Goal: Task Accomplishment & Management: Complete application form

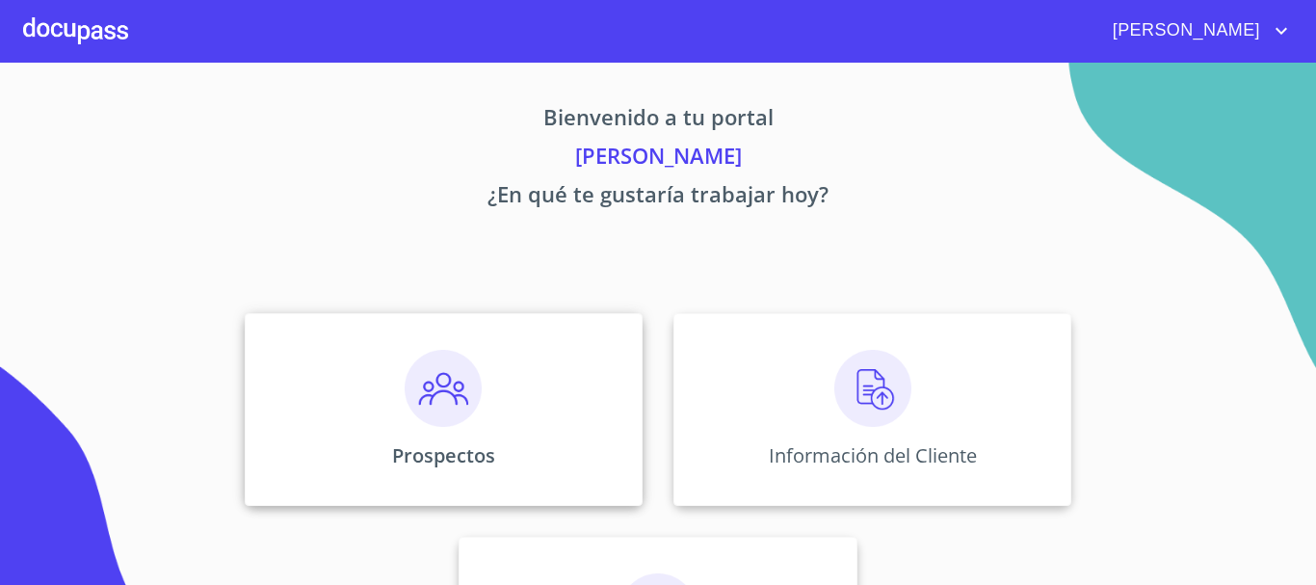
click at [480, 410] on div "Prospectos" at bounding box center [444, 409] width 398 height 193
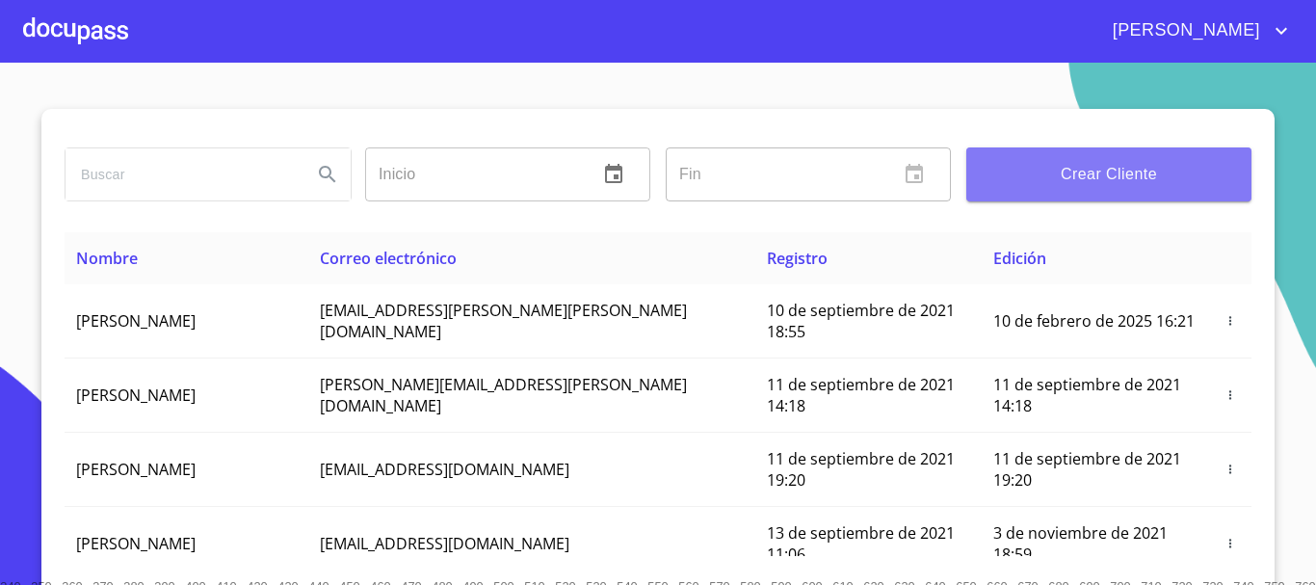
click at [1009, 171] on span "Crear Cliente" at bounding box center [1109, 174] width 254 height 27
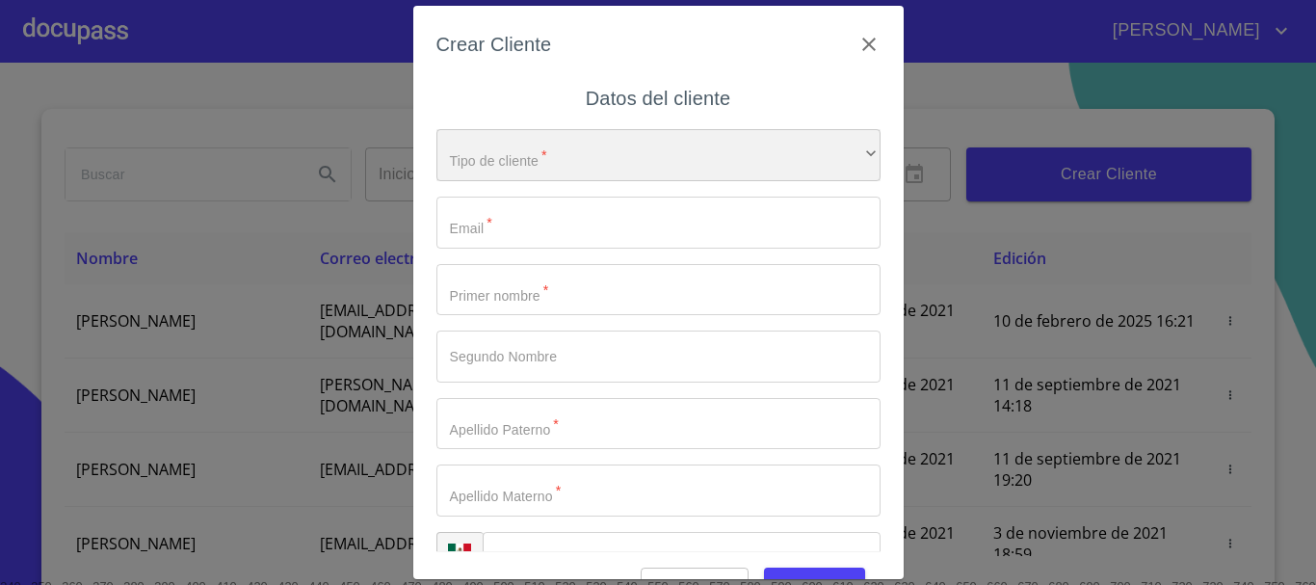
click at [627, 159] on div "​" at bounding box center [658, 155] width 444 height 52
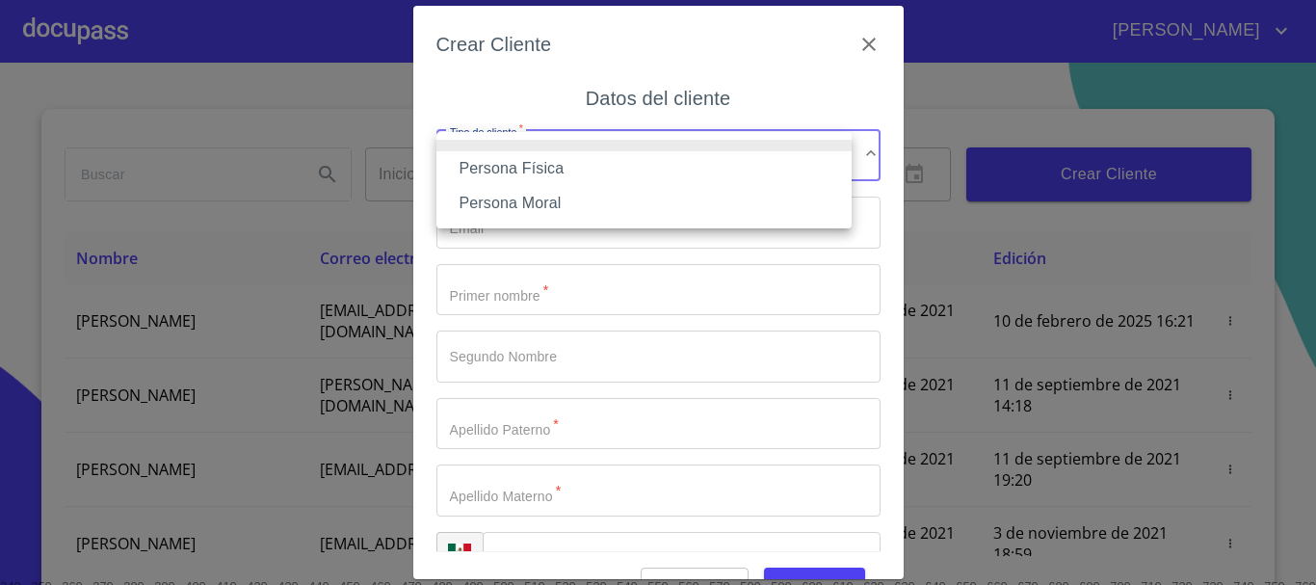
click at [859, 36] on div at bounding box center [658, 292] width 1316 height 585
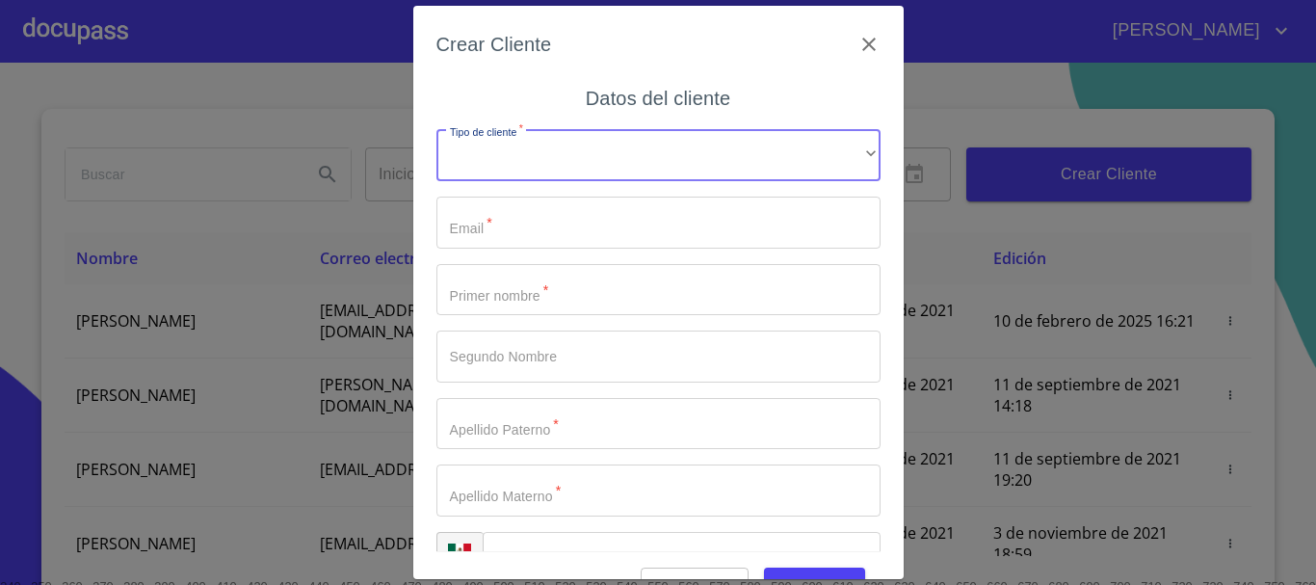
click at [859, 36] on icon "button" at bounding box center [868, 44] width 23 height 23
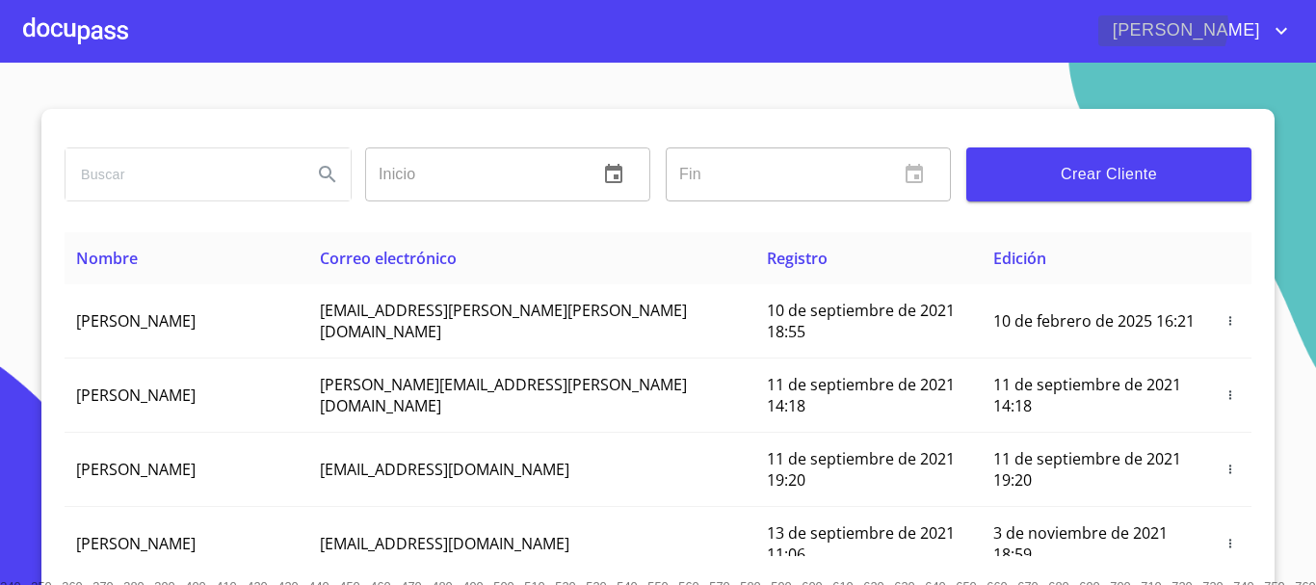
click at [1270, 25] on icon "account of current user" at bounding box center [1281, 30] width 23 height 23
click at [1261, 42] on li "Salir" at bounding box center [1261, 40] width 63 height 35
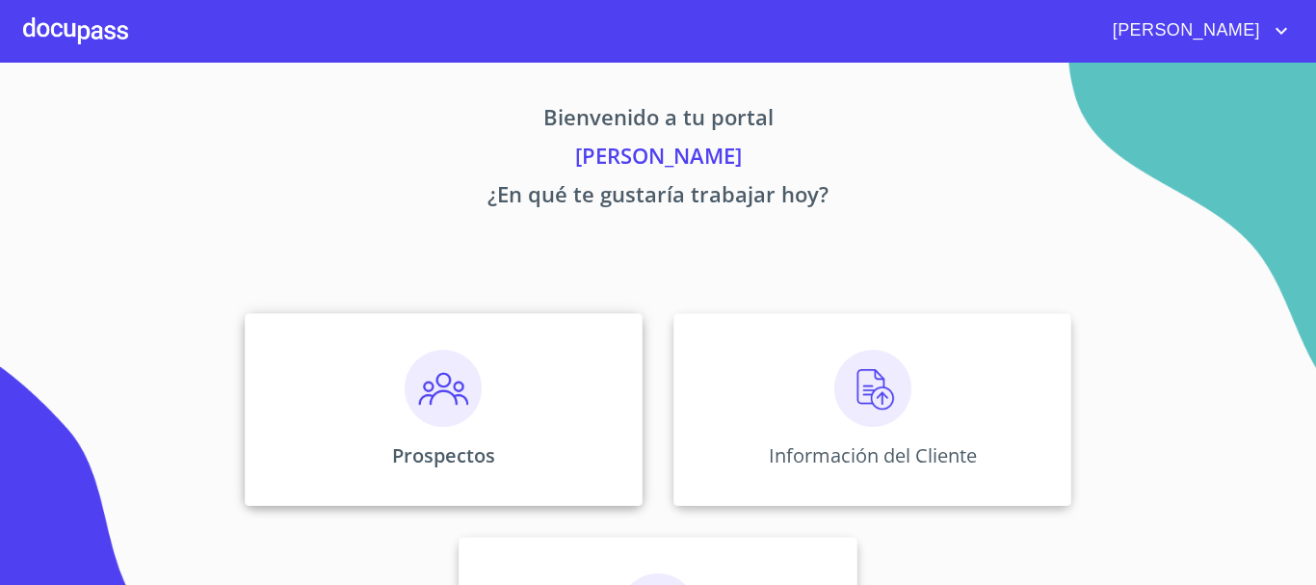
scroll to position [160, 0]
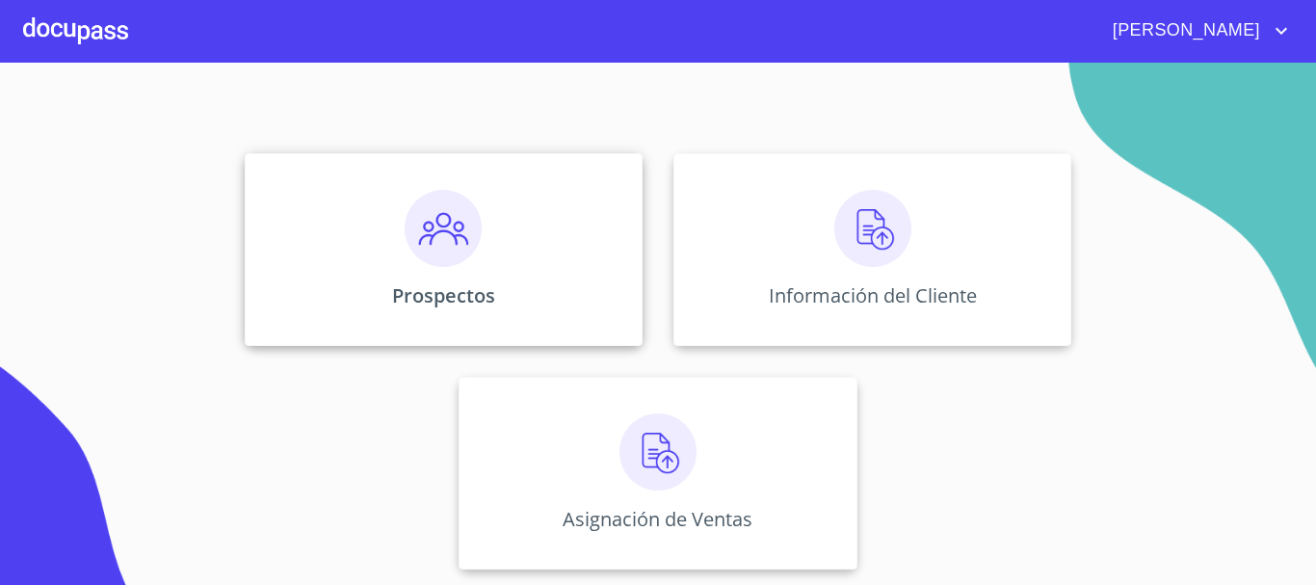
click at [437, 245] on img at bounding box center [443, 228] width 77 height 77
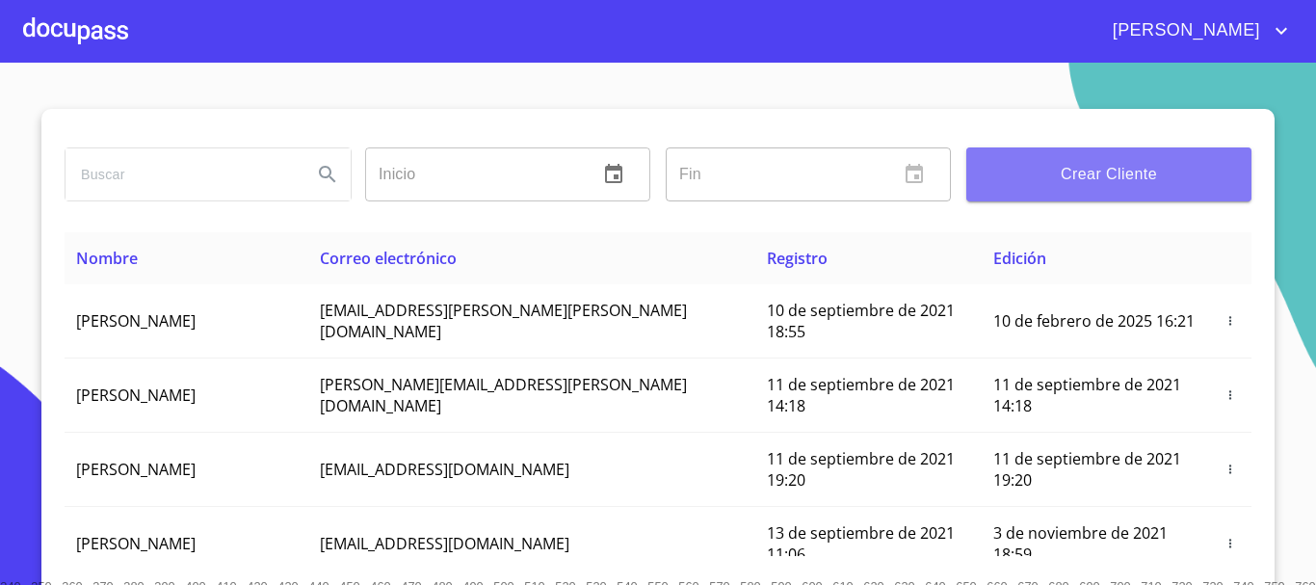
click at [1087, 162] on span "Crear Cliente" at bounding box center [1109, 174] width 254 height 27
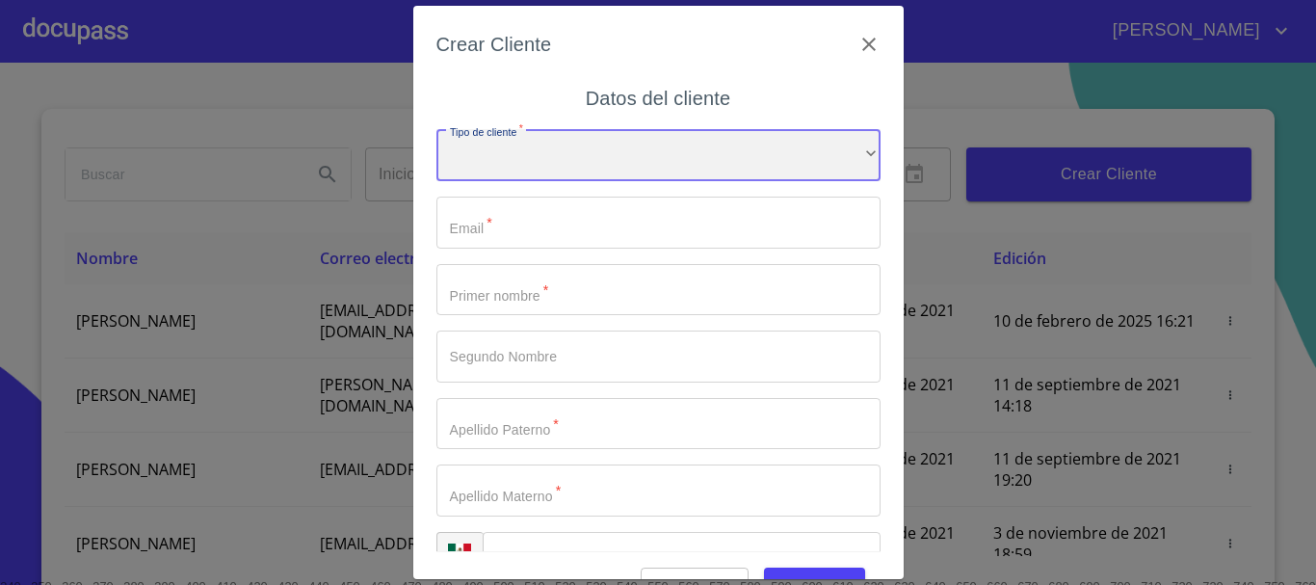
click at [716, 147] on div "​" at bounding box center [658, 155] width 444 height 52
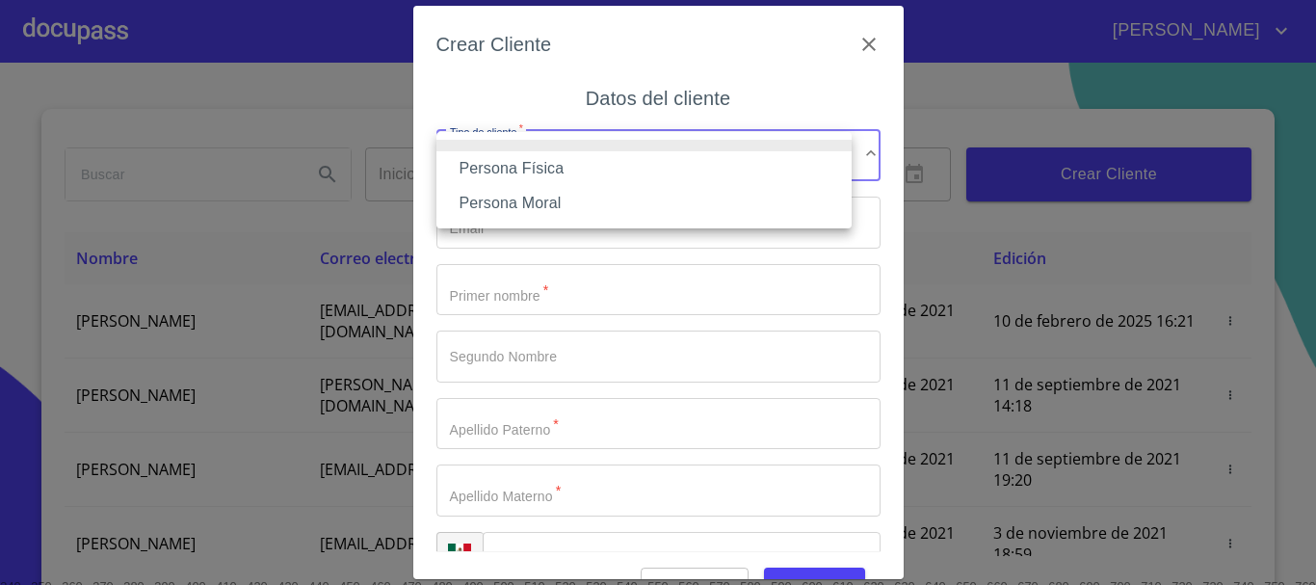
click at [687, 167] on li "Persona Física" at bounding box center [643, 168] width 415 height 35
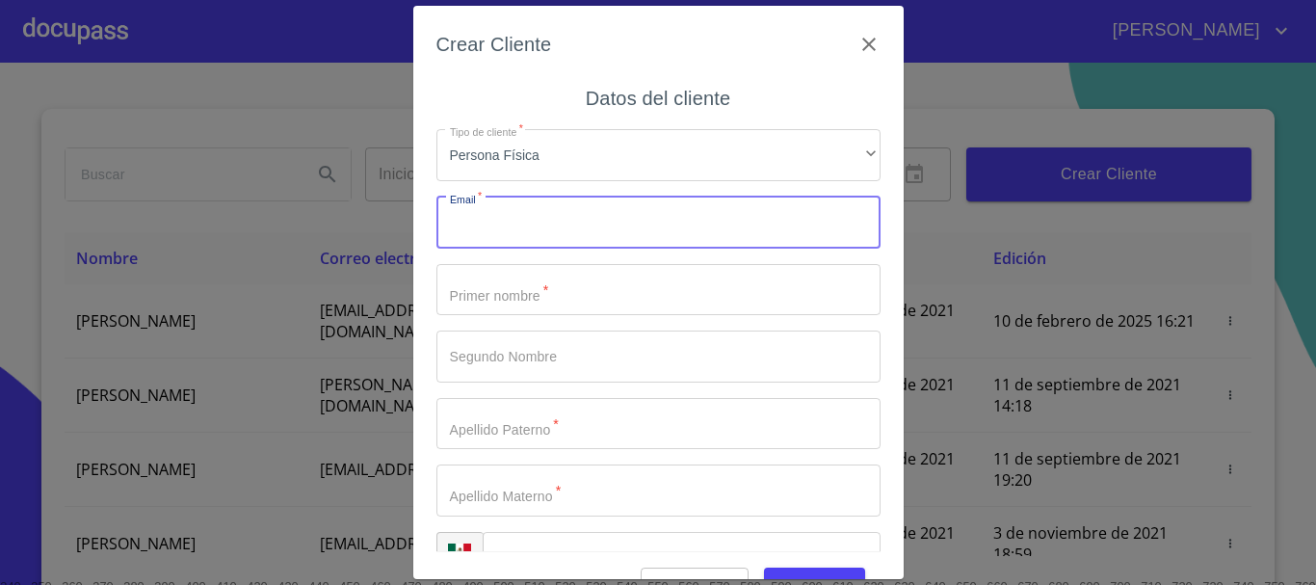
click at [665, 232] on input "Tipo de cliente   *" at bounding box center [658, 223] width 444 height 52
type input "A"
type input "[EMAIL_ADDRESS][DOMAIN_NAME]"
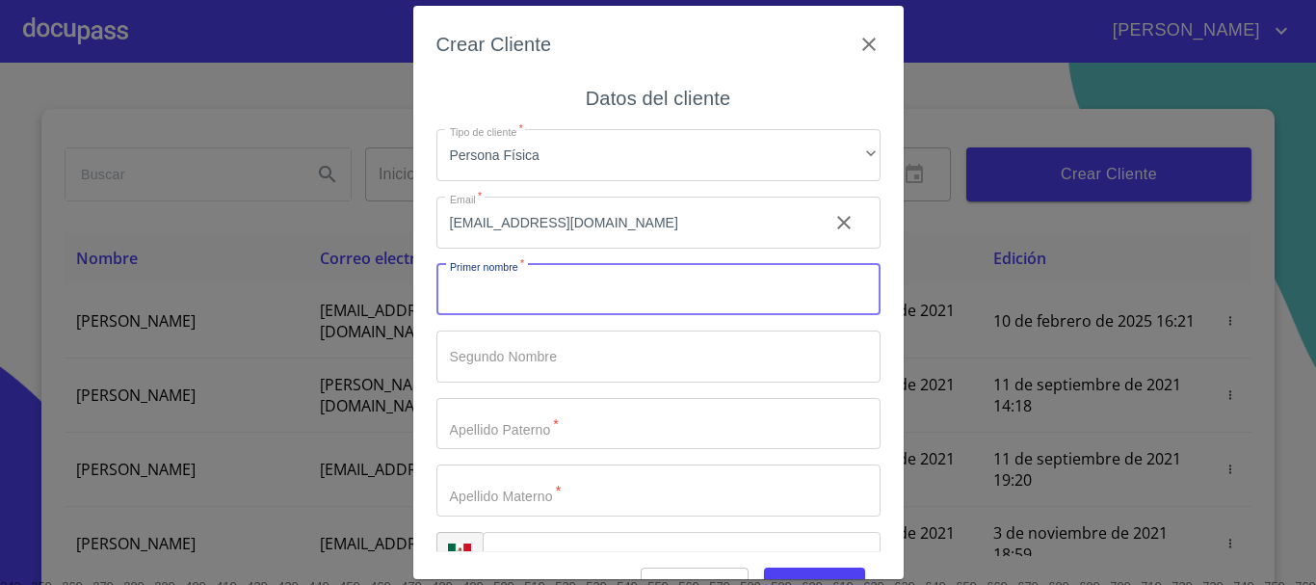
click at [701, 300] on input "Tipo de cliente   *" at bounding box center [658, 290] width 444 height 52
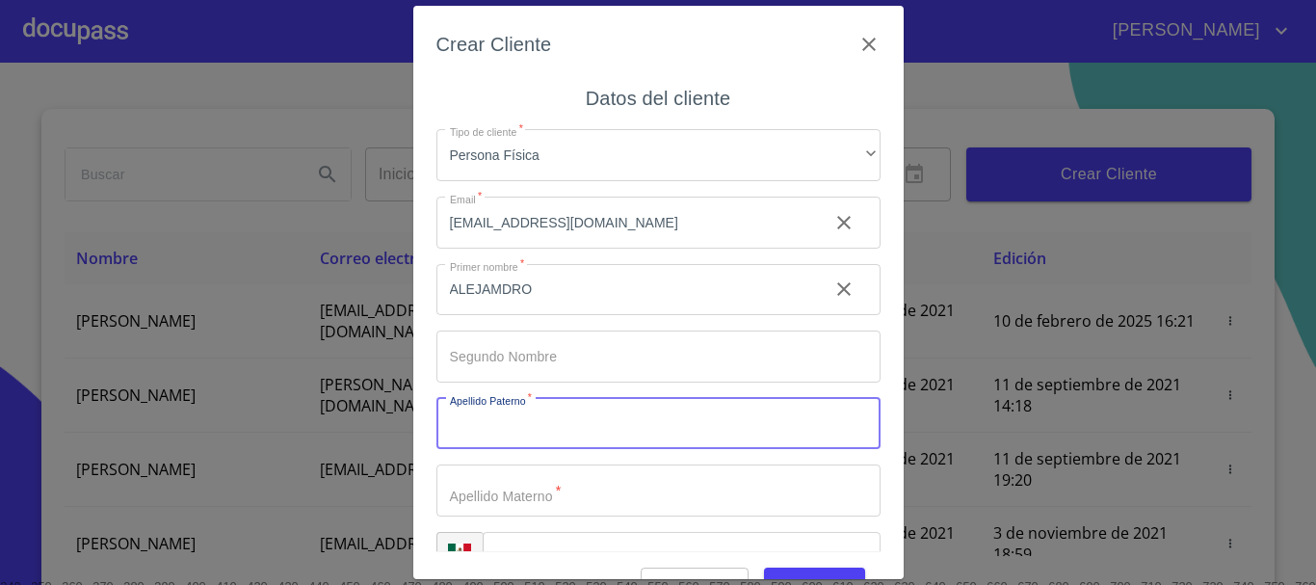
click at [643, 414] on input "Tipo de cliente   *" at bounding box center [658, 424] width 444 height 52
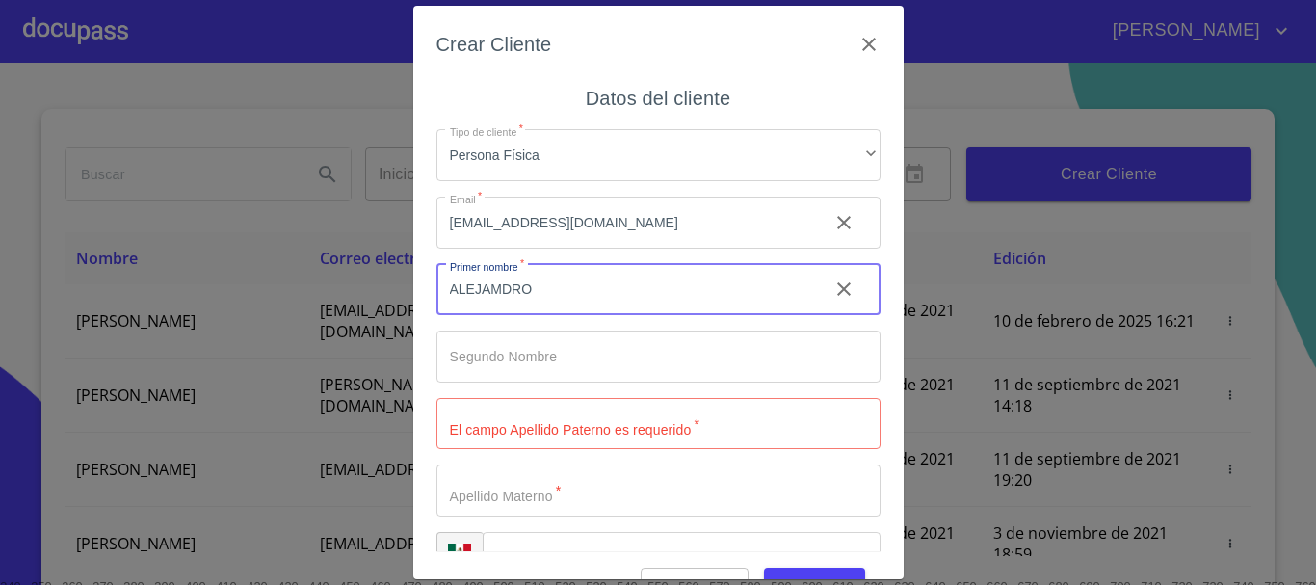
click at [633, 301] on input "ALEJAMDRO" at bounding box center [624, 290] width 377 height 52
type input "[PERSON_NAME]"
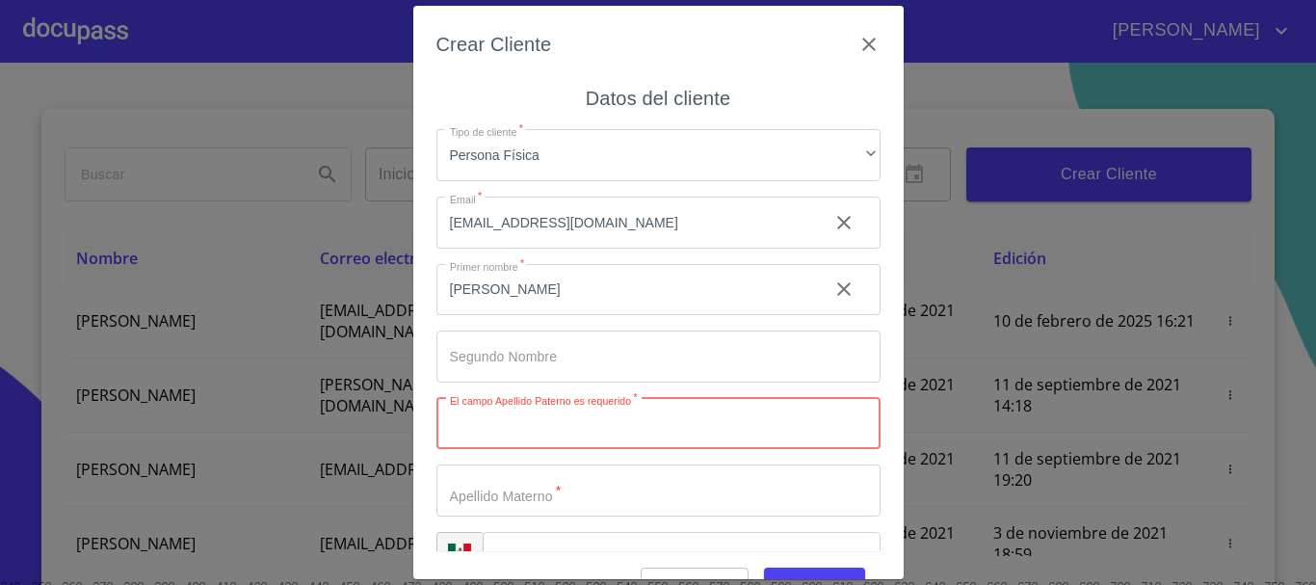
click at [607, 422] on input "Tipo de cliente   *" at bounding box center [658, 424] width 444 height 52
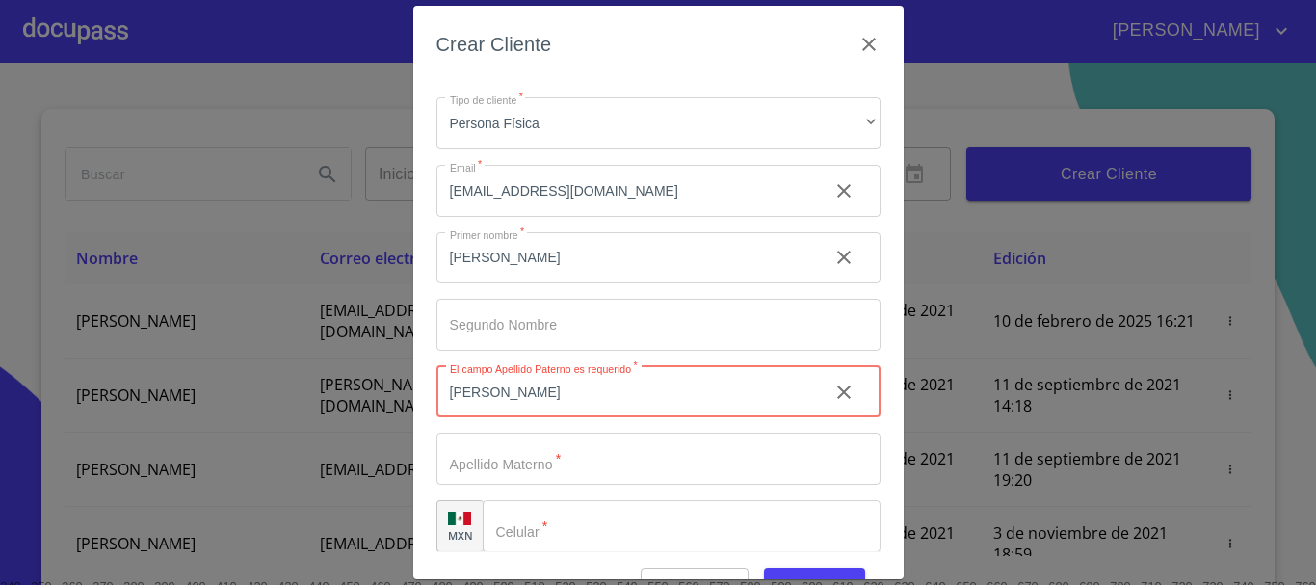
scroll to position [48, 0]
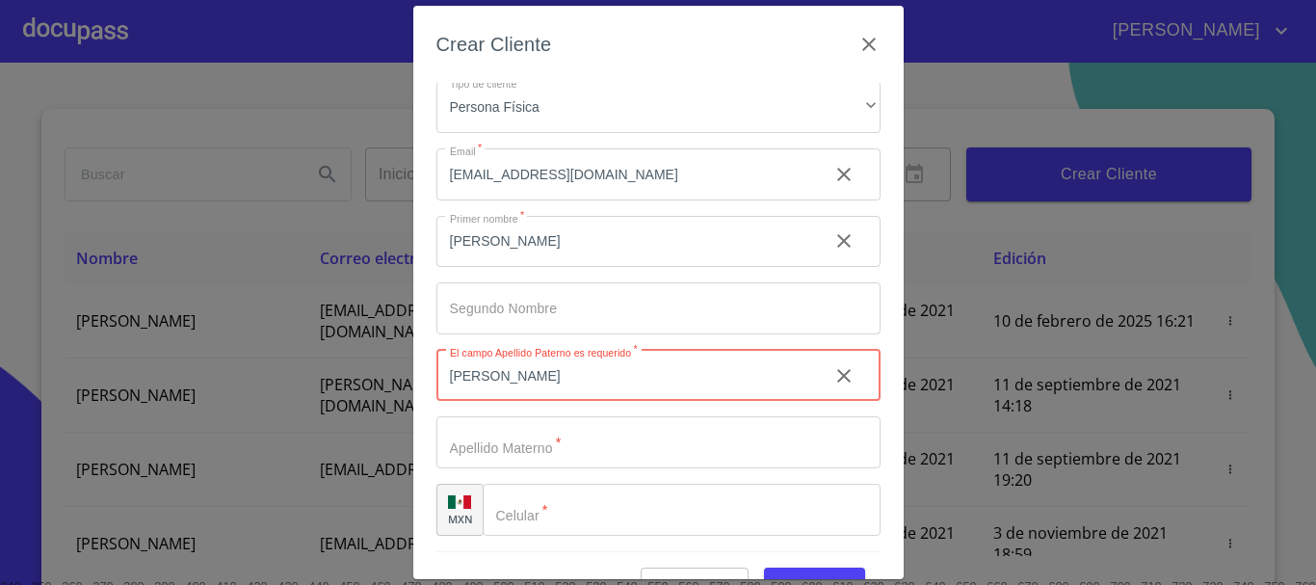
type input "[PERSON_NAME]"
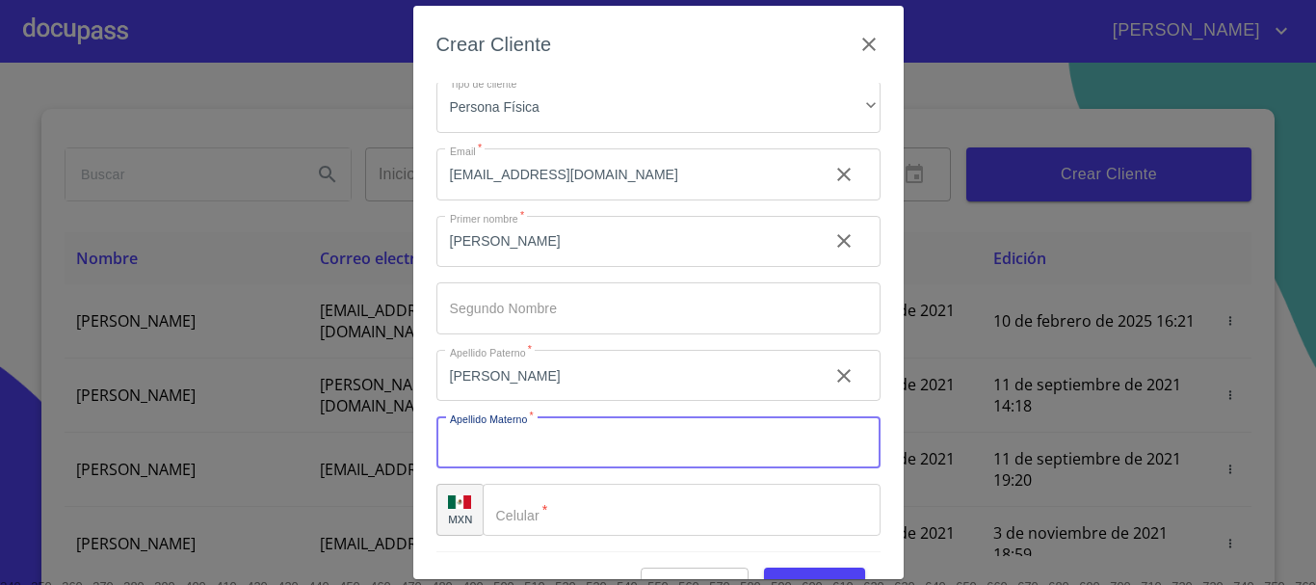
click at [589, 435] on input "Tipo de cliente   *" at bounding box center [658, 442] width 444 height 52
type input "VILLASEÑOR"
click at [583, 509] on input "Tipo de cliente   *" at bounding box center [682, 510] width 398 height 52
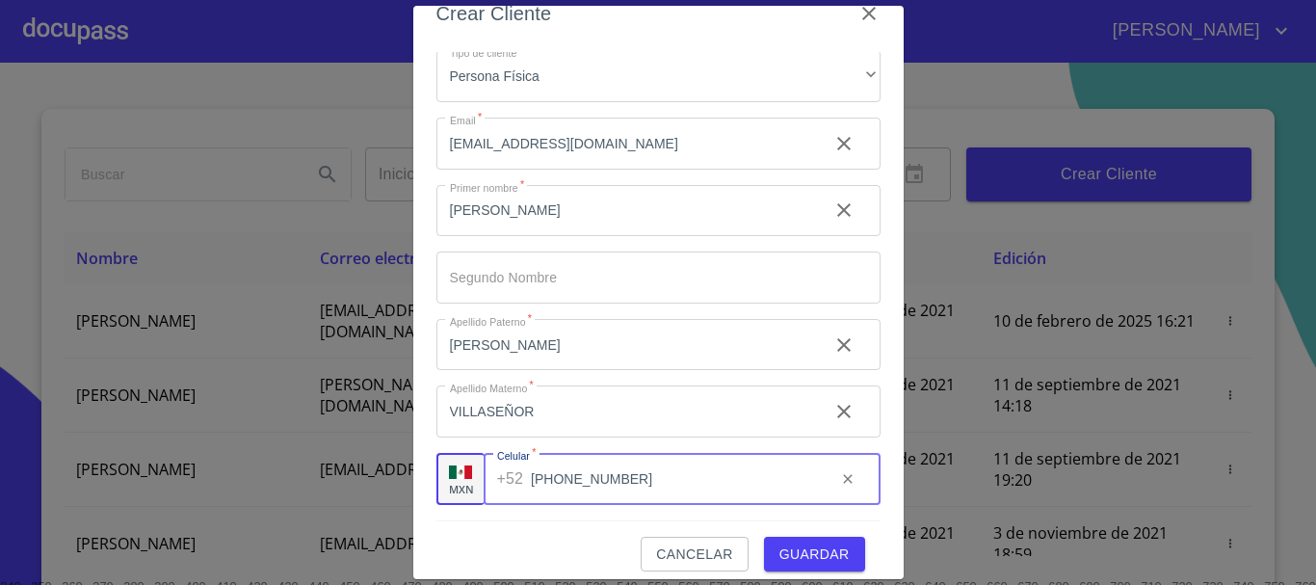
scroll to position [46, 0]
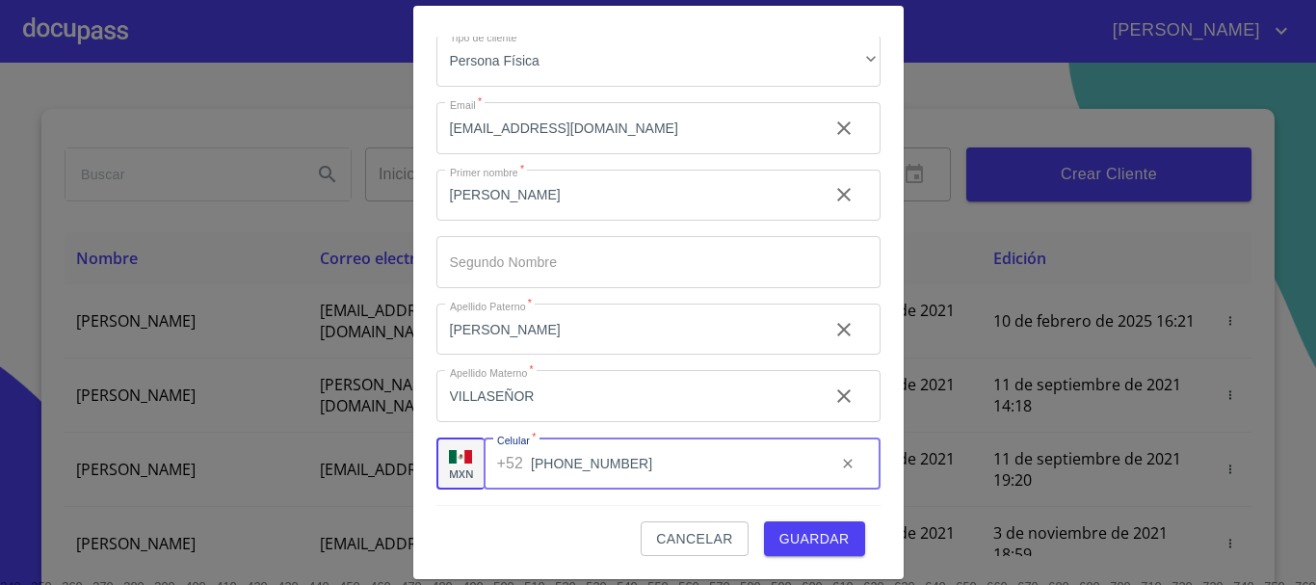
type input "[PHONE_NUMBER]"
click at [796, 534] on span "Guardar" at bounding box center [814, 539] width 70 height 24
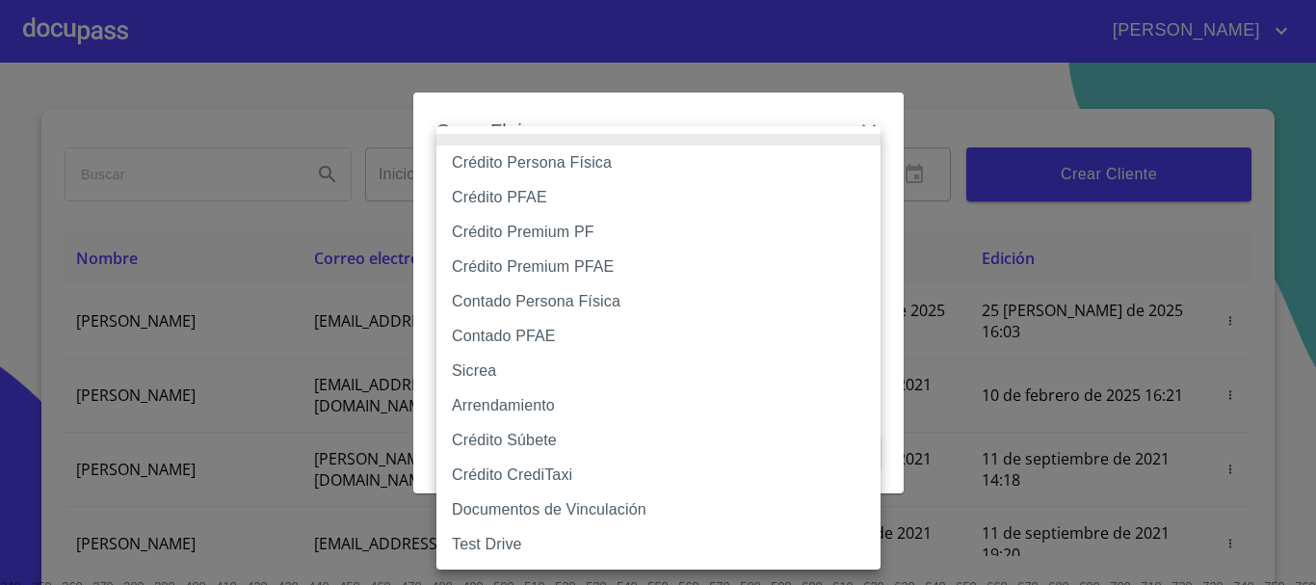
click at [635, 191] on body "[PERSON_NAME] ​ Fin ​ Crear Cliente Nombre Correo electrónico Registro Edición …" at bounding box center [658, 292] width 1316 height 585
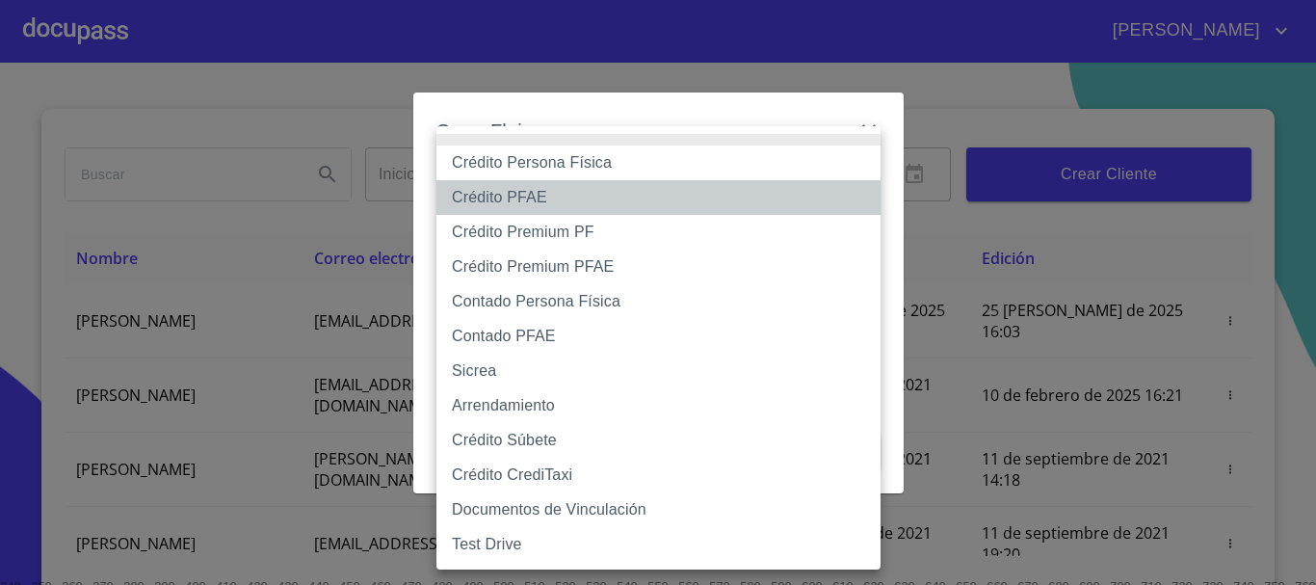
click at [538, 198] on li "Crédito PFAE" at bounding box center [658, 197] width 444 height 35
type input "60bfa0150d9865ccc24afd7c"
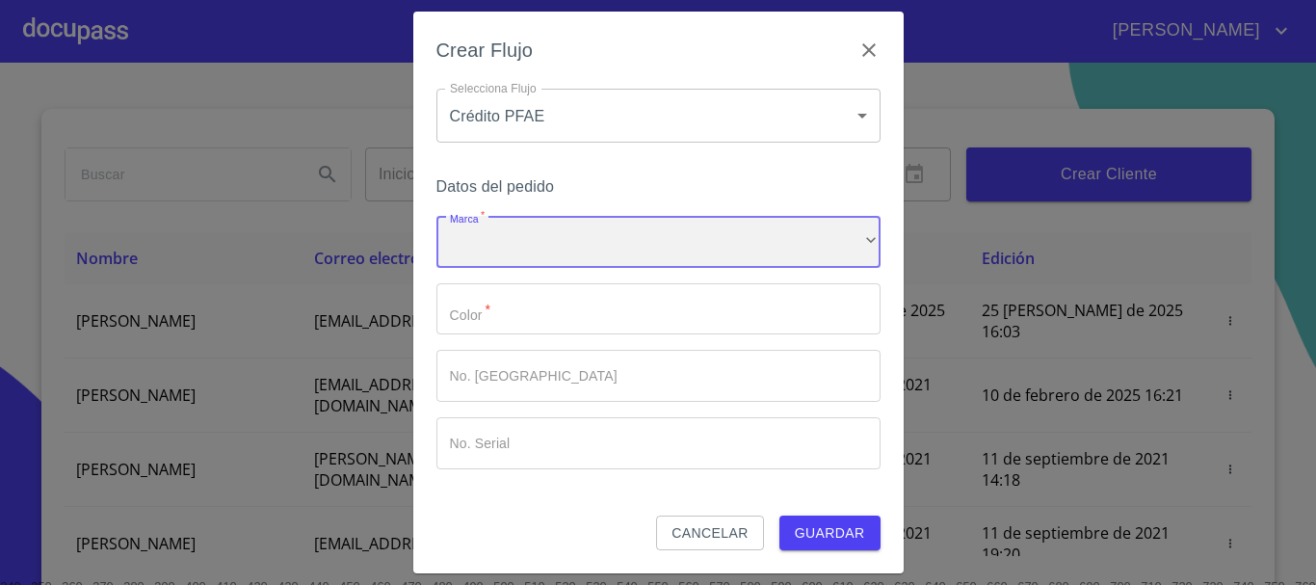
click at [538, 238] on div "​" at bounding box center [658, 242] width 444 height 52
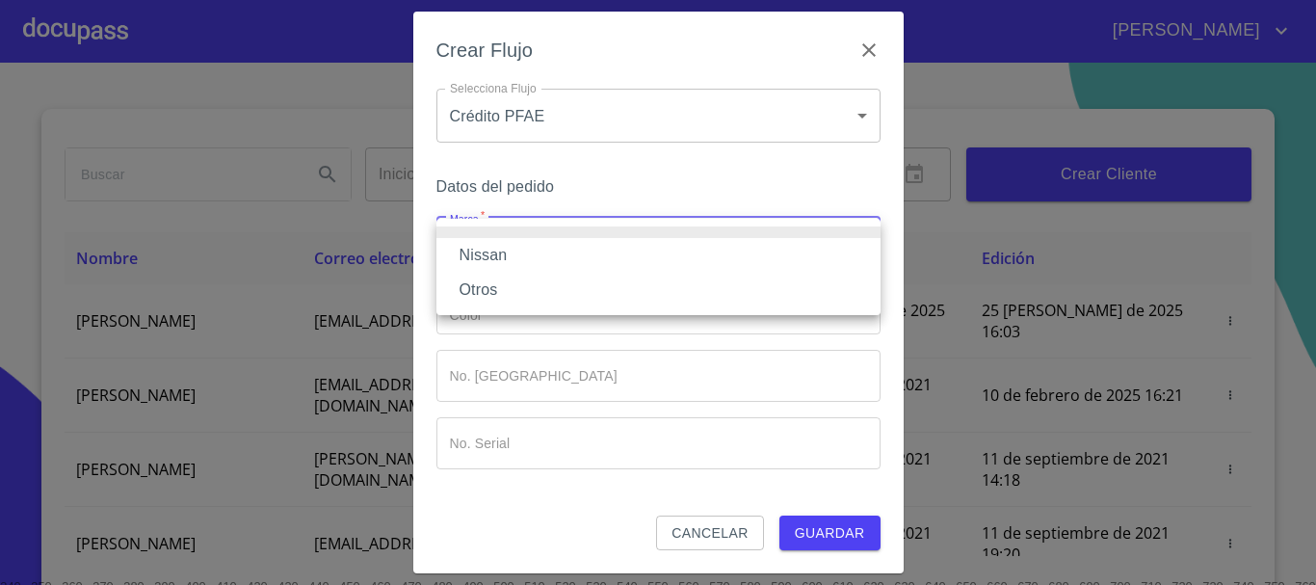
click at [536, 251] on li "Nissan" at bounding box center [658, 255] width 444 height 35
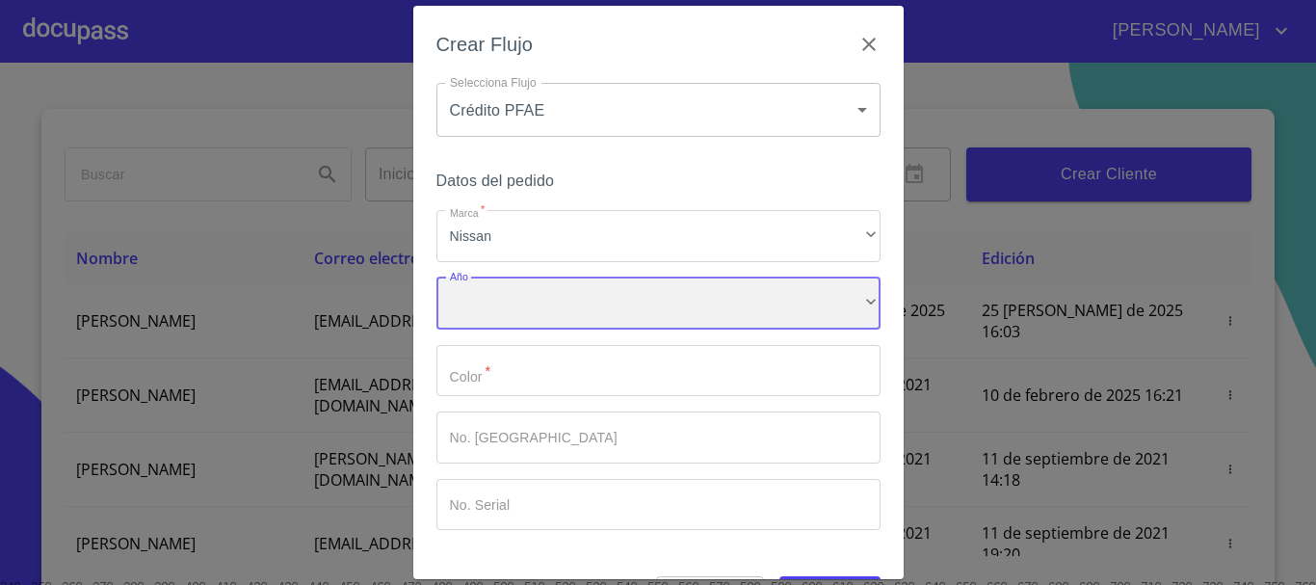
click at [534, 292] on div "​" at bounding box center [658, 303] width 444 height 52
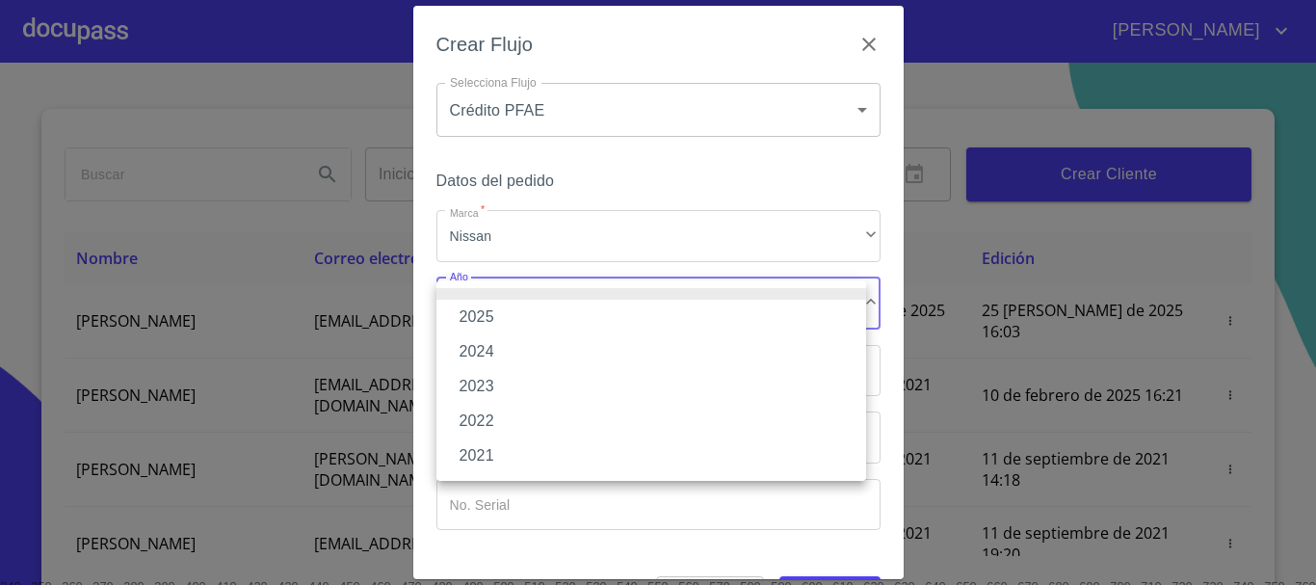
click at [534, 312] on li "2025" at bounding box center [651, 317] width 430 height 35
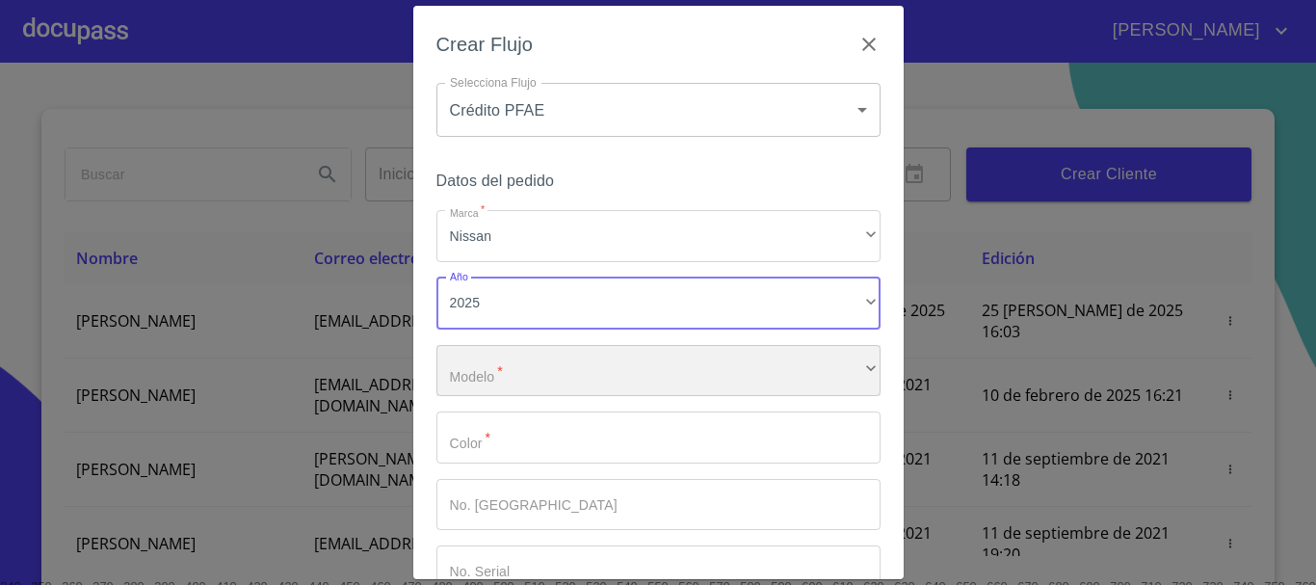
click at [538, 366] on div "​" at bounding box center [658, 371] width 444 height 52
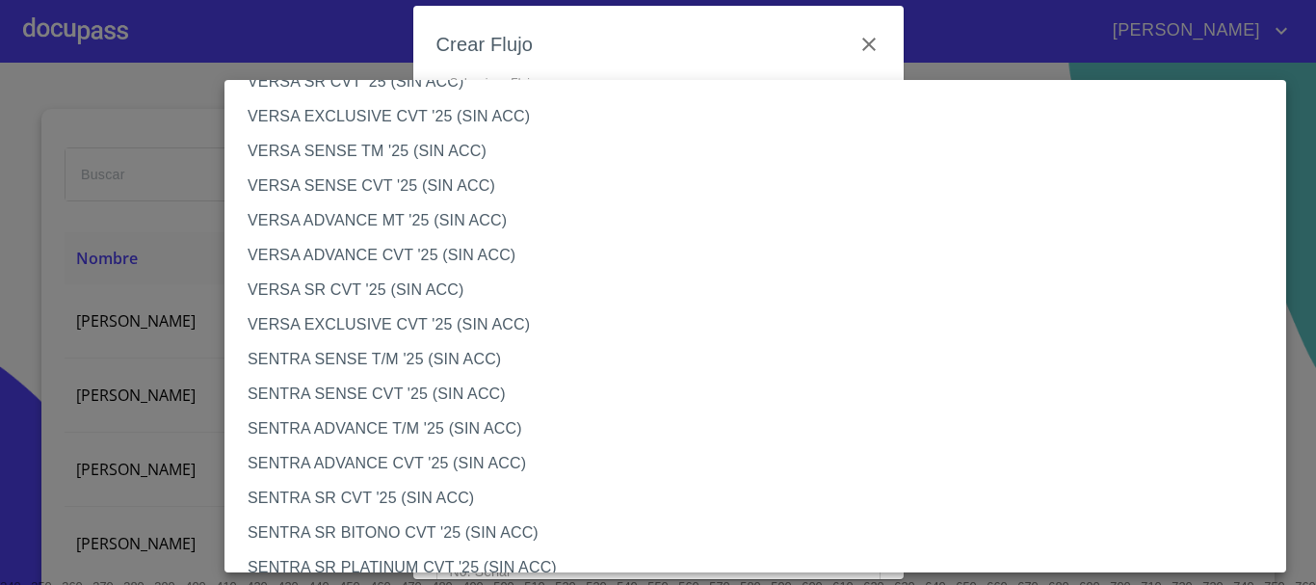
scroll to position [0, 0]
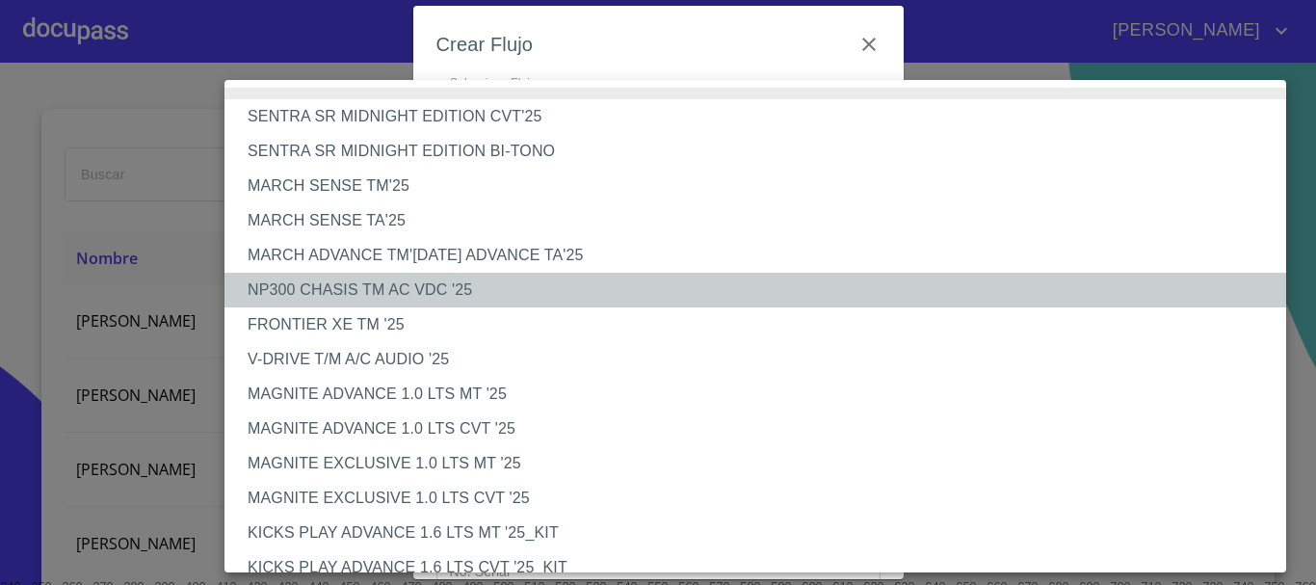
click at [432, 279] on li "NP300 CHASIS TM AC VDC '25" at bounding box center [762, 290] width 1076 height 35
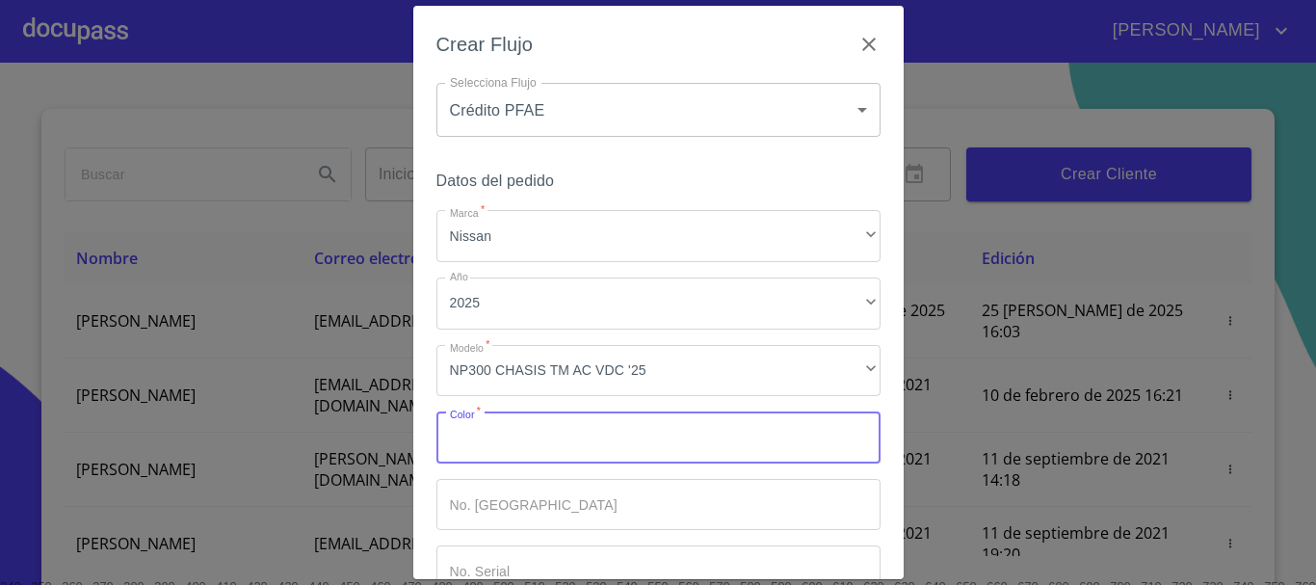
click at [489, 426] on input "Marca   *" at bounding box center [658, 437] width 444 height 52
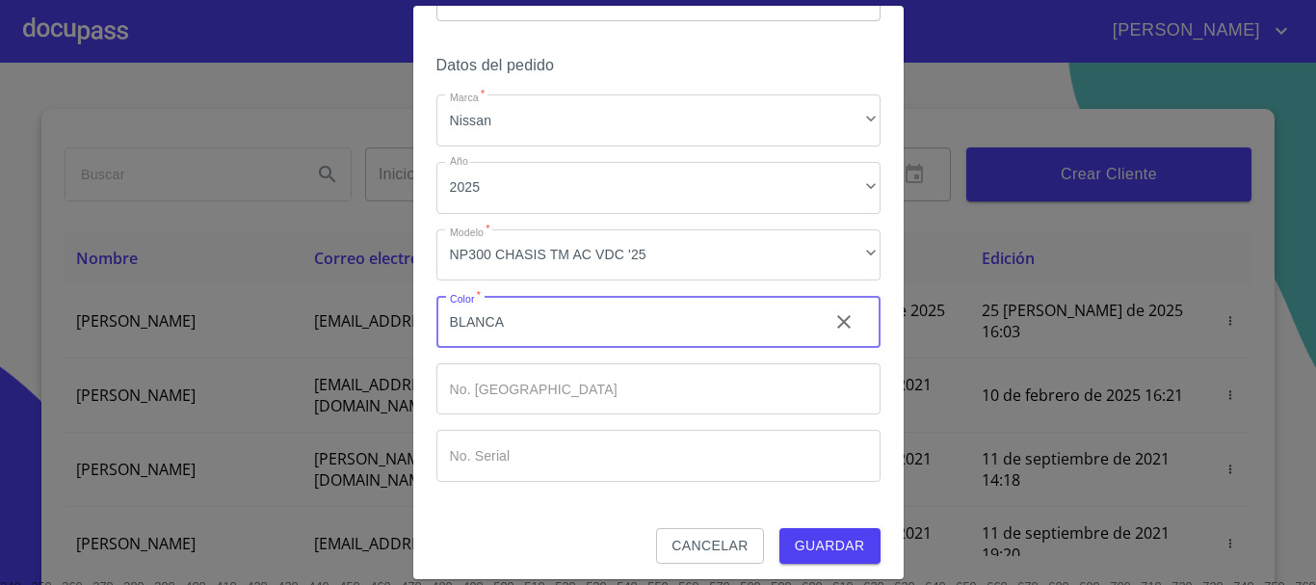
scroll to position [123, 0]
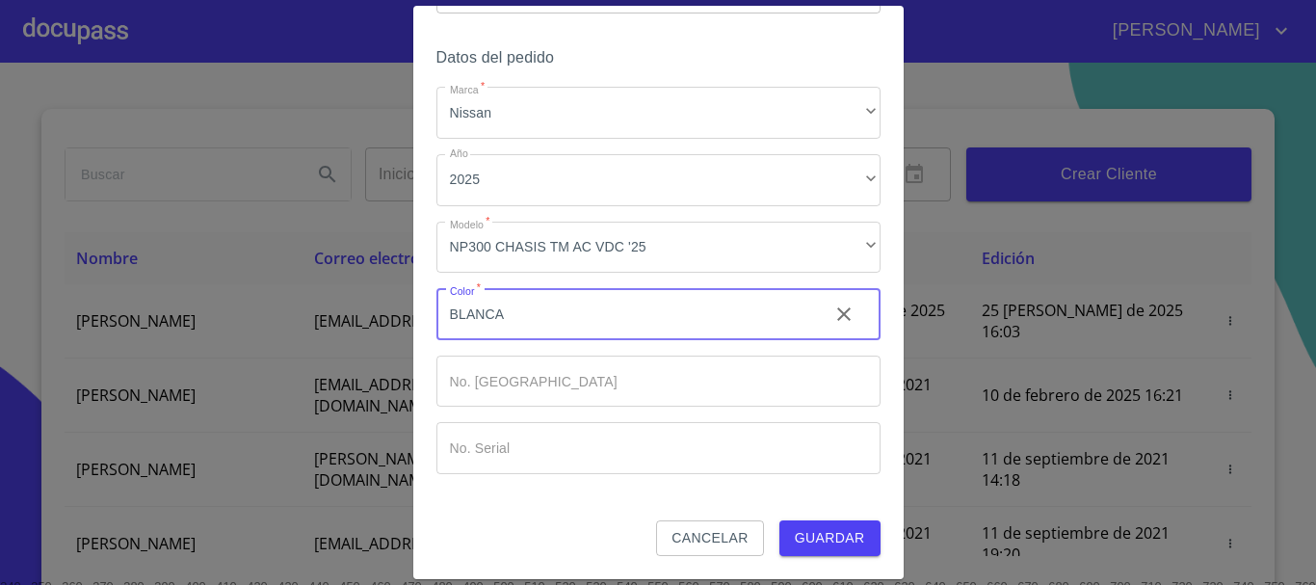
type input "BLANCA"
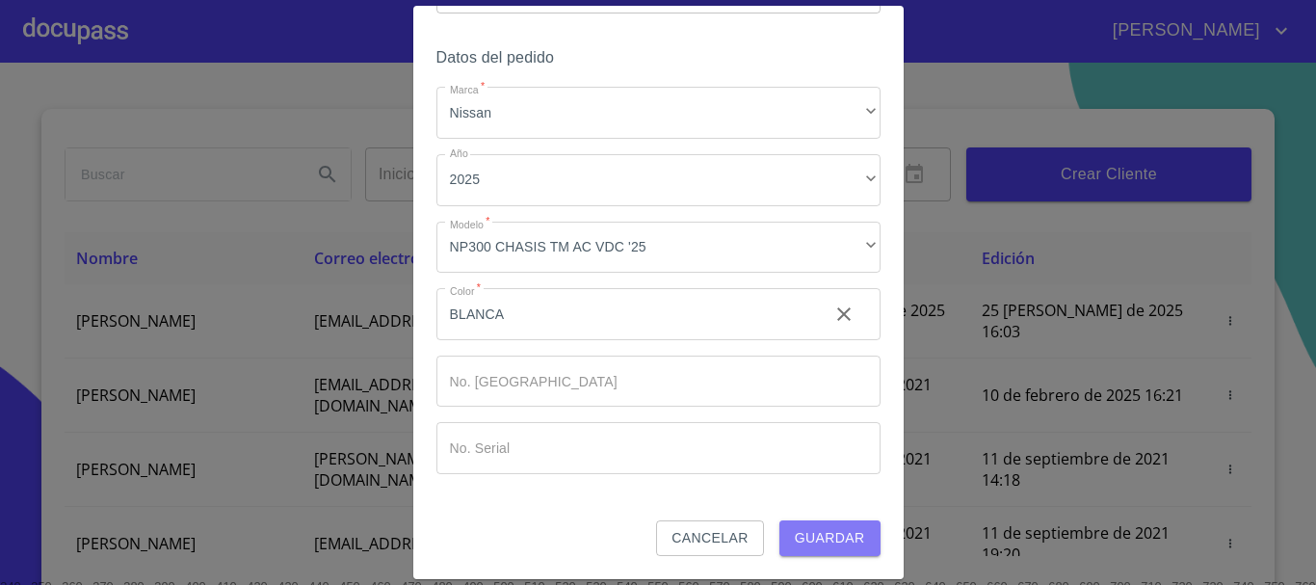
click at [805, 536] on span "Guardar" at bounding box center [830, 538] width 70 height 24
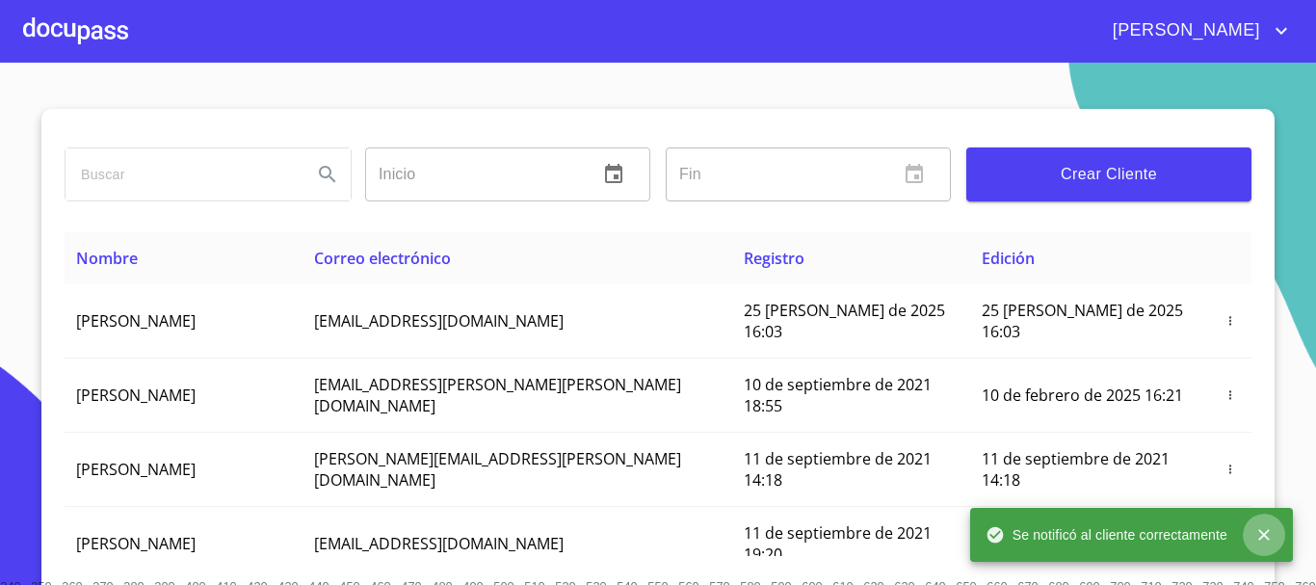
click at [1262, 522] on button "close" at bounding box center [1264, 534] width 42 height 42
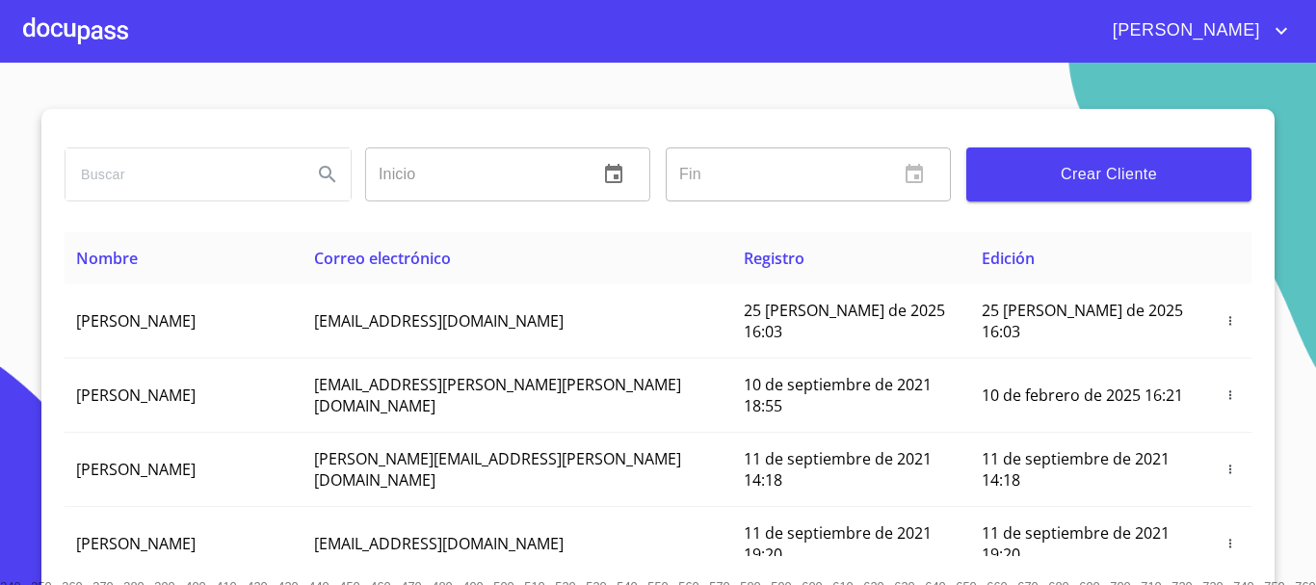
click at [92, 23] on div at bounding box center [75, 31] width 105 height 62
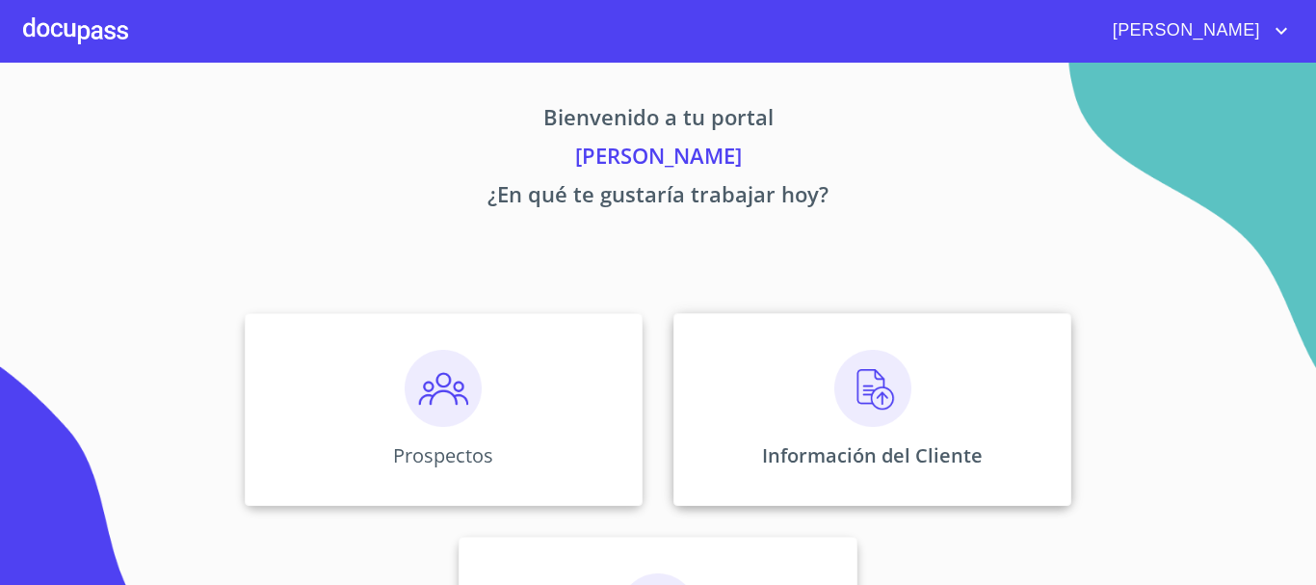
click at [836, 390] on img at bounding box center [872, 388] width 77 height 77
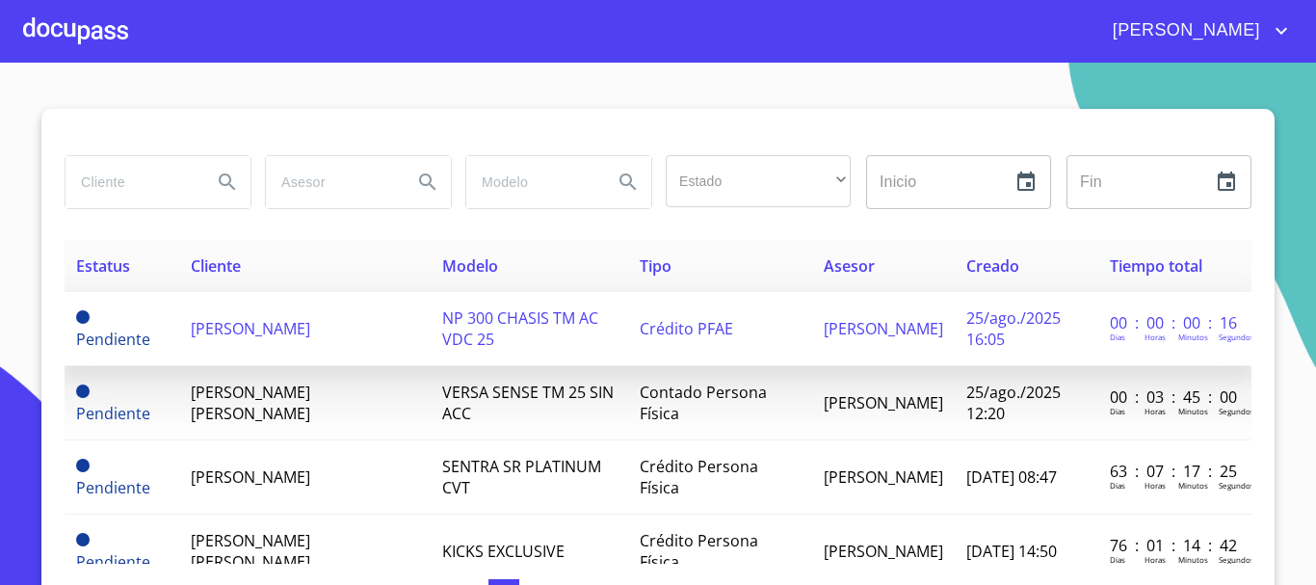
click at [310, 320] on span "[PERSON_NAME]" at bounding box center [250, 328] width 119 height 21
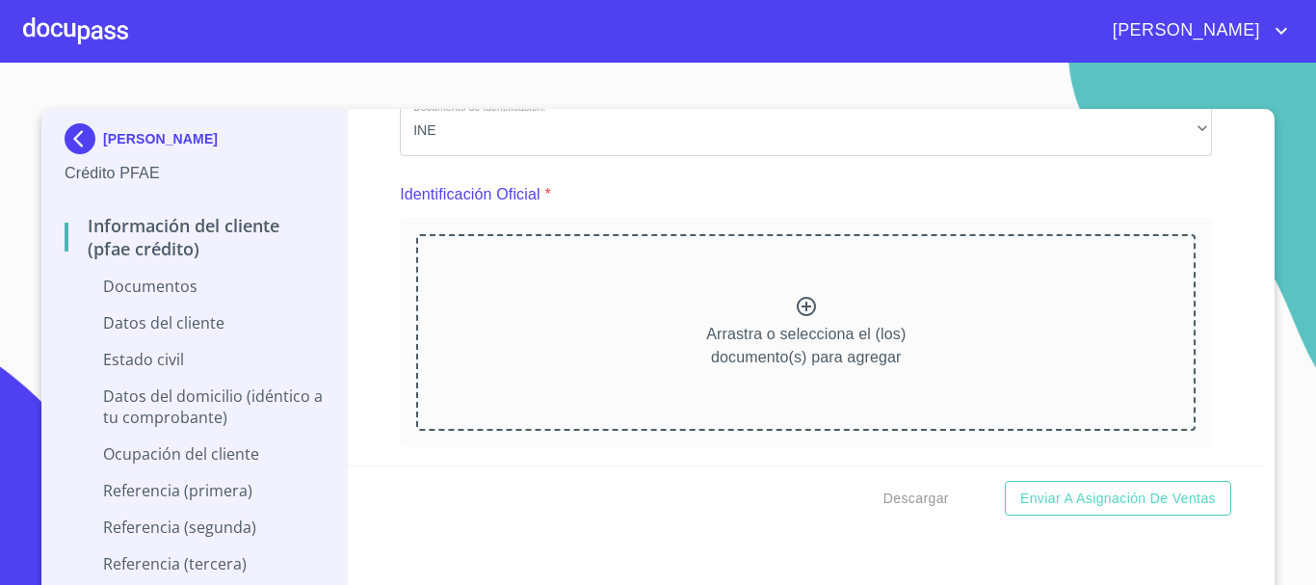
scroll to position [193, 0]
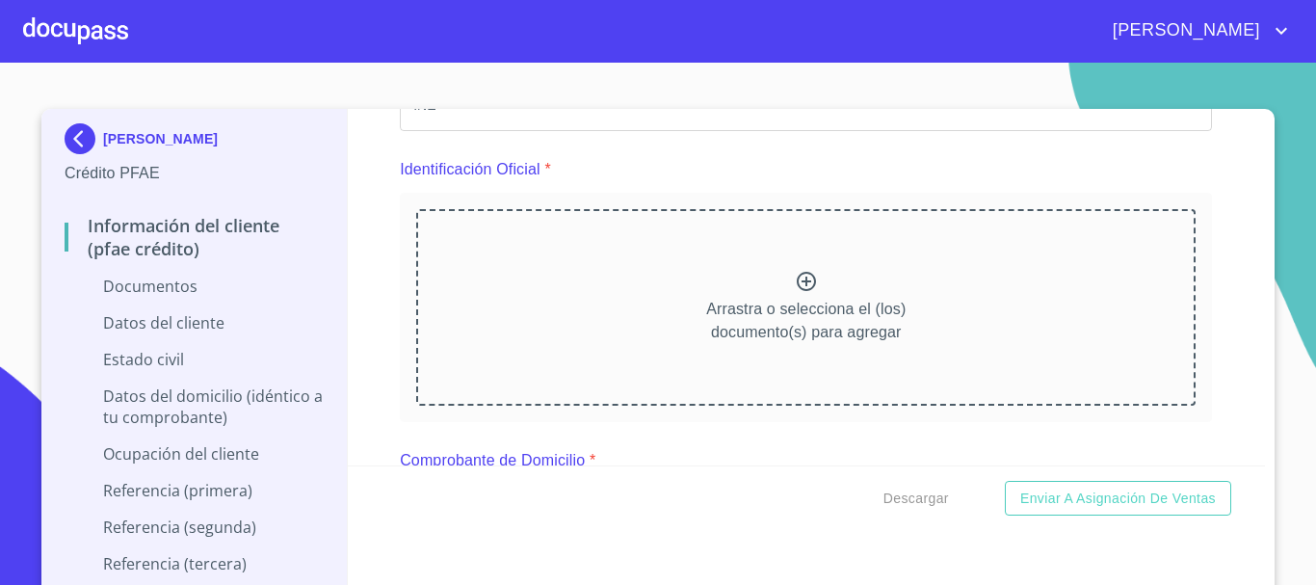
click at [797, 279] on icon at bounding box center [806, 281] width 19 height 19
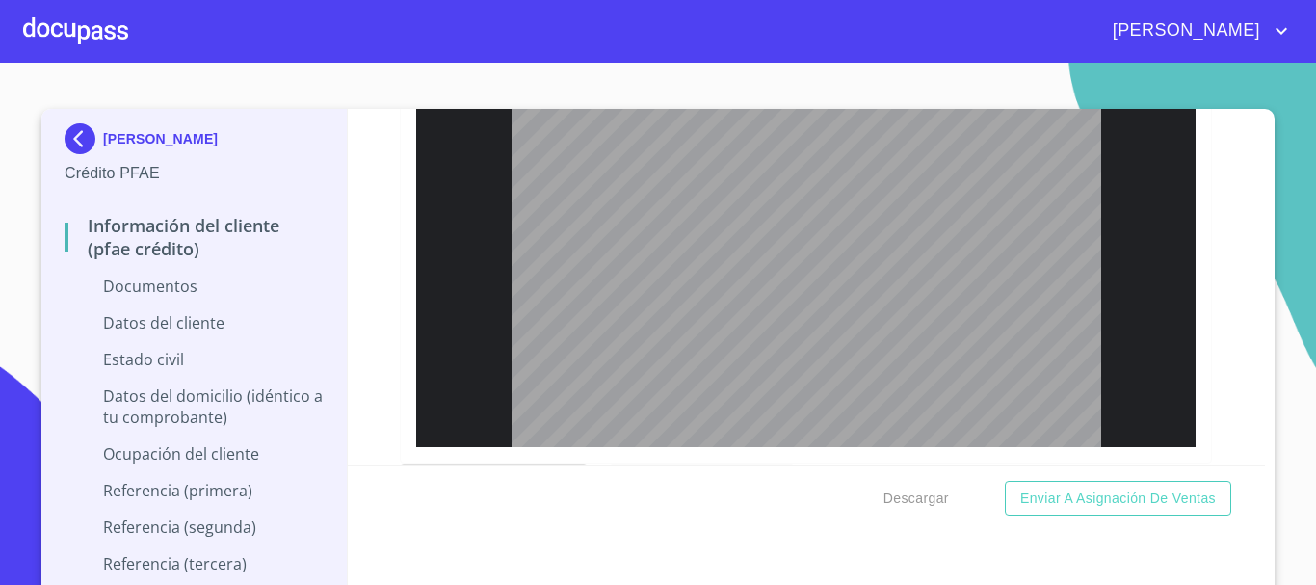
scroll to position [686, 0]
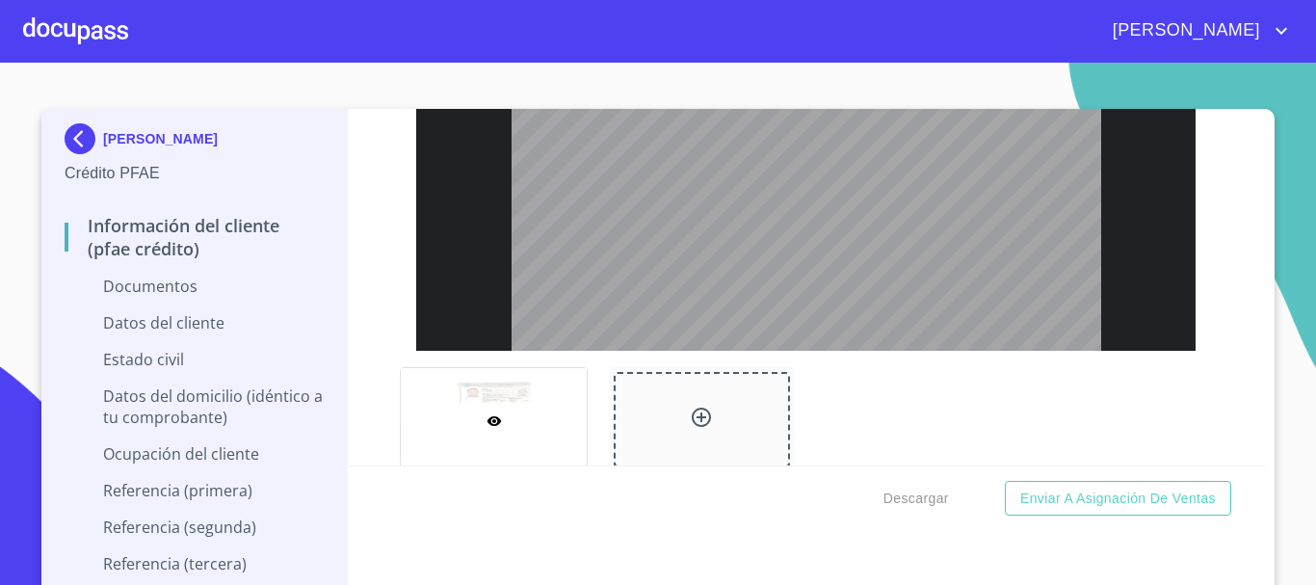
click at [694, 418] on icon at bounding box center [701, 416] width 19 height 19
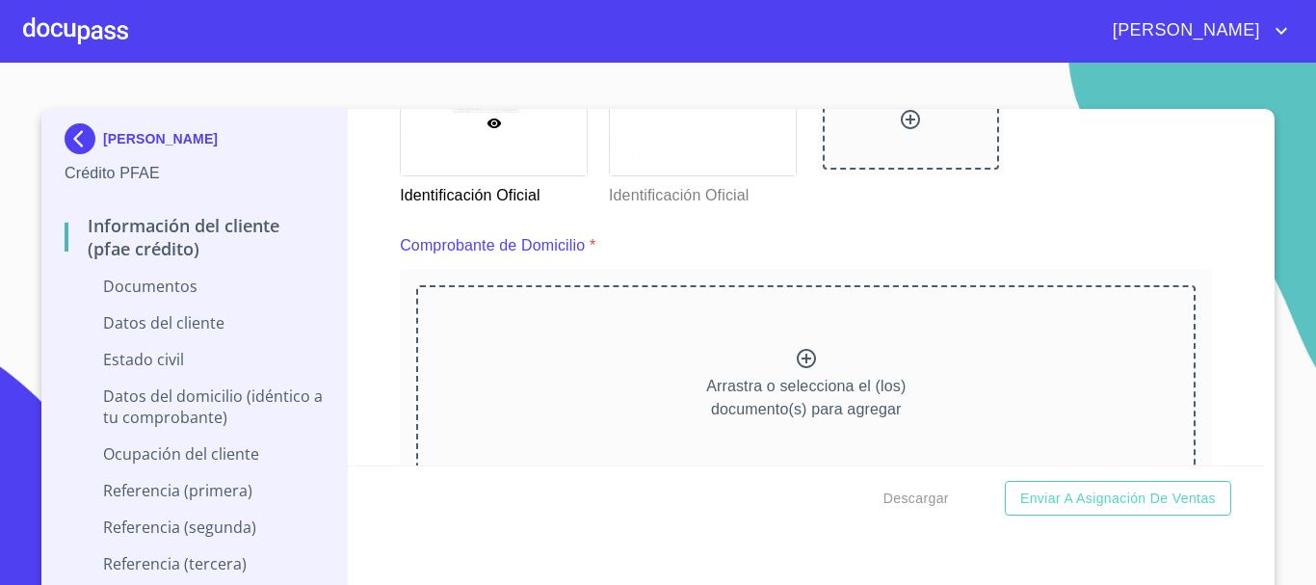
scroll to position [994, 0]
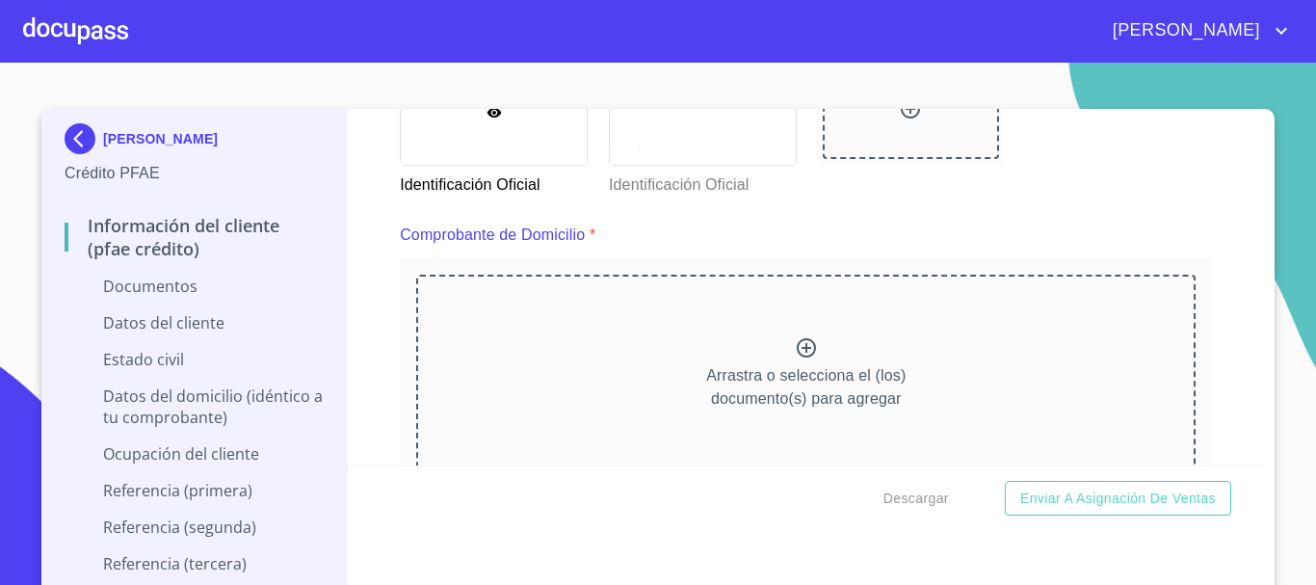
click at [795, 351] on icon at bounding box center [806, 347] width 23 height 23
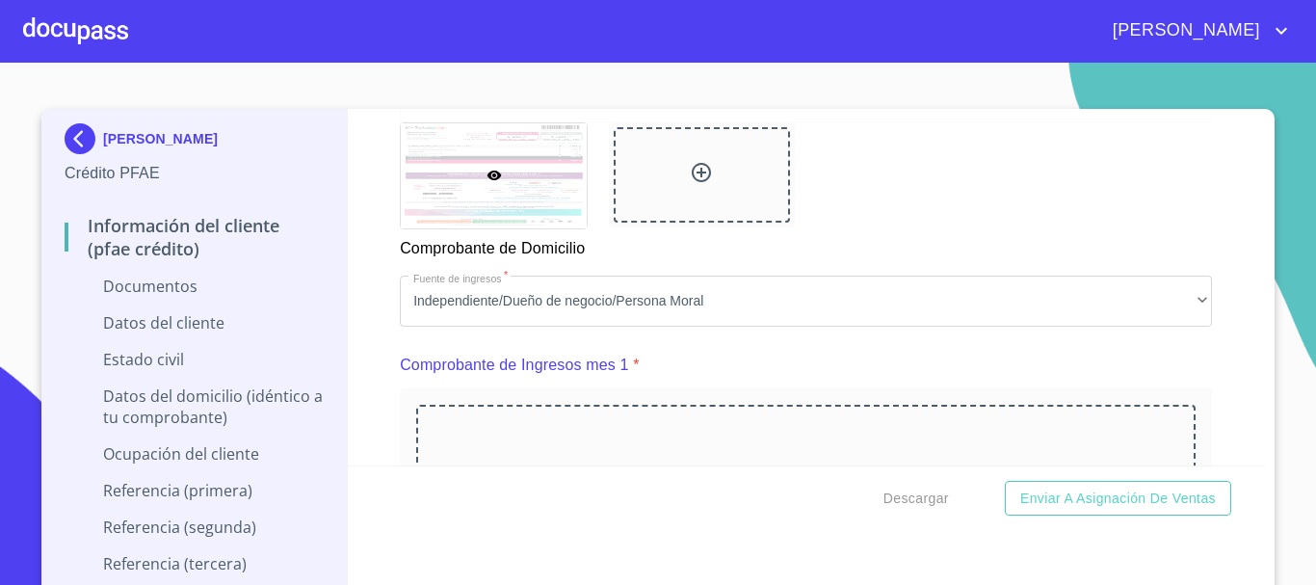
scroll to position [1805, 0]
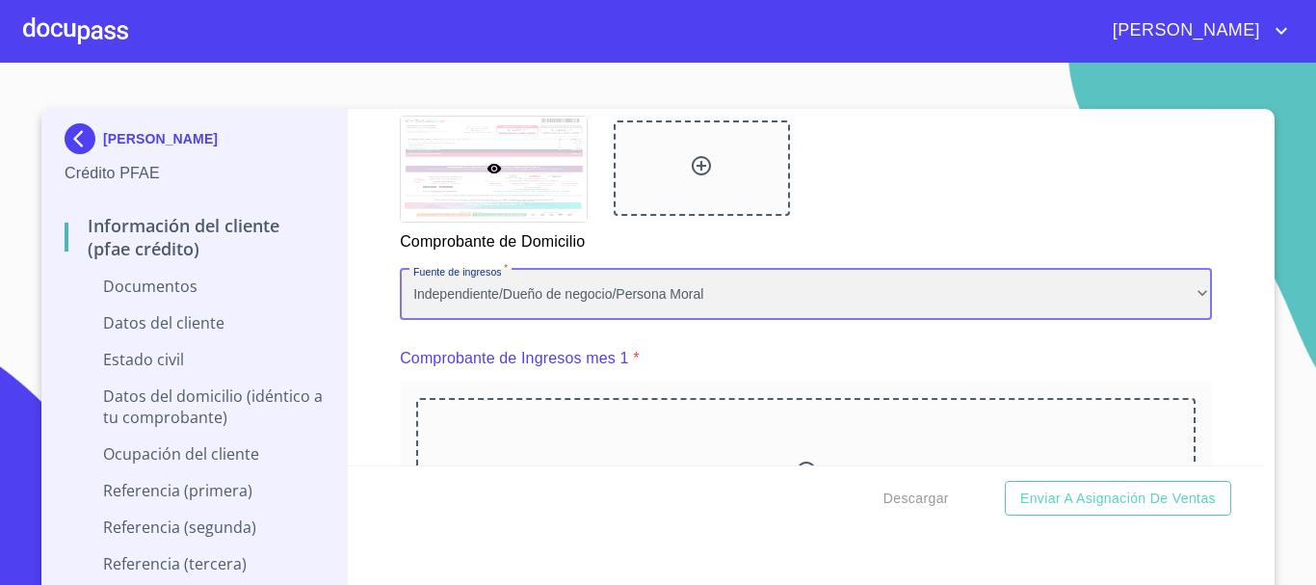
click at [772, 299] on div "Independiente/Dueño de negocio/Persona Moral" at bounding box center [806, 295] width 812 height 52
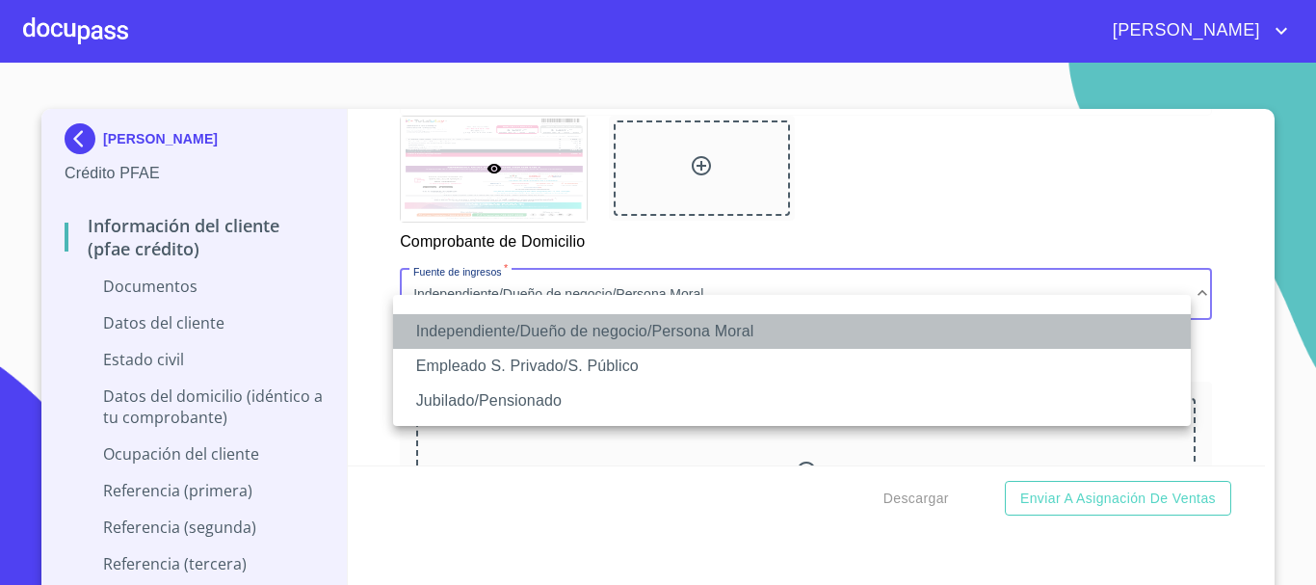
click at [631, 339] on li "Independiente/Dueño de negocio/Persona Moral" at bounding box center [792, 331] width 798 height 35
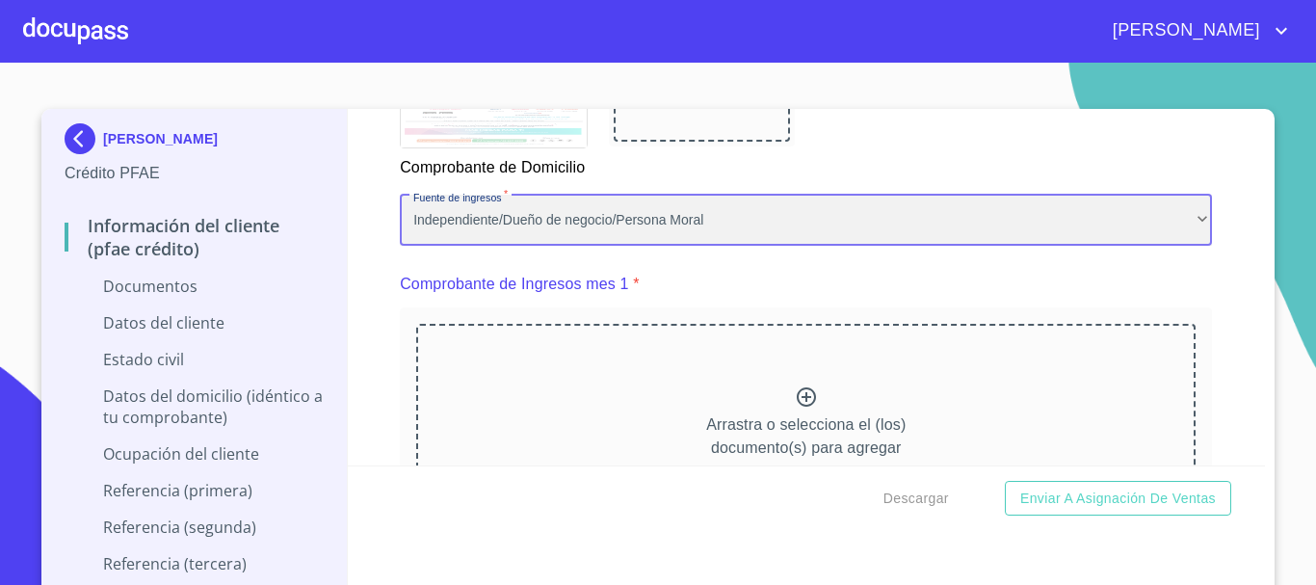
scroll to position [1901, 0]
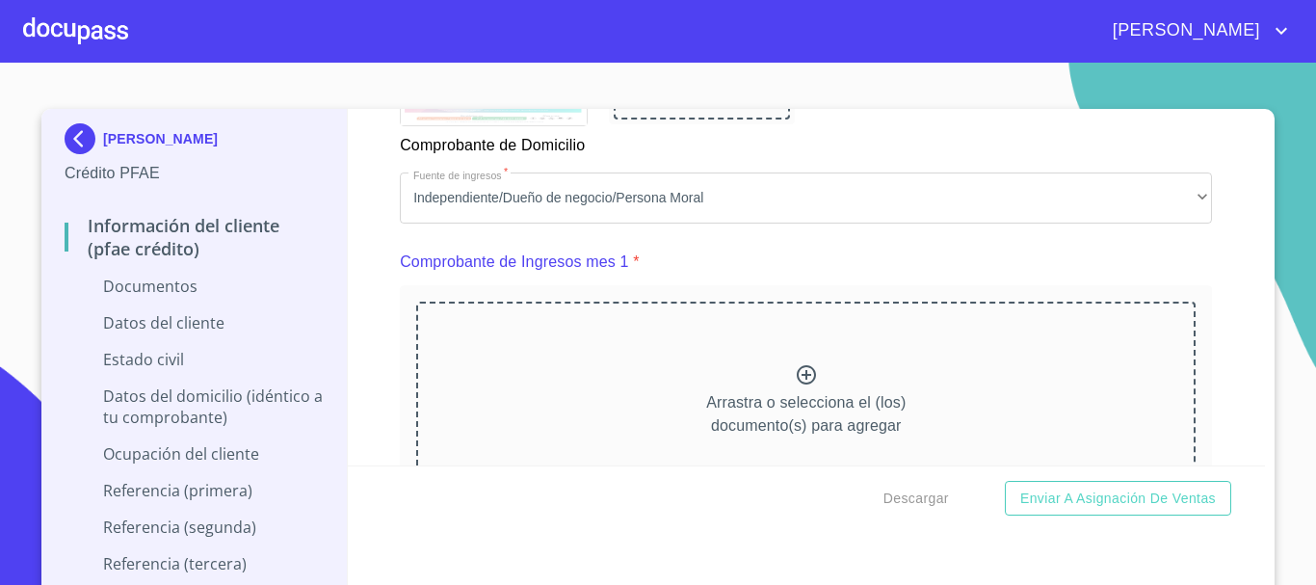
click at [797, 384] on icon at bounding box center [806, 374] width 19 height 19
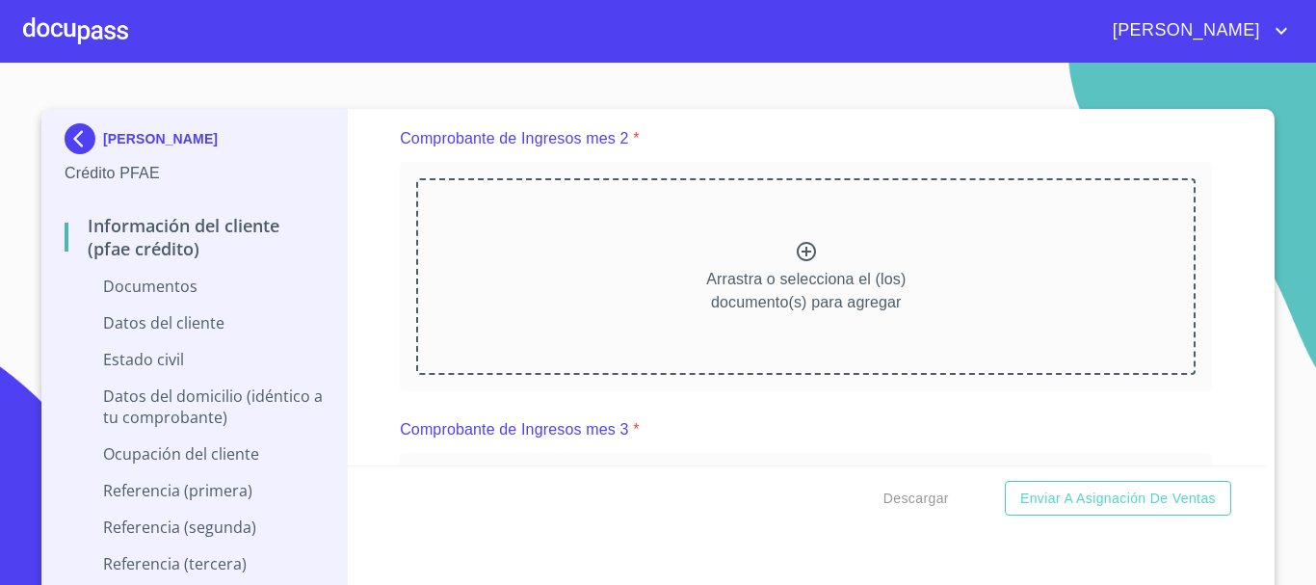
scroll to position [2924, 0]
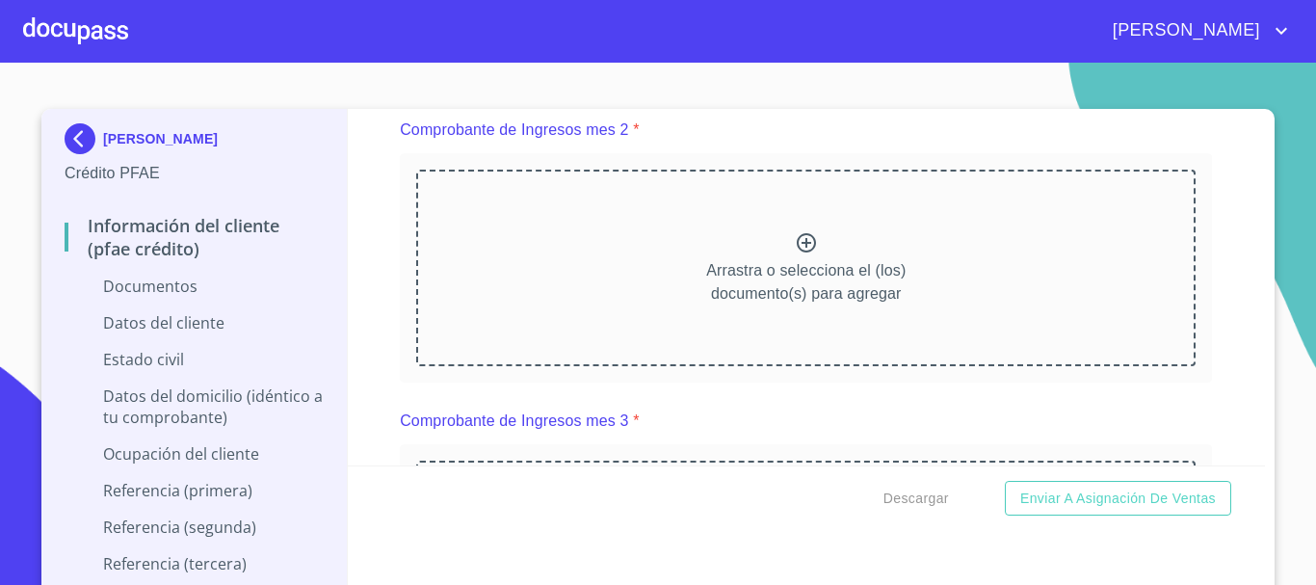
click at [795, 254] on icon at bounding box center [806, 242] width 23 height 23
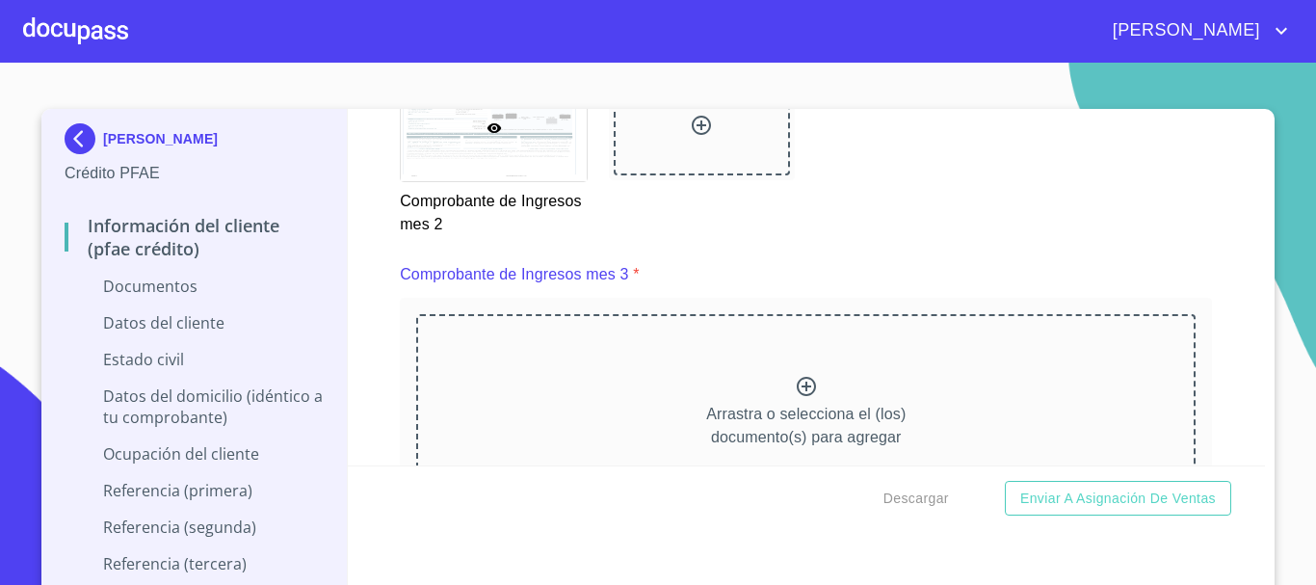
scroll to position [3709, 0]
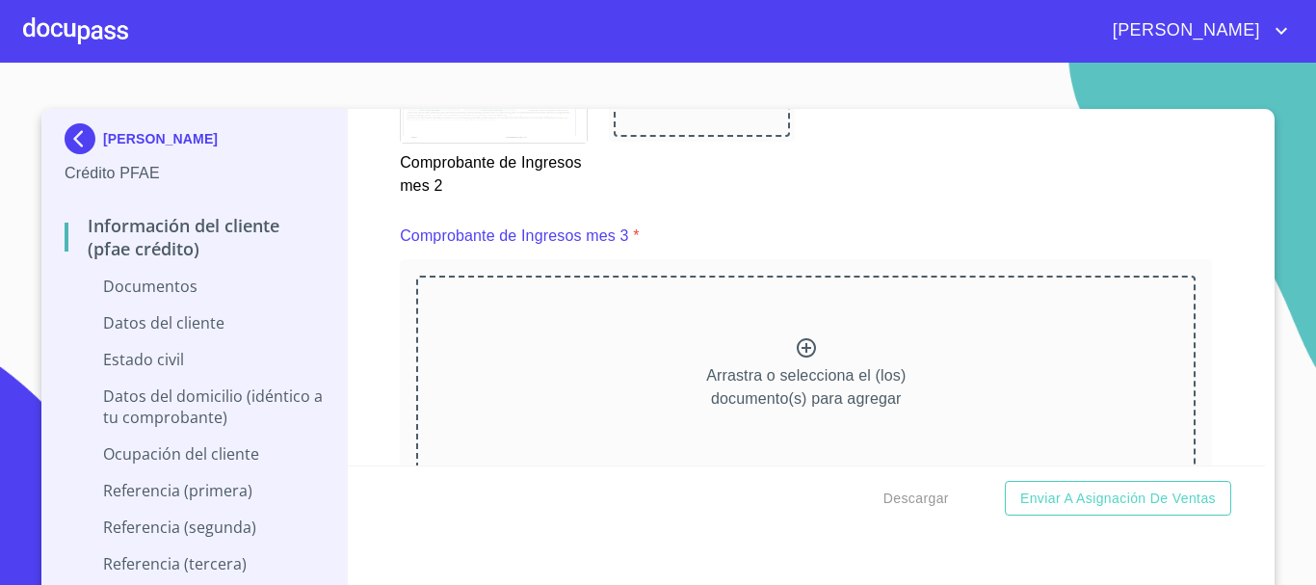
click at [795, 359] on icon at bounding box center [806, 347] width 23 height 23
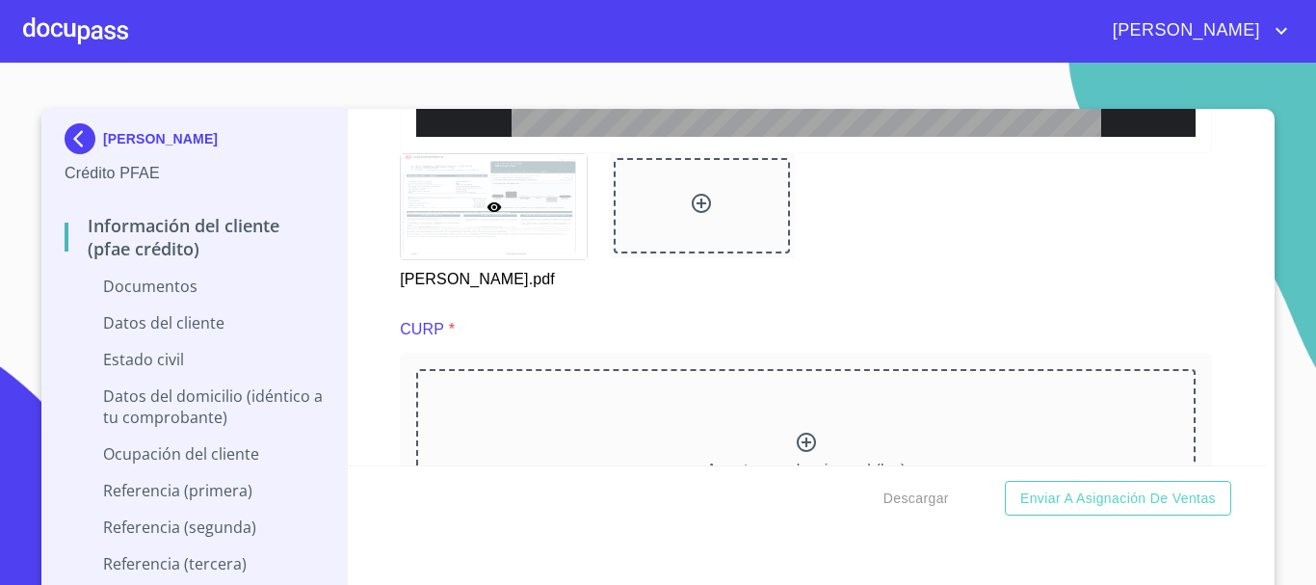
scroll to position [4534, 0]
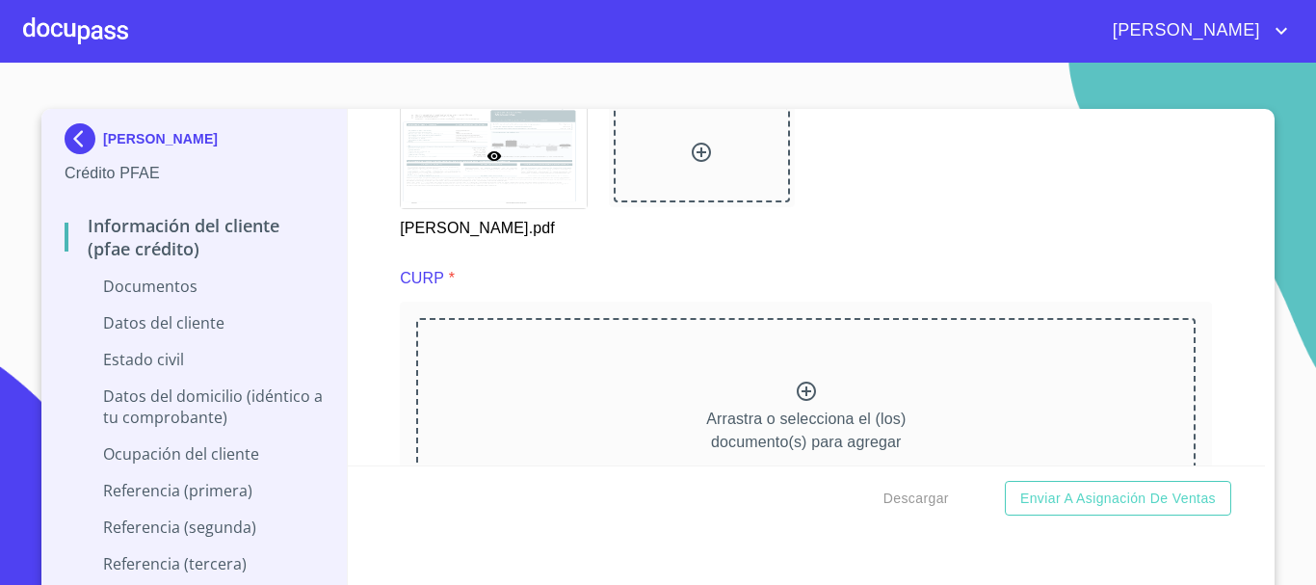
click at [797, 403] on icon at bounding box center [806, 391] width 23 height 23
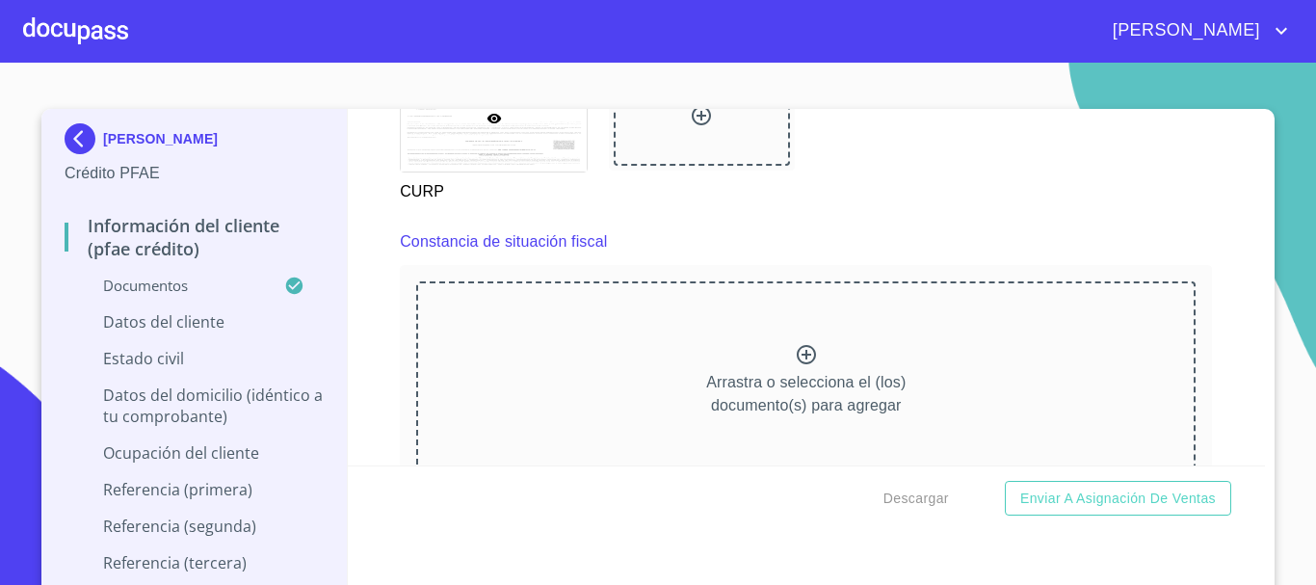
scroll to position [5475, 0]
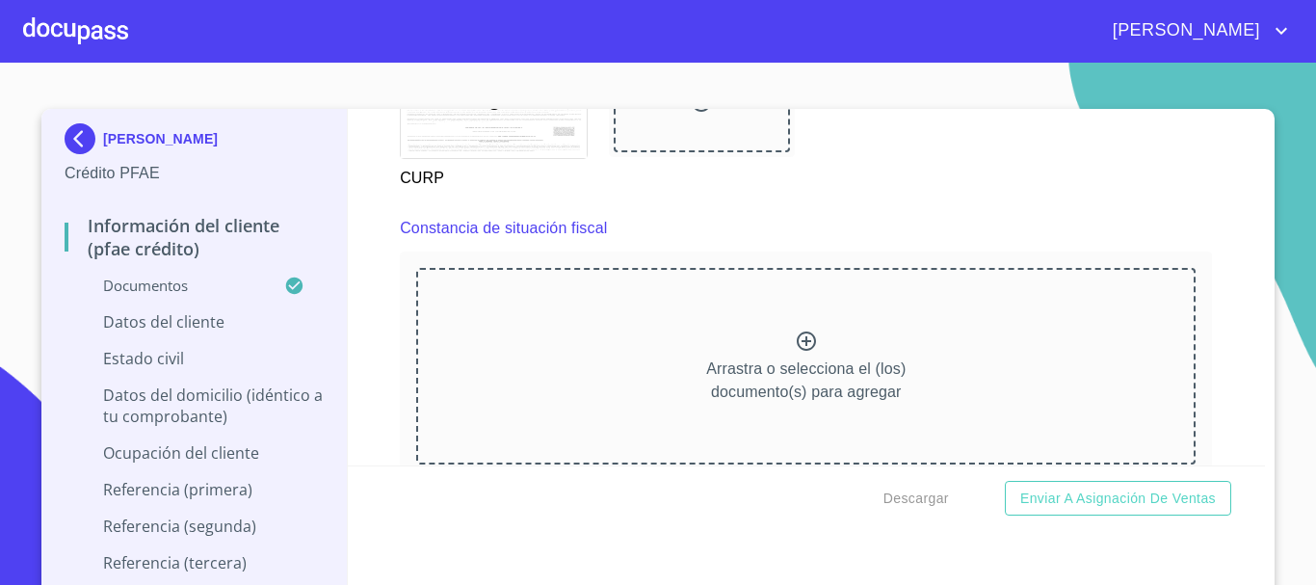
click at [777, 365] on div "Arrastra o selecciona el (los) documento(s) para agregar" at bounding box center [805, 366] width 779 height 197
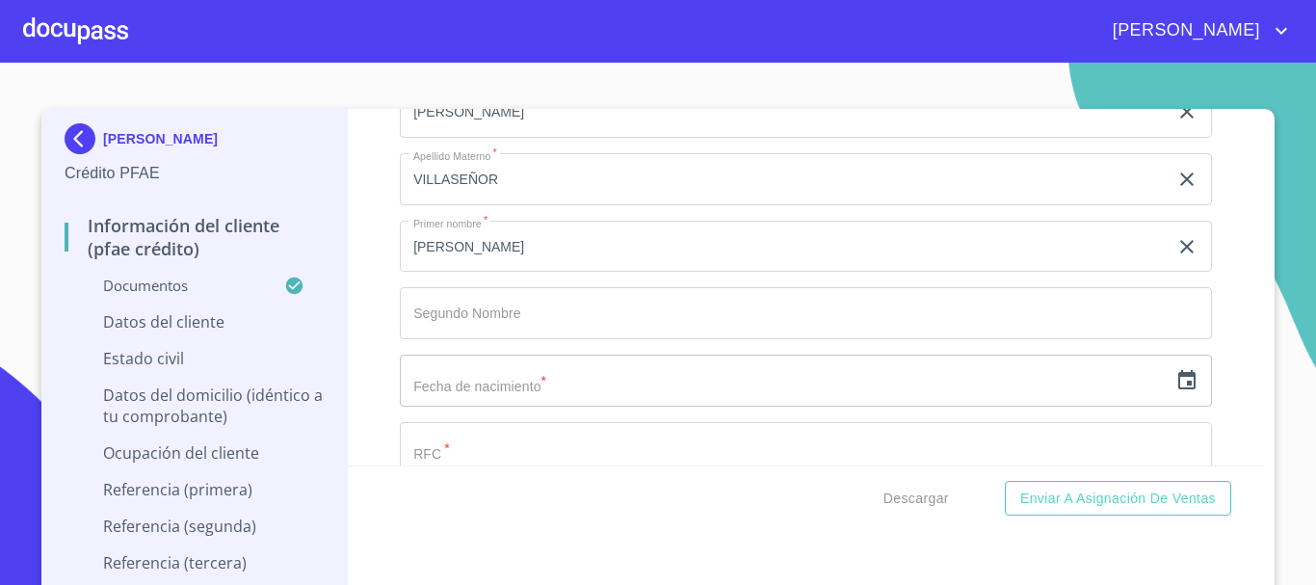
scroll to position [6570, 0]
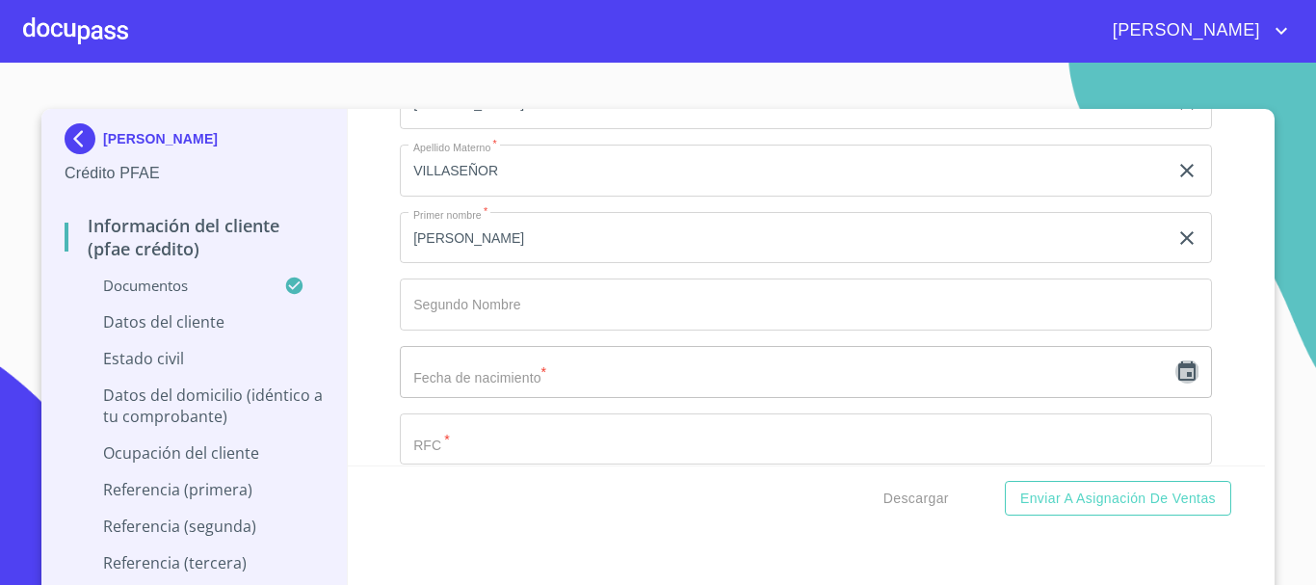
click at [1175, 383] on icon "button" at bounding box center [1186, 371] width 23 height 23
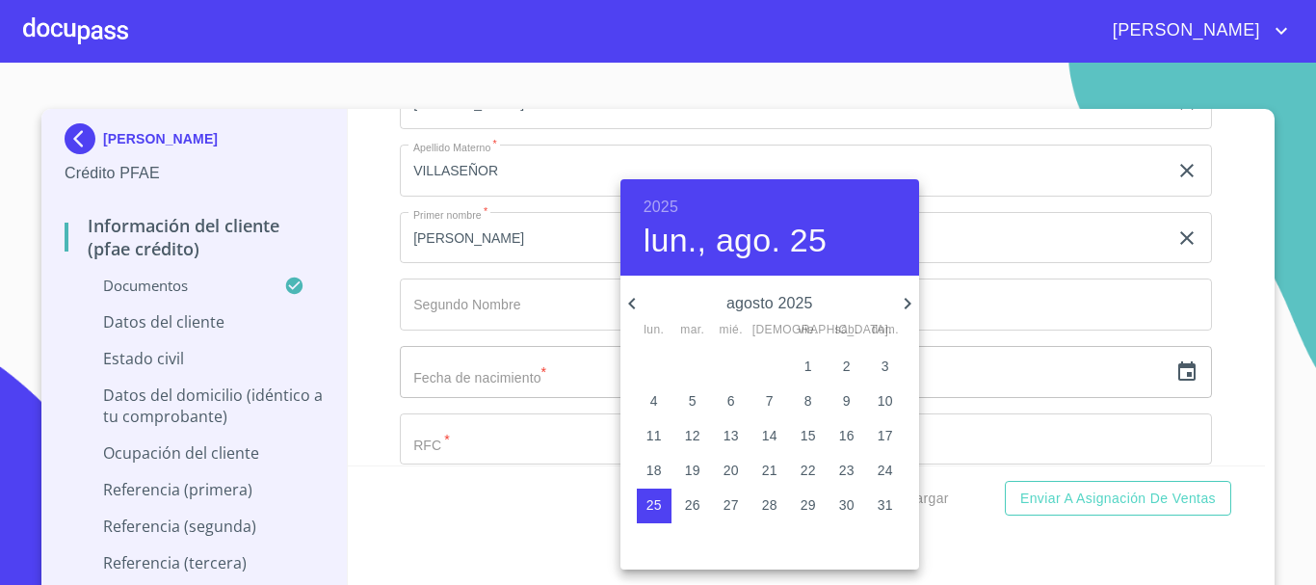
click at [662, 205] on h6 "2025" at bounding box center [660, 207] width 35 height 27
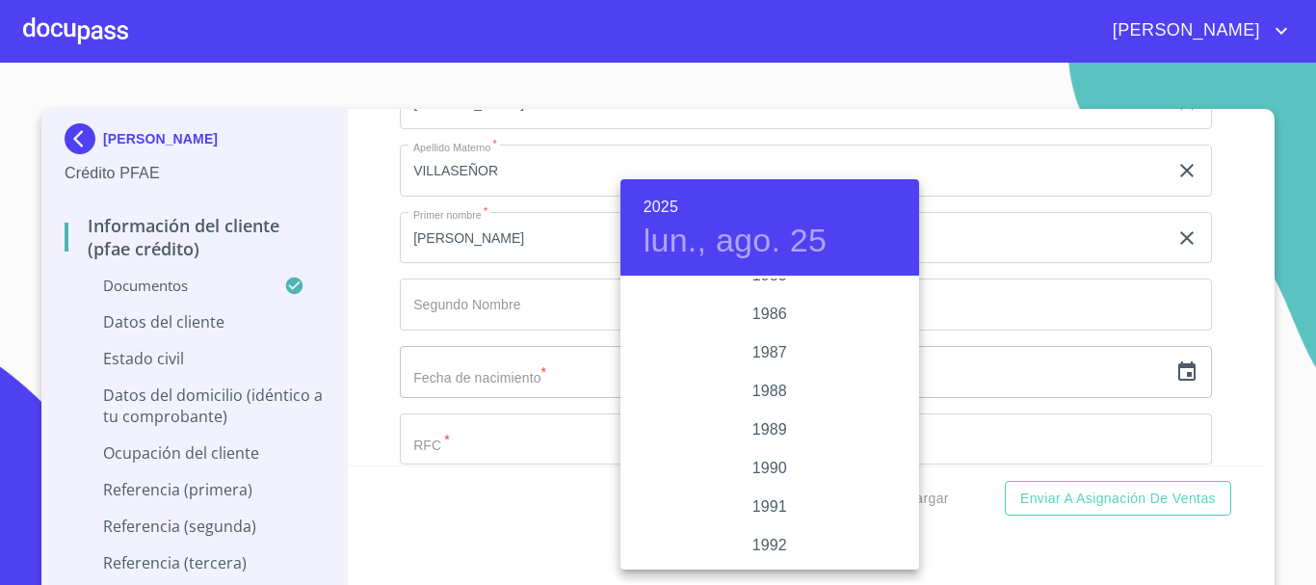
scroll to position [2295, 0]
click at [765, 316] on div "1985" at bounding box center [769, 314] width 299 height 39
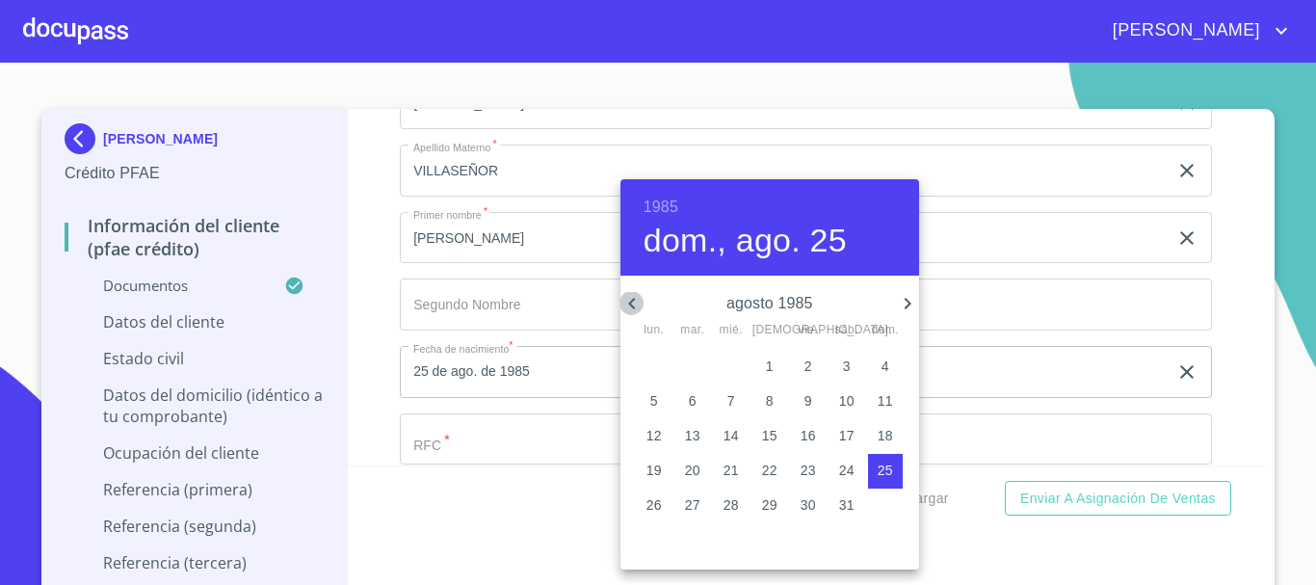
click at [626, 300] on icon "button" at bounding box center [631, 303] width 23 height 23
click at [848, 441] on p "18" at bounding box center [846, 435] width 15 height 19
type input "18 de may. de 1985"
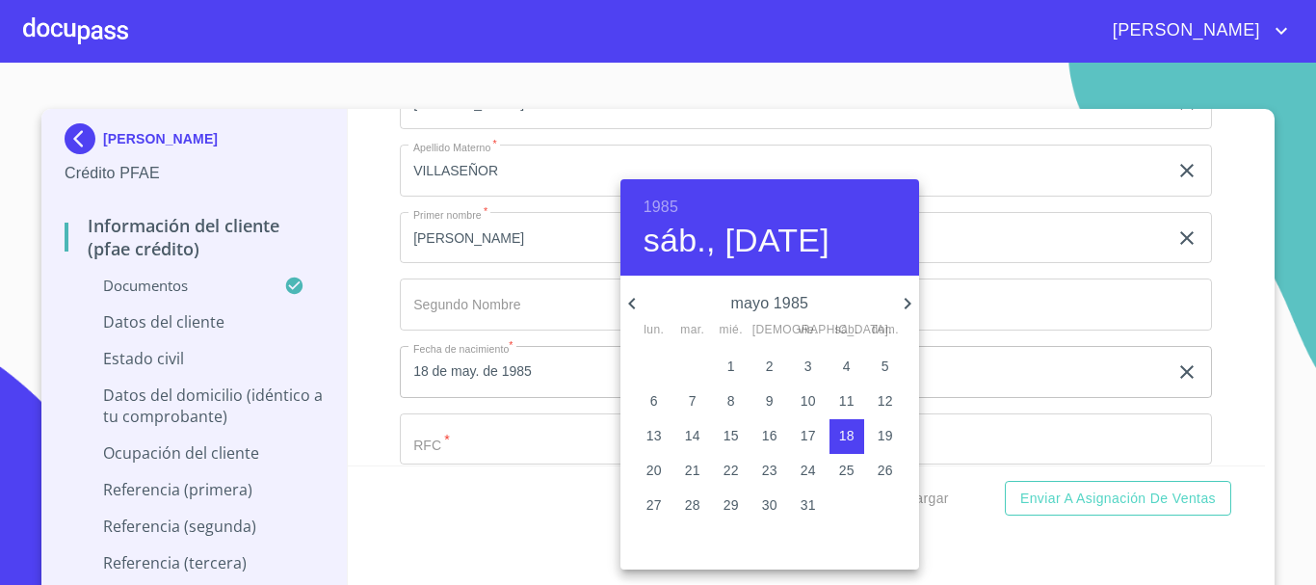
click at [1003, 334] on div at bounding box center [658, 292] width 1316 height 585
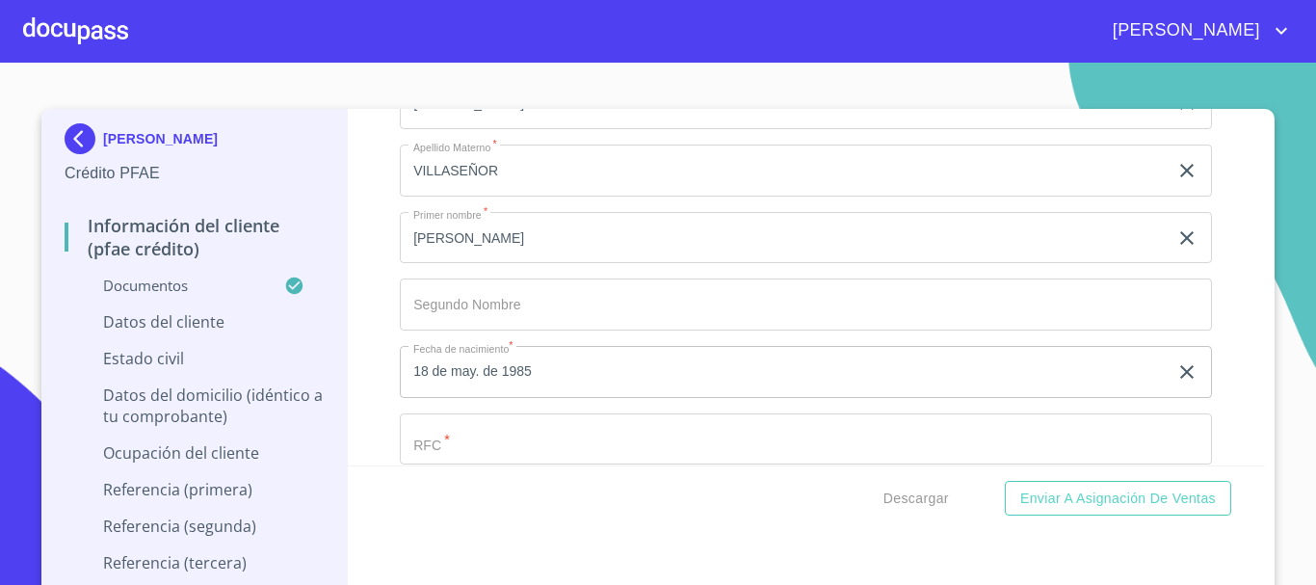
scroll to position [6667, 0]
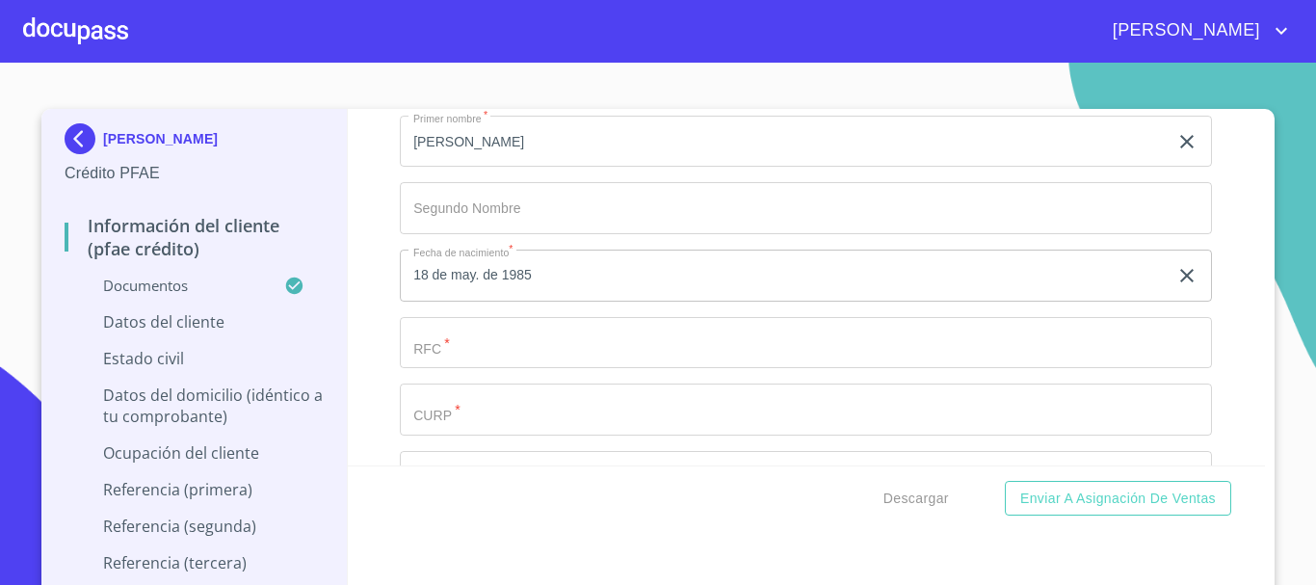
click at [695, 368] on input "Documento de identificación.   *" at bounding box center [806, 343] width 812 height 52
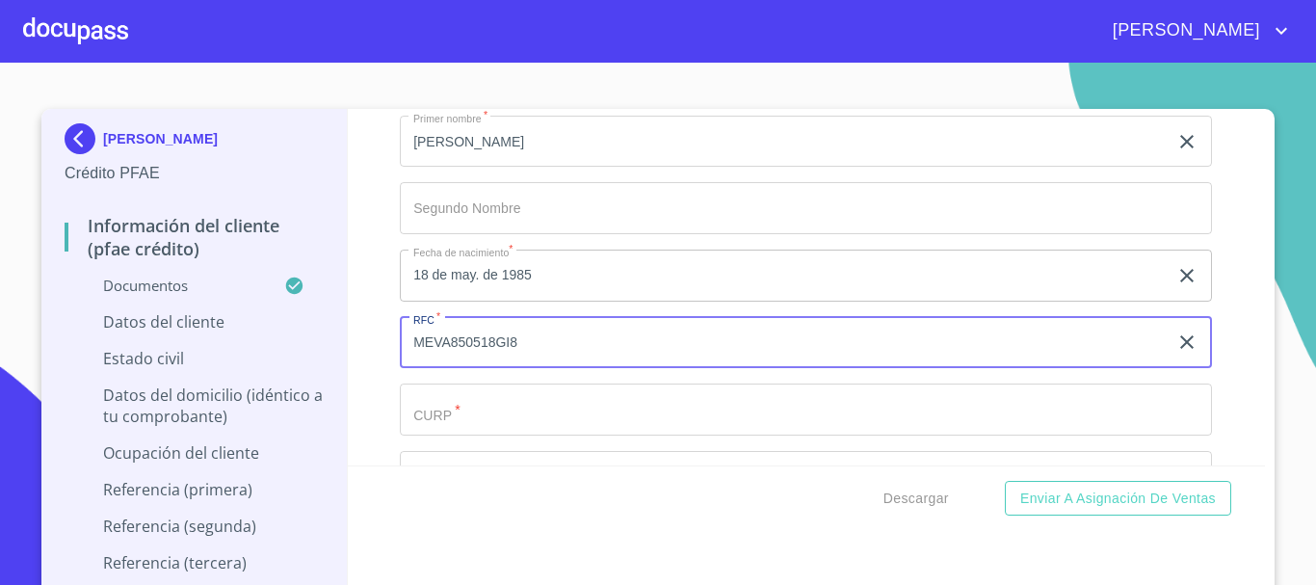
type input "MEVA850518GI8"
click at [688, 434] on input "Documento de identificación.   *" at bounding box center [806, 409] width 812 height 52
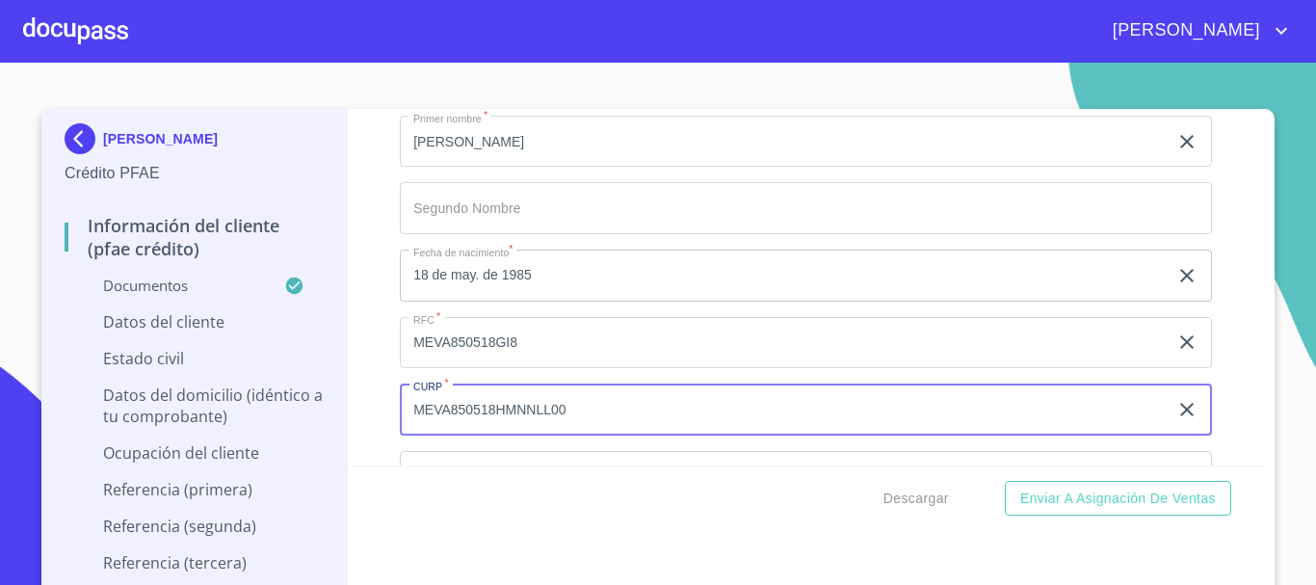
scroll to position [6763, 0]
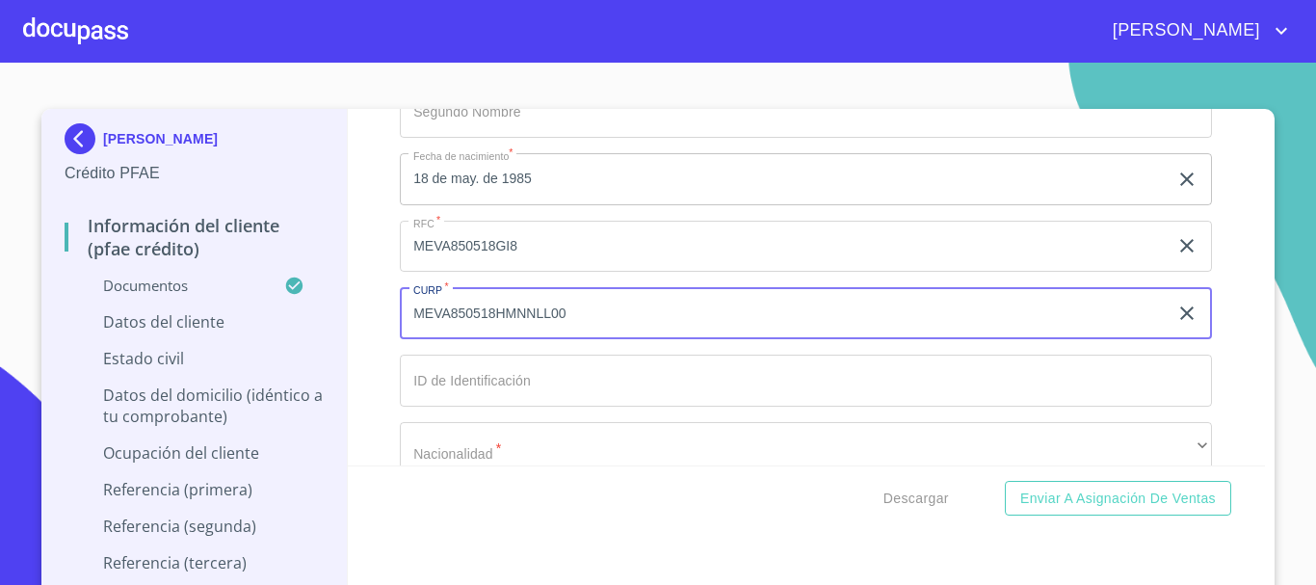
type input "MEVA850518HMNNLL00"
click at [643, 406] on input "Documento de identificación.   *" at bounding box center [806, 380] width 812 height 52
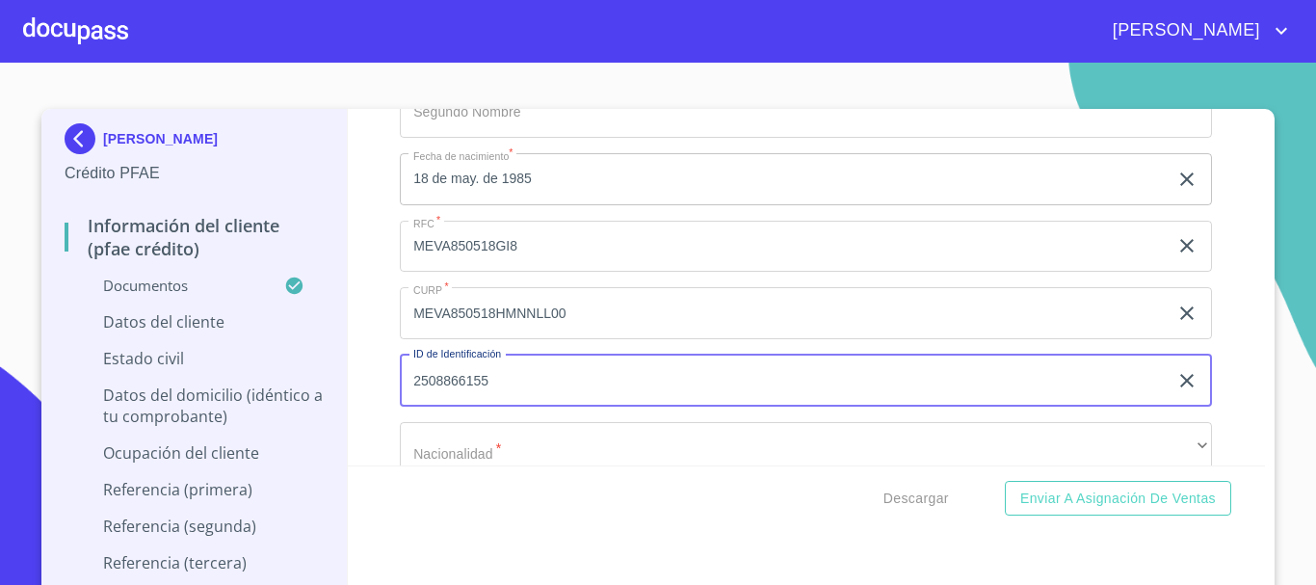
scroll to position [6859, 0]
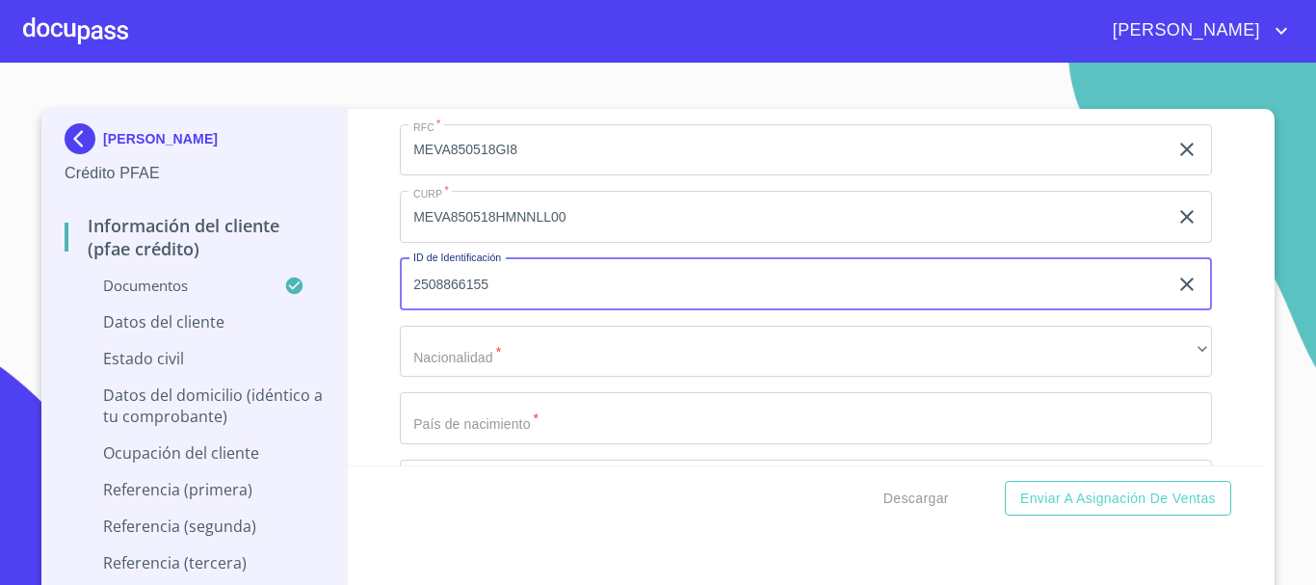
type input "2508866155"
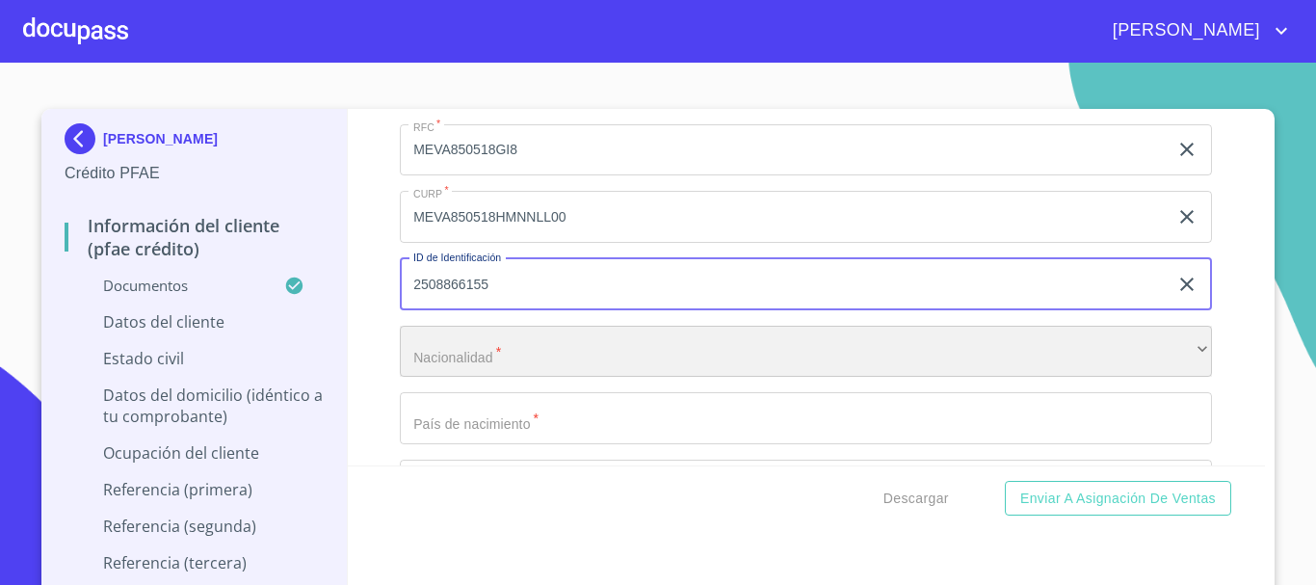
click at [622, 371] on div "​" at bounding box center [806, 352] width 812 height 52
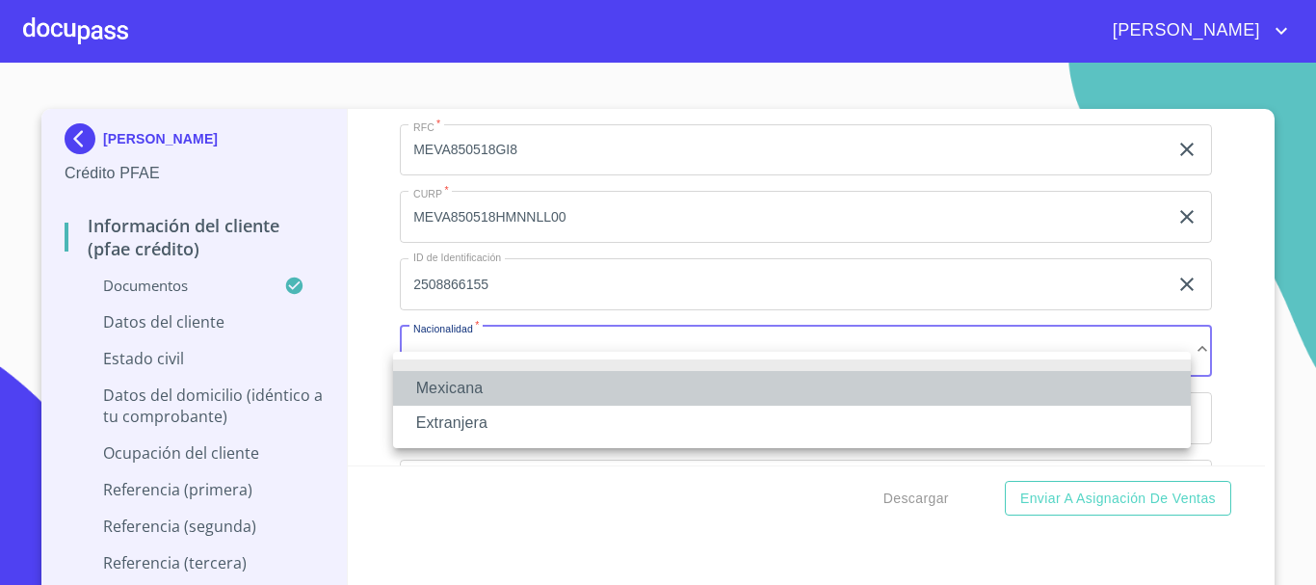
click at [616, 372] on li "Mexicana" at bounding box center [792, 388] width 798 height 35
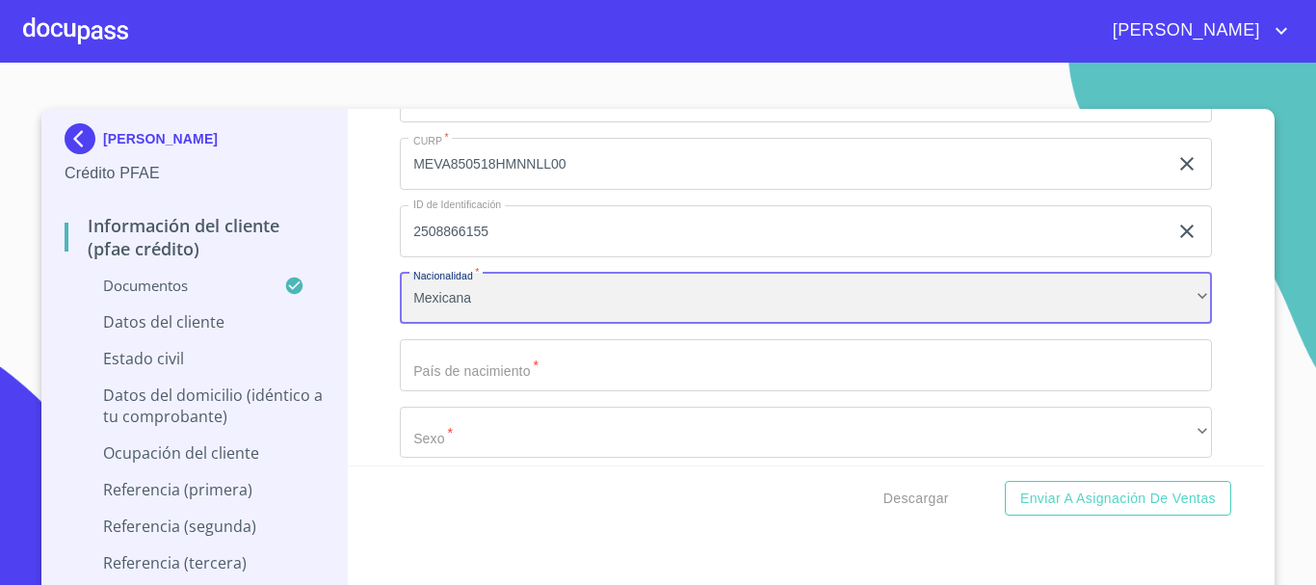
scroll to position [6956, 0]
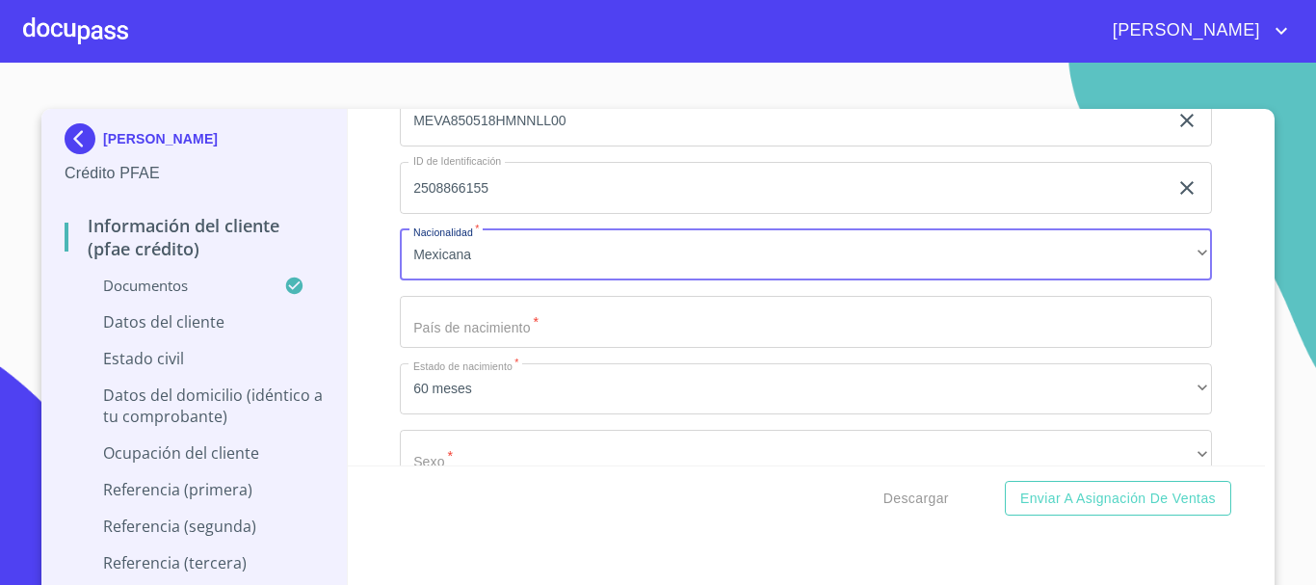
click at [575, 348] on input "Documento de identificación.   *" at bounding box center [806, 322] width 812 height 52
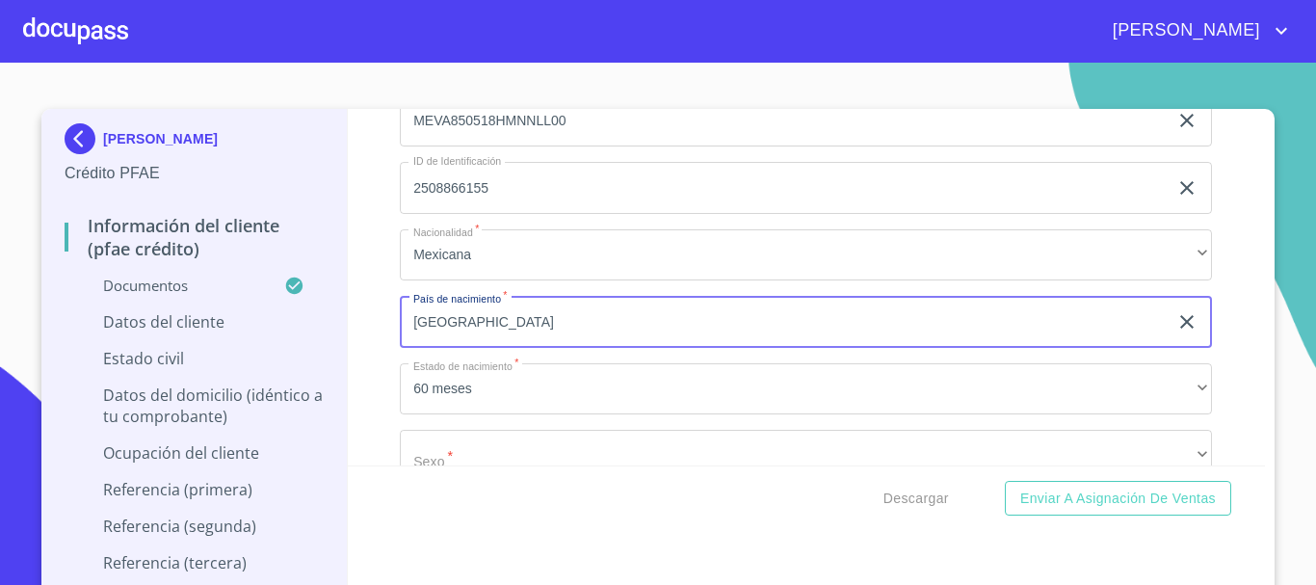
type input "[GEOGRAPHIC_DATA]"
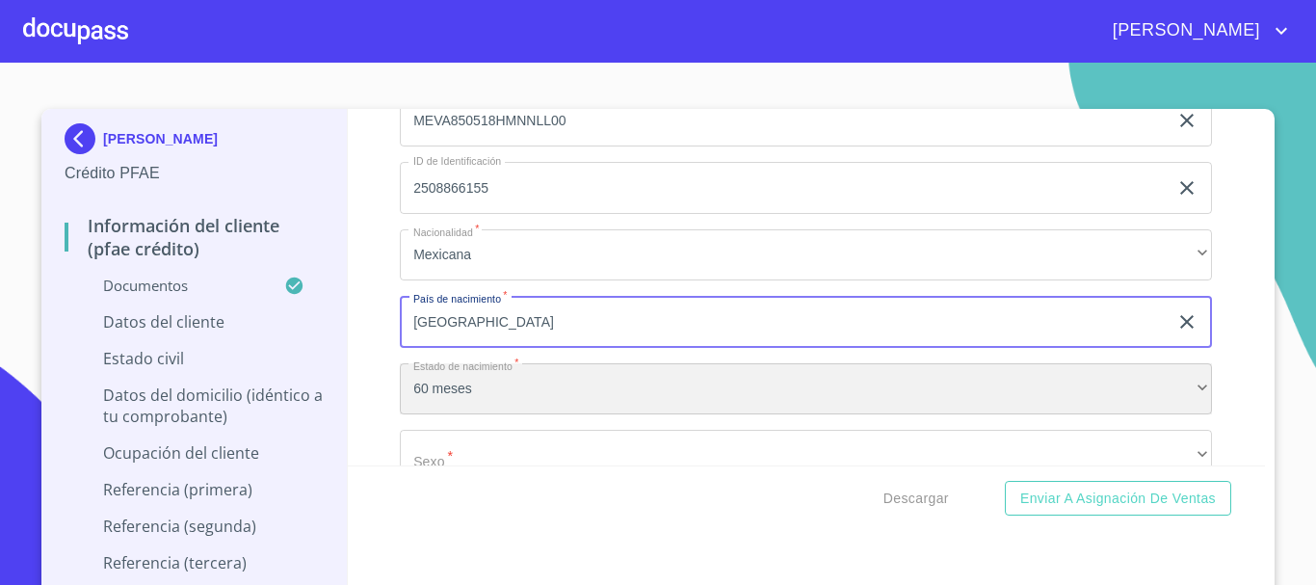
click at [562, 400] on div "60 meses" at bounding box center [806, 389] width 812 height 52
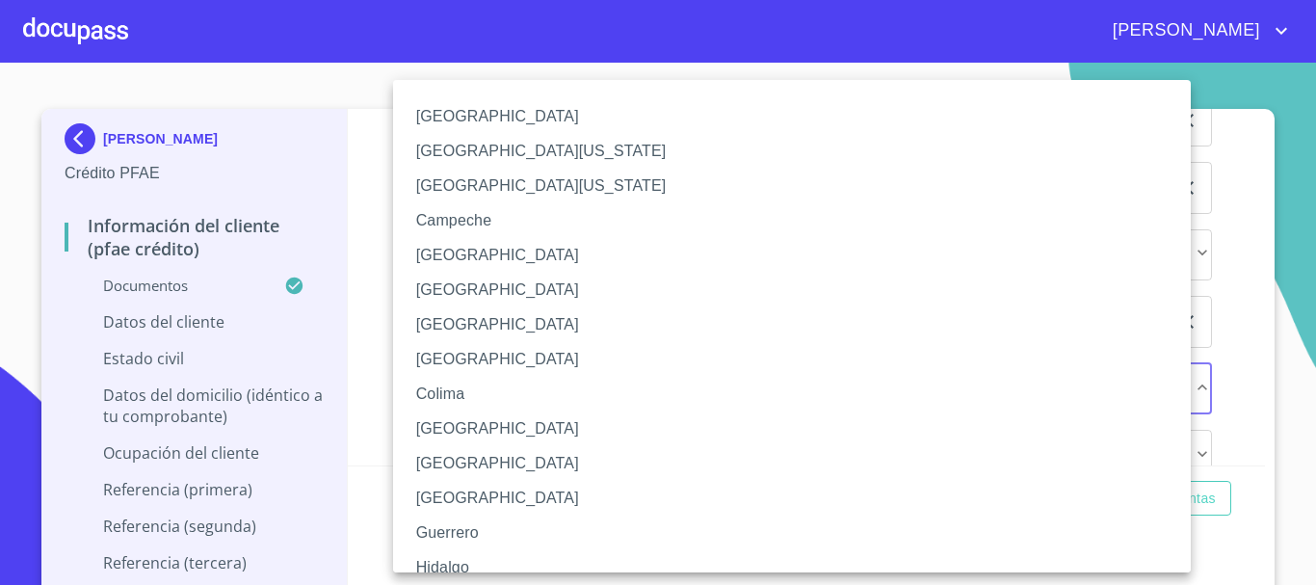
scroll to position [96, 0]
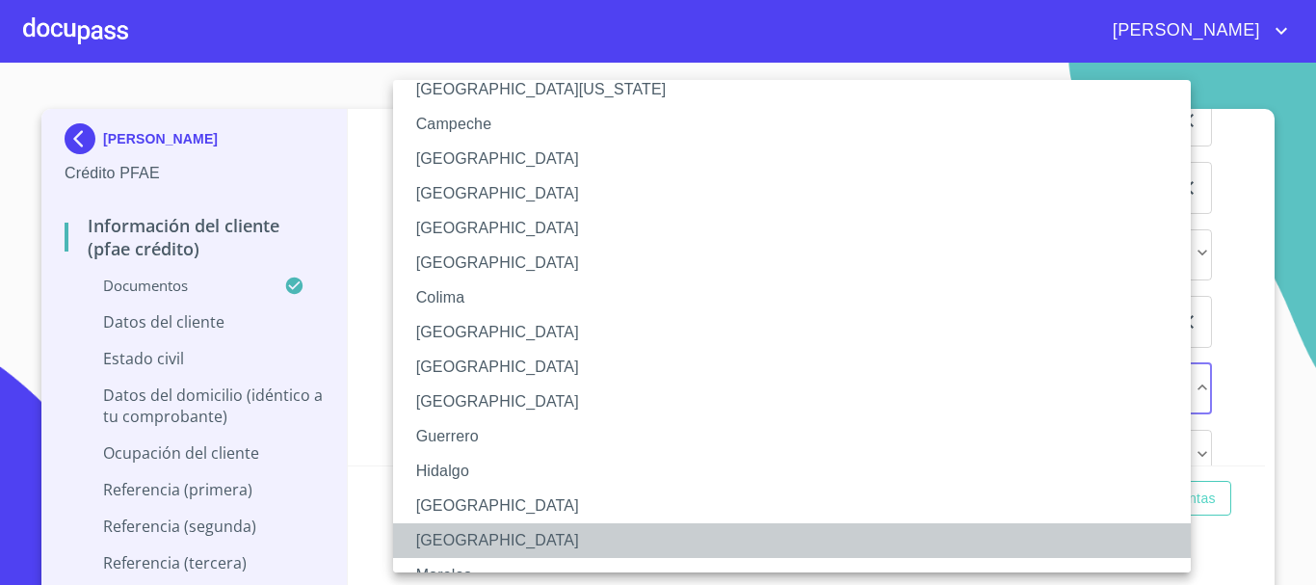
click at [471, 533] on li "[GEOGRAPHIC_DATA]" at bounding box center [799, 540] width 812 height 35
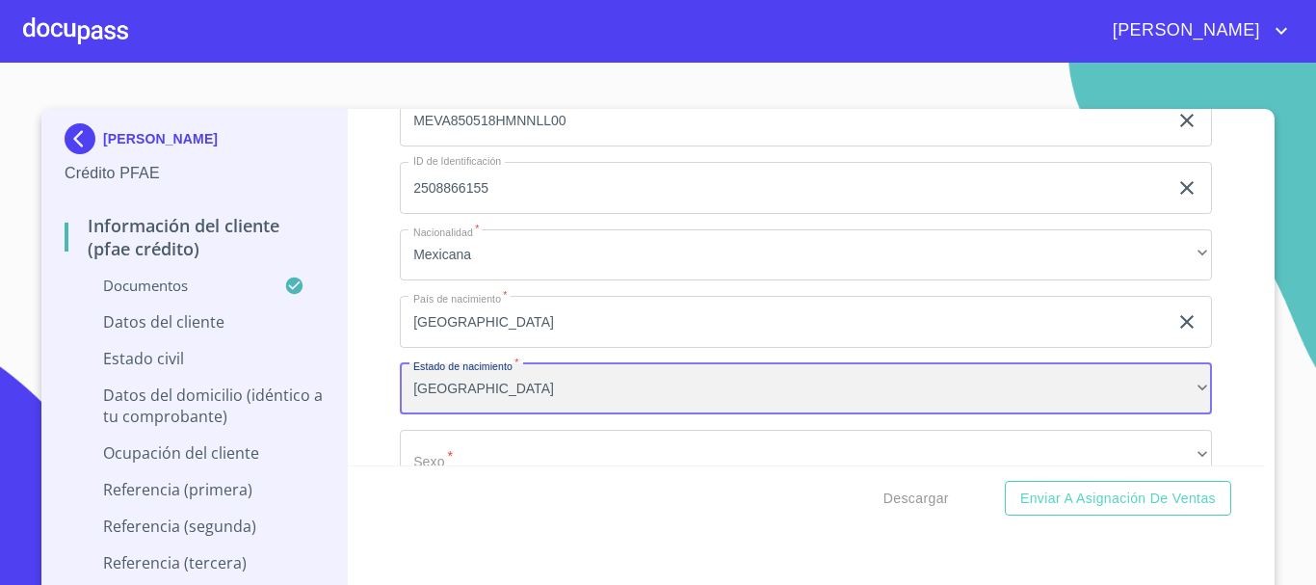
scroll to position [7052, 0]
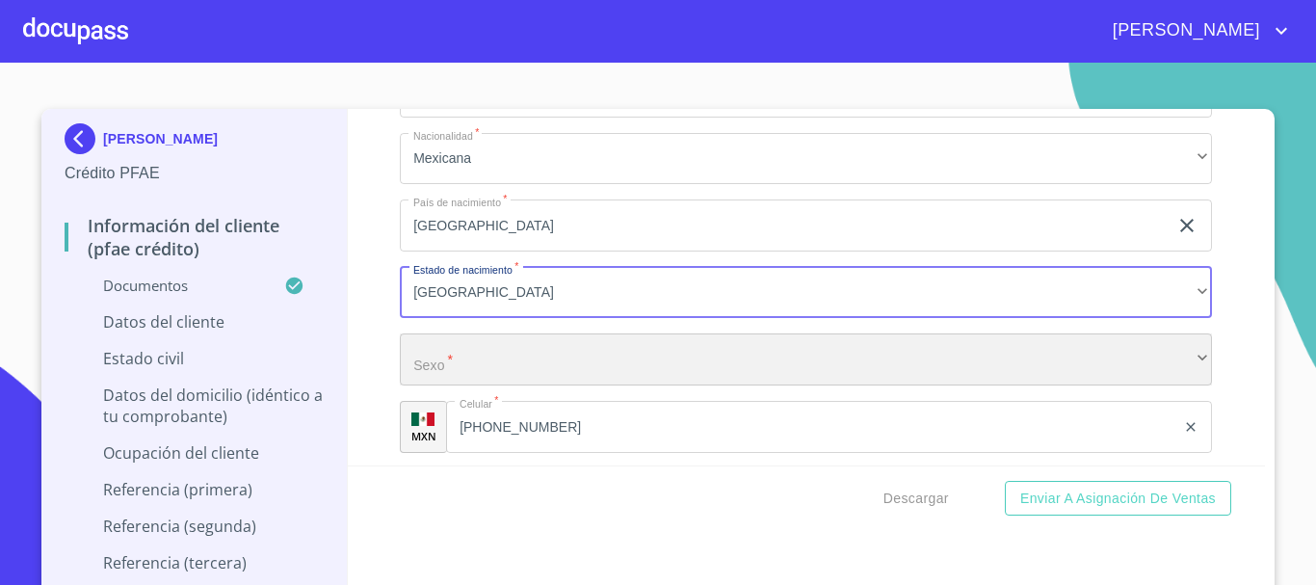
click at [458, 384] on div "​" at bounding box center [806, 359] width 812 height 52
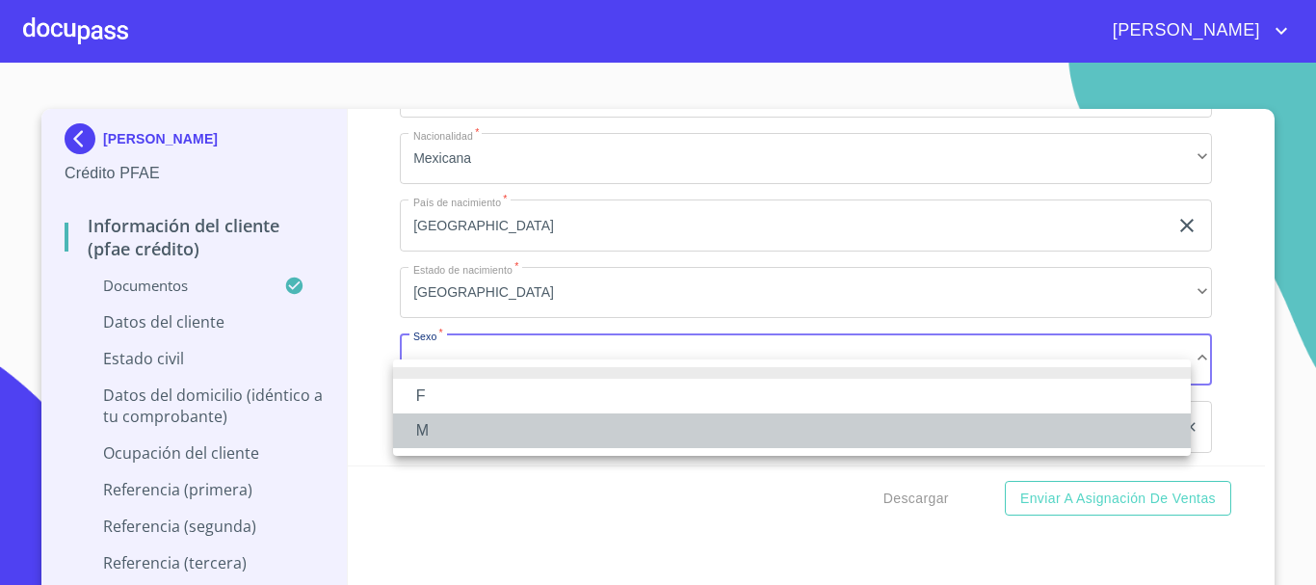
click at [460, 430] on li "M" at bounding box center [792, 430] width 798 height 35
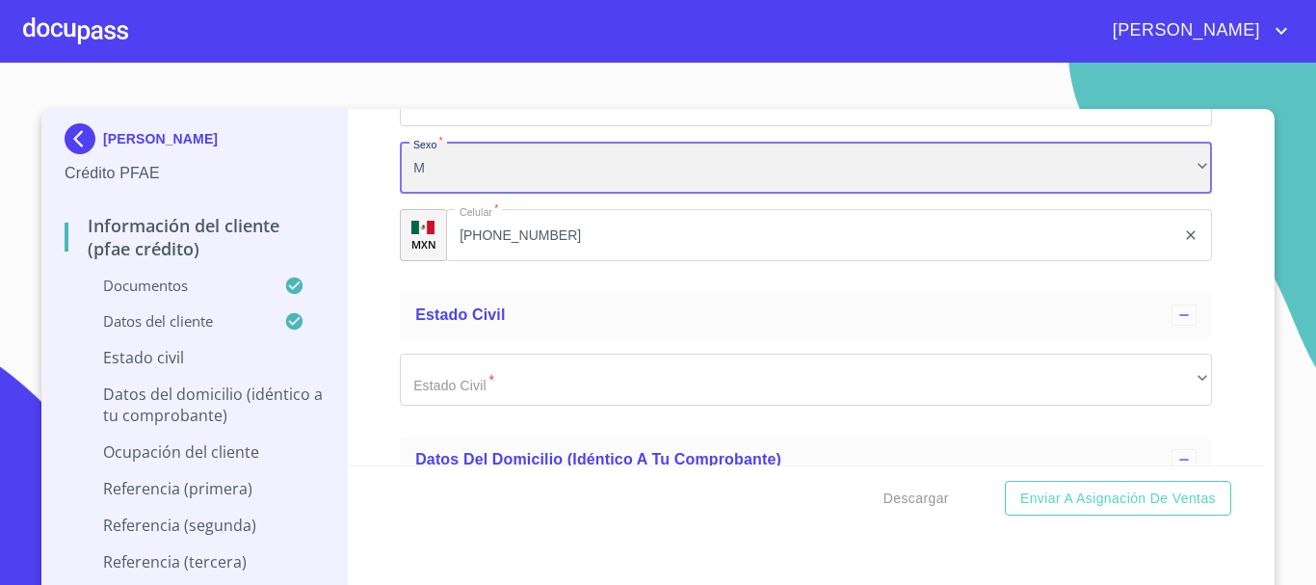
scroll to position [7245, 0]
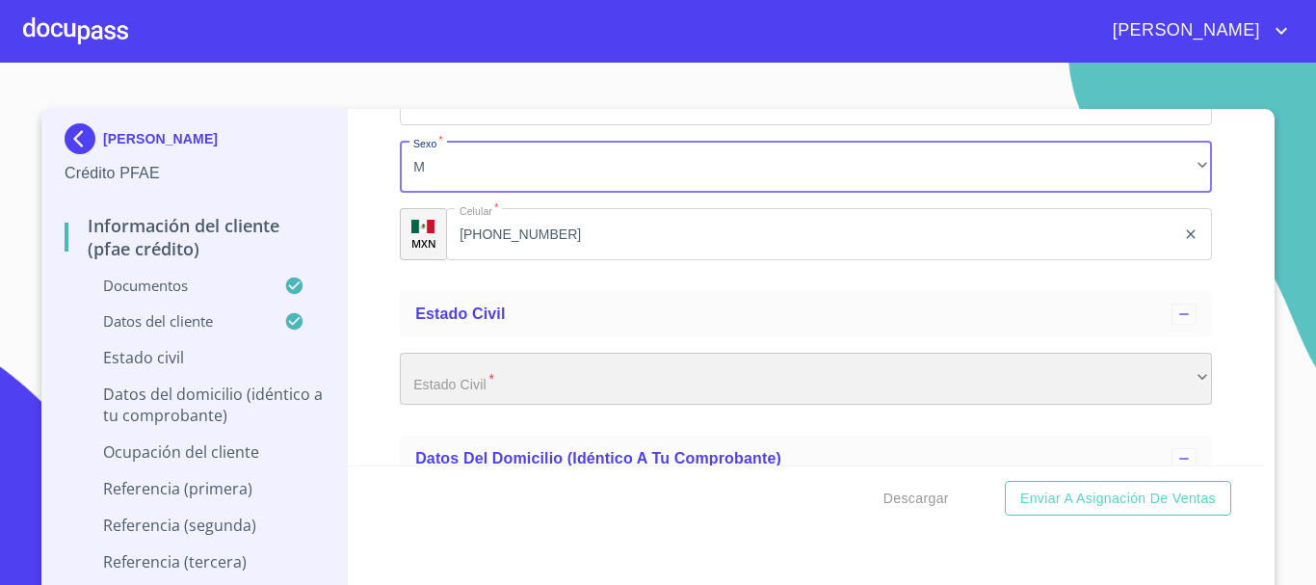
click at [542, 392] on div "​" at bounding box center [806, 379] width 812 height 52
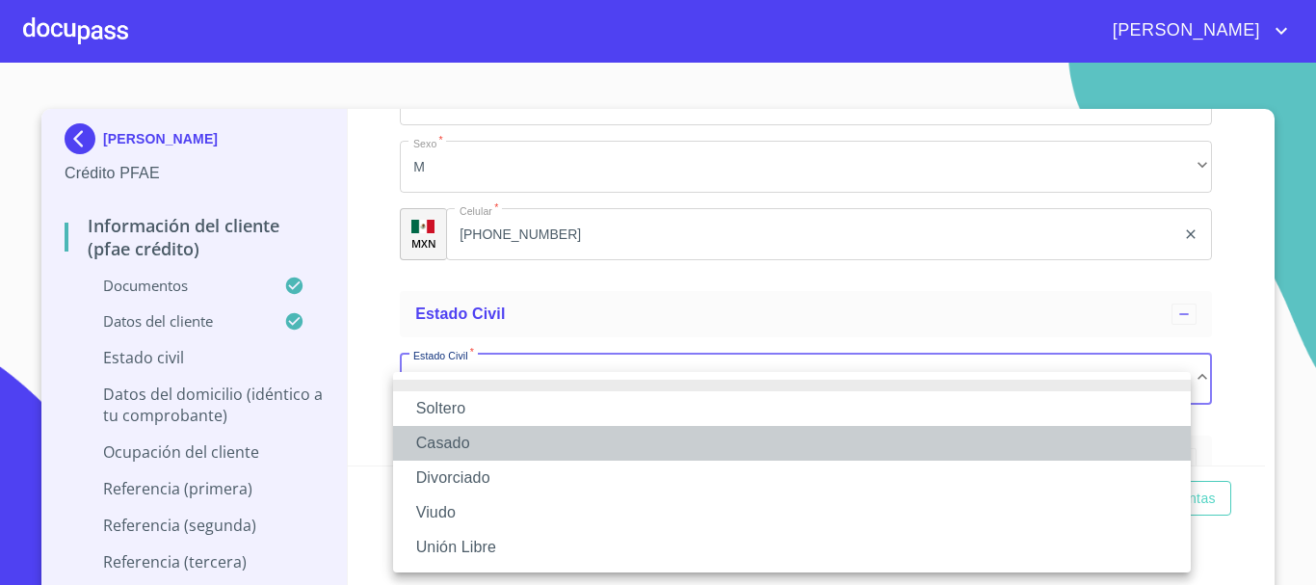
click at [523, 436] on li "Casado" at bounding box center [792, 443] width 798 height 35
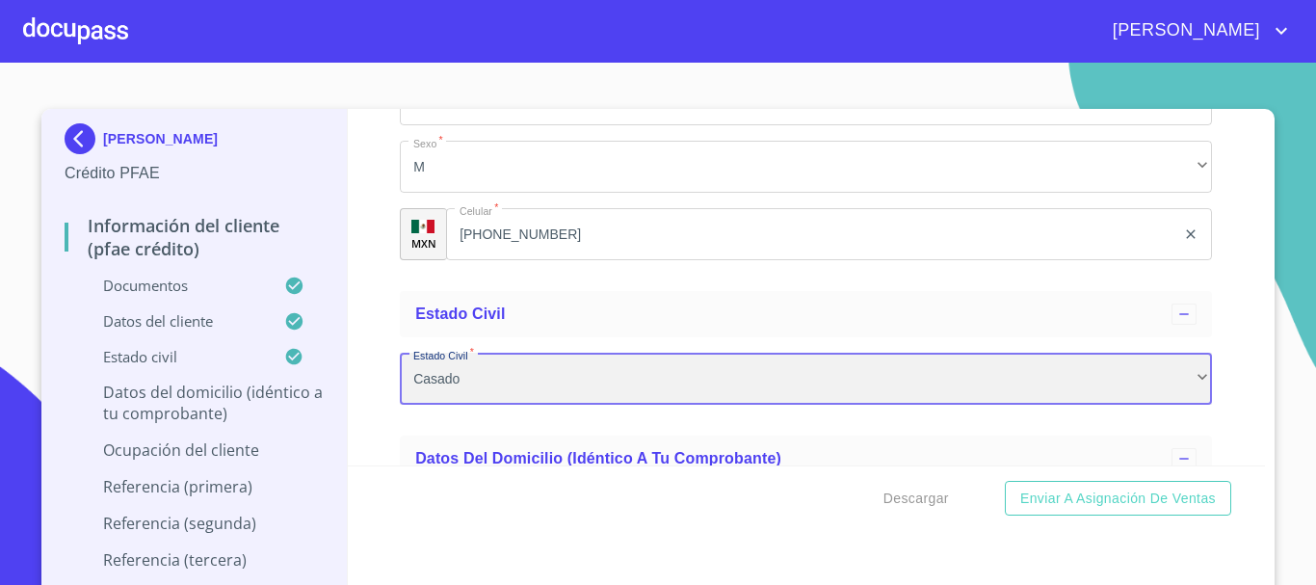
scroll to position [7341, 0]
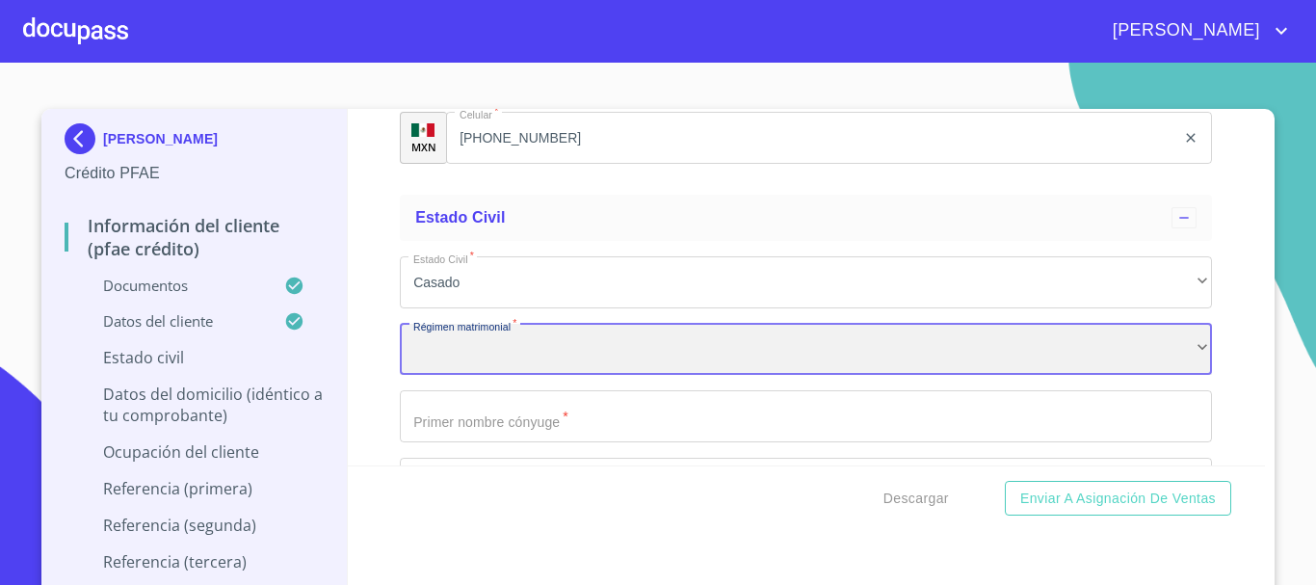
click at [539, 376] on div "​" at bounding box center [806, 350] width 812 height 52
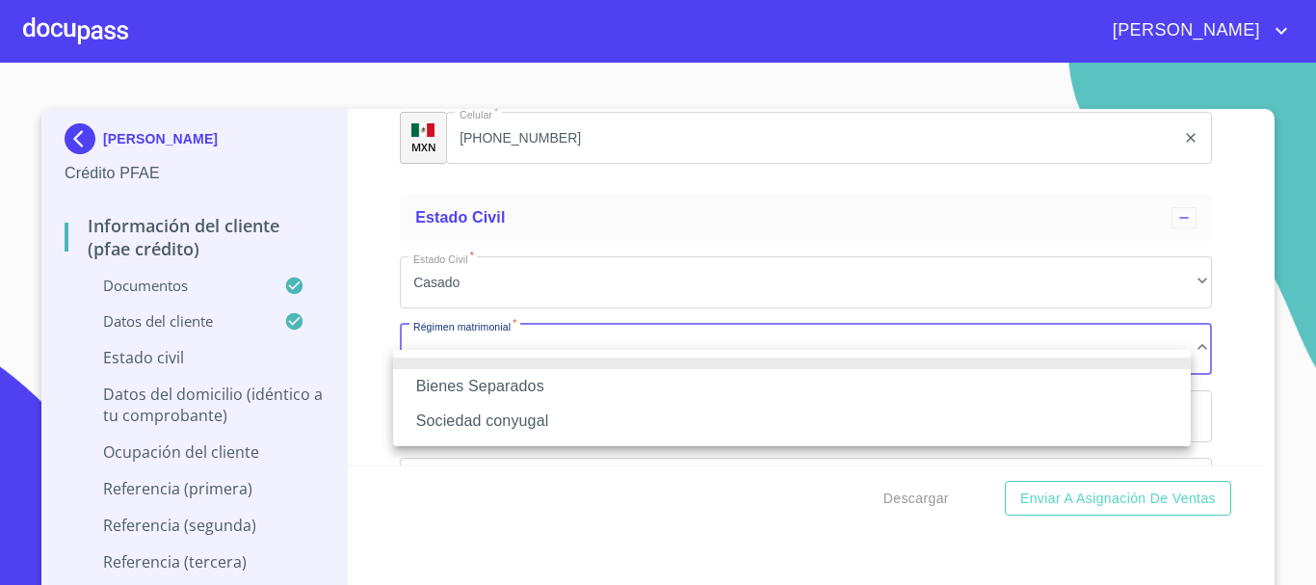
click at [535, 386] on li "Bienes Separados" at bounding box center [792, 386] width 798 height 35
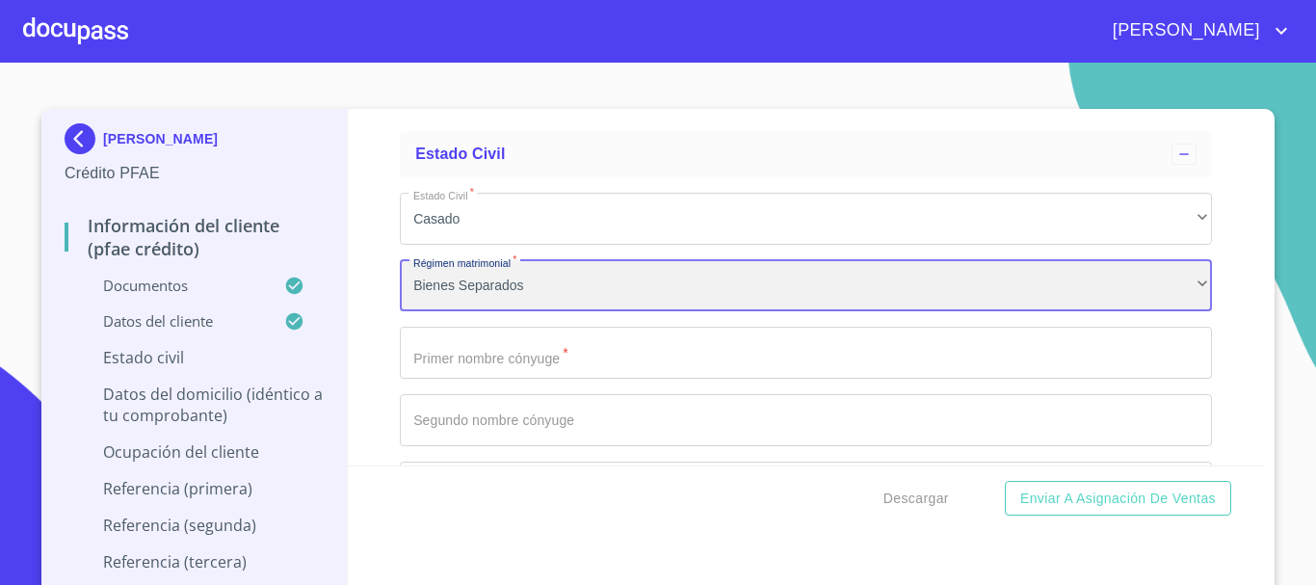
scroll to position [7437, 0]
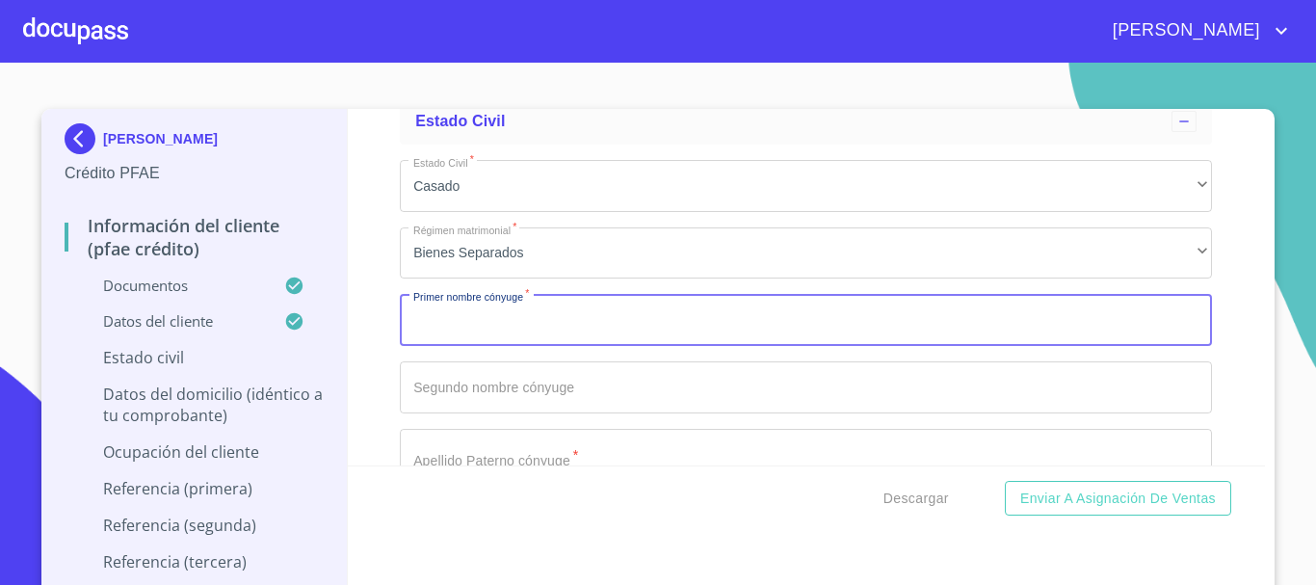
click at [546, 340] on input "Documento de identificación.   *" at bounding box center [806, 320] width 812 height 52
type input "y"
type input "[PERSON_NAME]"
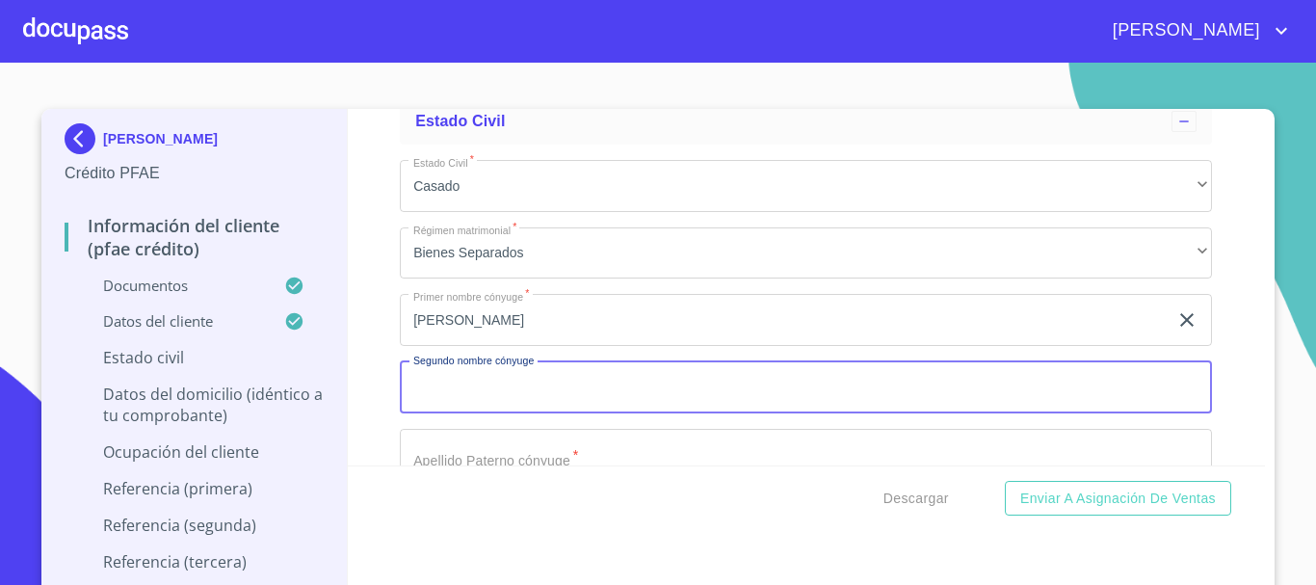
click at [548, 402] on input "Documento de identificación.   *" at bounding box center [806, 387] width 812 height 52
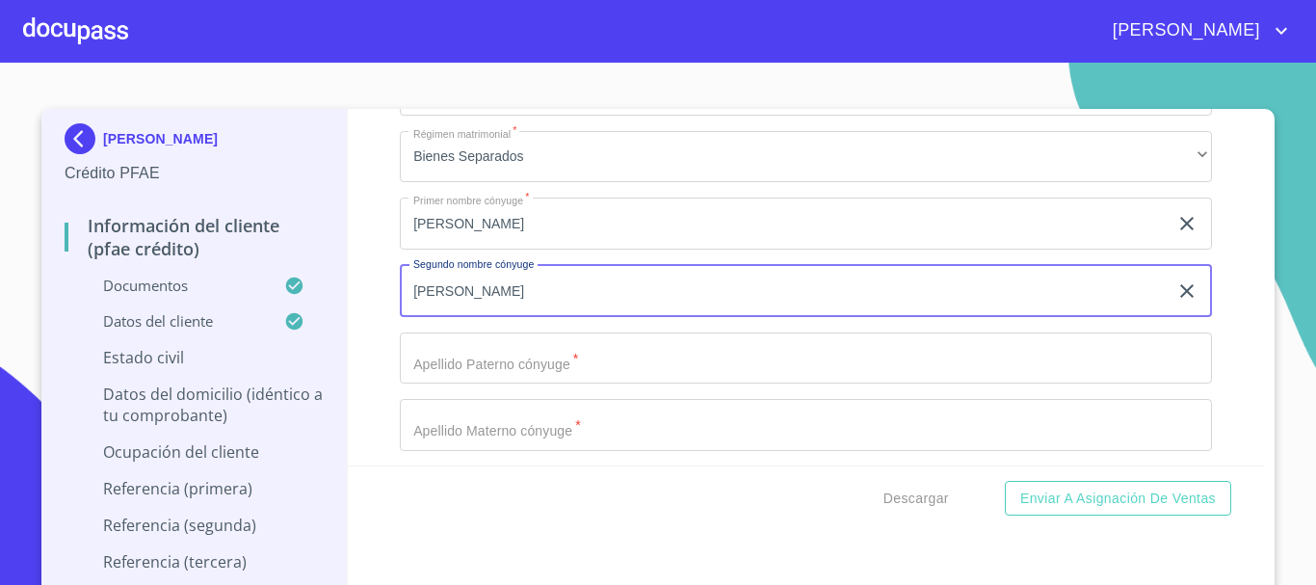
type input "[PERSON_NAME]"
click at [552, 384] on input "Documento de identificación.   *" at bounding box center [806, 358] width 812 height 52
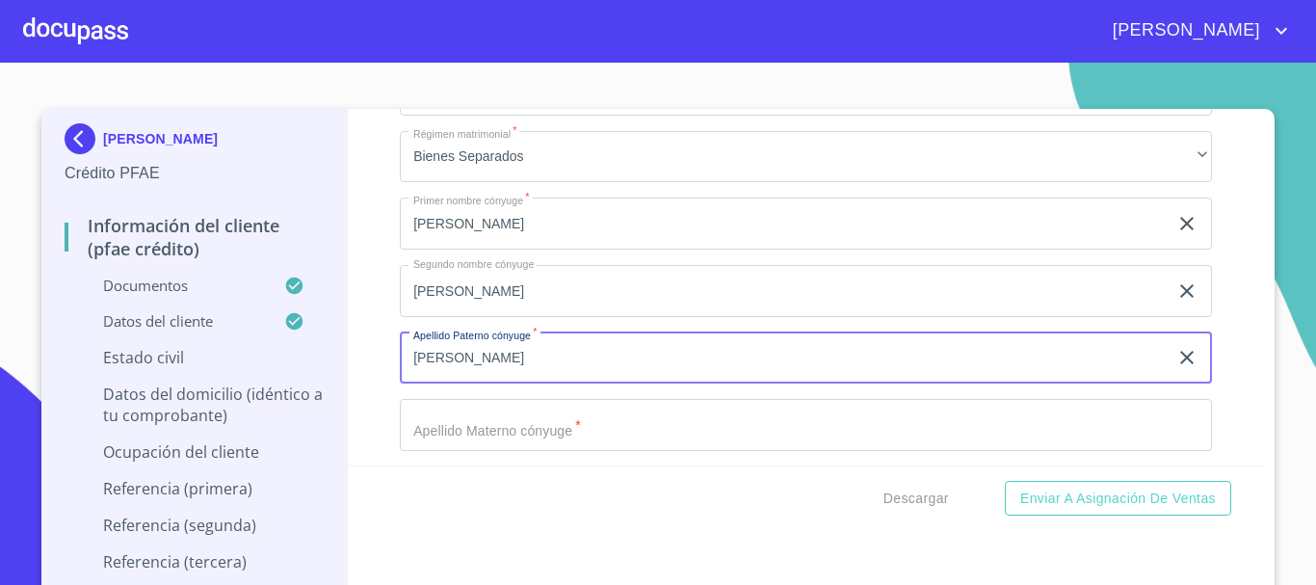
type input "[PERSON_NAME]"
click at [538, 438] on input "Documento de identificación.   *" at bounding box center [806, 425] width 812 height 52
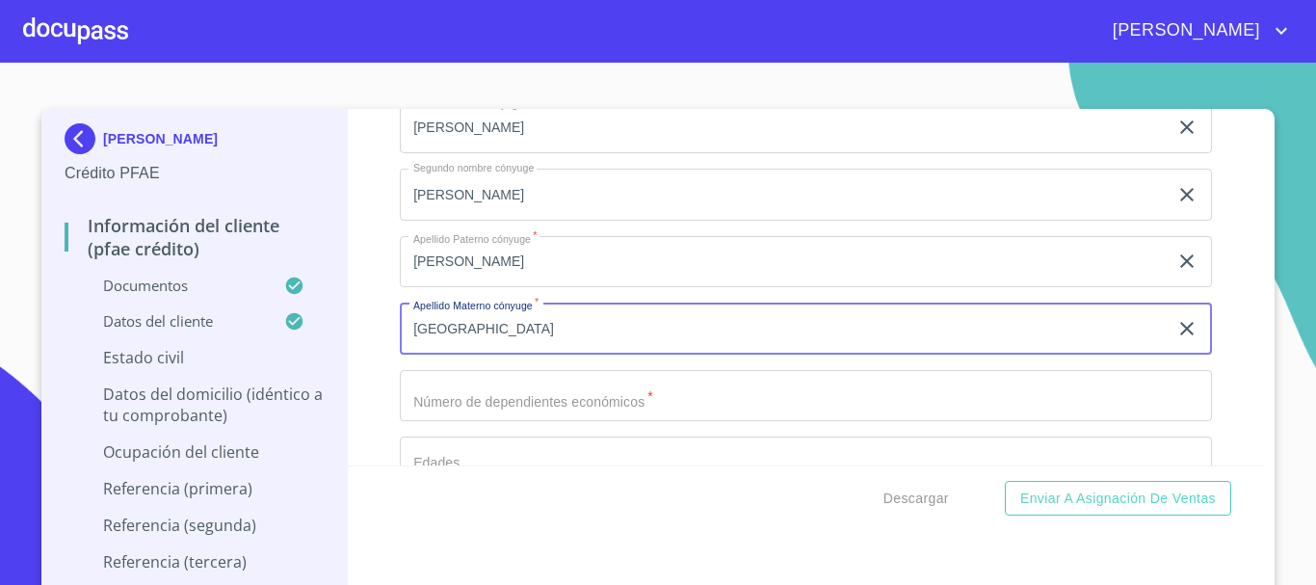
scroll to position [7726, 0]
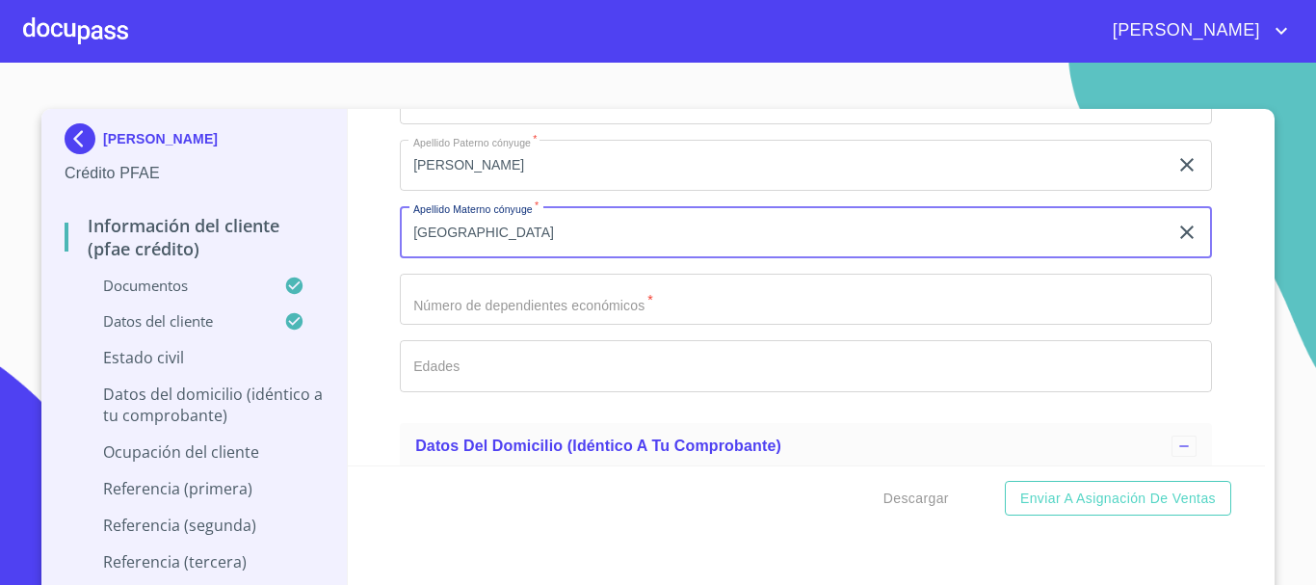
type input "[GEOGRAPHIC_DATA]"
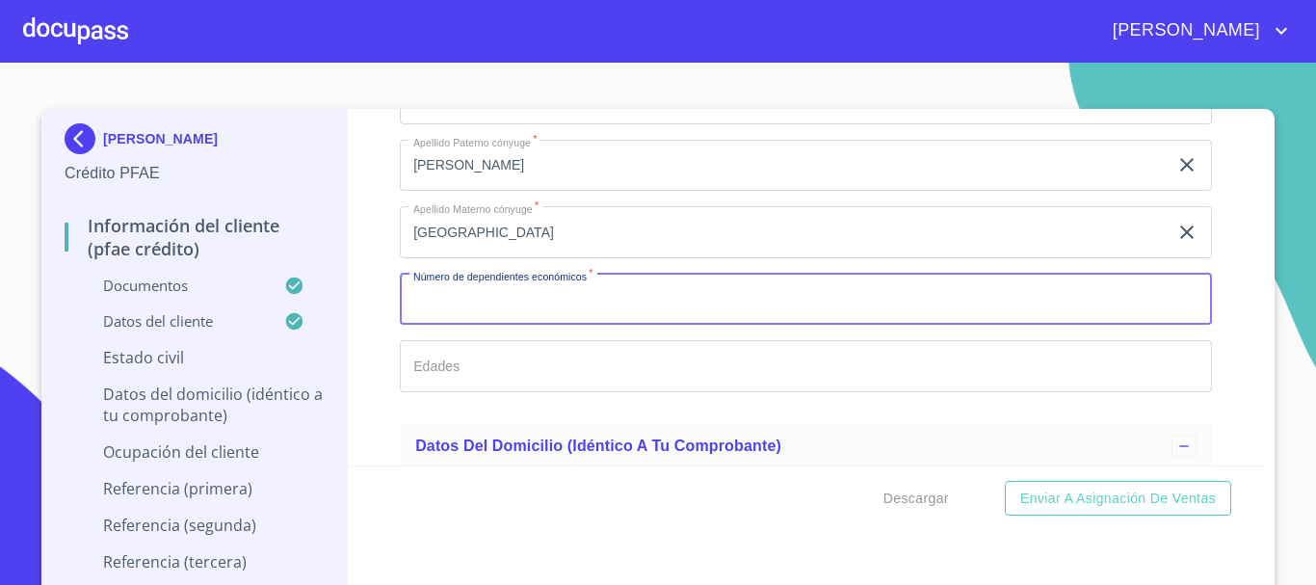
click at [557, 322] on input "Documento de identificación.   *" at bounding box center [806, 300] width 812 height 52
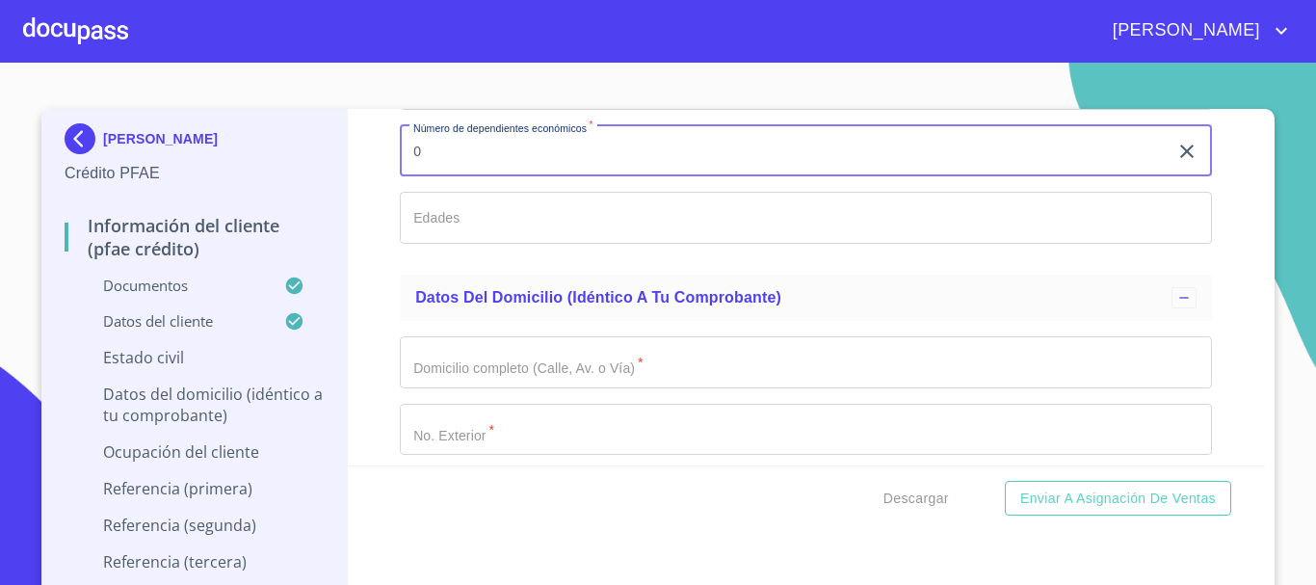
scroll to position [7919, 0]
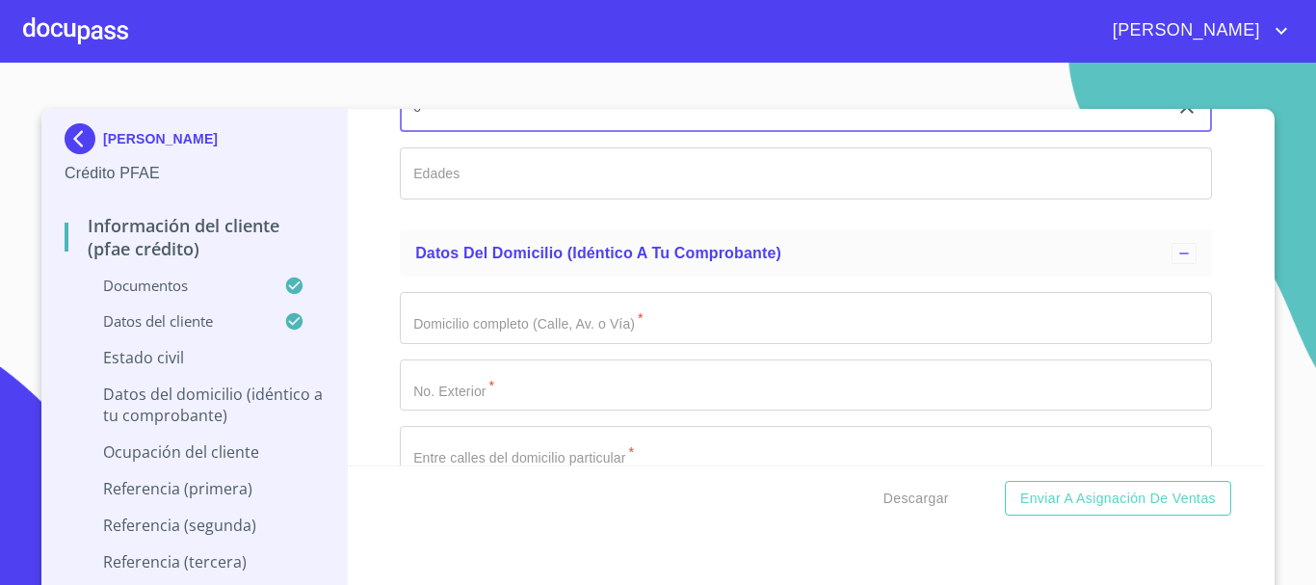
type input "0"
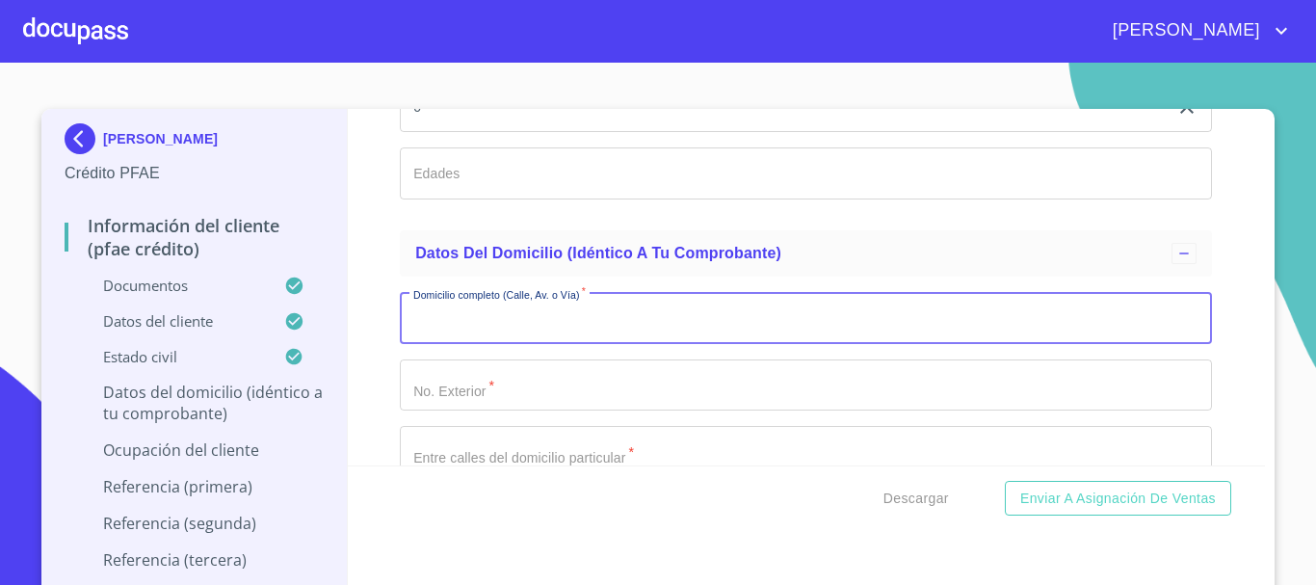
click at [557, 322] on input "Documento de identificación.   *" at bounding box center [806, 318] width 812 height 52
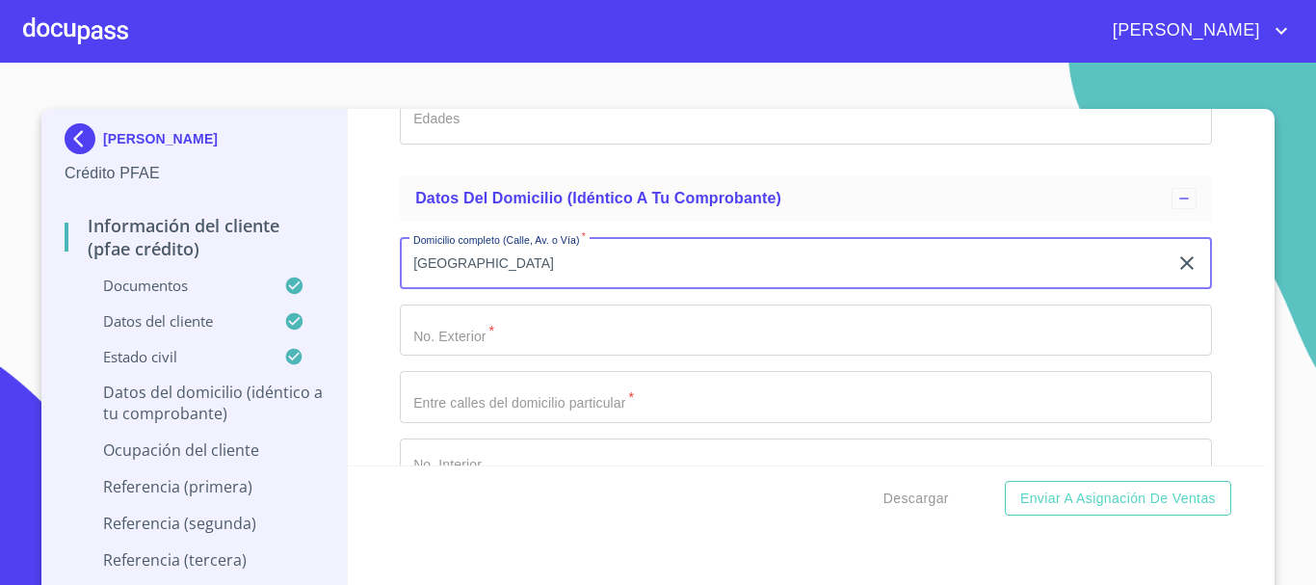
scroll to position [8015, 0]
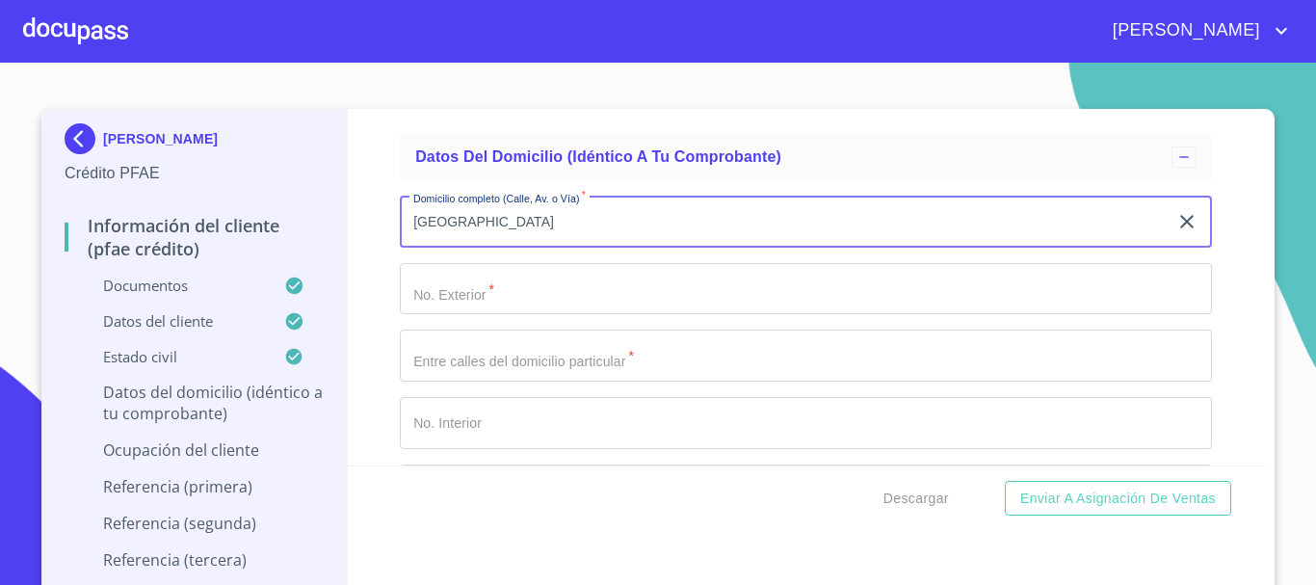
type input "[GEOGRAPHIC_DATA]"
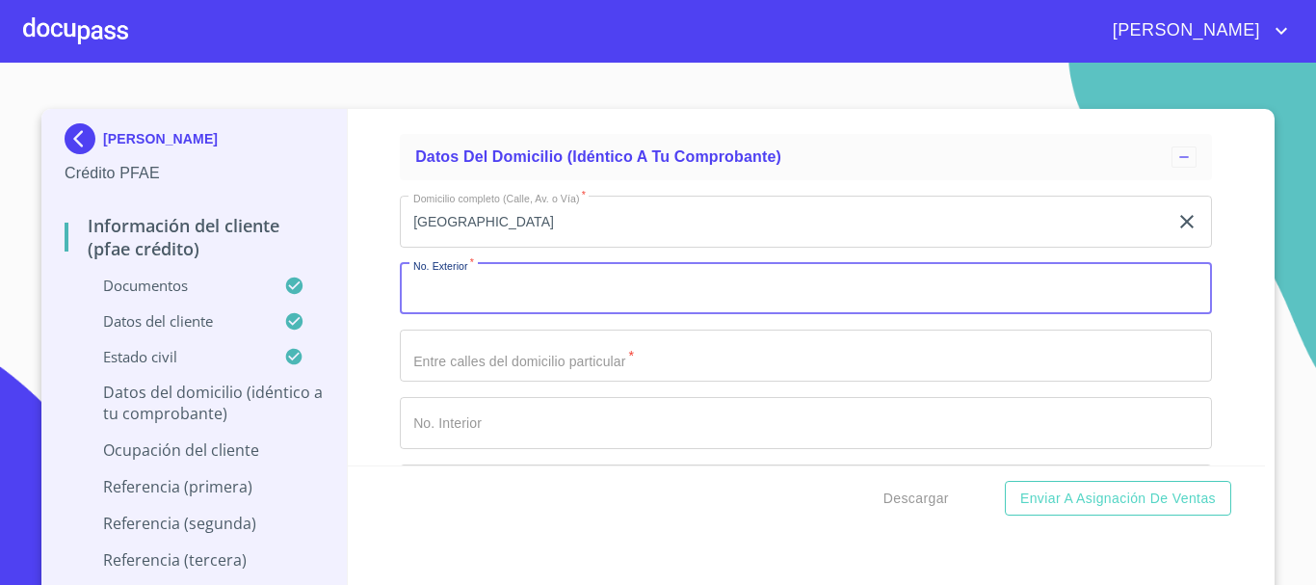
click at [547, 303] on input "Documento de identificación.   *" at bounding box center [806, 289] width 812 height 52
type input "6387"
click at [585, 247] on input "[GEOGRAPHIC_DATA]" at bounding box center [784, 222] width 768 height 52
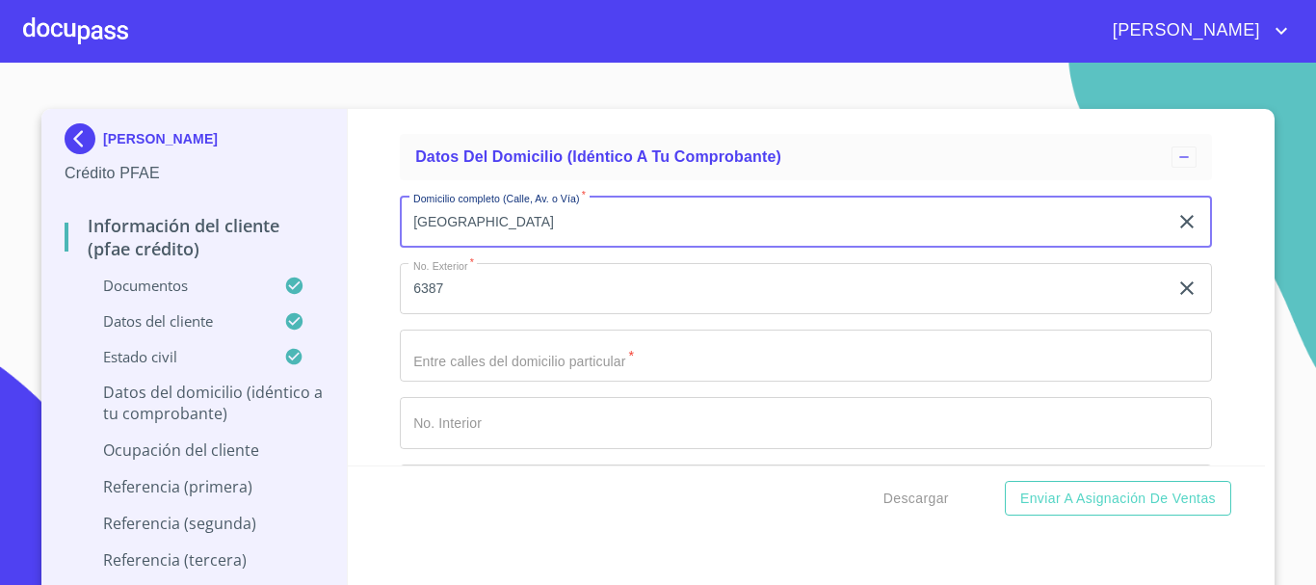
type input "[GEOGRAPHIC_DATA]"
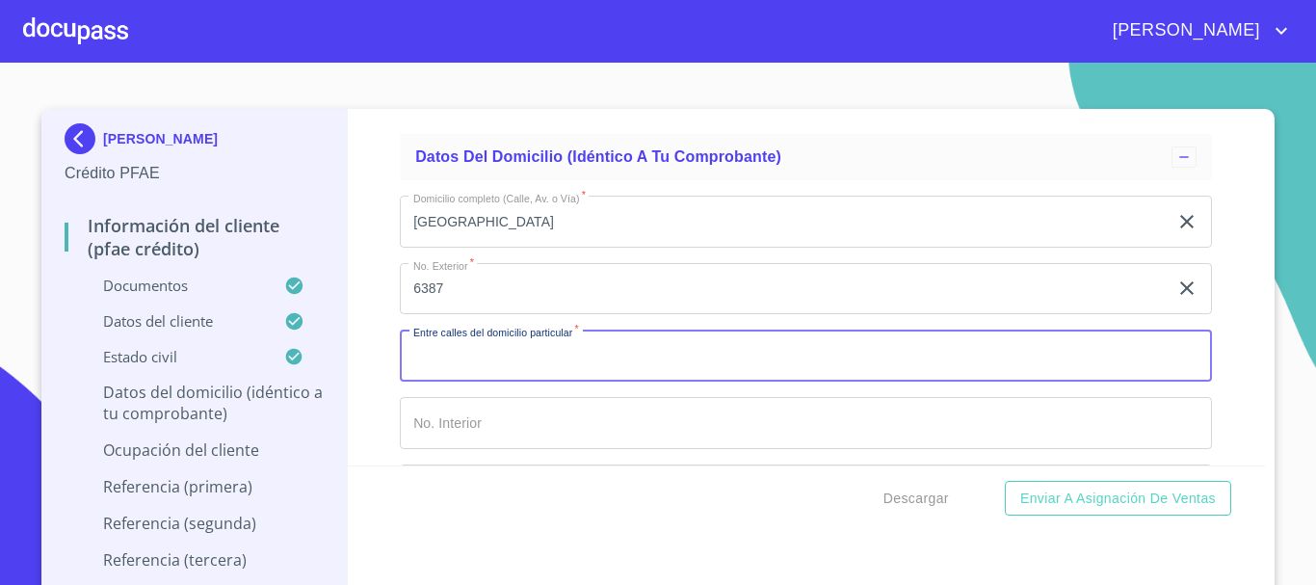
click at [555, 379] on input "Documento de identificación.   *" at bounding box center [806, 355] width 812 height 52
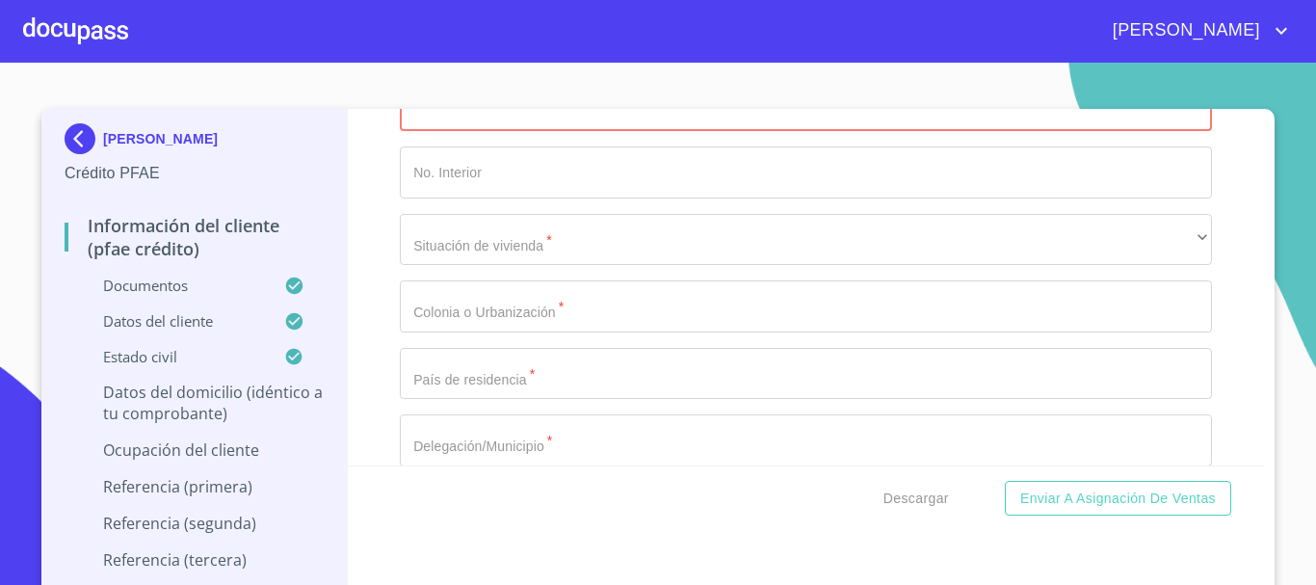
scroll to position [8304, 0]
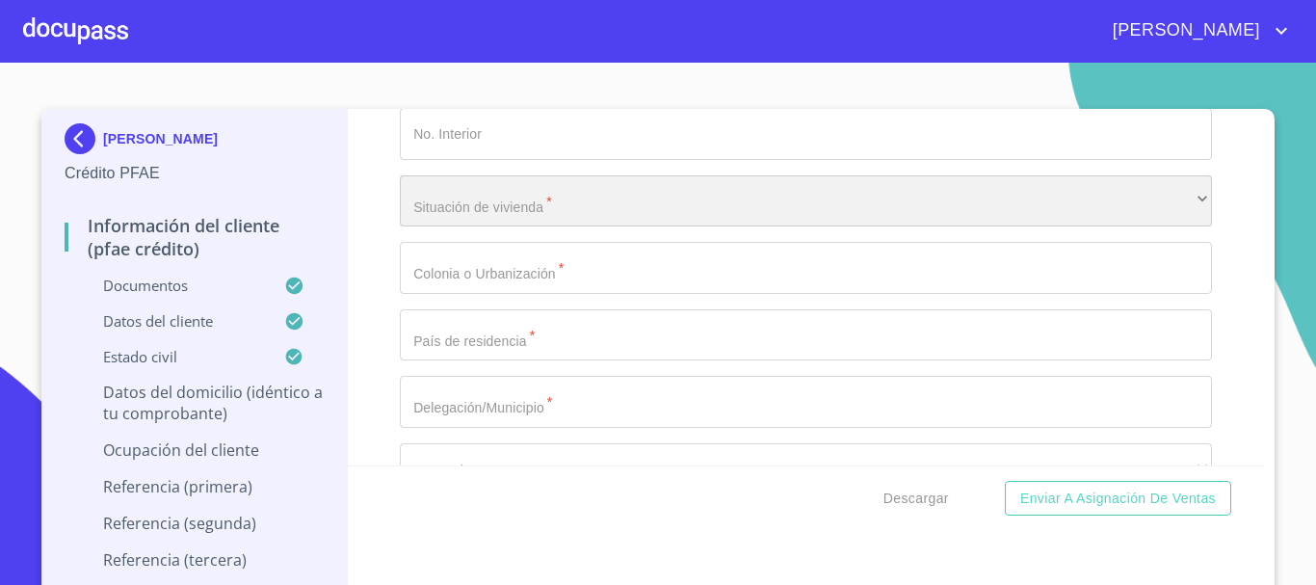
click at [505, 227] on div "​" at bounding box center [806, 201] width 812 height 52
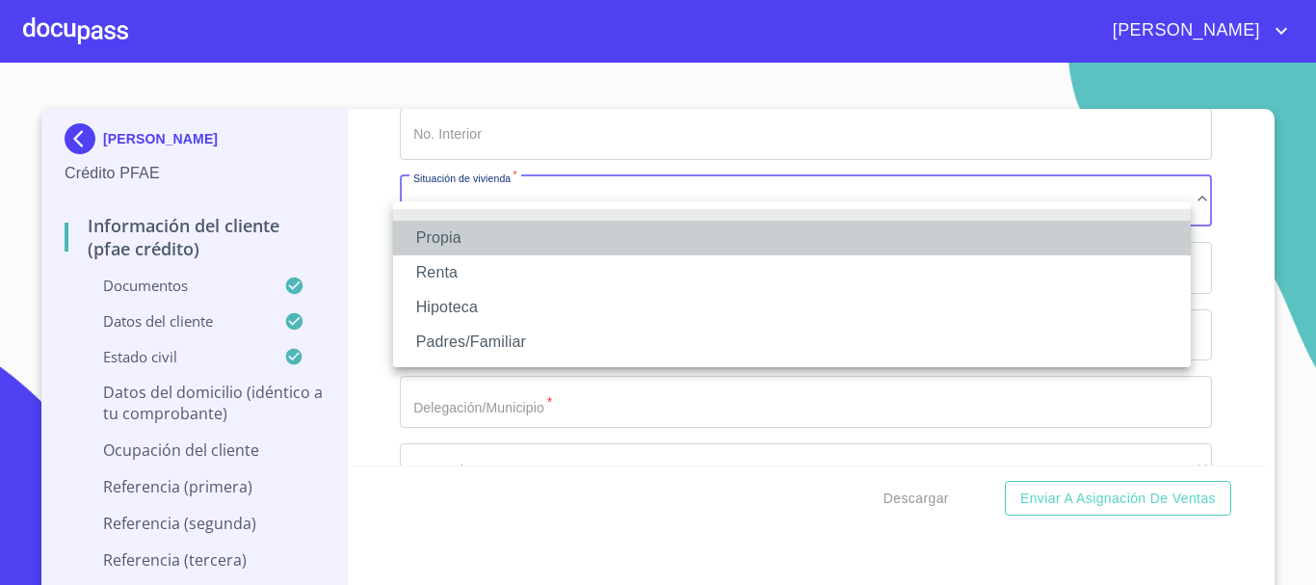
click at [489, 236] on li "Propia" at bounding box center [792, 238] width 798 height 35
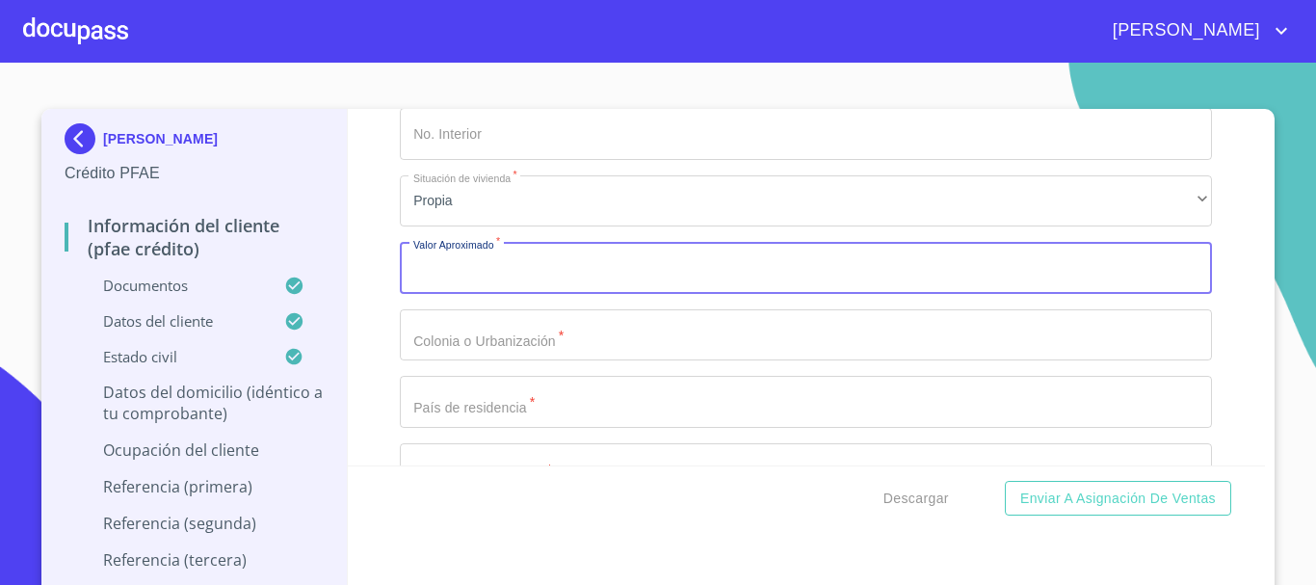
click at [523, 294] on input "Documento de identificación.   *" at bounding box center [806, 268] width 812 height 52
type input "$4,500,000"
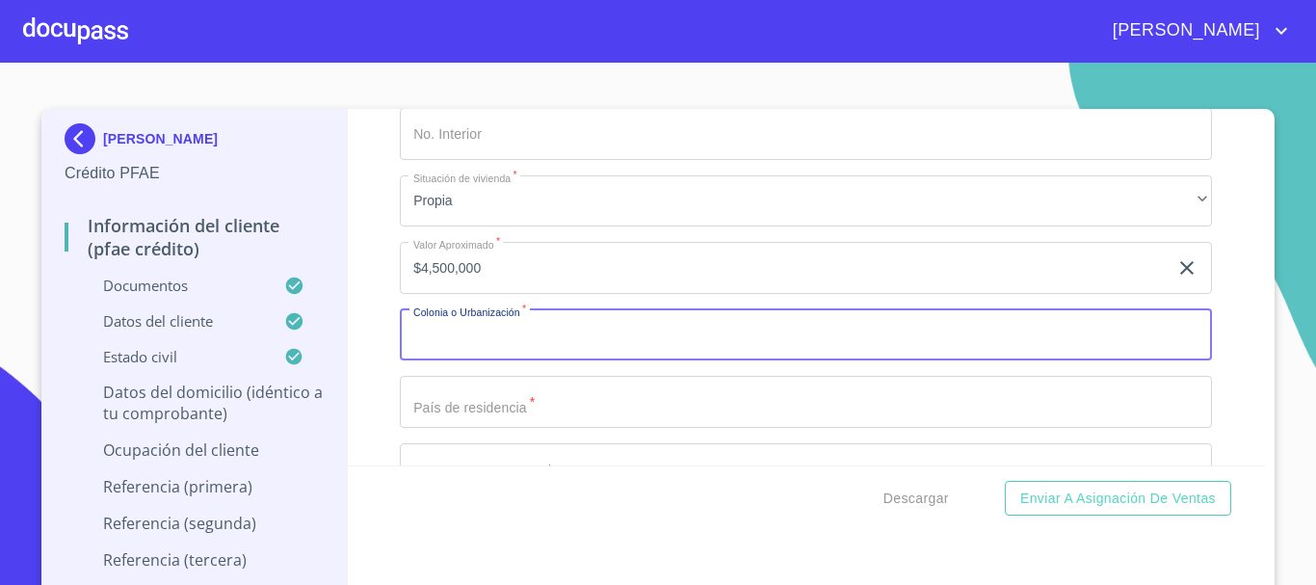
click at [548, 345] on input "Documento de identificación.   *" at bounding box center [806, 335] width 812 height 52
click at [546, 417] on input "Documento de identificación.   *" at bounding box center [806, 402] width 812 height 52
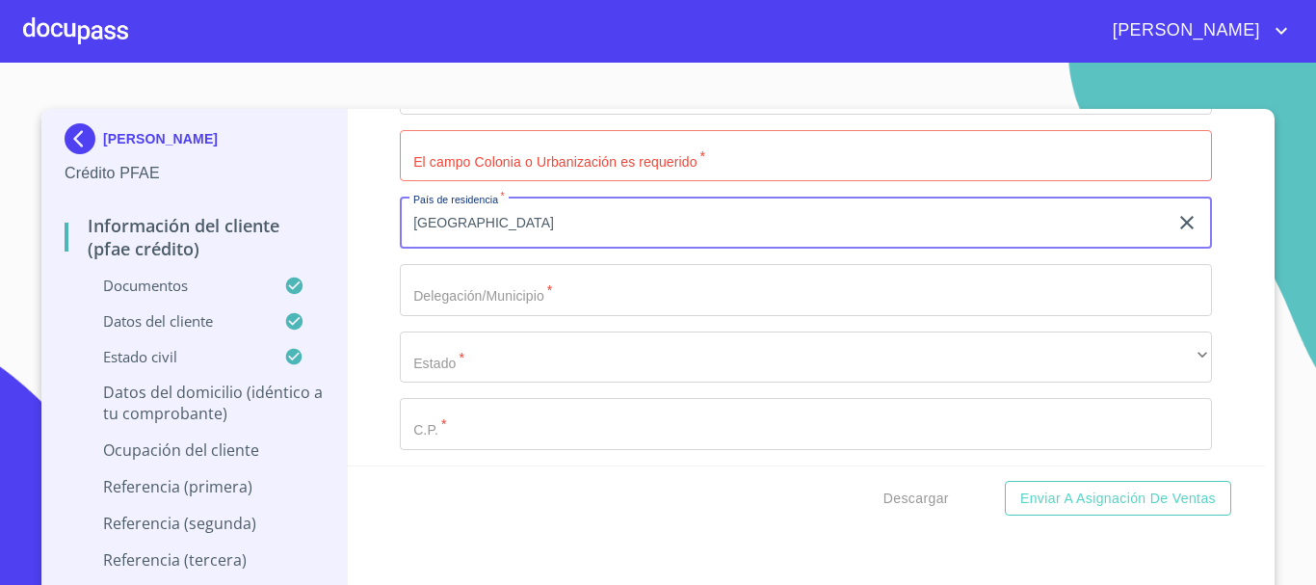
scroll to position [8497, 0]
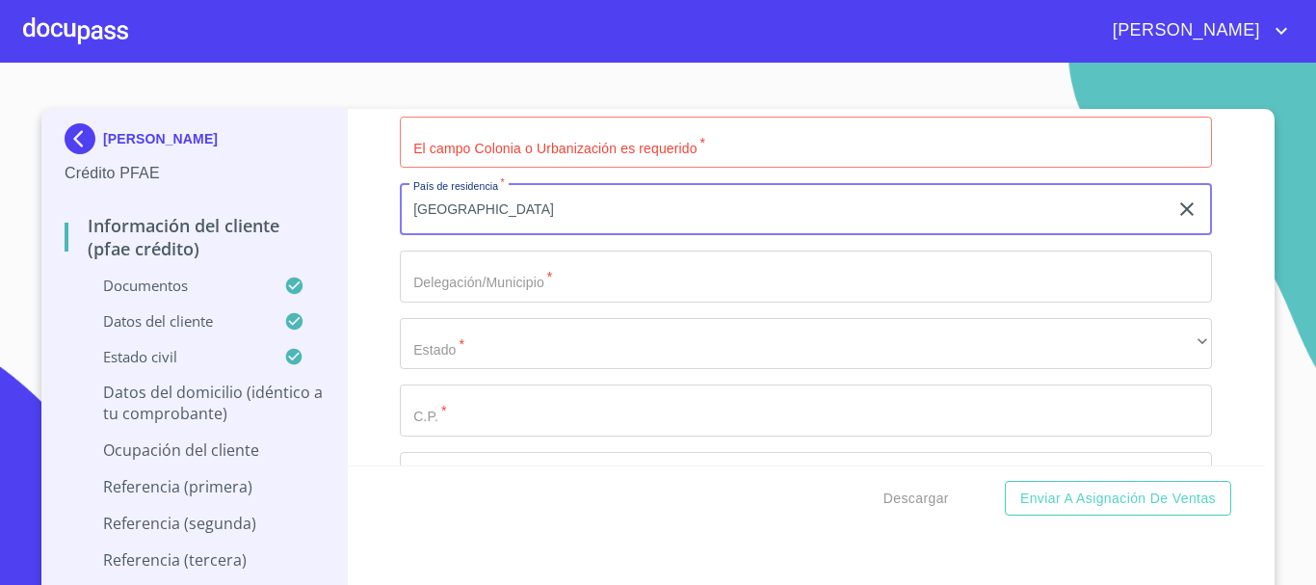
type input "[GEOGRAPHIC_DATA]"
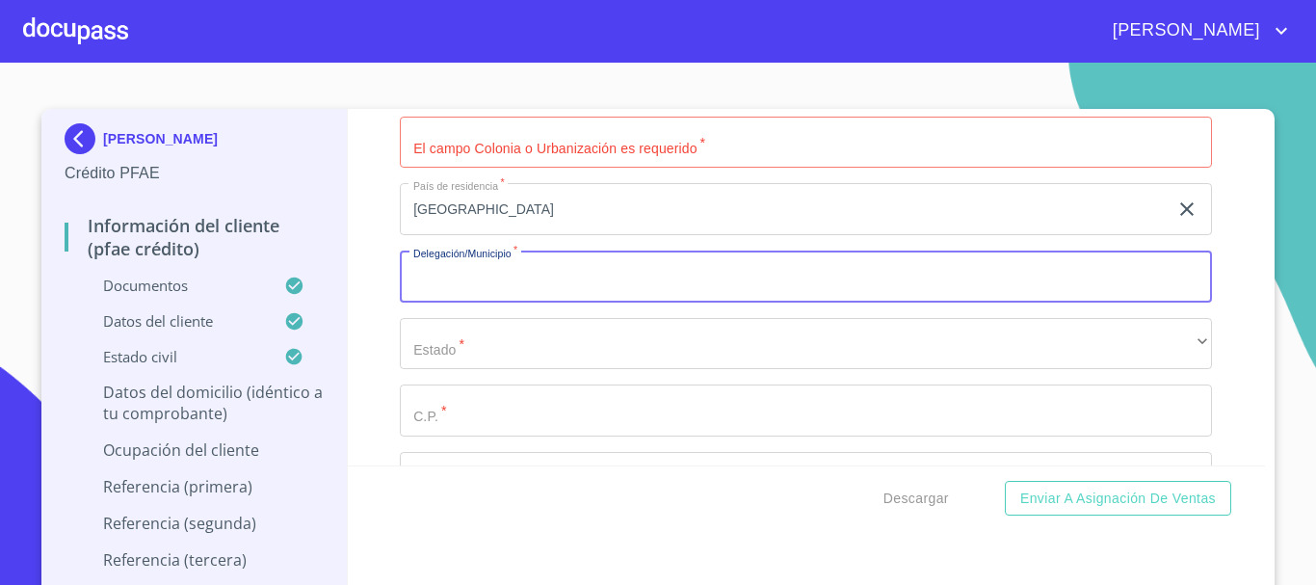
click at [521, 301] on input "Documento de identificación.   *" at bounding box center [806, 276] width 812 height 52
type input "[GEOGRAPHIC_DATA] [PERSON_NAME]"
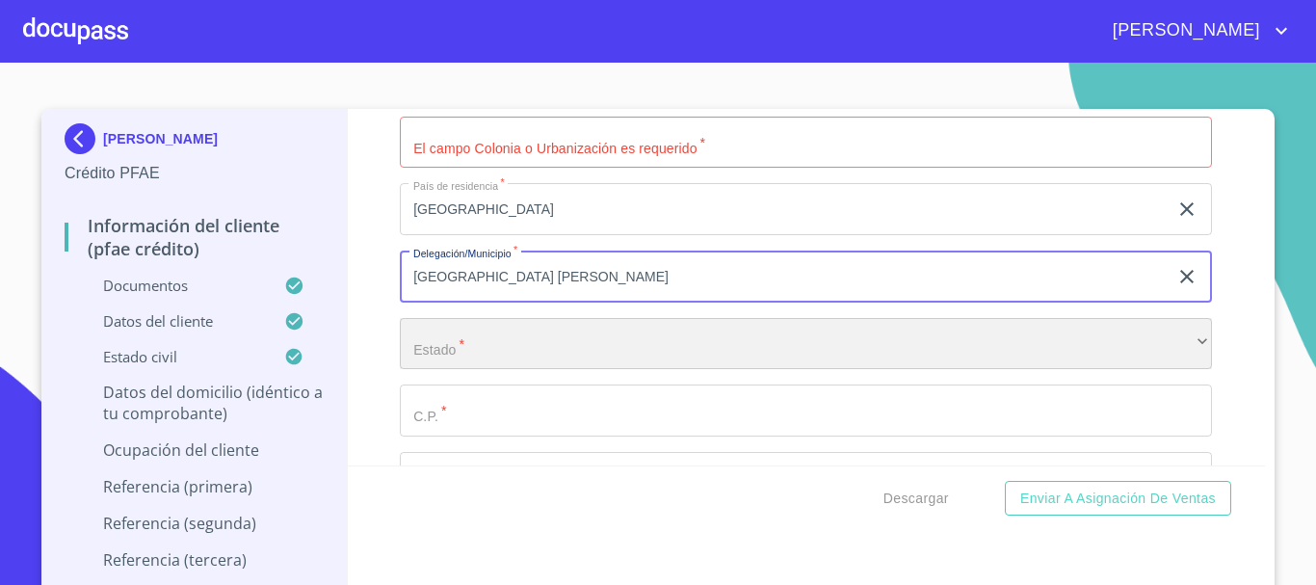
click at [535, 366] on div "​" at bounding box center [806, 344] width 812 height 52
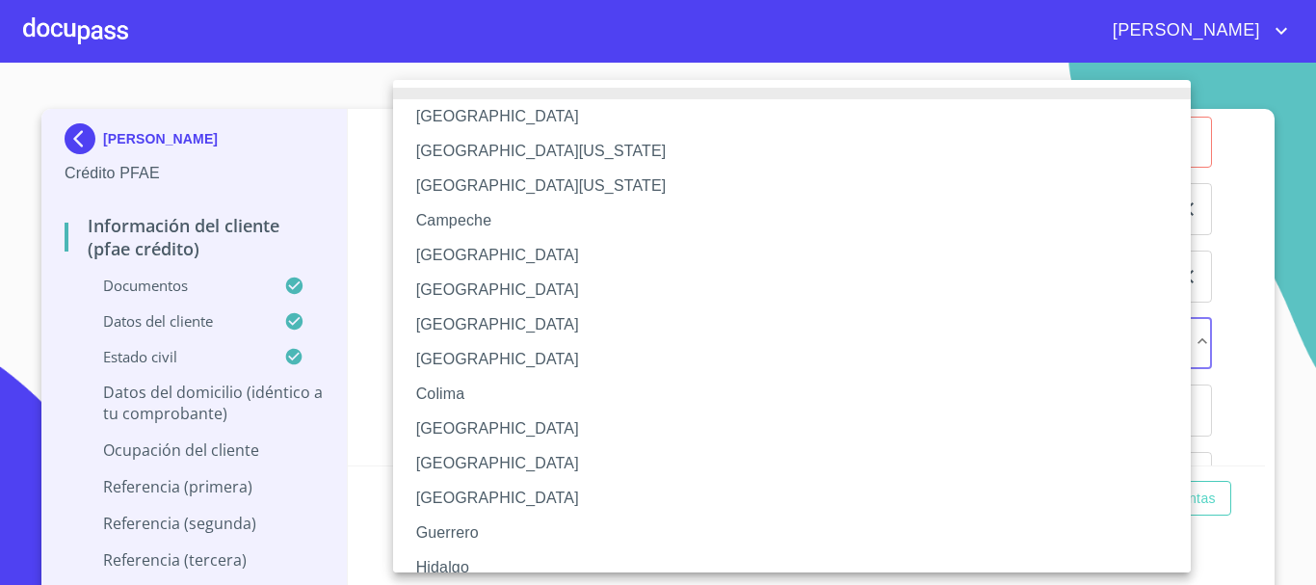
scroll to position [96, 0]
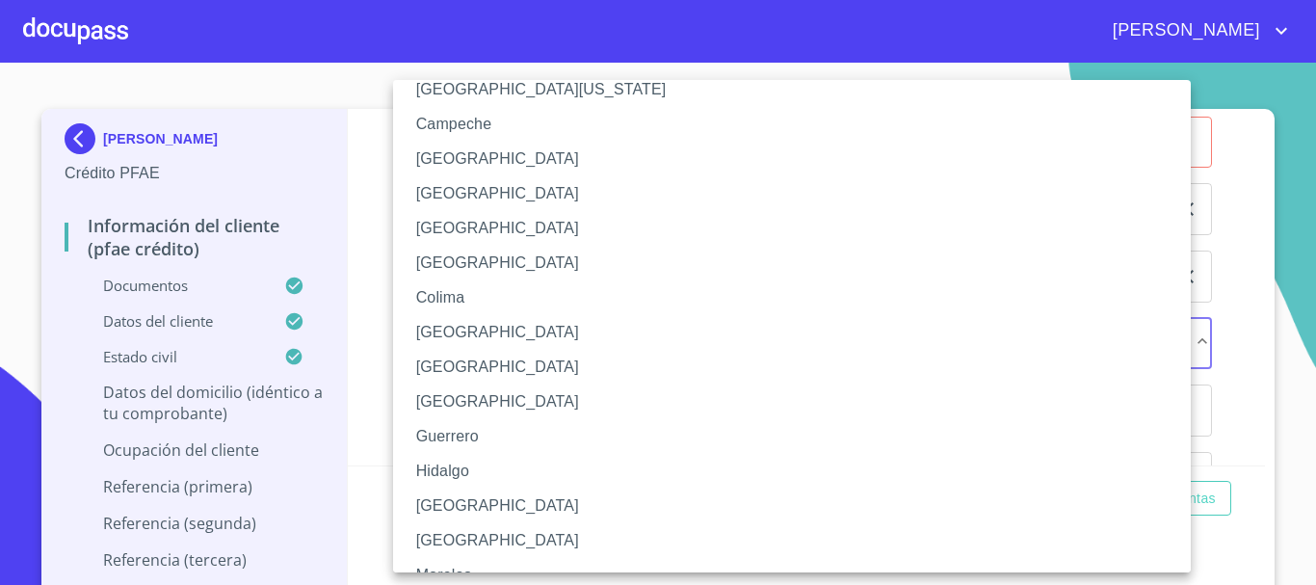
click at [477, 499] on li "[GEOGRAPHIC_DATA]" at bounding box center [799, 505] width 812 height 35
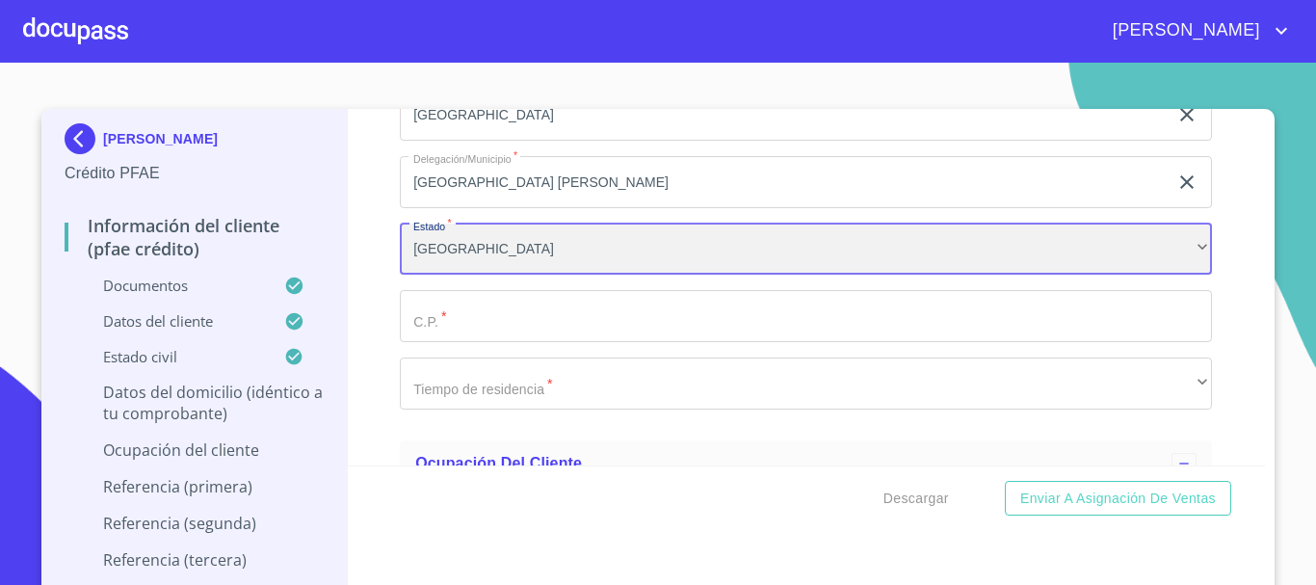
scroll to position [8593, 0]
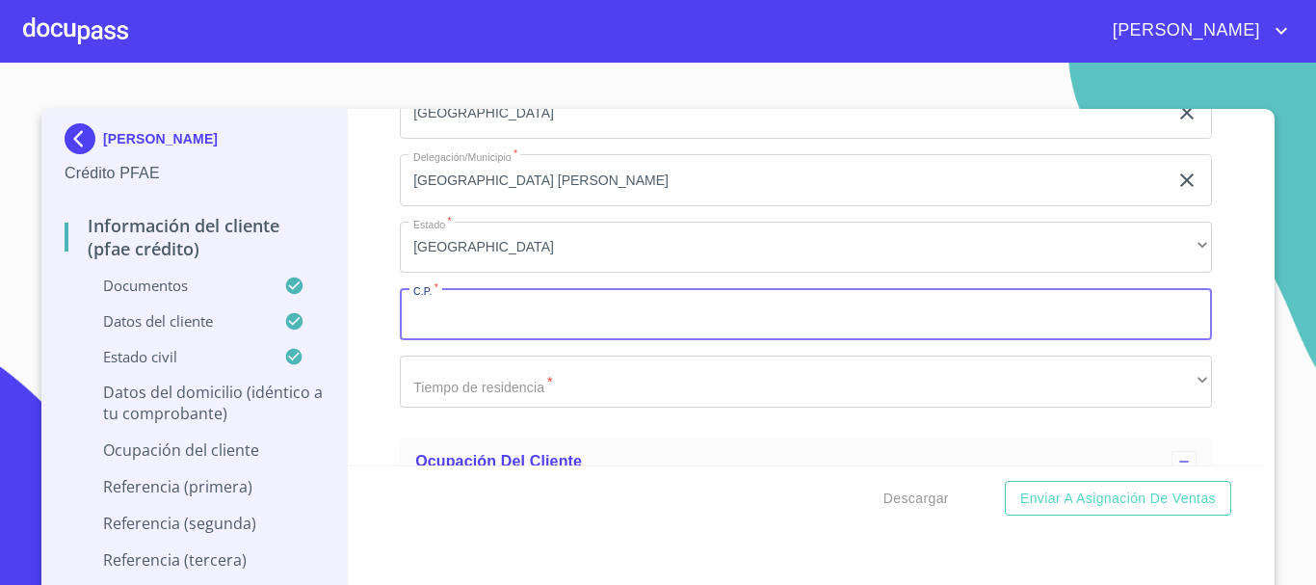
click at [482, 340] on input "Documento de identificación.   *" at bounding box center [806, 314] width 812 height 52
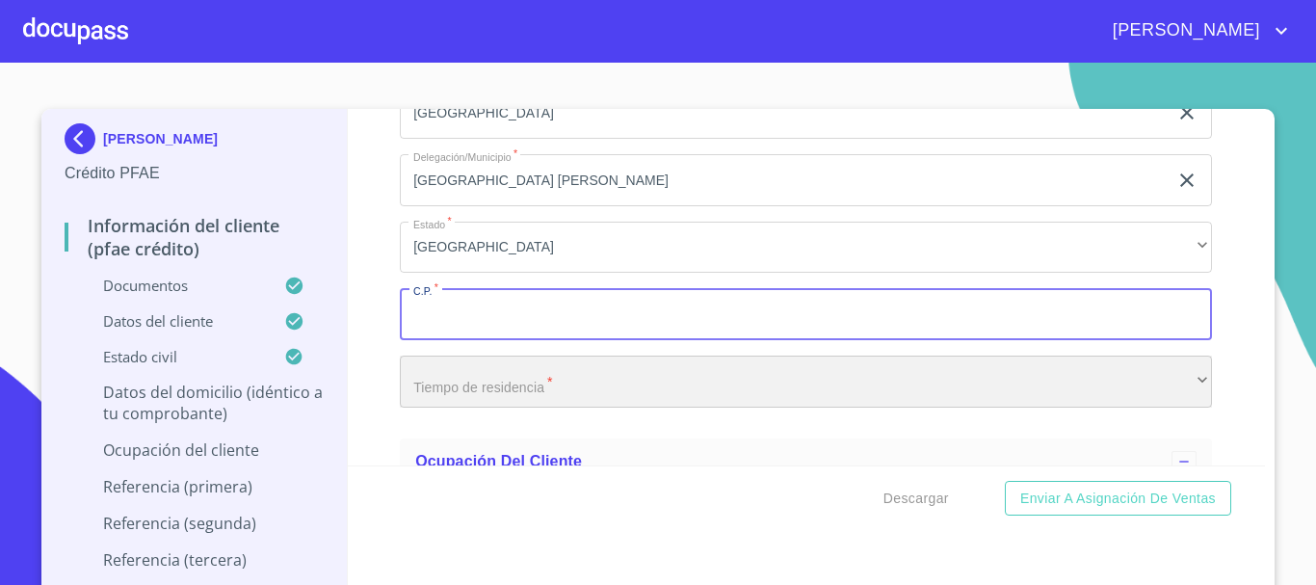
click at [506, 407] on div "​" at bounding box center [806, 381] width 812 height 52
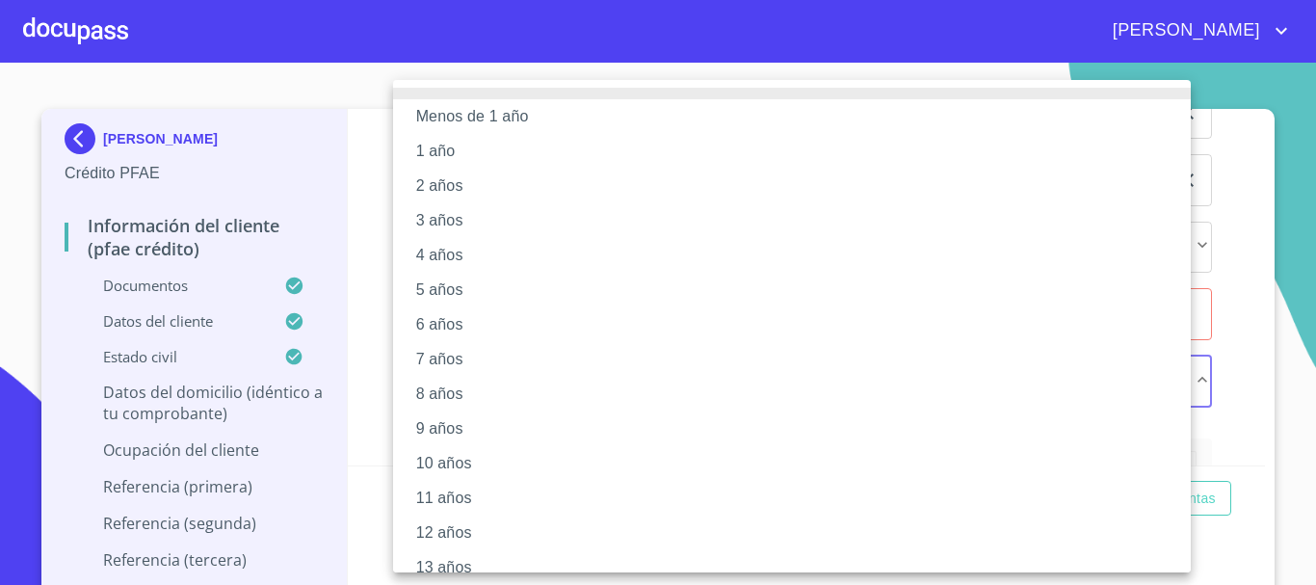
click at [481, 286] on li "5 años" at bounding box center [799, 290] width 812 height 35
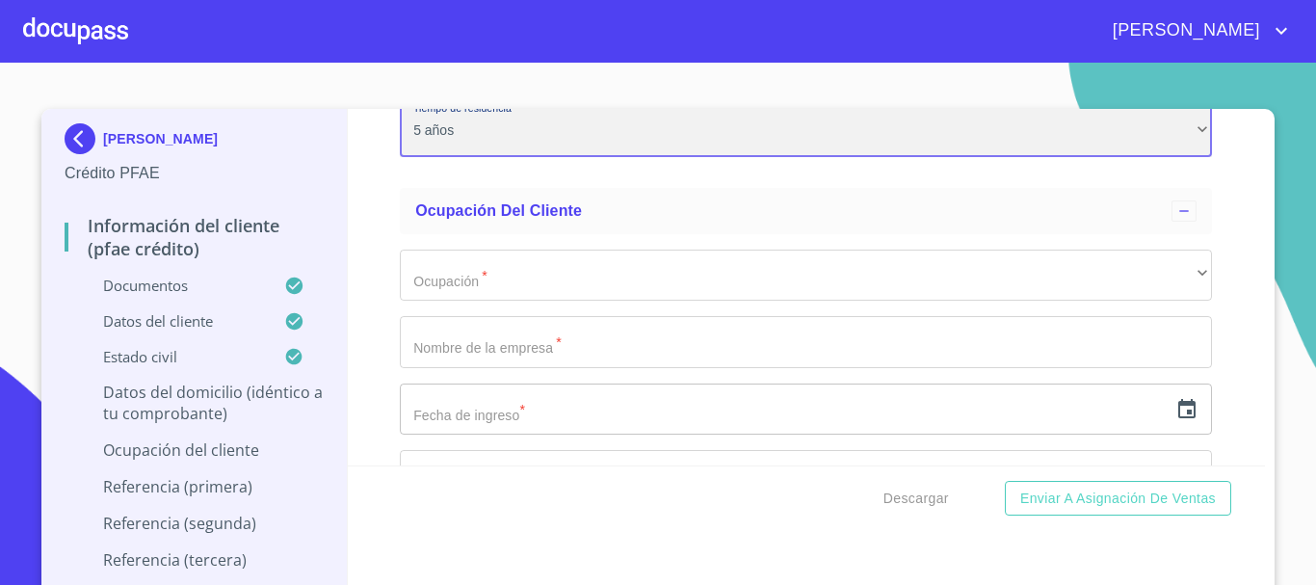
scroll to position [8882, 0]
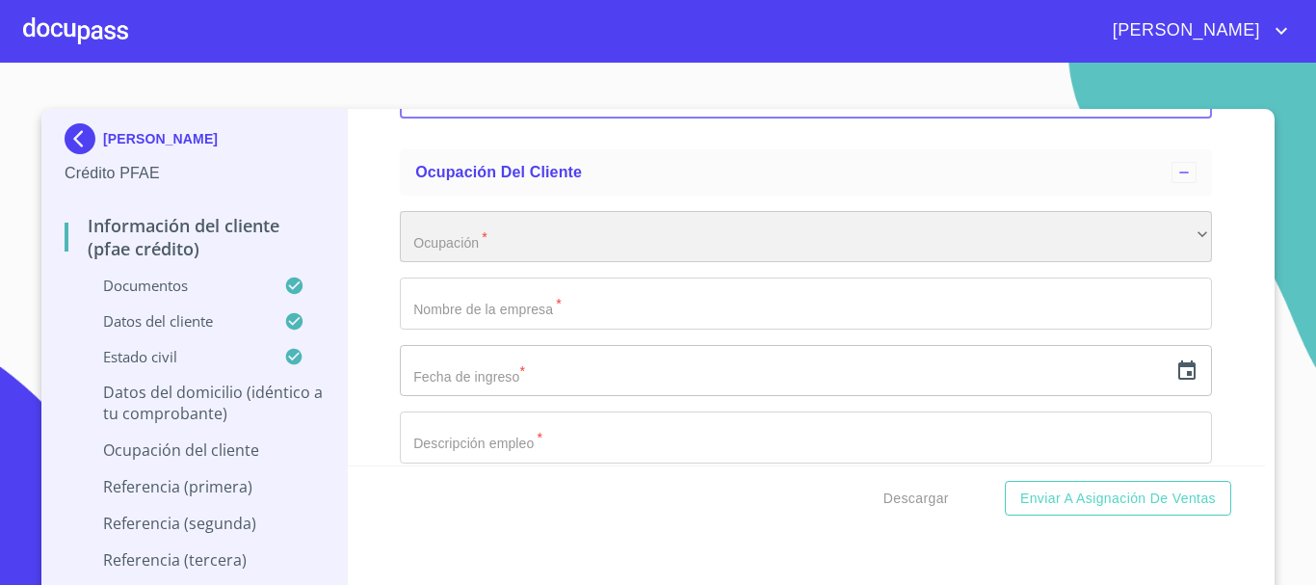
click at [507, 263] on div "​" at bounding box center [806, 237] width 812 height 52
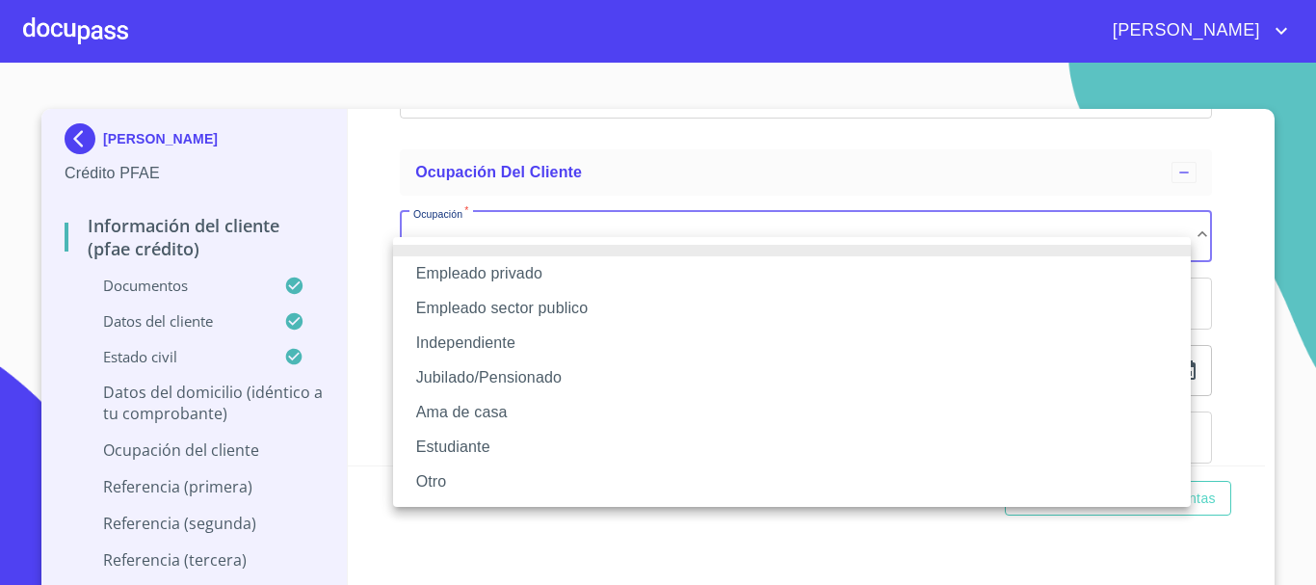
click at [493, 352] on li "Independiente" at bounding box center [792, 343] width 798 height 35
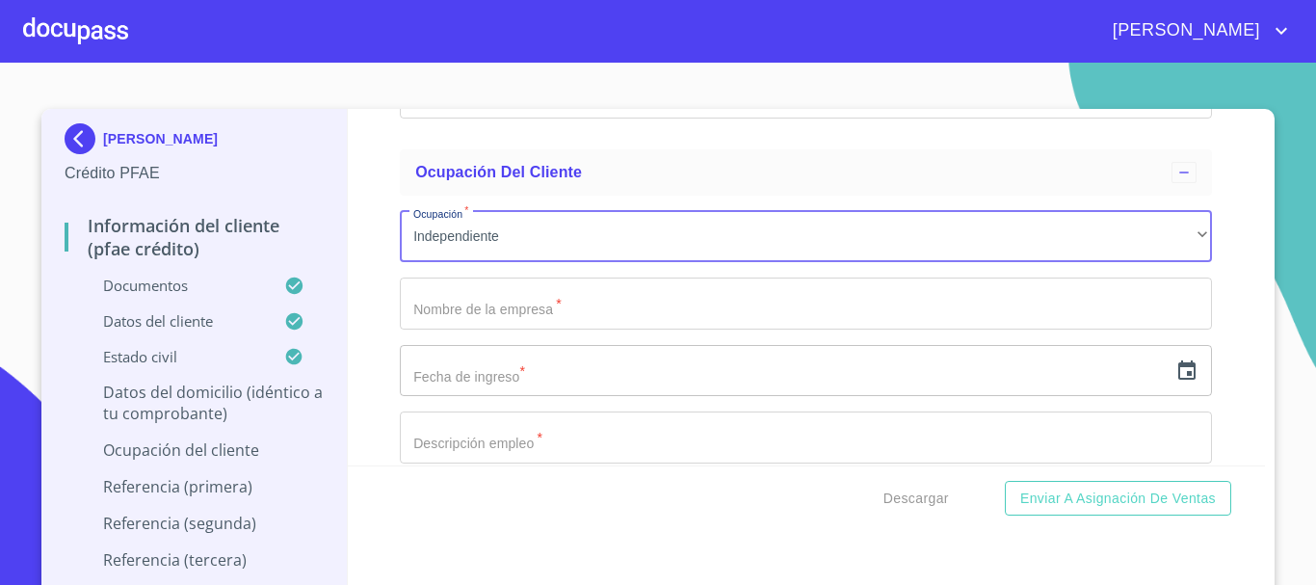
click at [501, 324] on input "Documento de identificación.   *" at bounding box center [806, 303] width 812 height 52
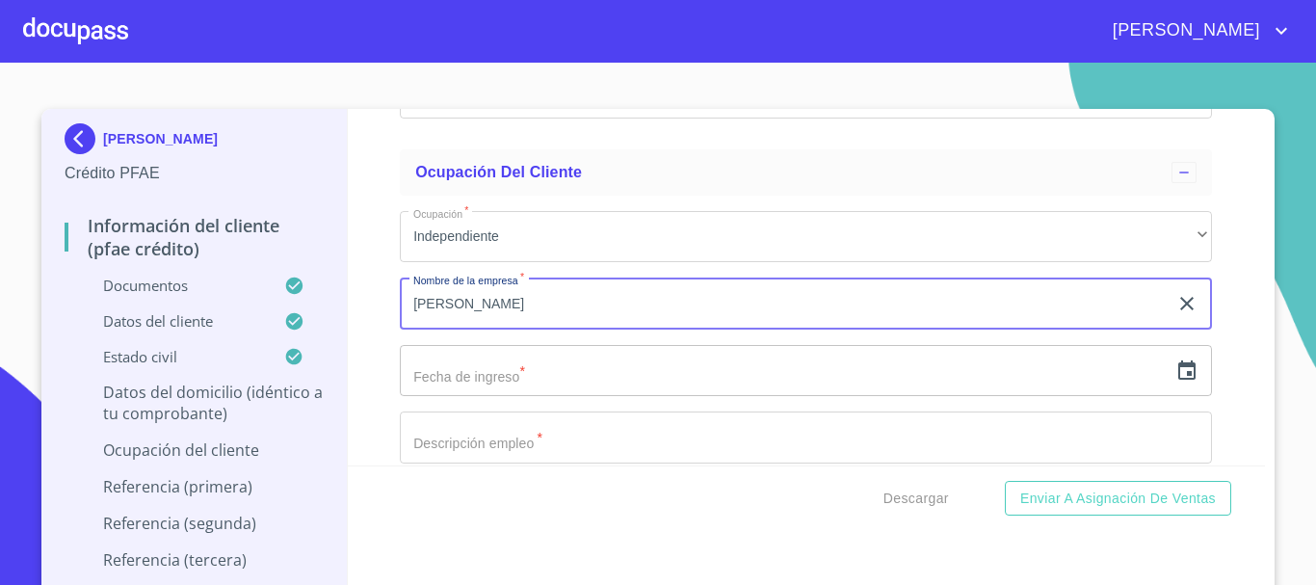
type input "[PERSON_NAME]"
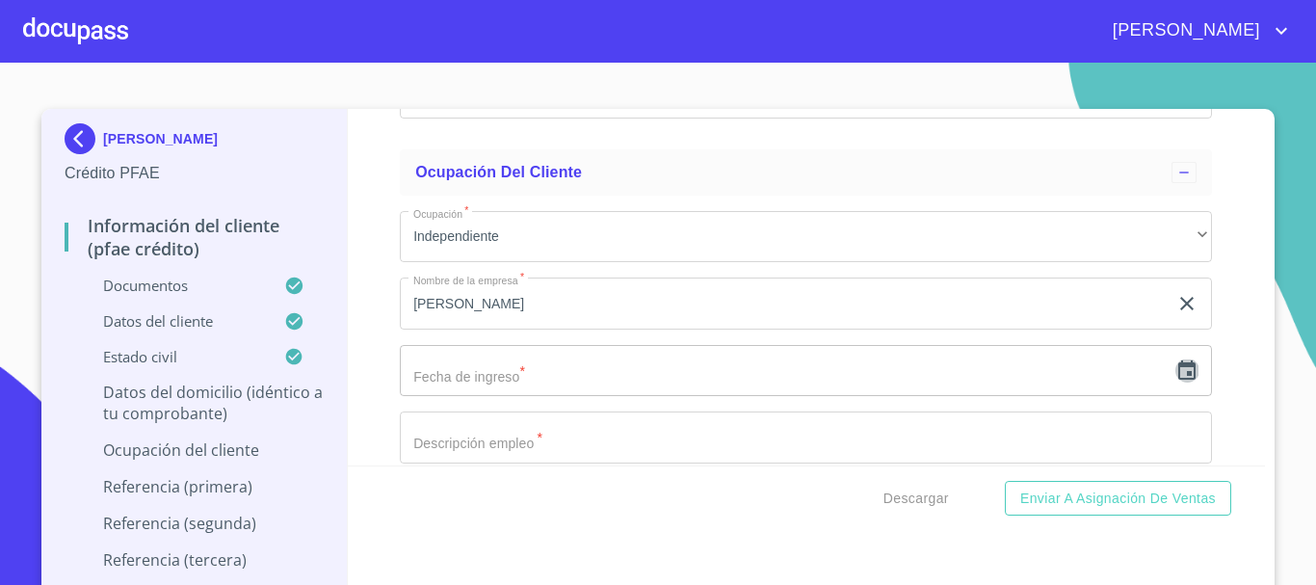
click at [1175, 382] on icon "button" at bounding box center [1186, 370] width 23 height 23
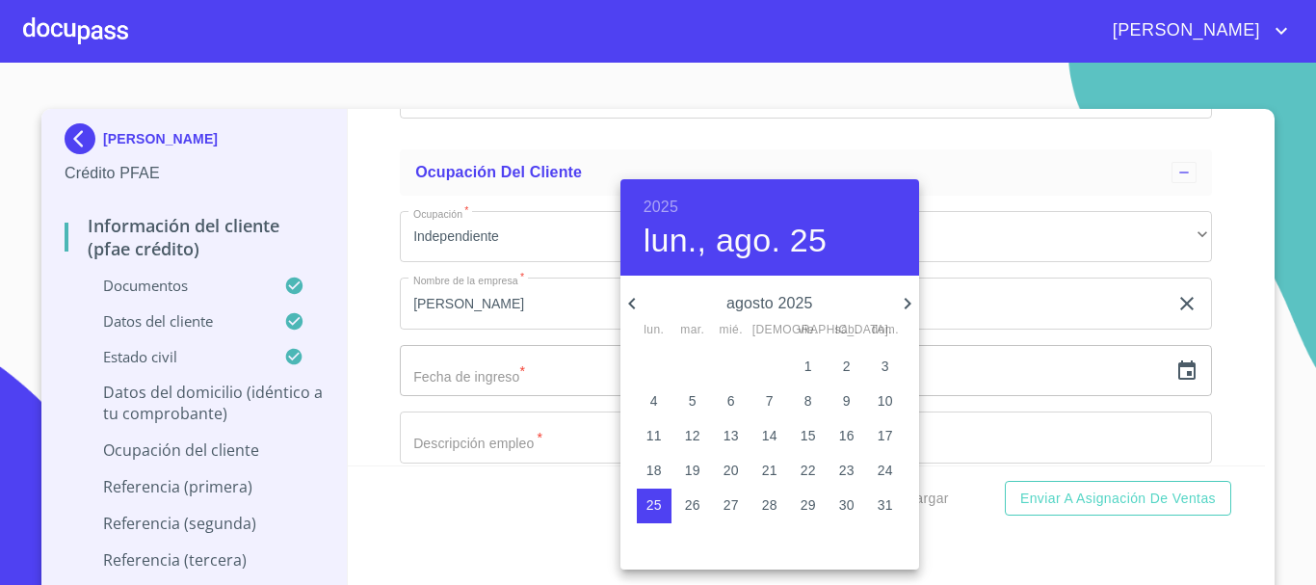
click at [642, 209] on div "2025 lun., ago. 25" at bounding box center [769, 227] width 299 height 96
click at [658, 208] on h6 "2025" at bounding box center [660, 207] width 35 height 27
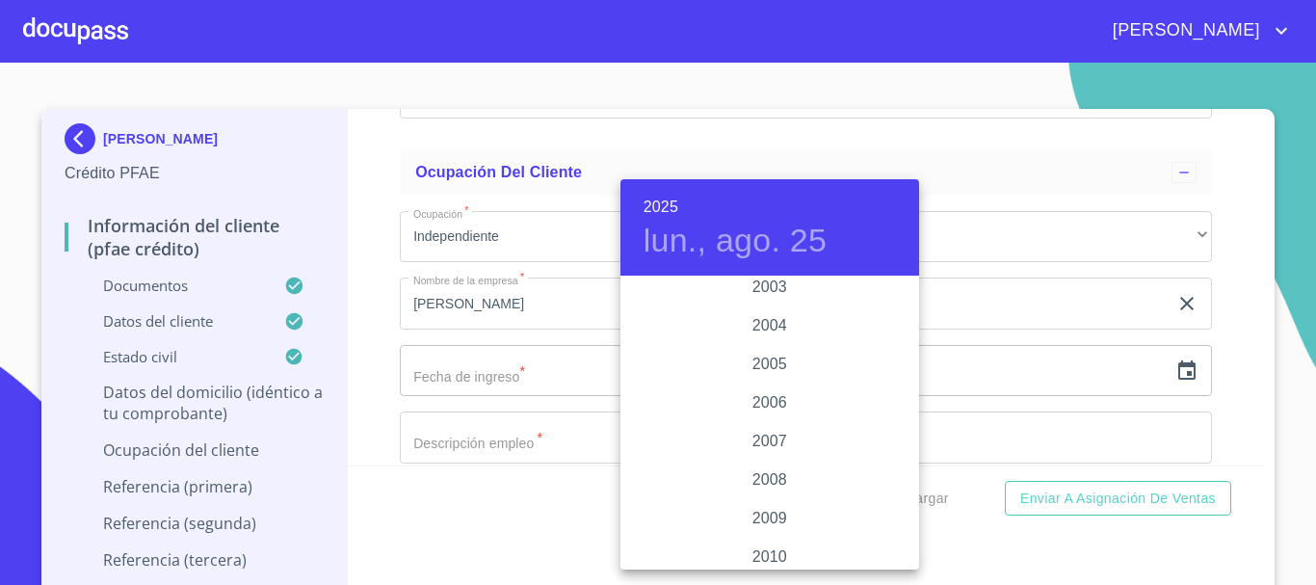
scroll to position [3003, 0]
click at [775, 297] on div "2003" at bounding box center [769, 299] width 299 height 39
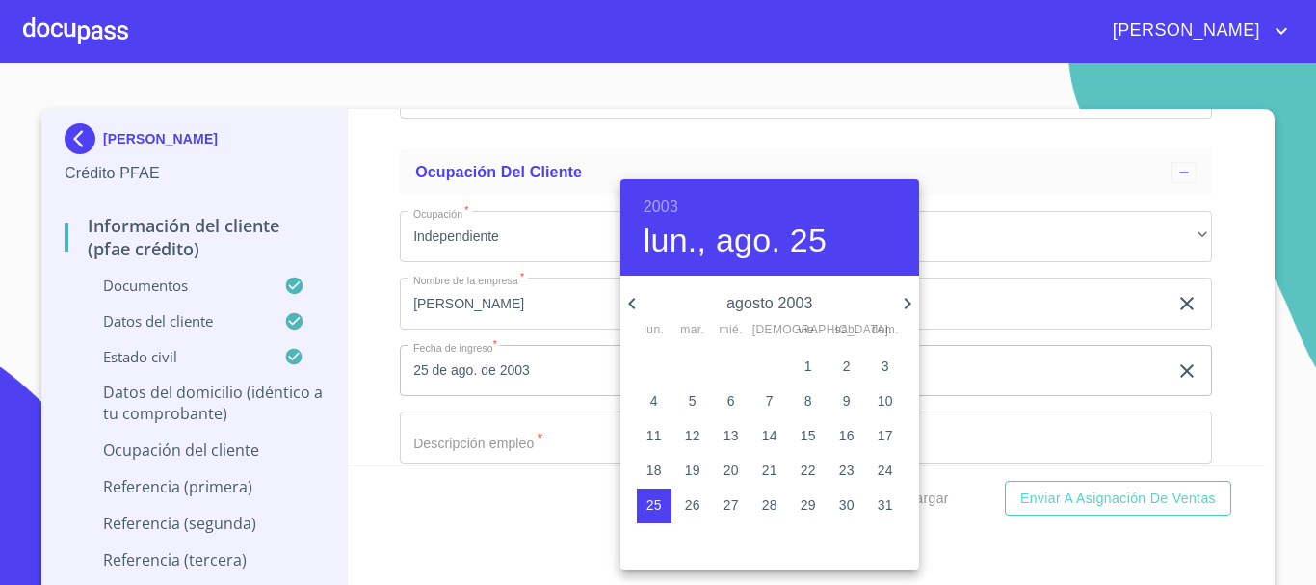
click at [904, 301] on icon "button" at bounding box center [907, 303] width 23 height 23
click at [694, 365] on p "2" at bounding box center [693, 365] width 8 height 19
type input "2 de sep. de 2003"
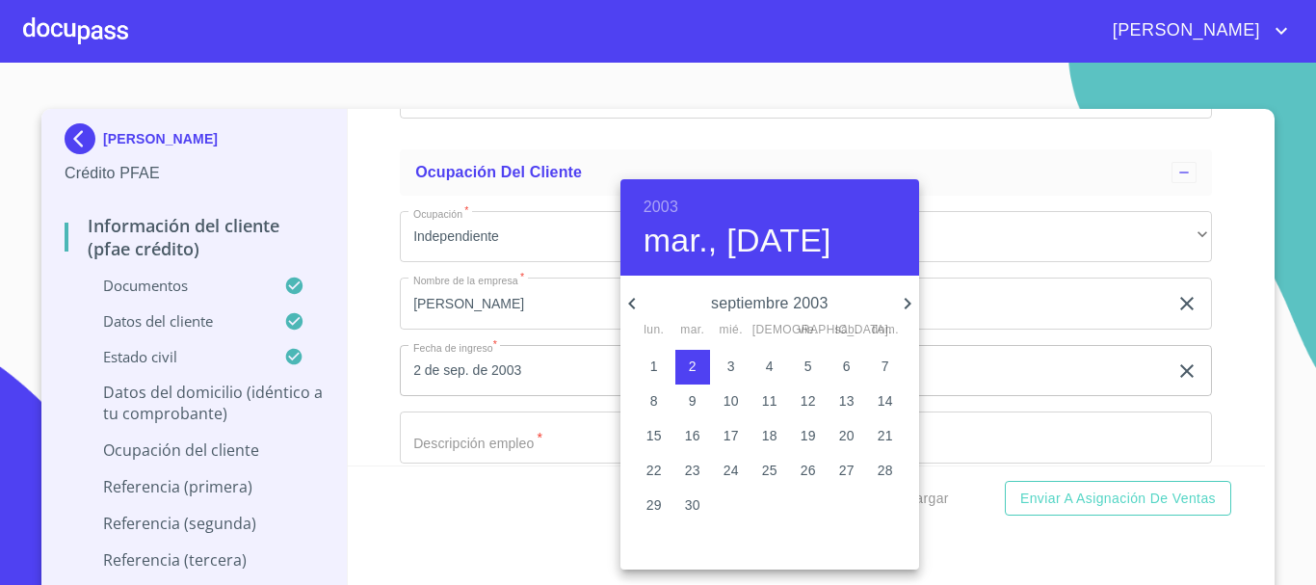
click at [1023, 264] on div at bounding box center [658, 292] width 1316 height 585
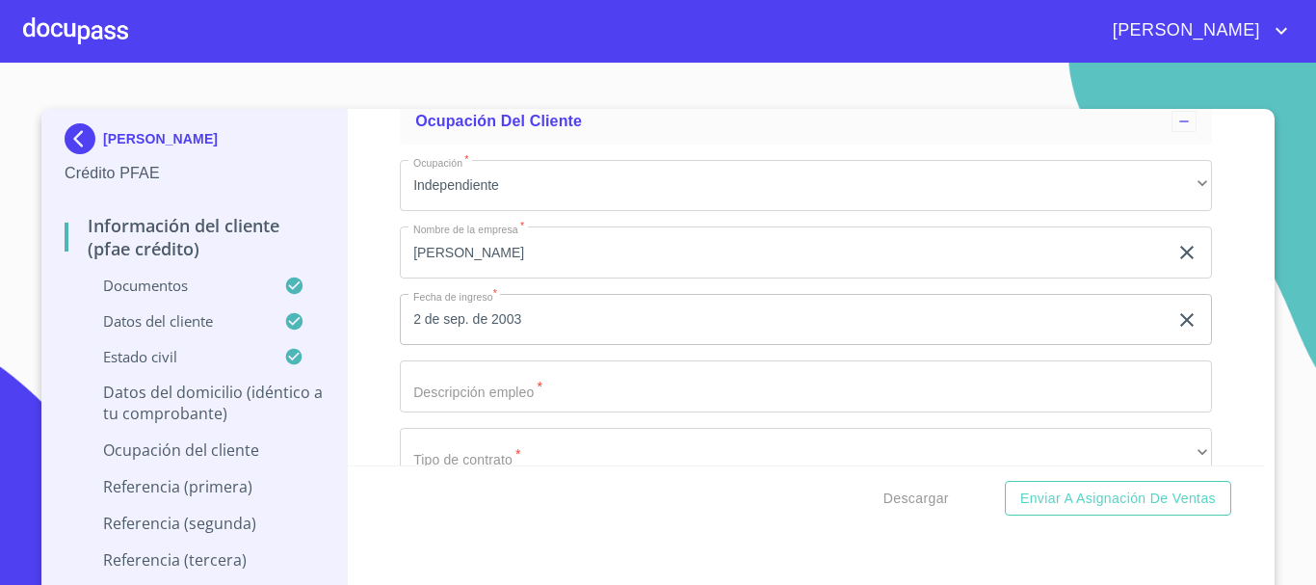
scroll to position [8978, 0]
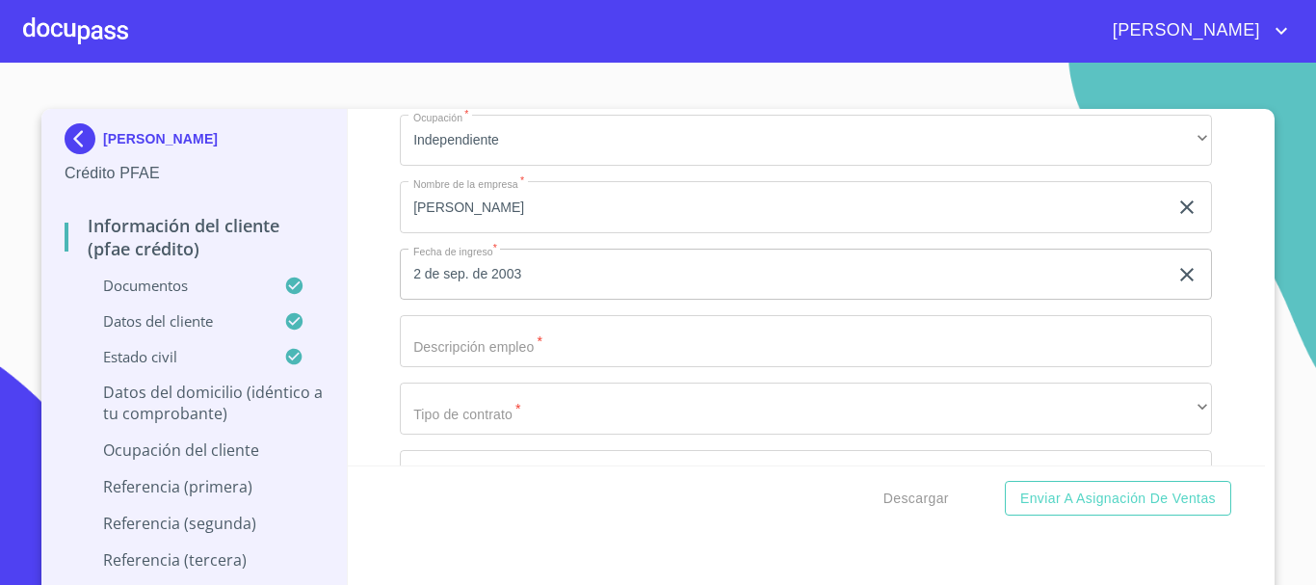
click at [626, 365] on input "Documento de identificación.   *" at bounding box center [806, 341] width 812 height 52
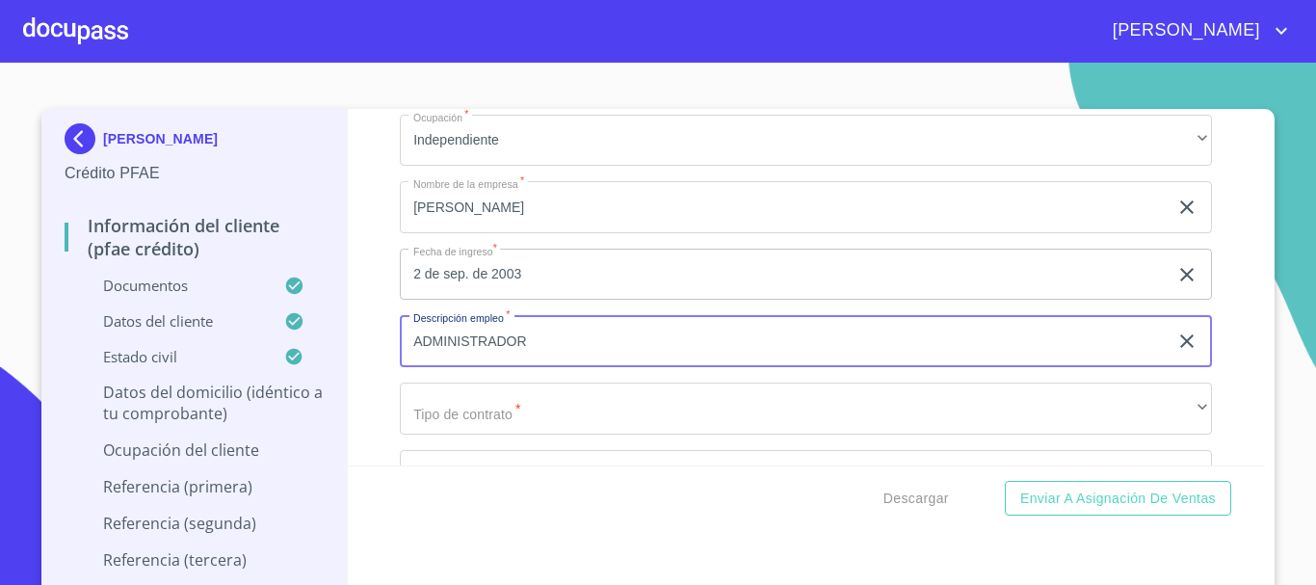
scroll to position [9075, 0]
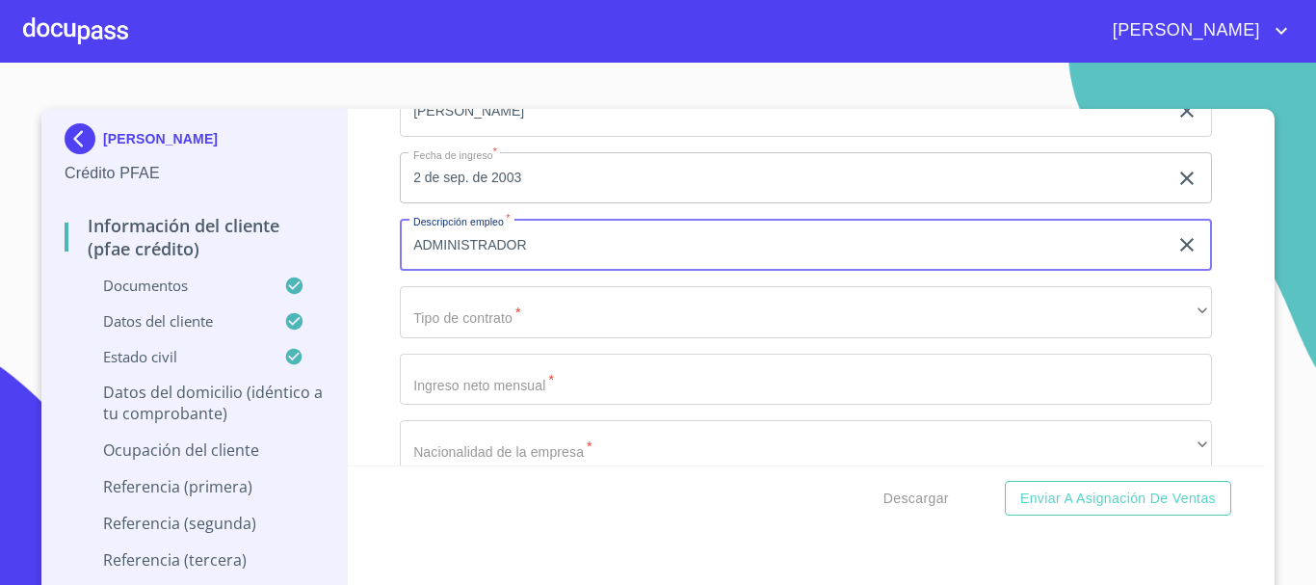
type input "ADMINISTRADOR"
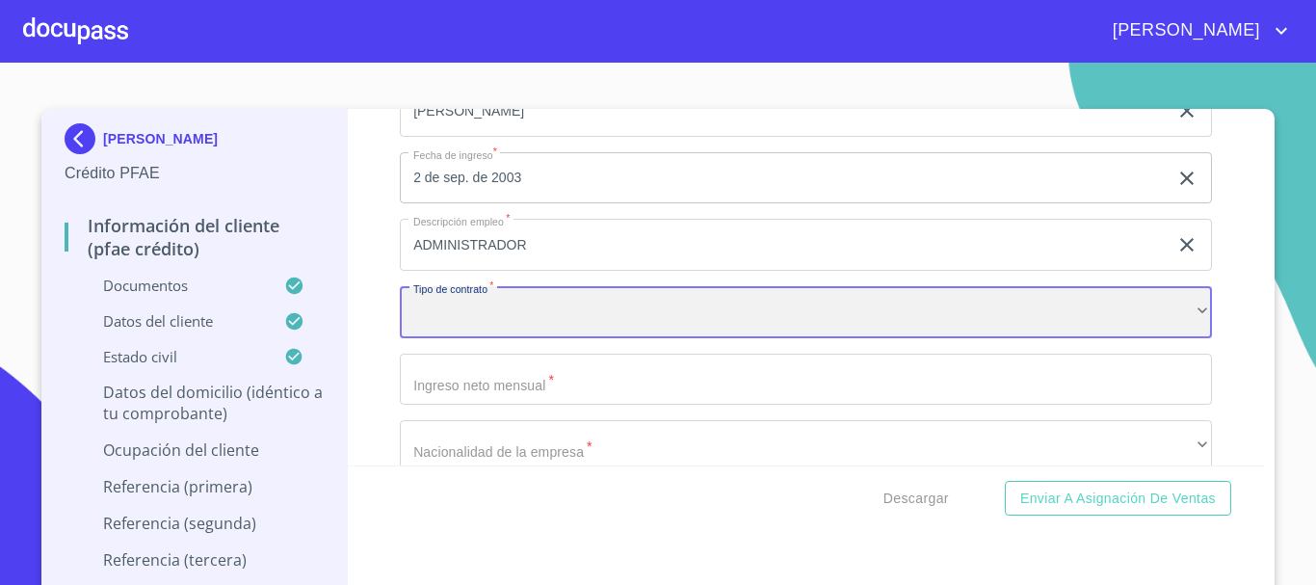
click at [555, 338] on div "​" at bounding box center [806, 312] width 812 height 52
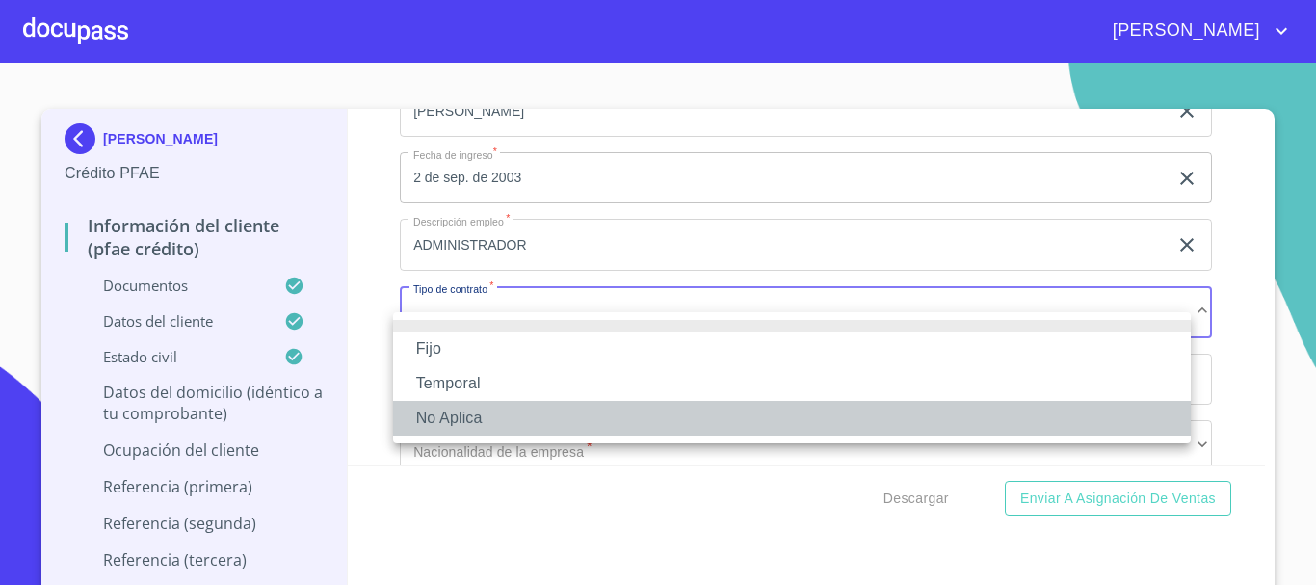
click at [489, 420] on li "No Aplica" at bounding box center [792, 418] width 798 height 35
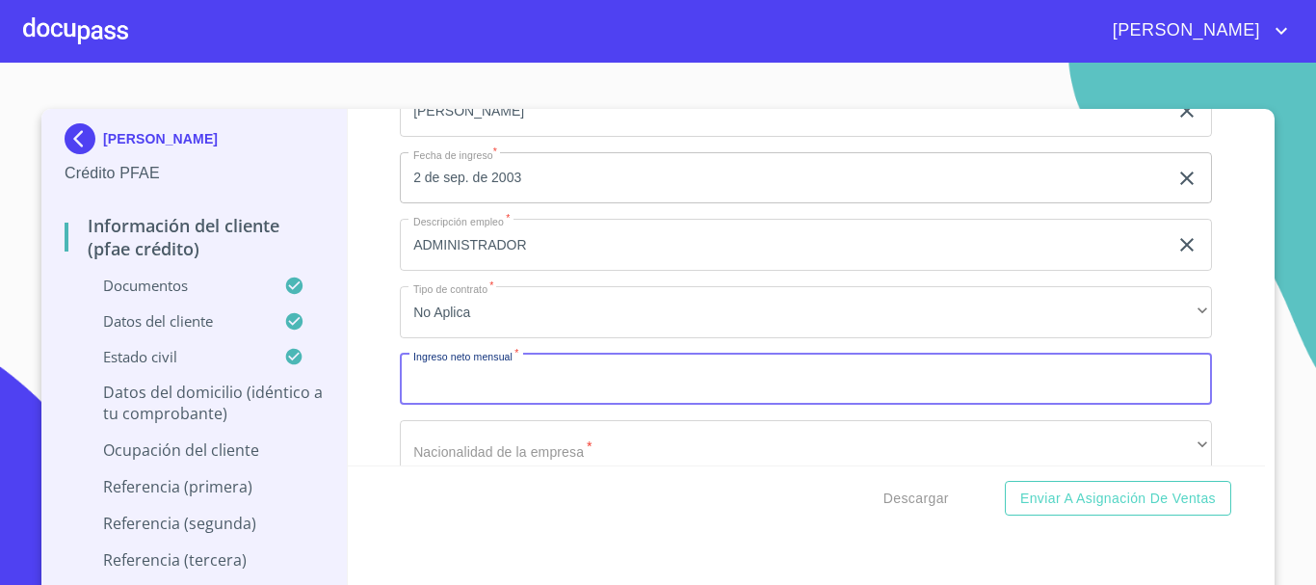
click at [508, 404] on input "Documento de identificación.   *" at bounding box center [806, 380] width 812 height 52
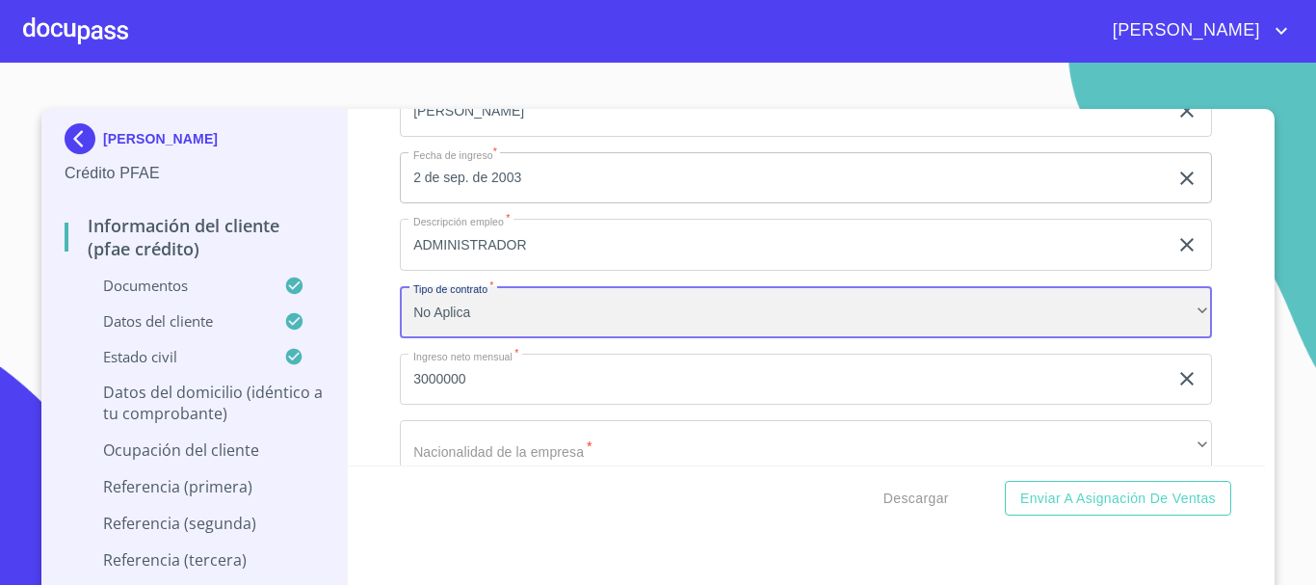
click at [546, 338] on div "No Aplica" at bounding box center [806, 312] width 812 height 52
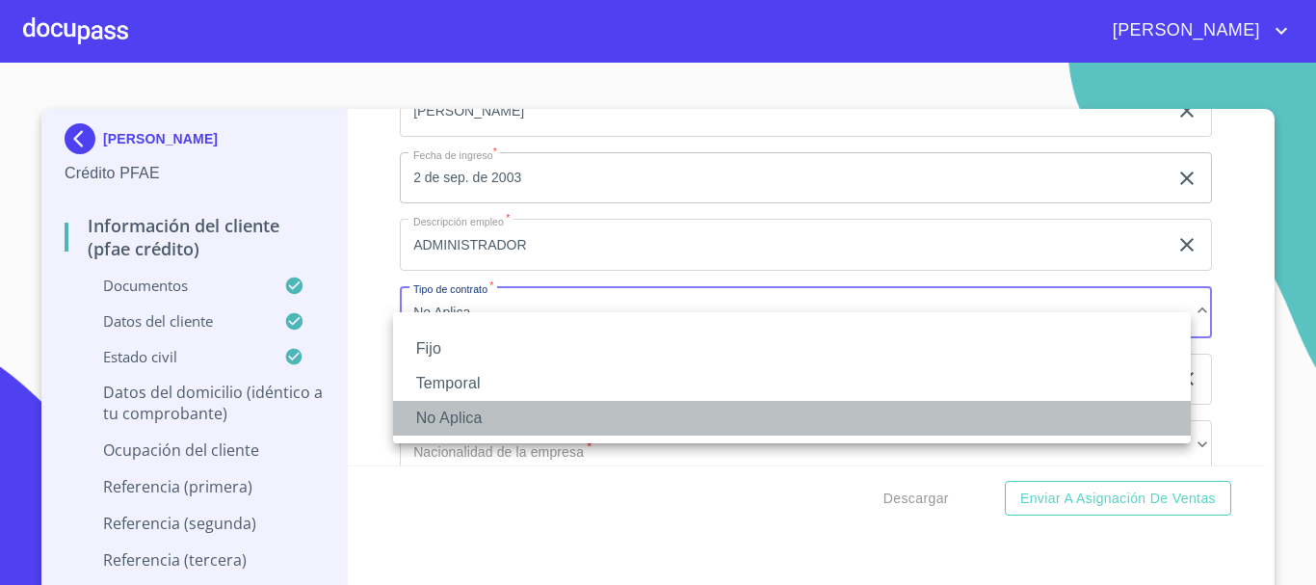
click at [520, 415] on li "No Aplica" at bounding box center [792, 418] width 798 height 35
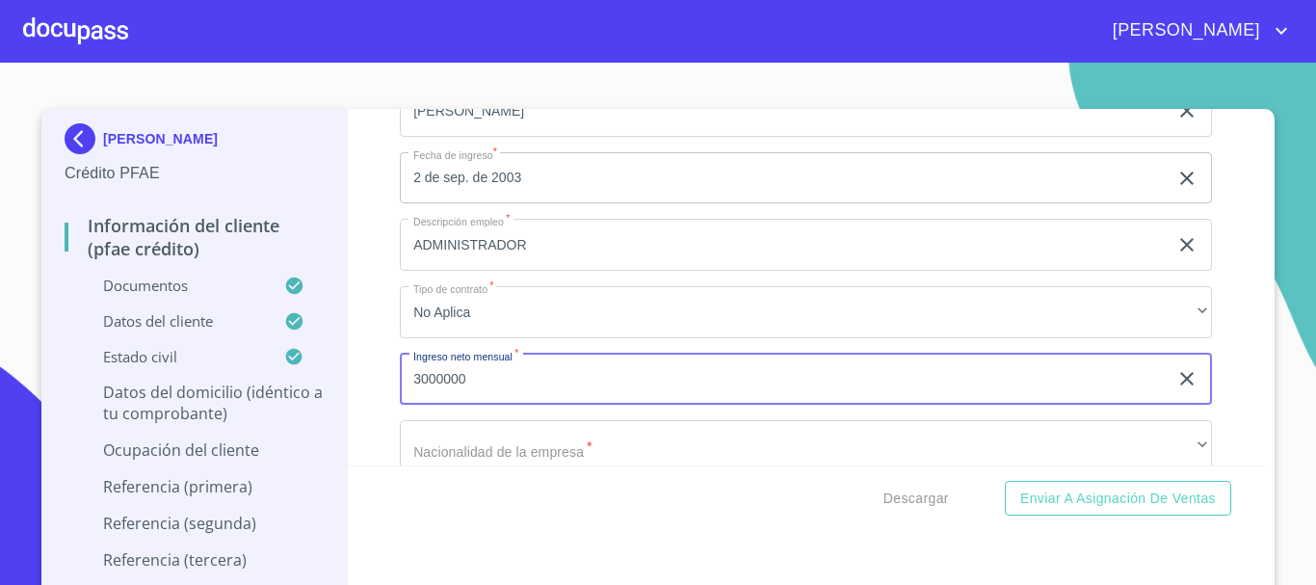
click at [476, 395] on input "3000000" at bounding box center [784, 380] width 768 height 52
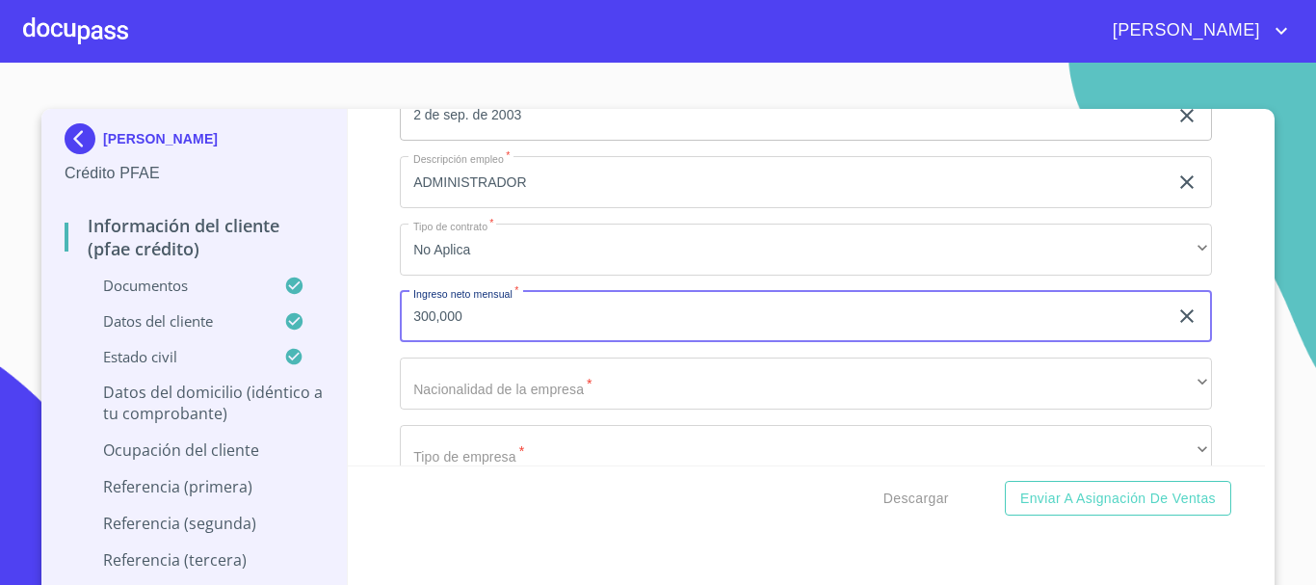
scroll to position [9171, 0]
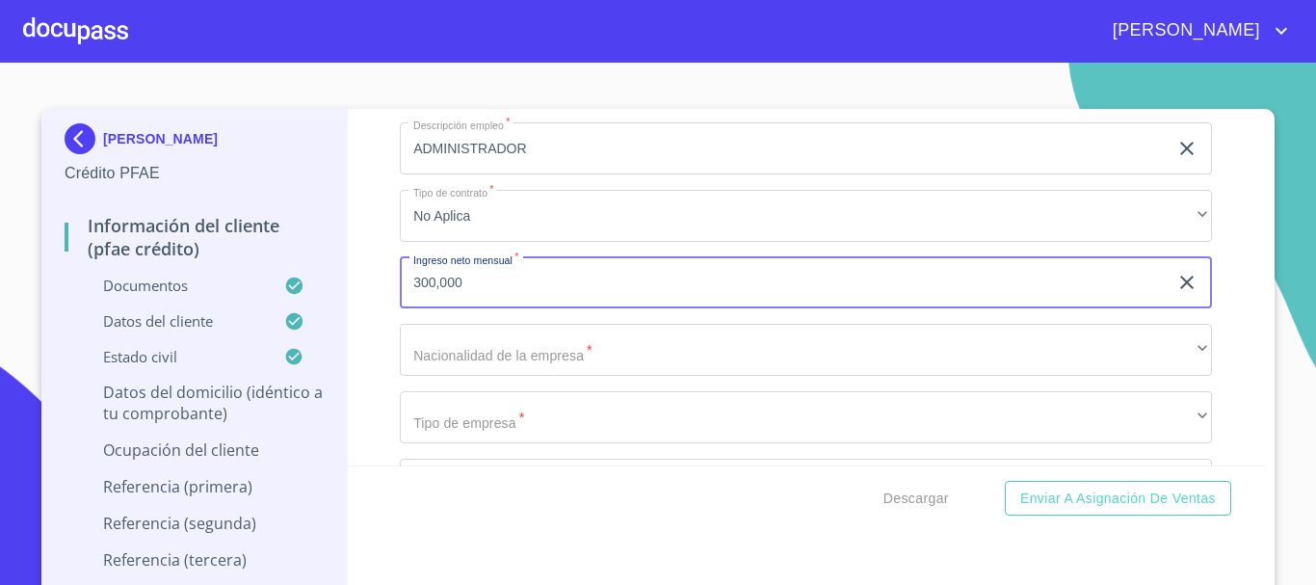
type input "300,000"
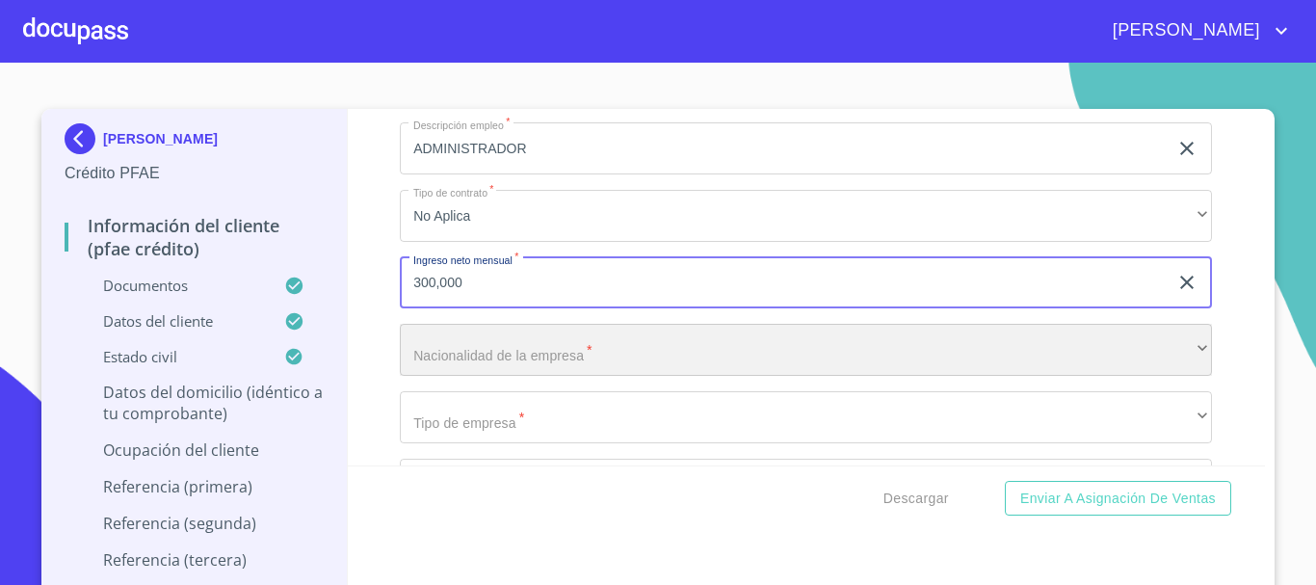
click at [486, 358] on div "​" at bounding box center [806, 350] width 812 height 52
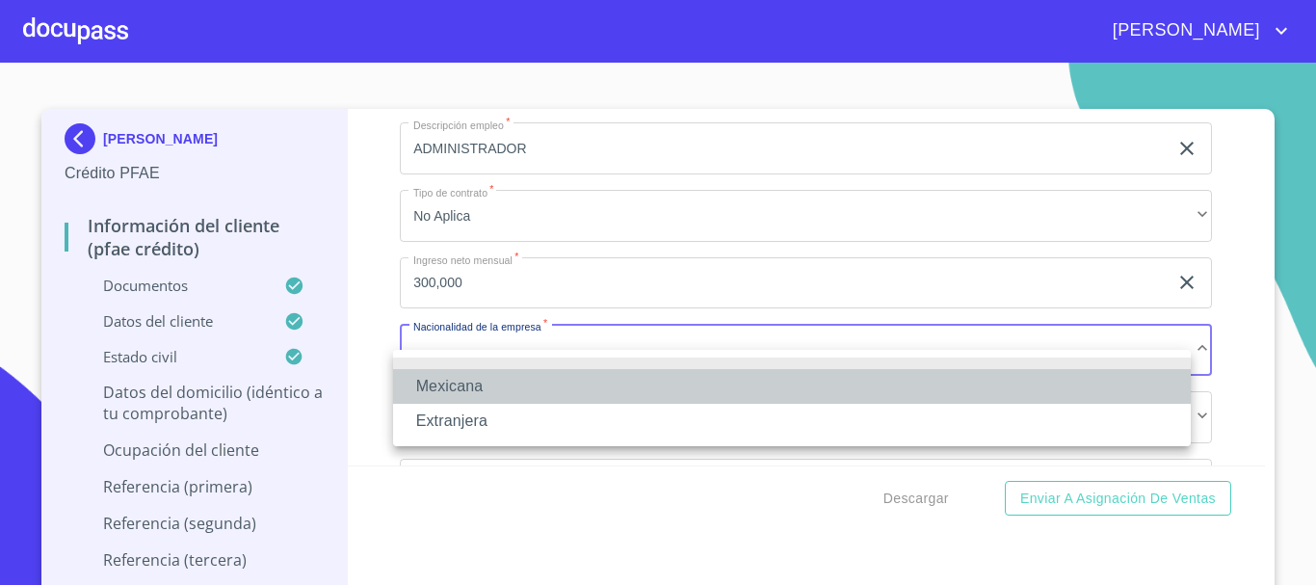
click at [484, 384] on li "Mexicana" at bounding box center [792, 386] width 798 height 35
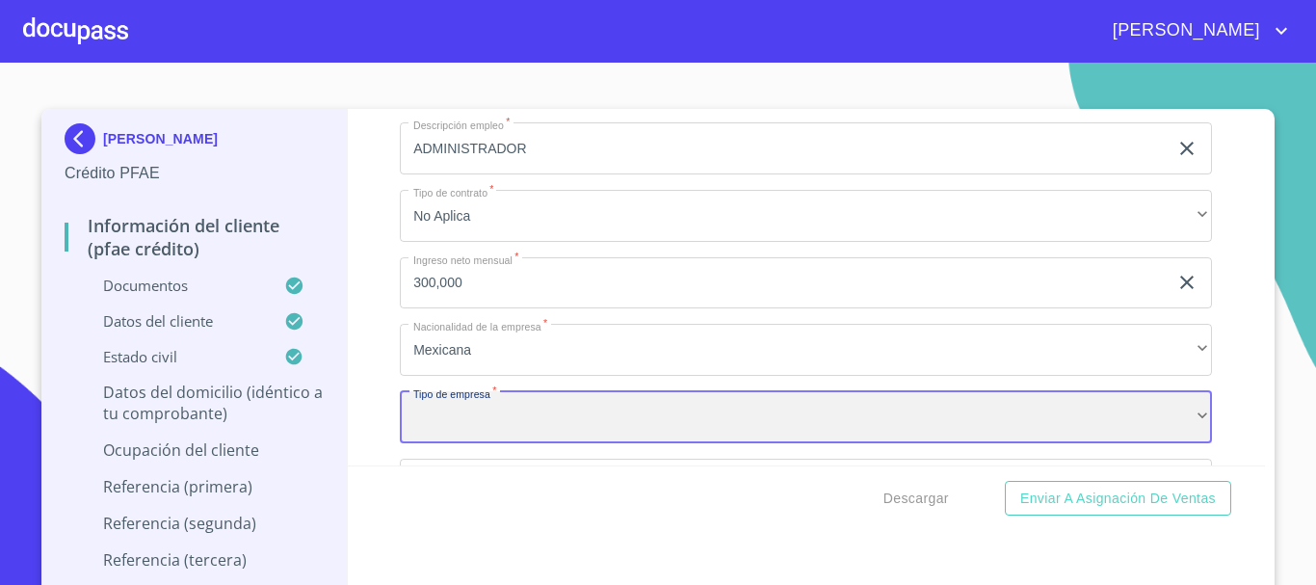
click at [508, 435] on div "​" at bounding box center [806, 417] width 812 height 52
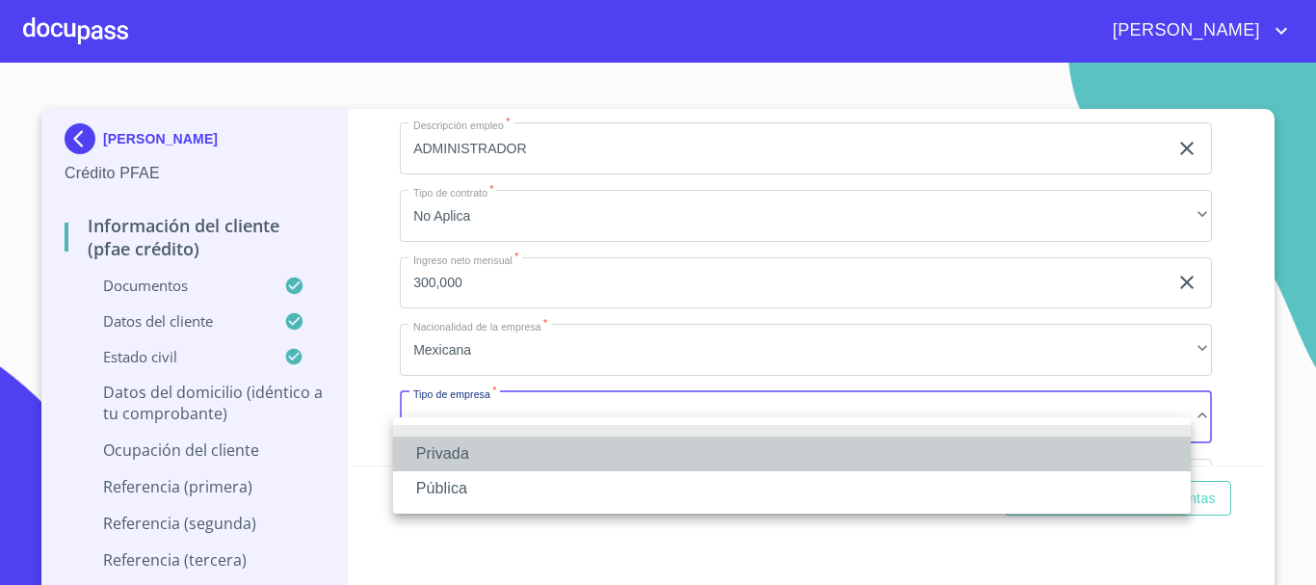
click at [493, 452] on li "Privada" at bounding box center [792, 453] width 798 height 35
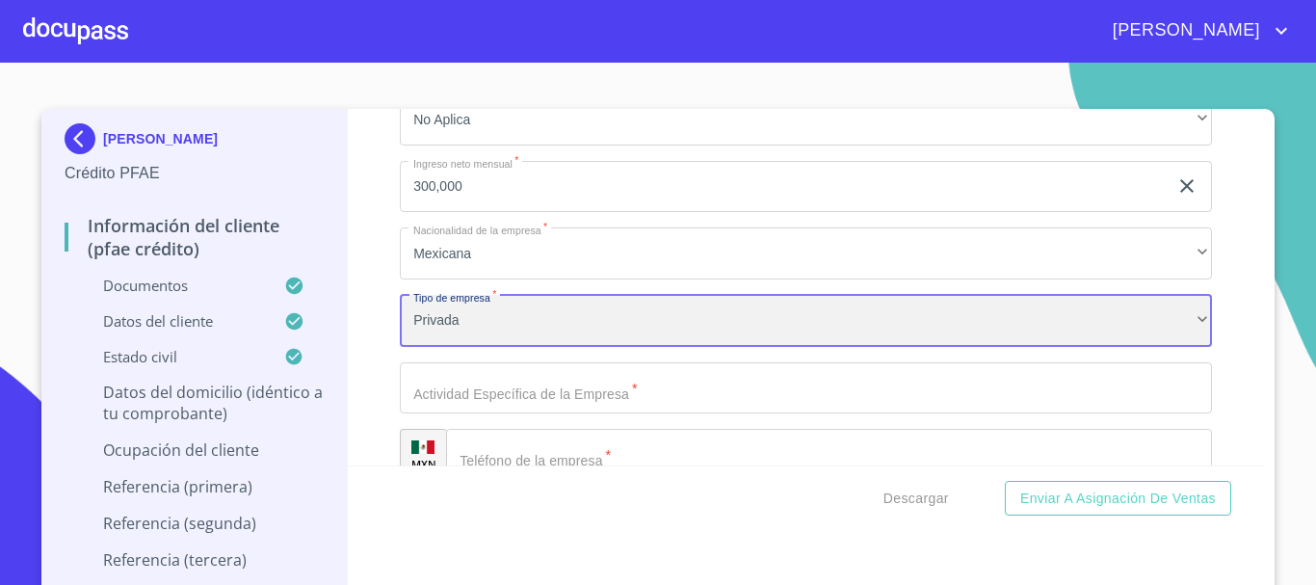
scroll to position [9268, 0]
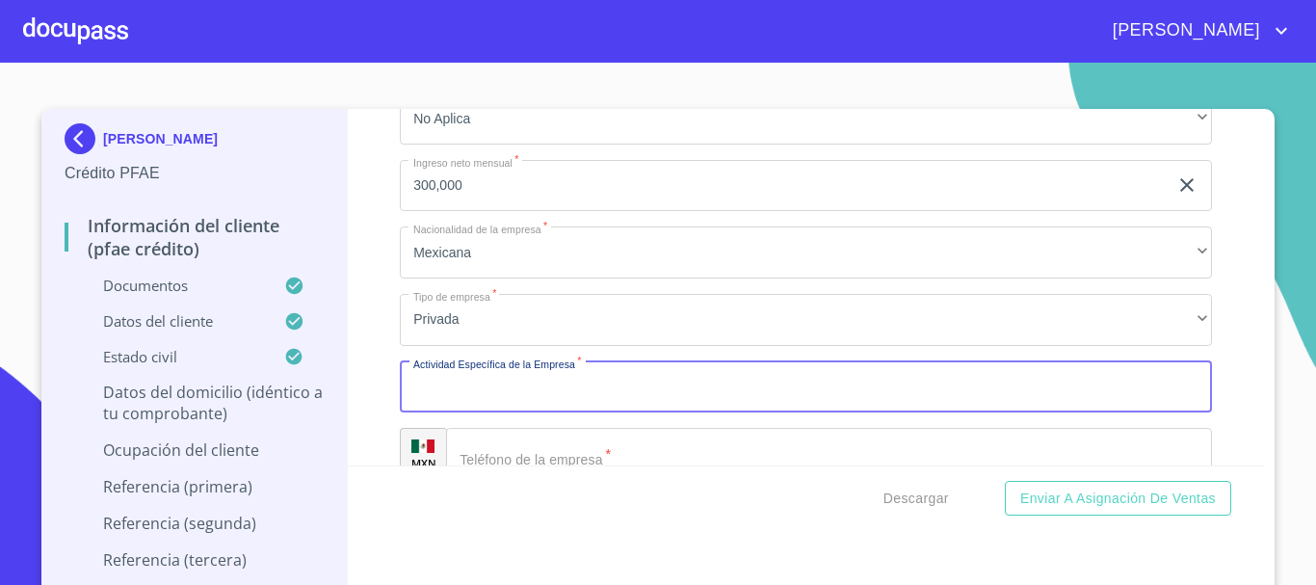
click at [506, 411] on input "Documento de identificación.   *" at bounding box center [806, 387] width 812 height 52
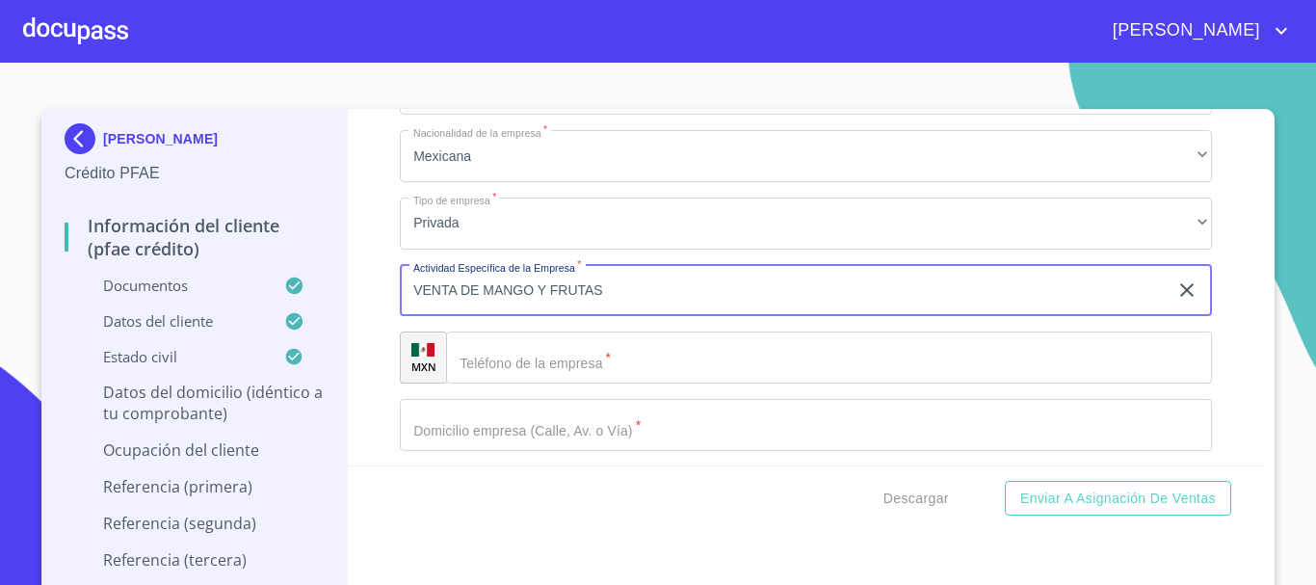
type input "VENTA DE MANGO Y FRUTAS"
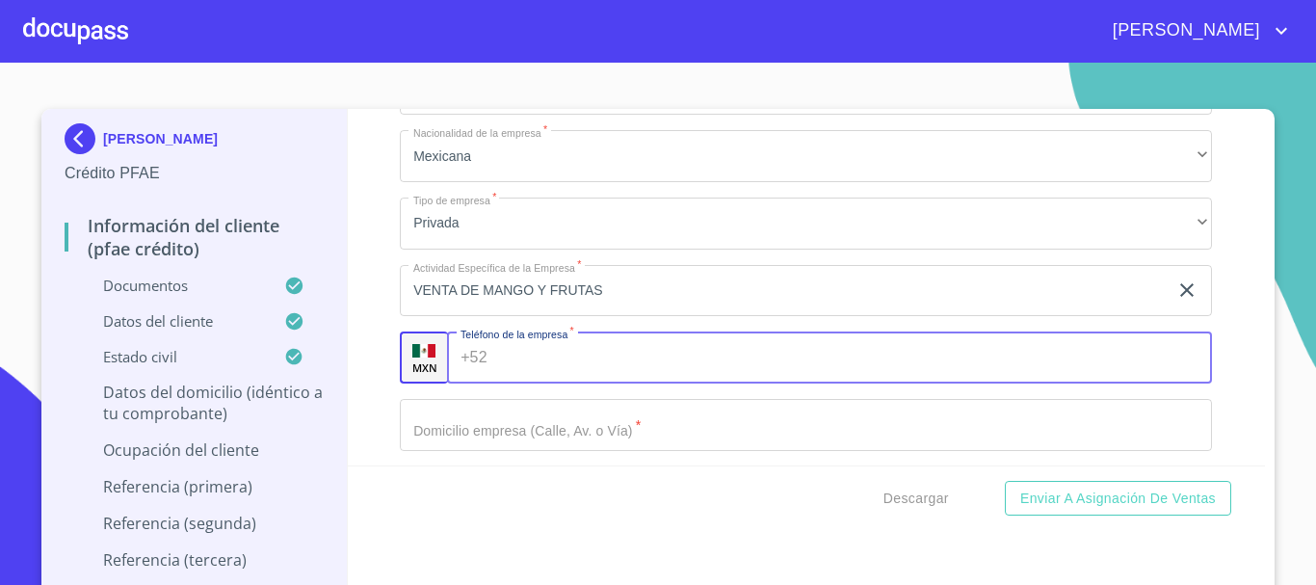
click at [515, 381] on input "Documento de identificación.   *" at bounding box center [854, 357] width 718 height 52
type input "[PHONE_NUMBER]"
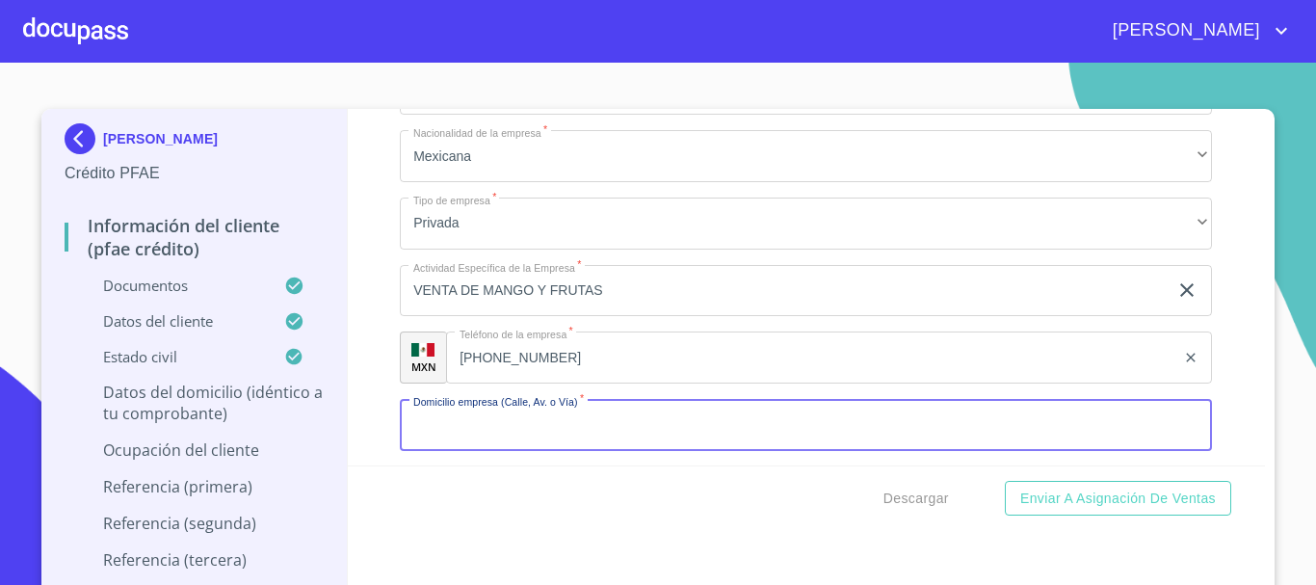
click at [626, 440] on input "Documento de identificación.   *" at bounding box center [806, 425] width 812 height 52
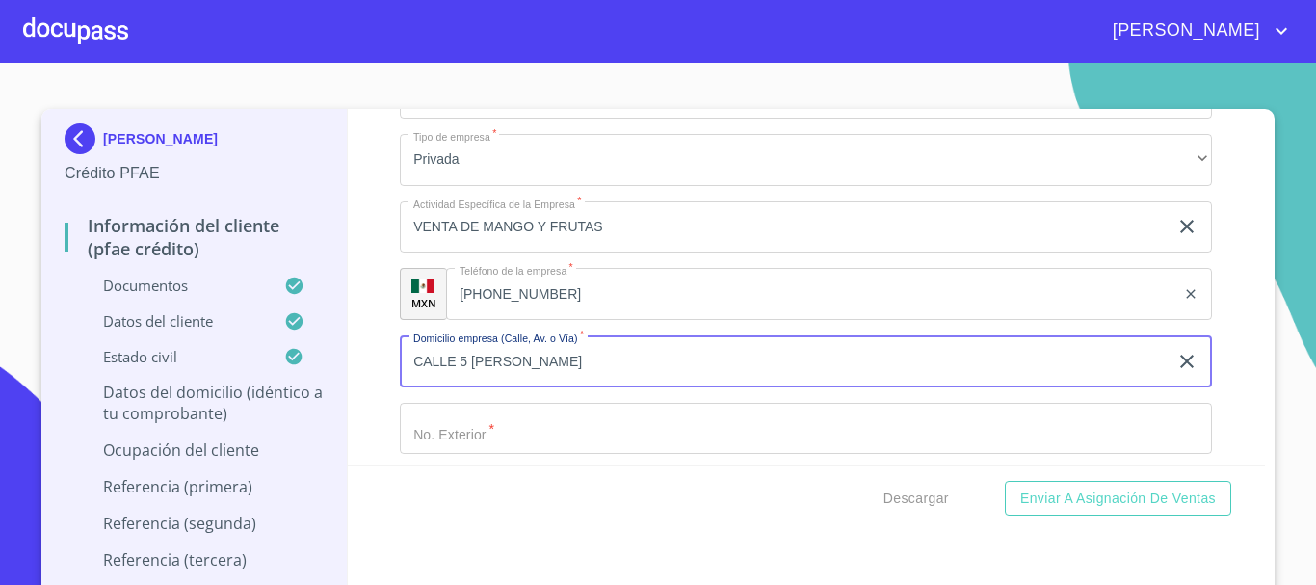
scroll to position [9461, 0]
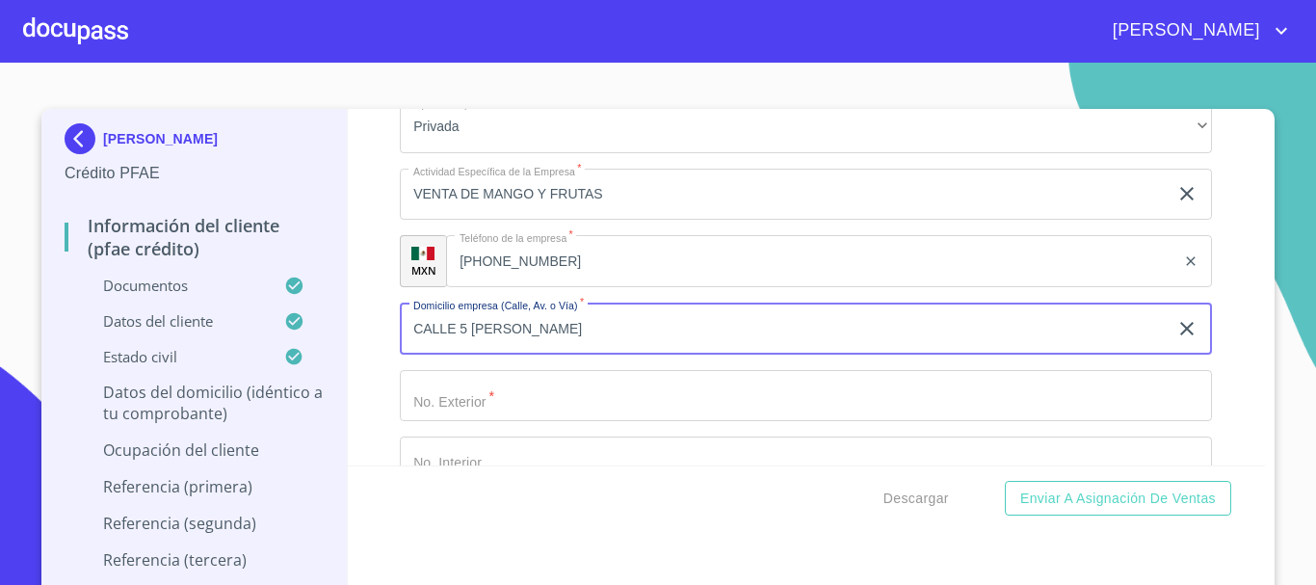
type input "CALLE 5 [PERSON_NAME]"
click at [602, 416] on input "Documento de identificación.   *" at bounding box center [806, 396] width 812 height 52
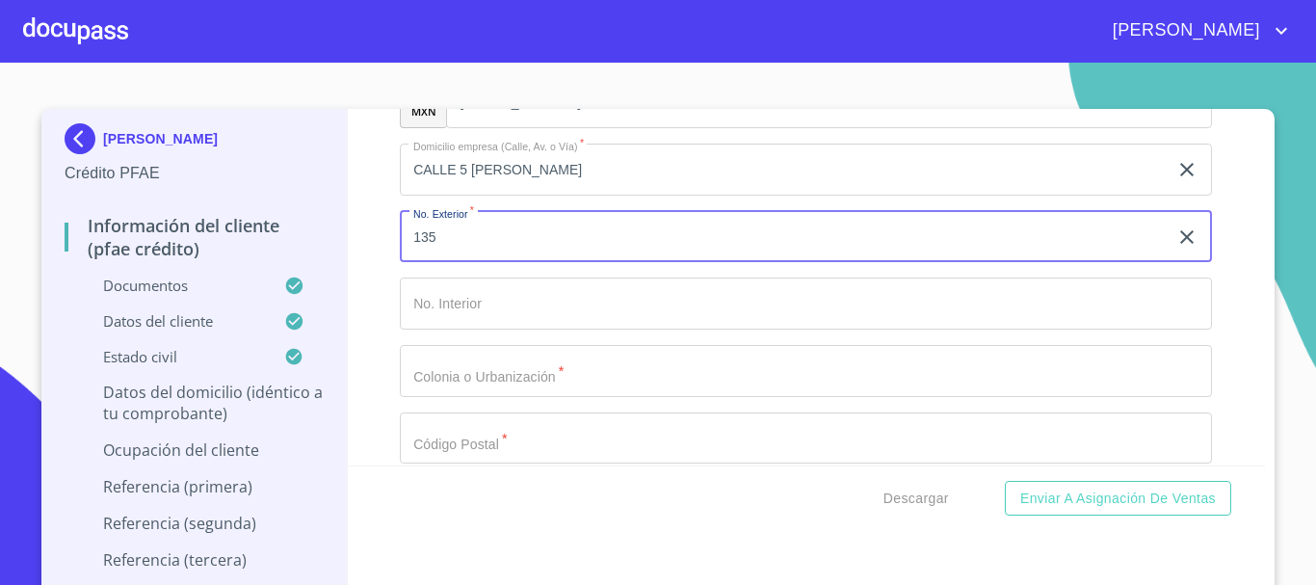
scroll to position [9654, 0]
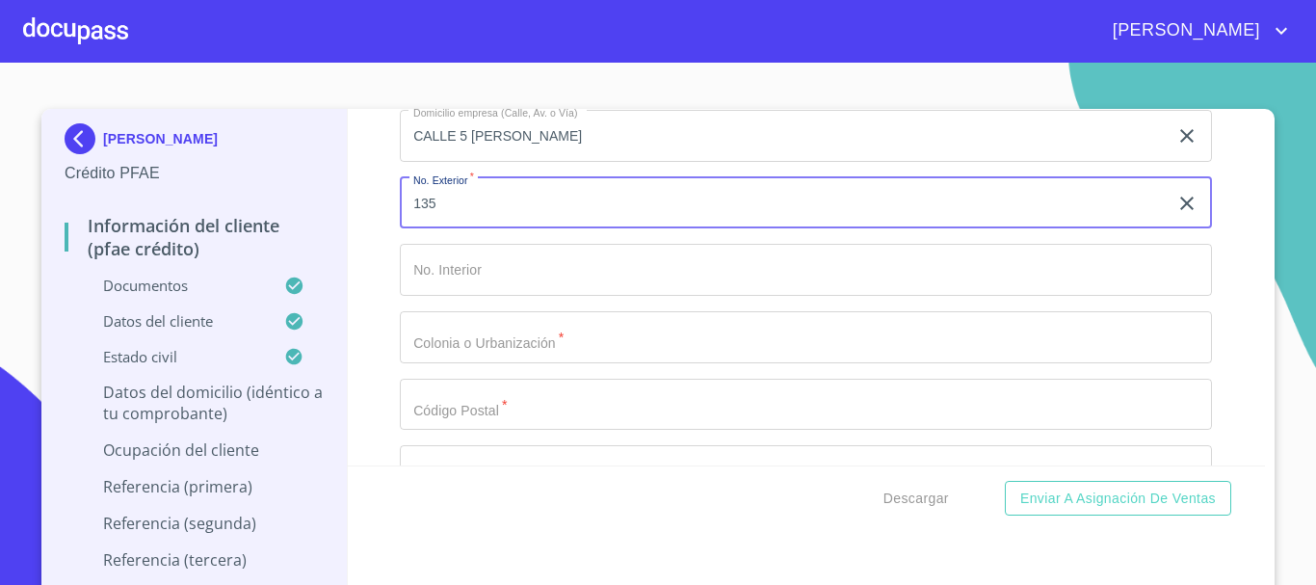
type input "135"
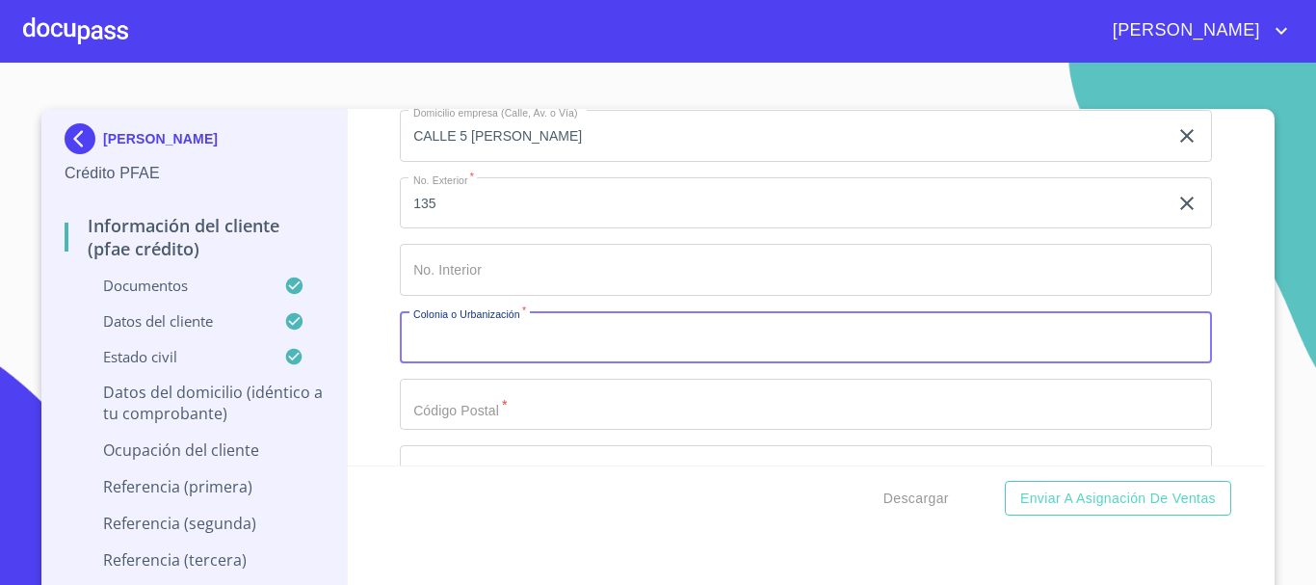
click at [556, 363] on input "Documento de identificación.   *" at bounding box center [806, 337] width 812 height 52
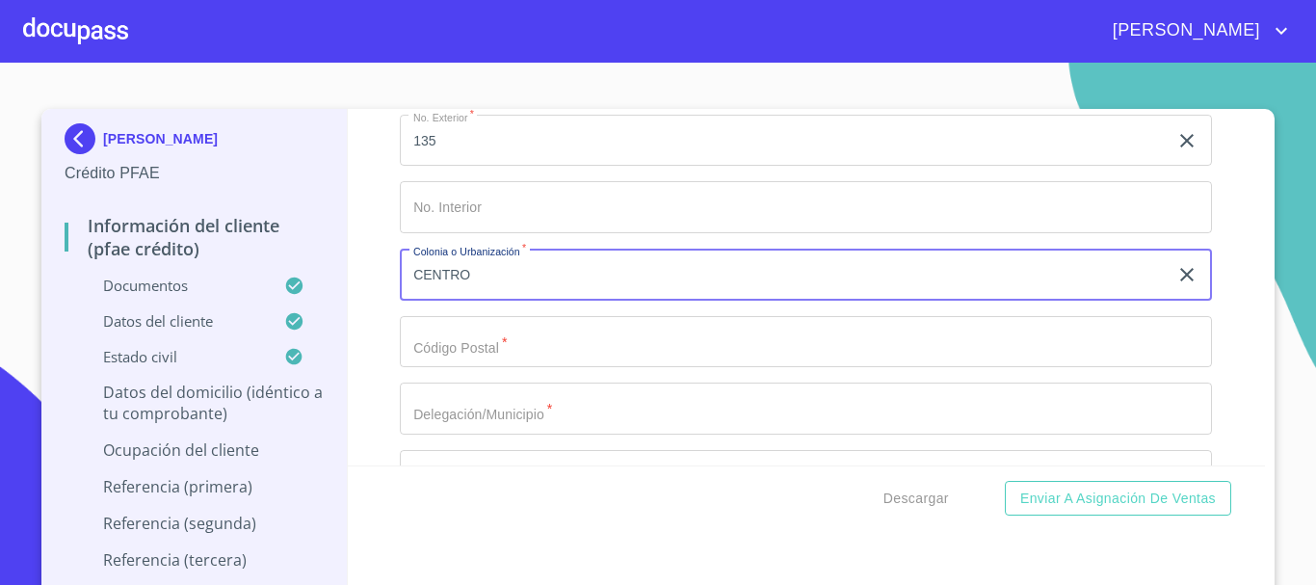
scroll to position [9750, 0]
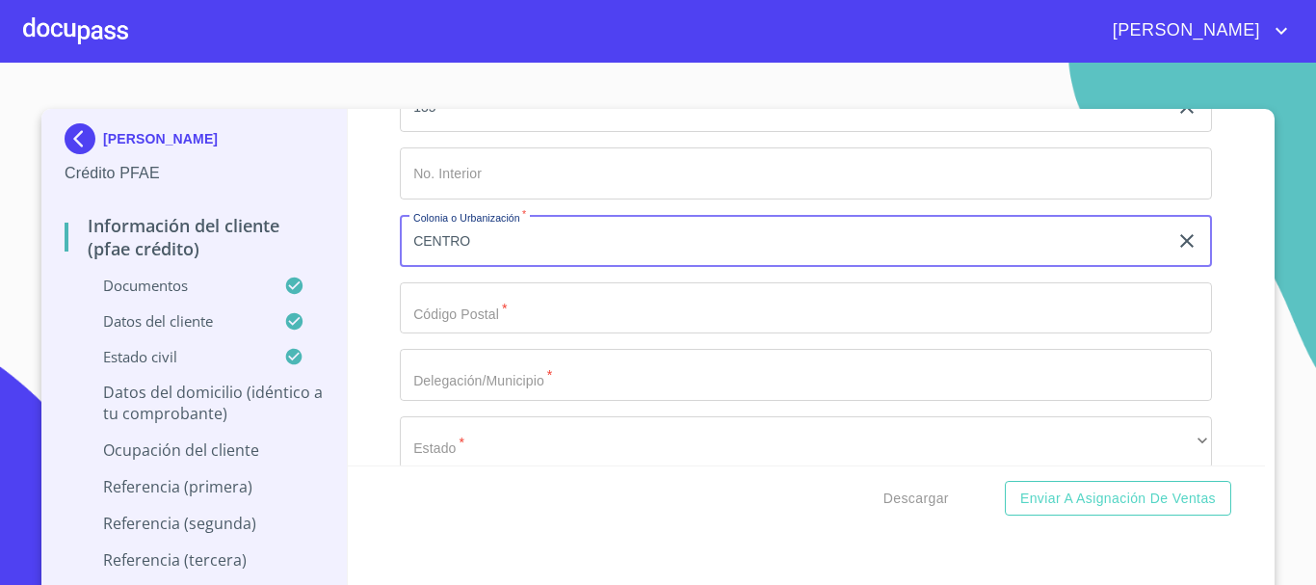
type input "CENTRO"
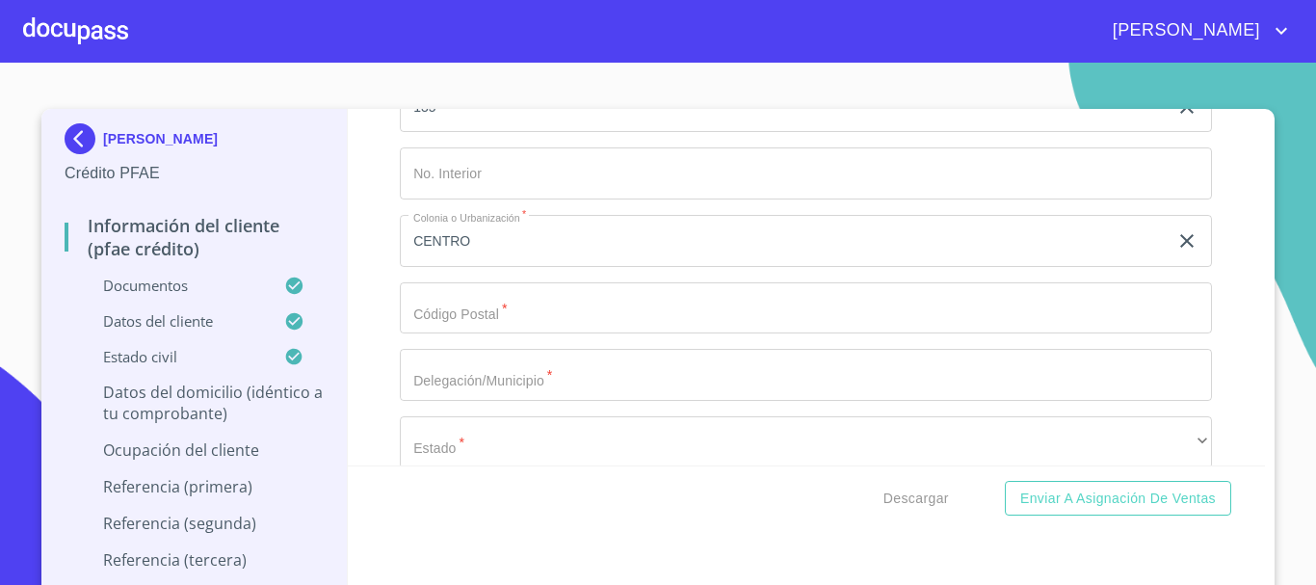
click at [552, 301] on div "Ocupación   * Independiente ​ Nombre de la empresa   * [PERSON_NAME] ​ Fecha de…" at bounding box center [806, 40] width 812 height 1425
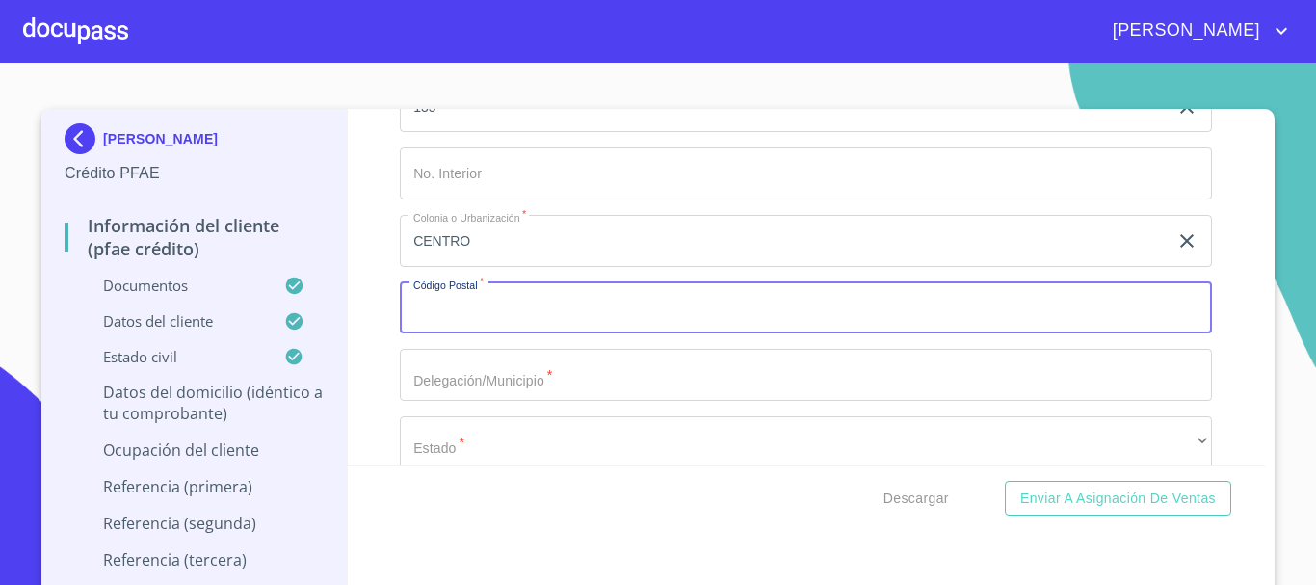
click at [553, 329] on input "Documento de identificación.   *" at bounding box center [806, 308] width 812 height 52
type input "60540"
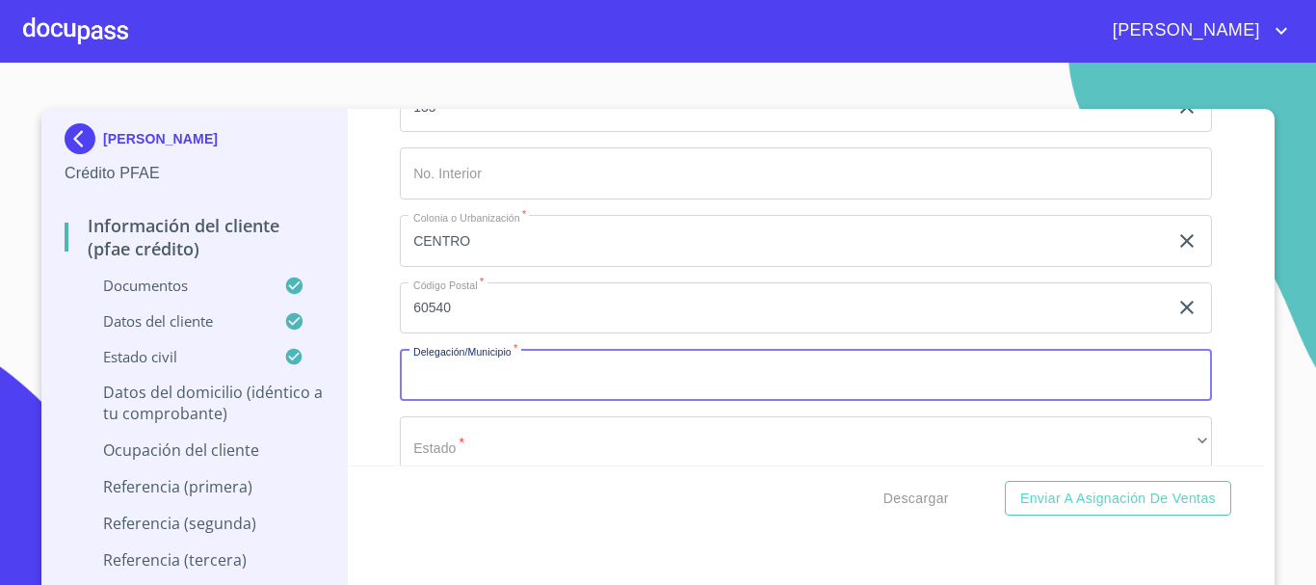
click at [558, 396] on input "Documento de identificación.   *" at bounding box center [806, 375] width 812 height 52
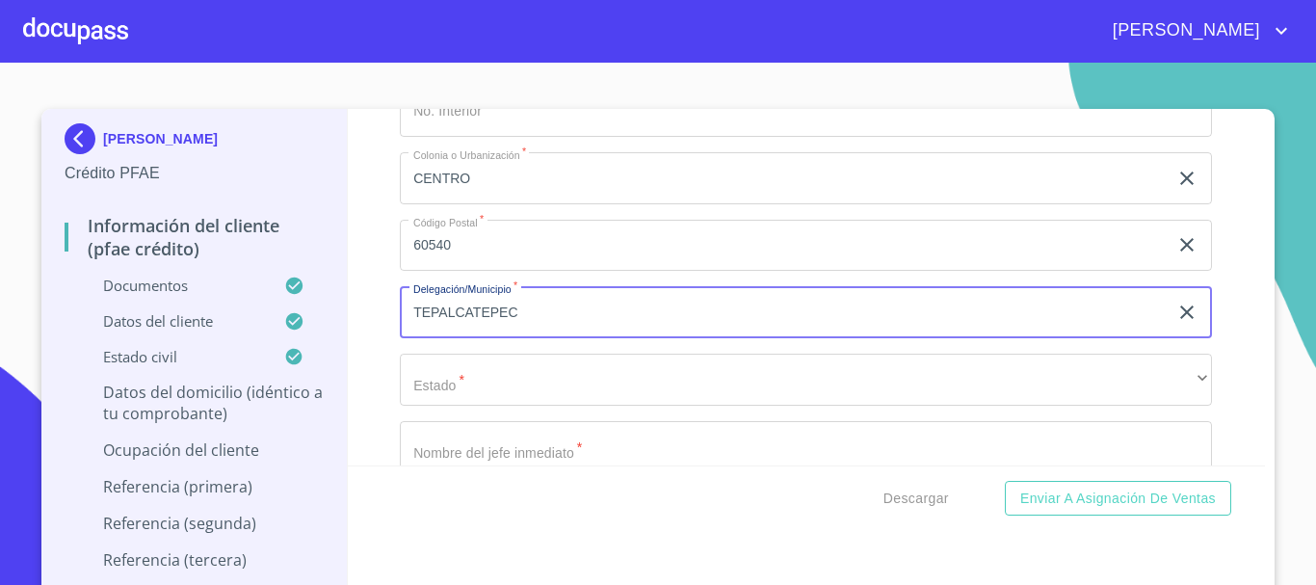
scroll to position [9846, 0]
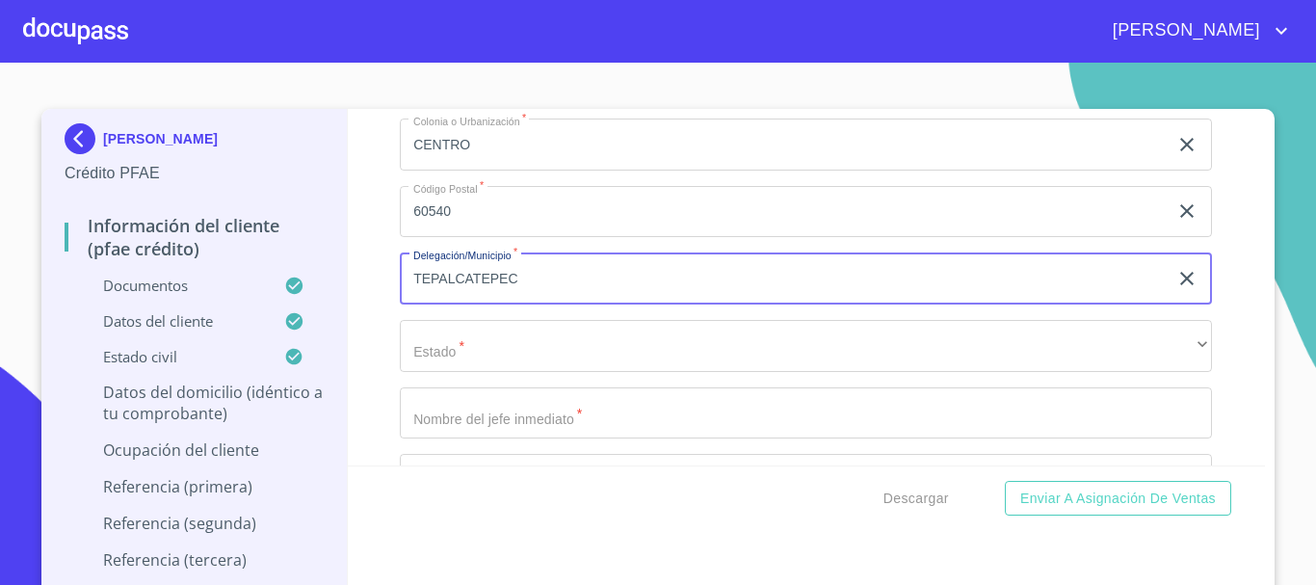
type input "TEPALCATEPEC"
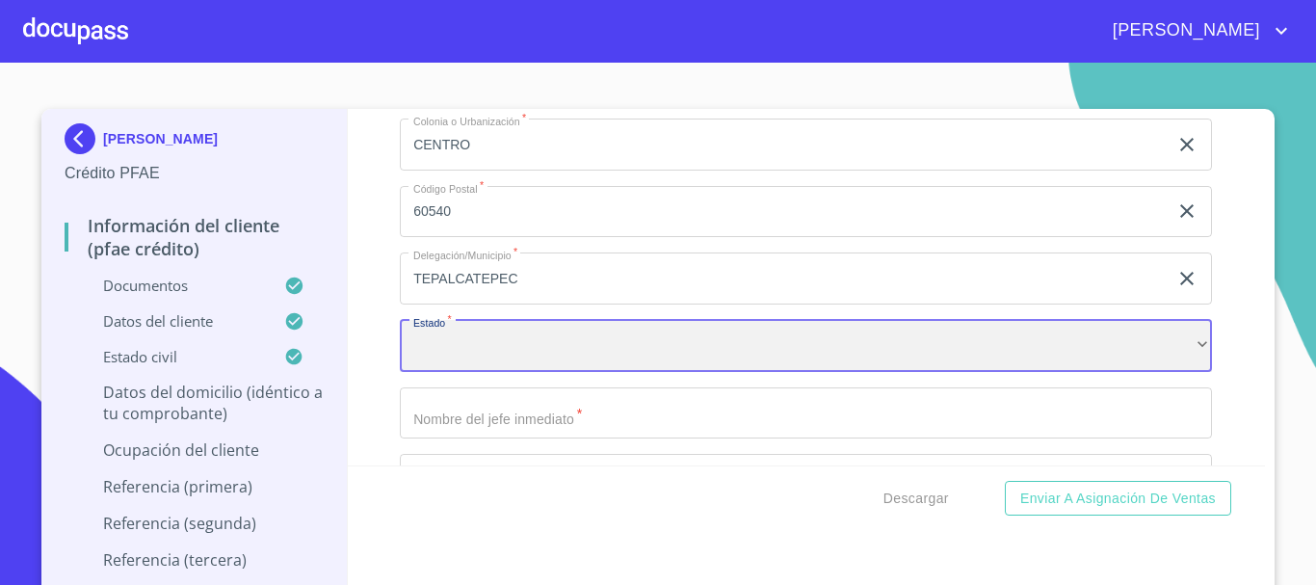
click at [528, 364] on div "​" at bounding box center [806, 346] width 812 height 52
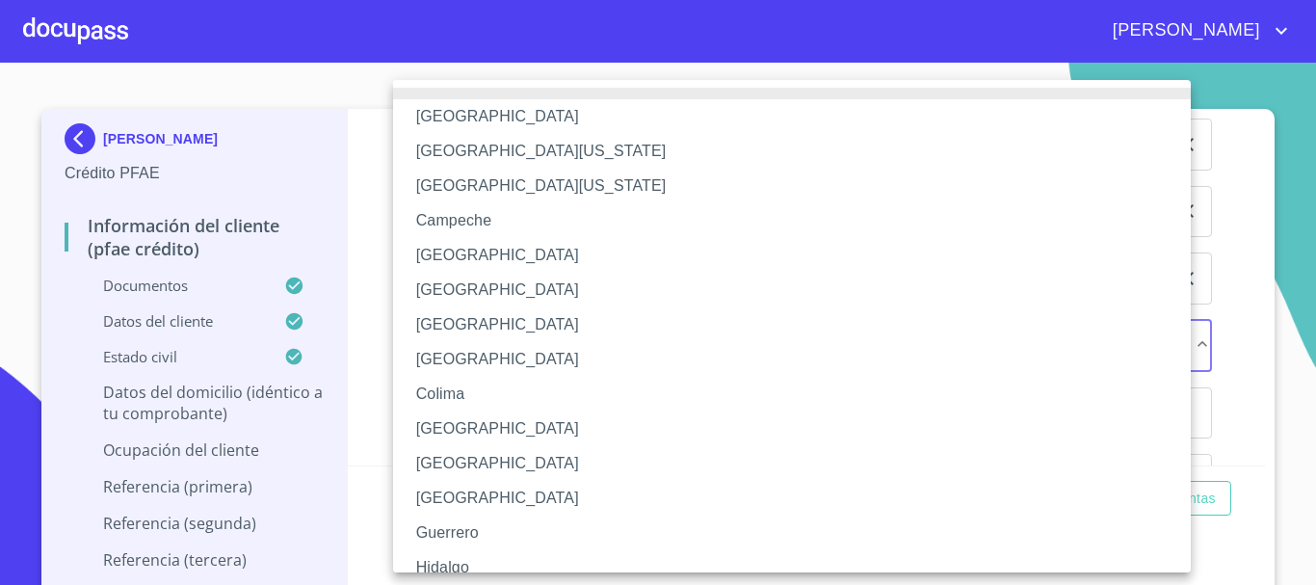
scroll to position [96, 0]
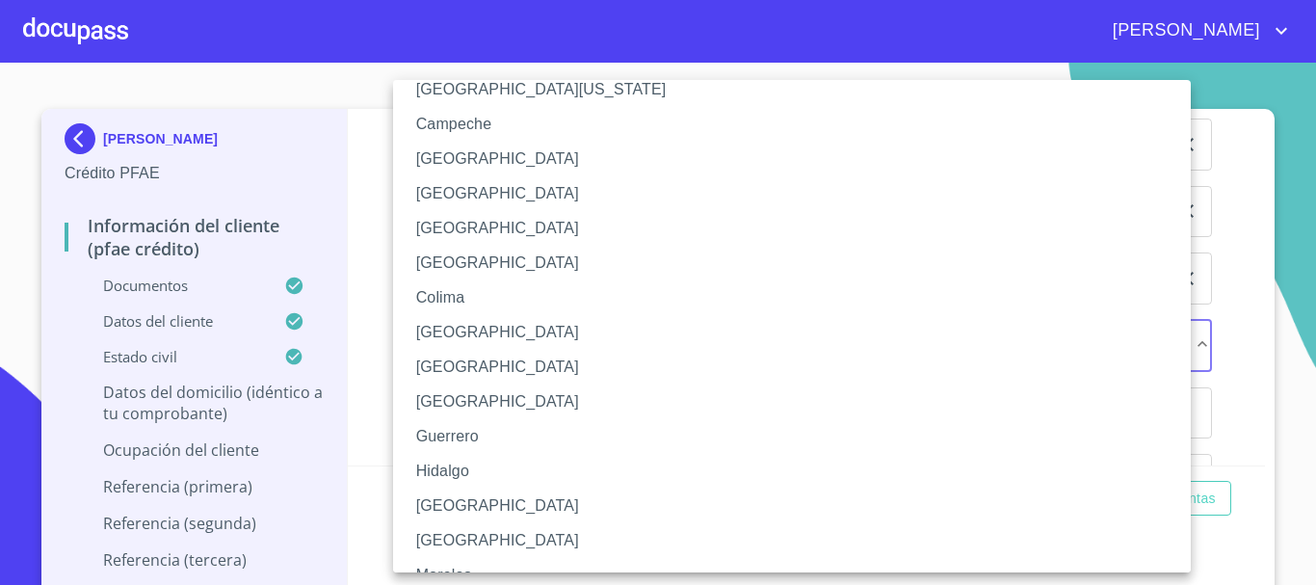
click at [477, 496] on li "[GEOGRAPHIC_DATA]" at bounding box center [799, 505] width 812 height 35
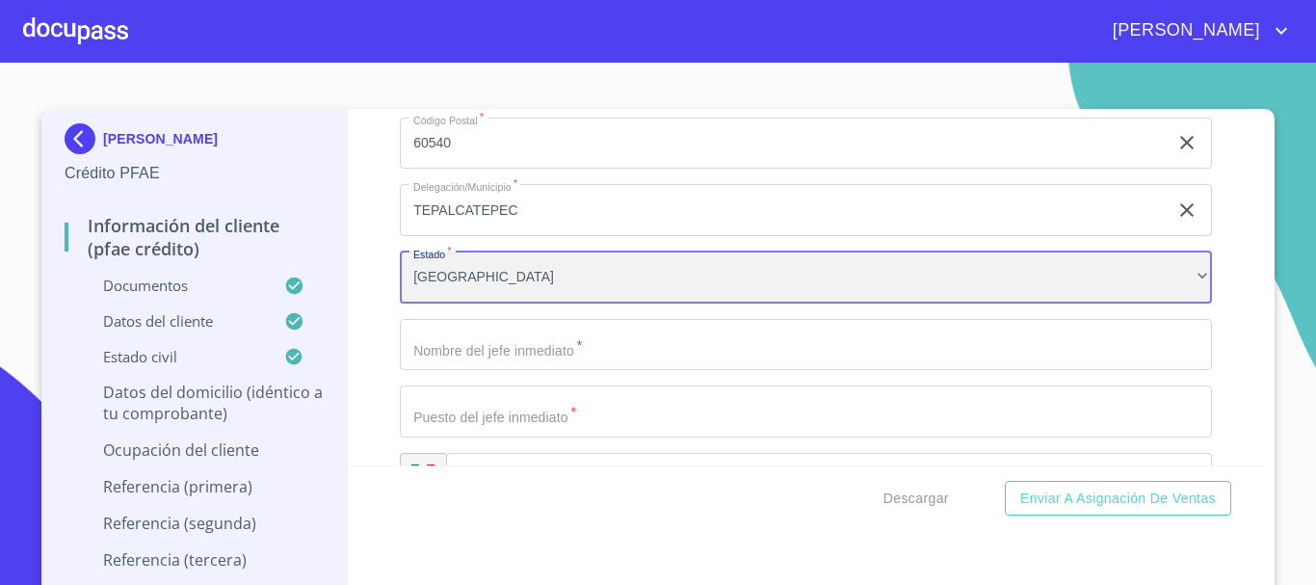
scroll to position [9943, 0]
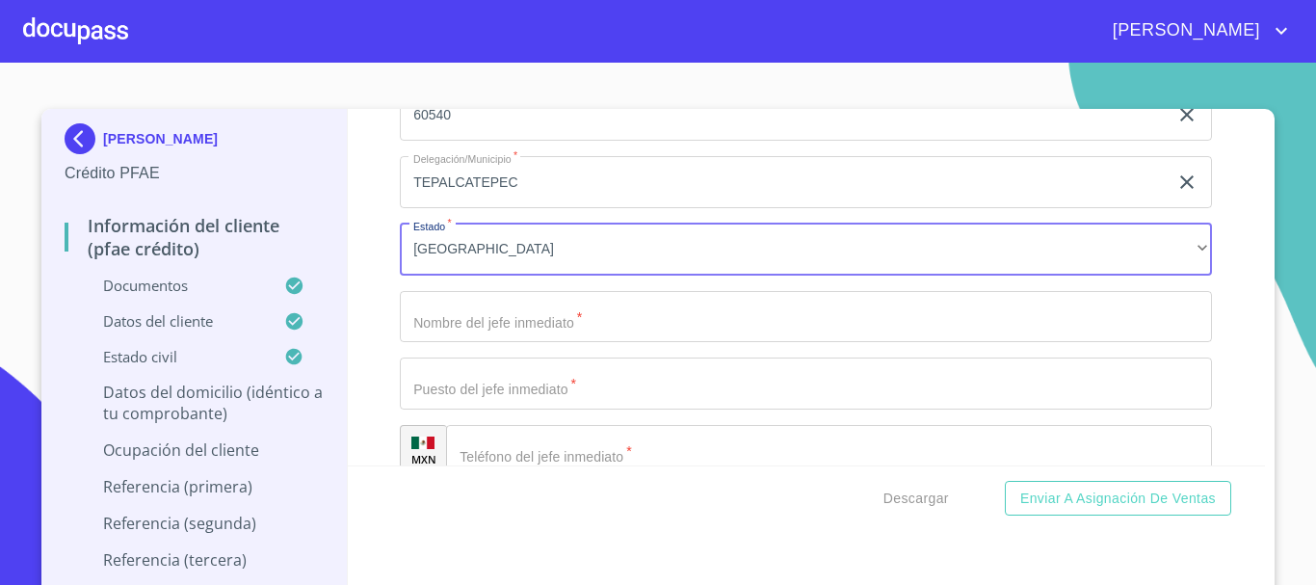
click at [532, 343] on input "Documento de identificación.   *" at bounding box center [806, 317] width 812 height 52
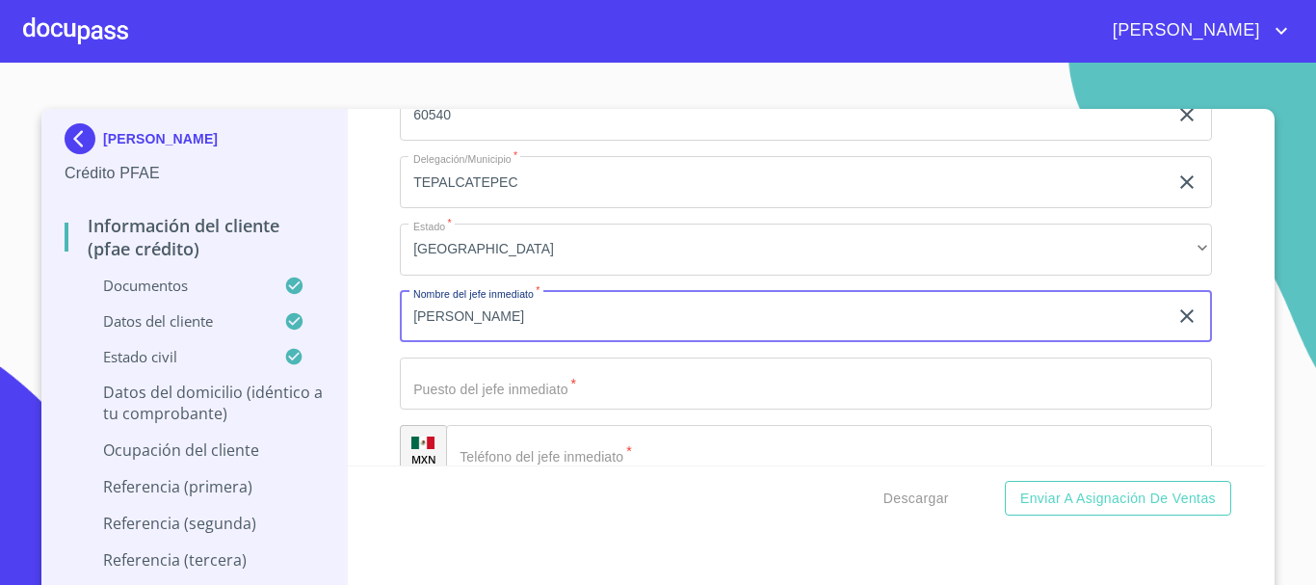
type input "[PERSON_NAME]"
click at [545, 409] on input "Documento de identificación.   *" at bounding box center [806, 383] width 812 height 52
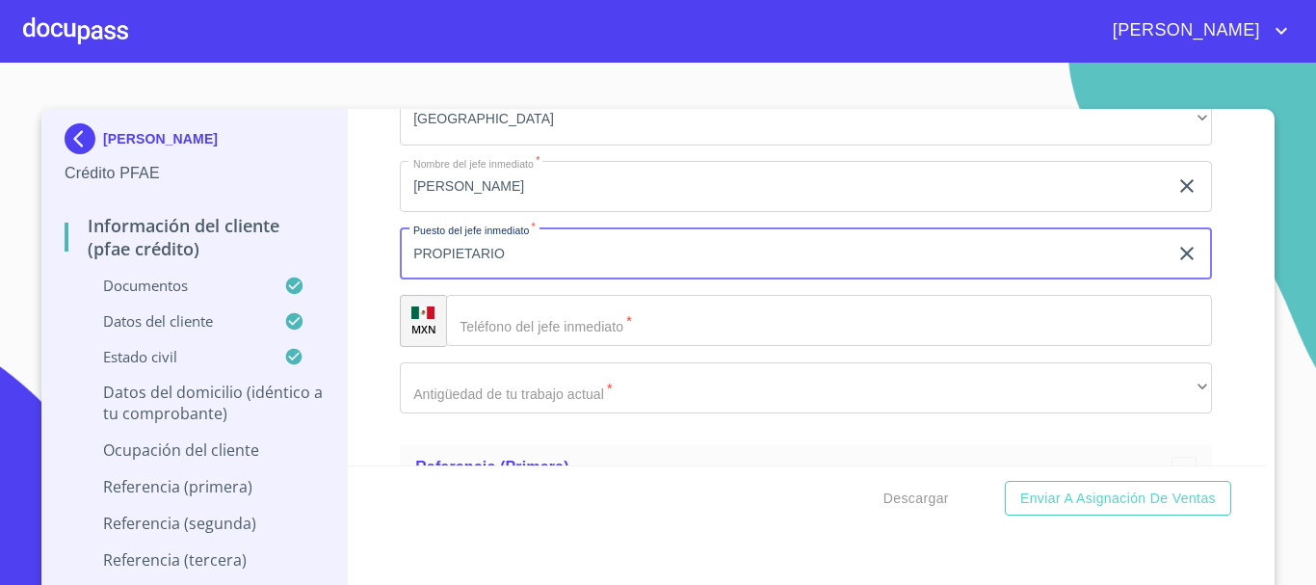
scroll to position [10135, 0]
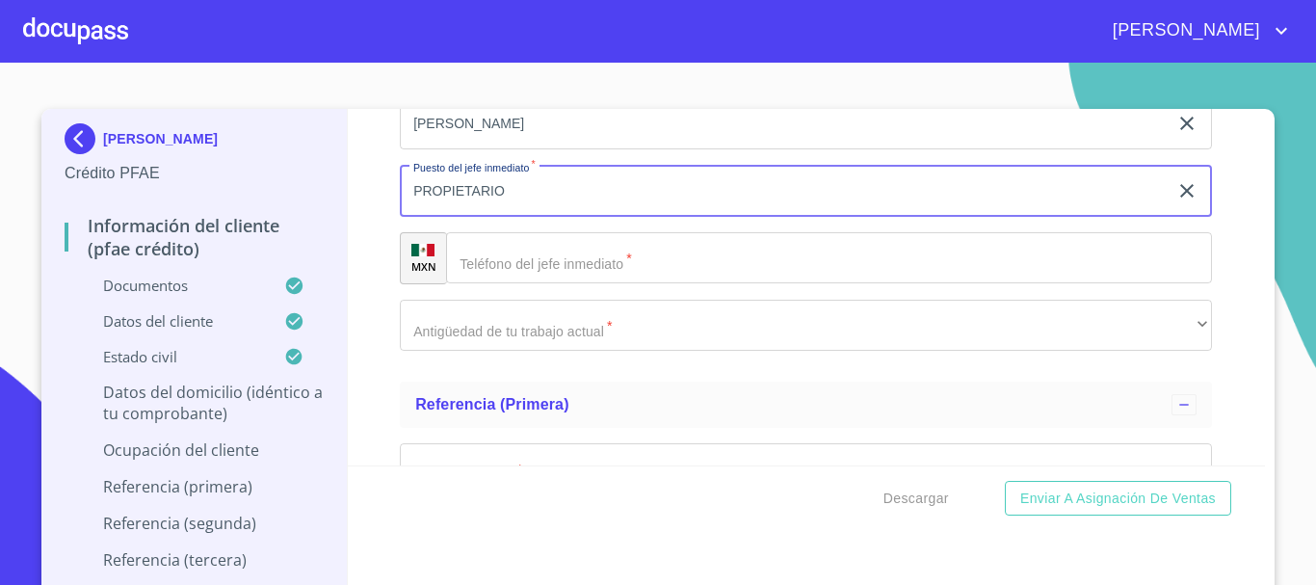
type input "PROPIETARIO"
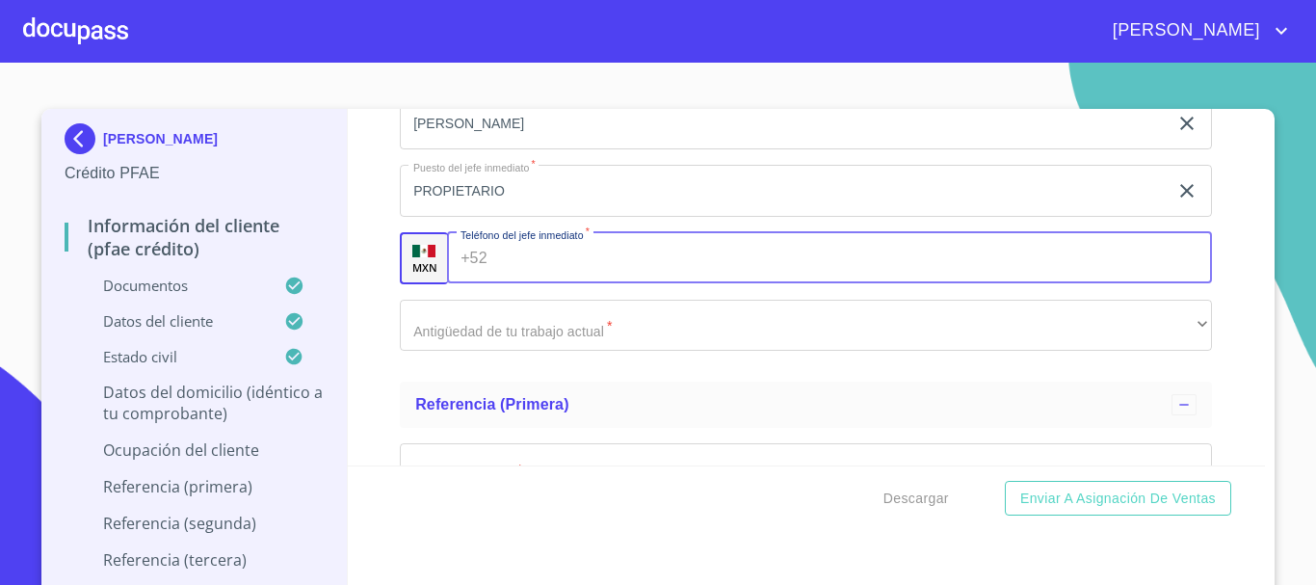
click at [528, 281] on input "Documento de identificación.   *" at bounding box center [854, 258] width 718 height 52
type input "[PHONE_NUMBER]"
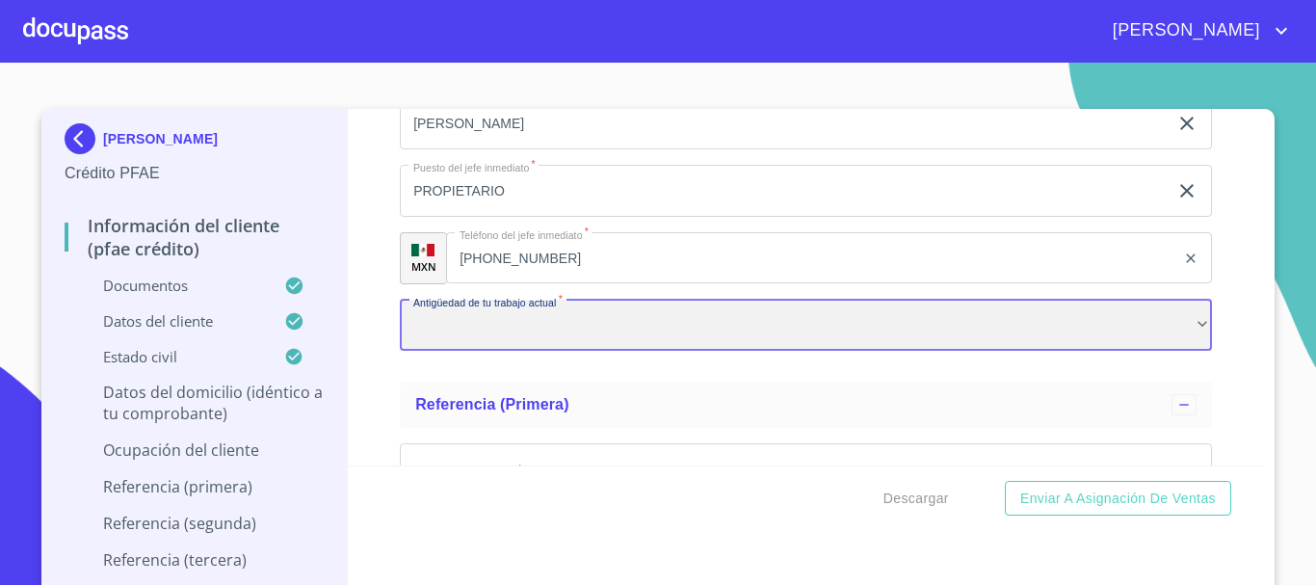
click at [546, 335] on div "​" at bounding box center [806, 326] width 812 height 52
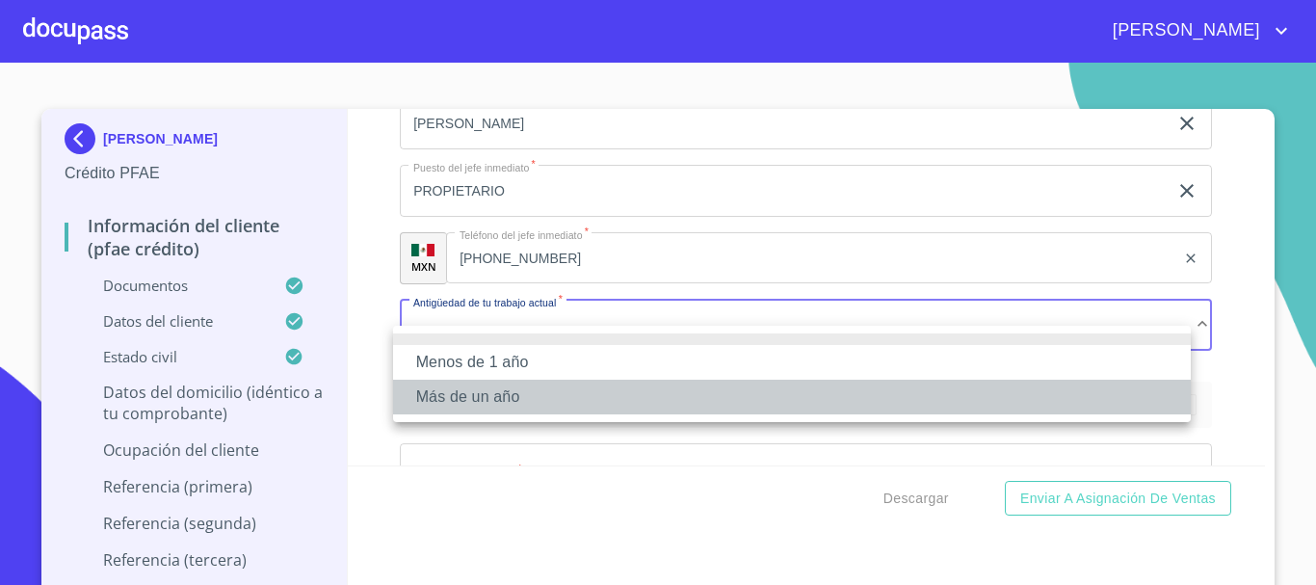
click at [522, 392] on li "Más de un año" at bounding box center [792, 397] width 798 height 35
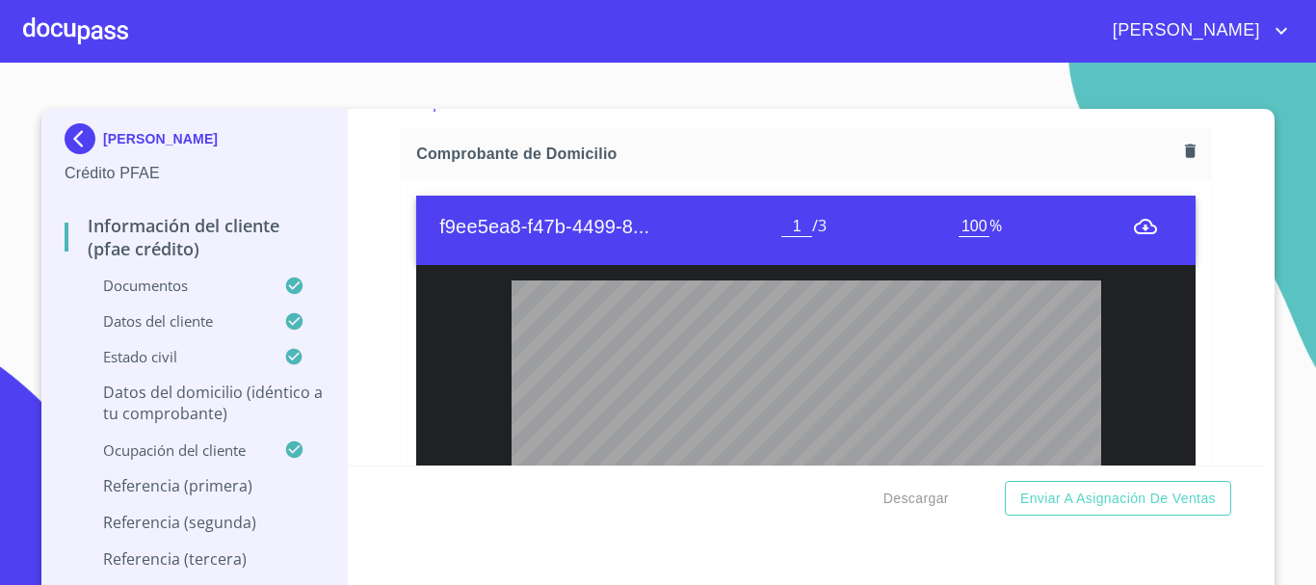
scroll to position [1156, 0]
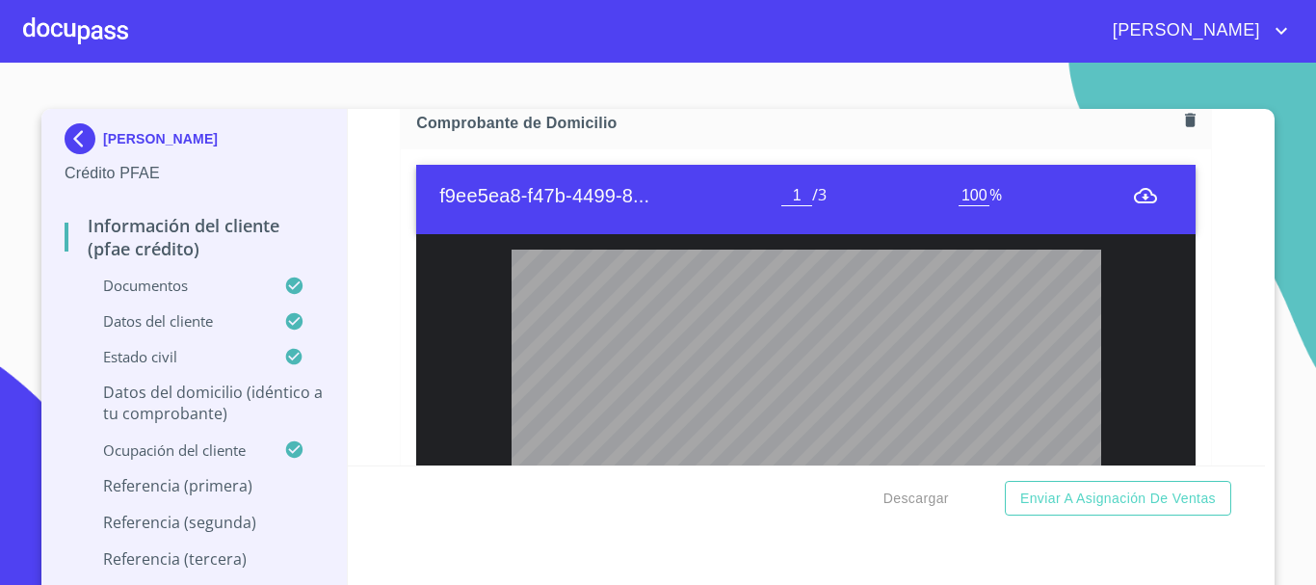
click at [1181, 113] on icon "button" at bounding box center [1190, 120] width 18 height 18
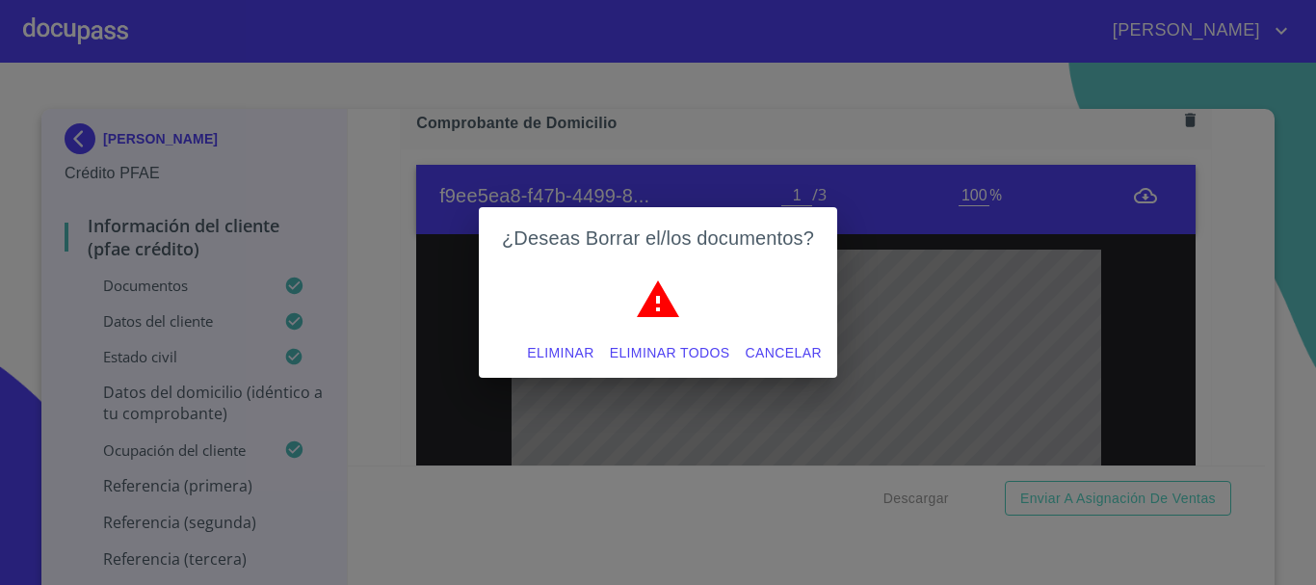
click at [573, 349] on span "Eliminar" at bounding box center [560, 353] width 66 height 24
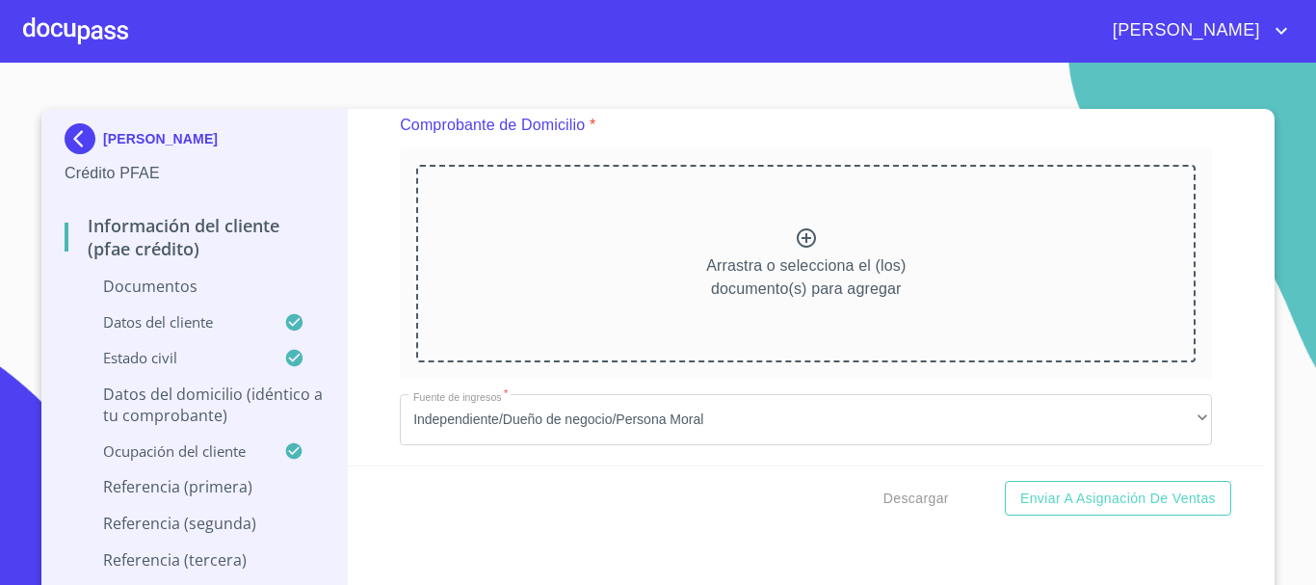
scroll to position [961, 0]
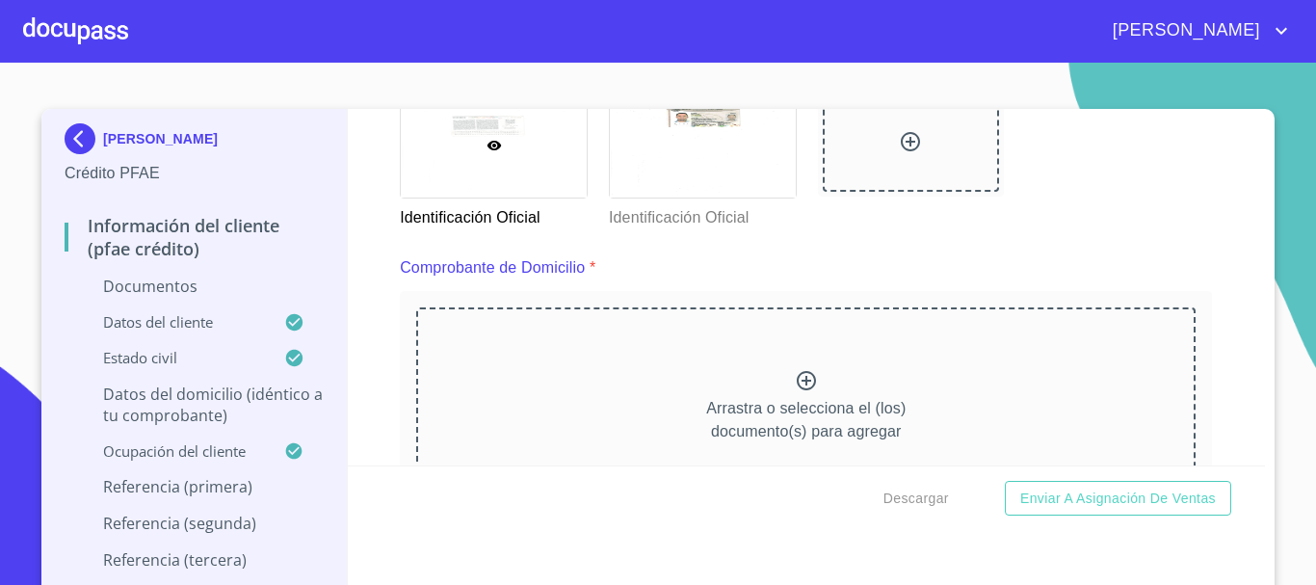
click at [795, 372] on icon at bounding box center [806, 380] width 23 height 23
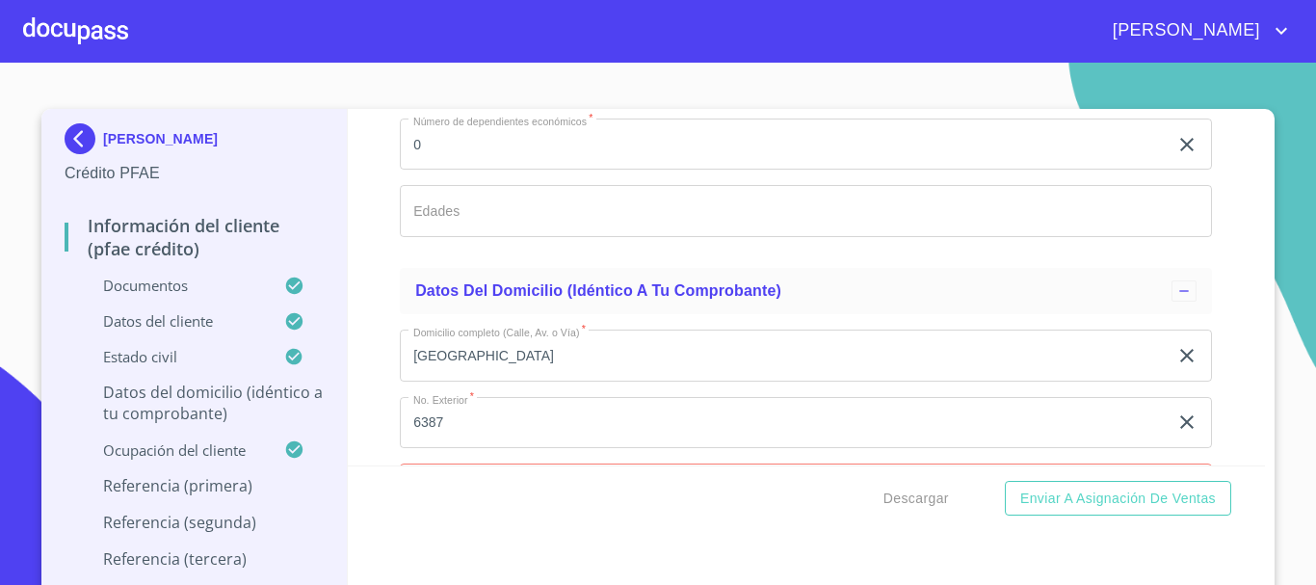
scroll to position [7925, 0]
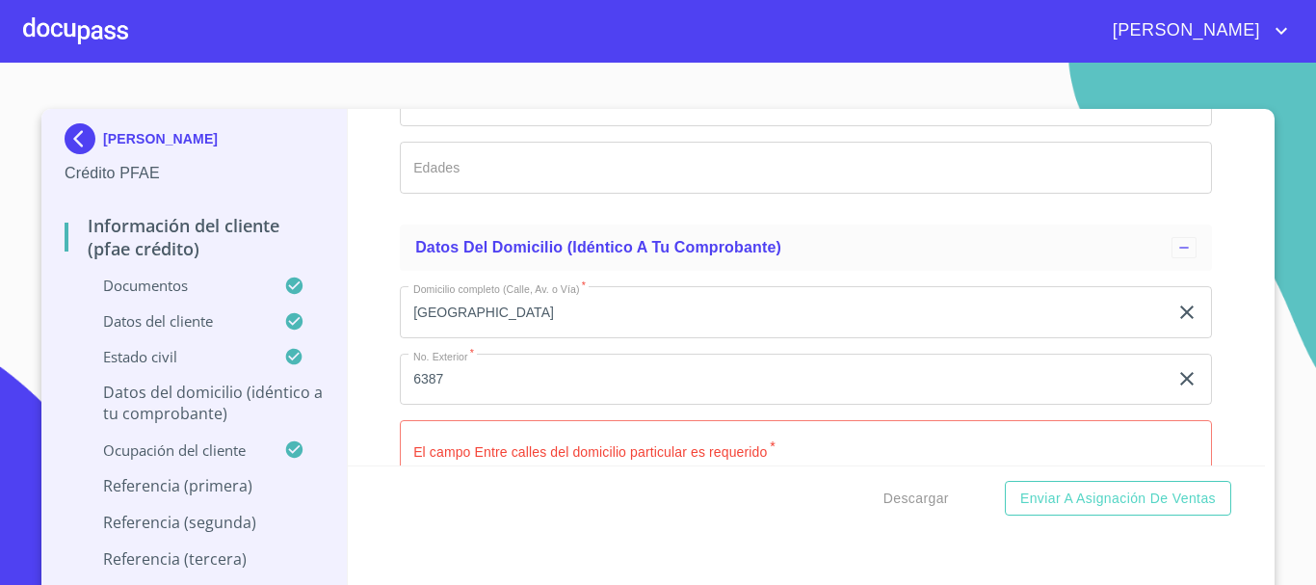
click at [663, 338] on input "[GEOGRAPHIC_DATA]" at bounding box center [784, 312] width 768 height 52
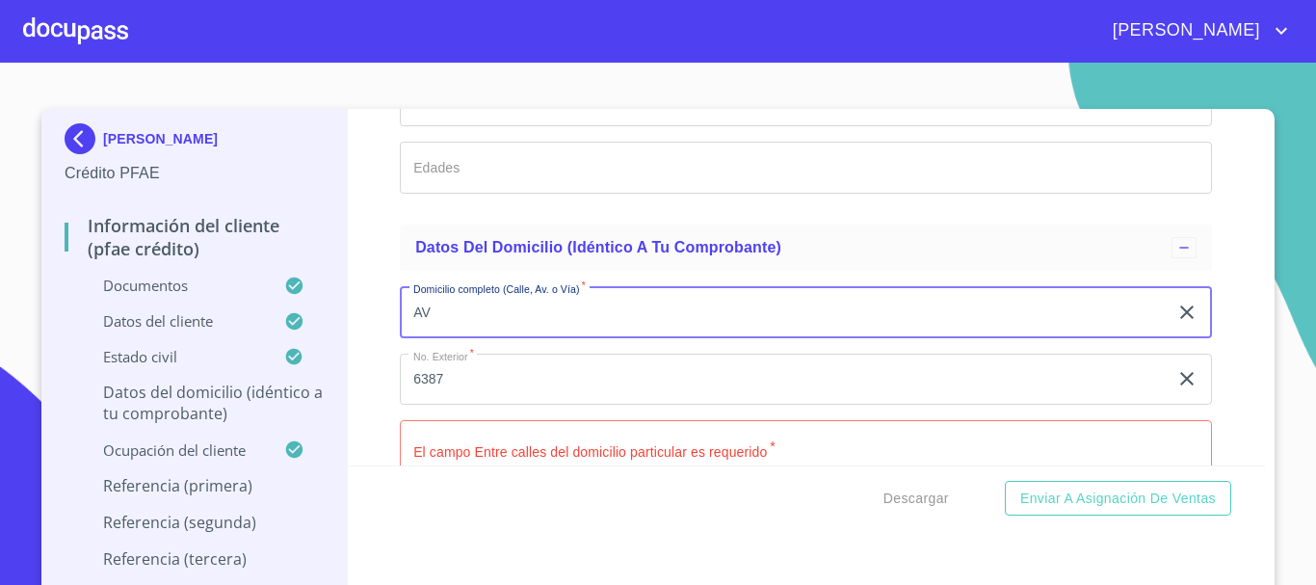
type input "A"
type input "AV ALAMEDA PUNTO SUR"
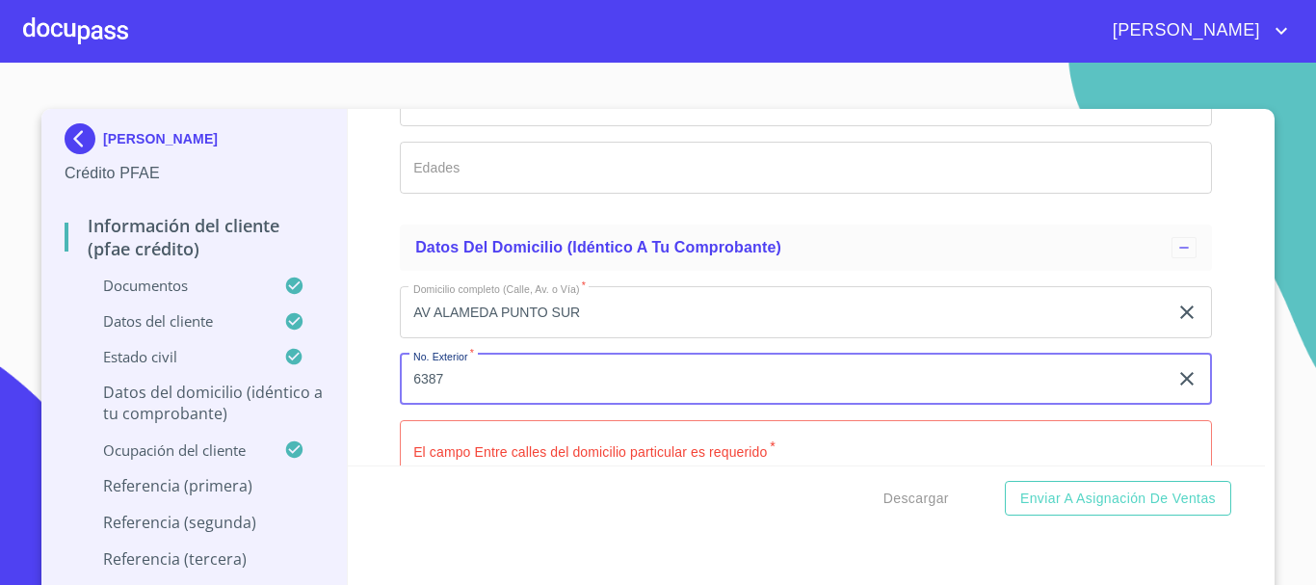
click at [555, 406] on input "6387" at bounding box center [784, 380] width 768 height 52
type input "6"
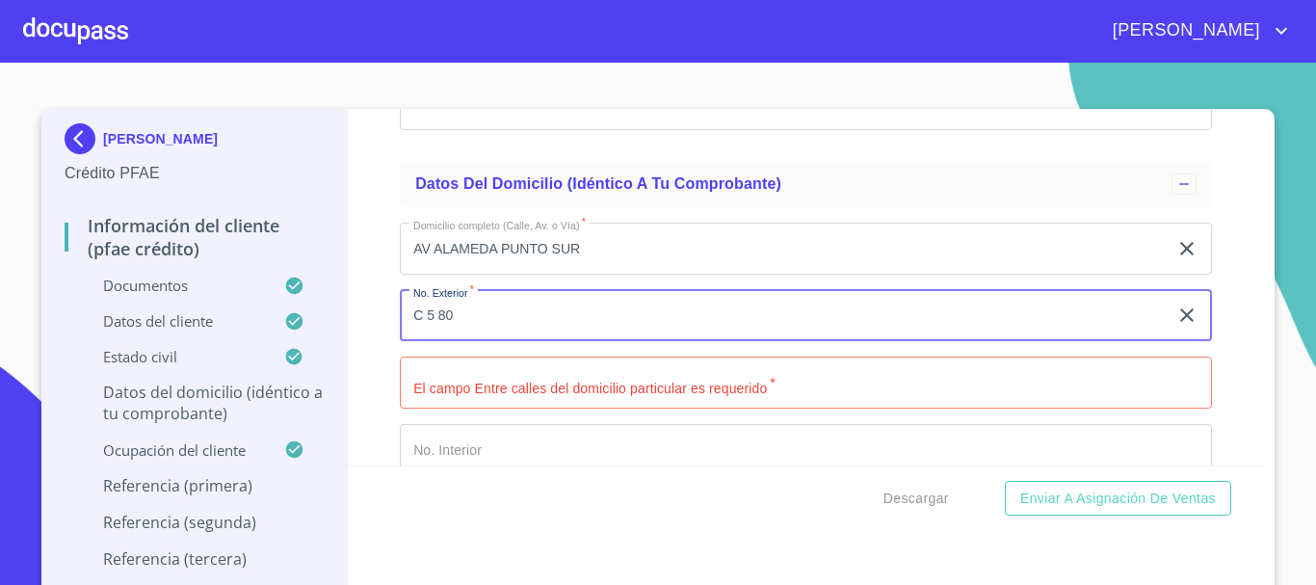
scroll to position [8021, 0]
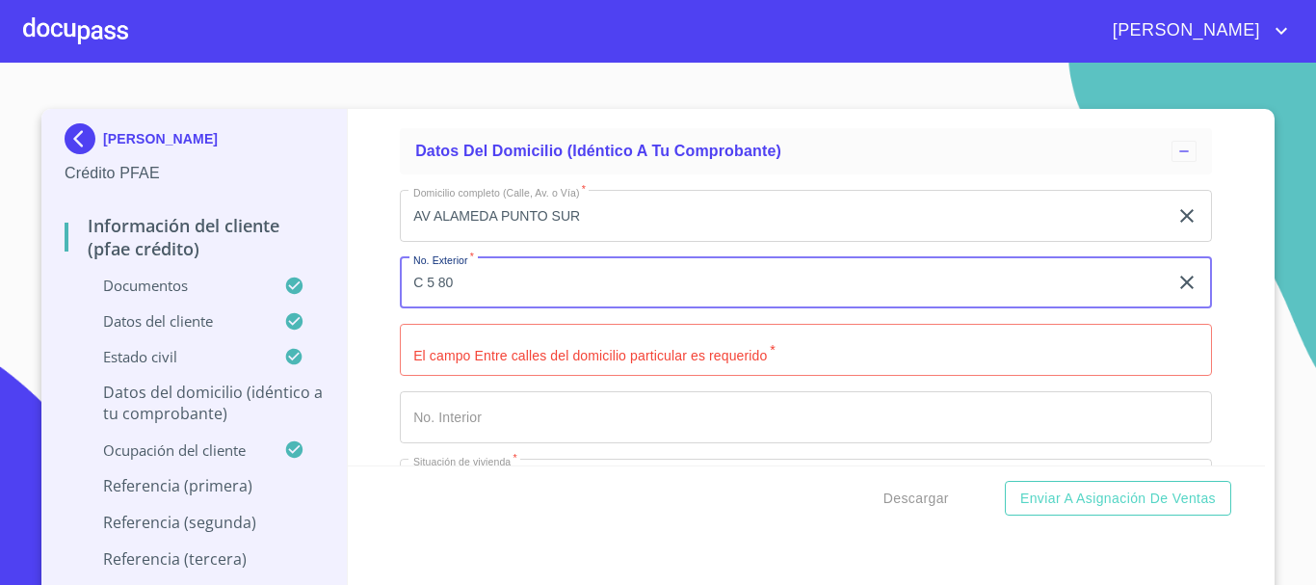
type input "C 5 80"
click at [537, 357] on input "Documento de identificación.   *" at bounding box center [806, 350] width 812 height 52
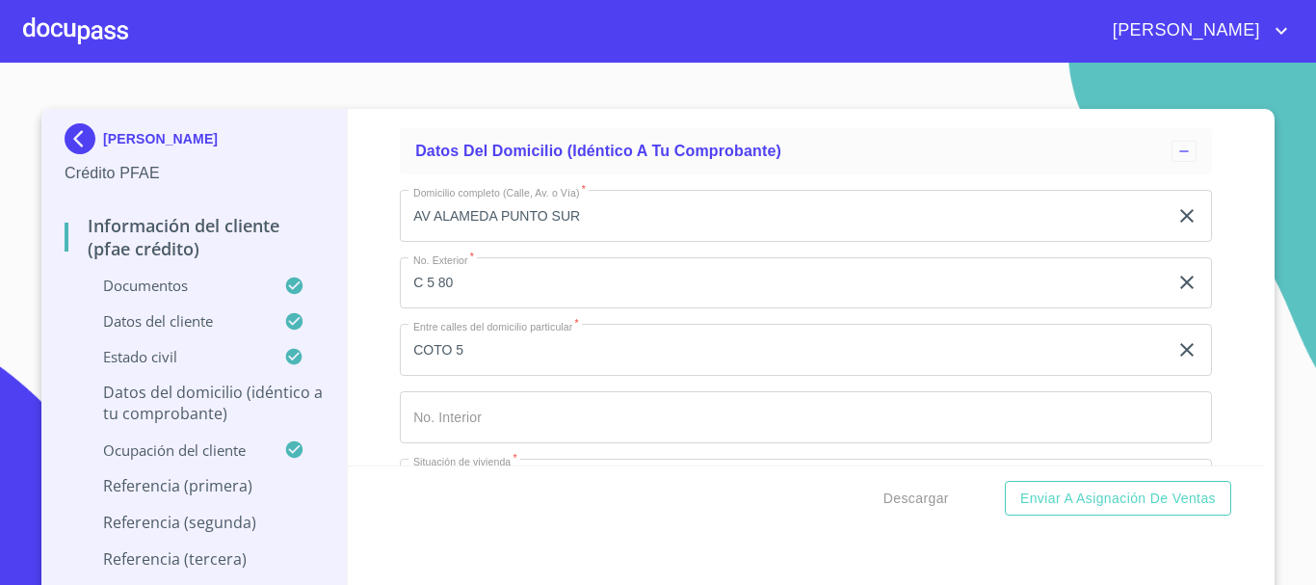
click at [366, 279] on div "Información del cliente (PFAE crédito) Documentos Documento de identificación. …" at bounding box center [807, 287] width 918 height 356
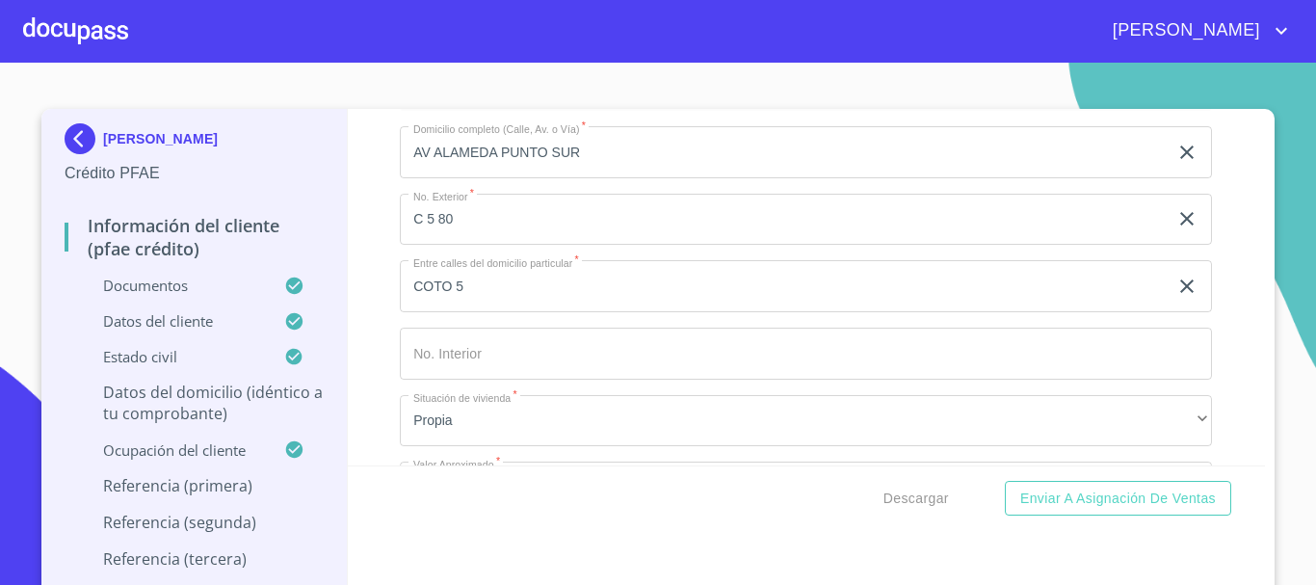
scroll to position [8117, 0]
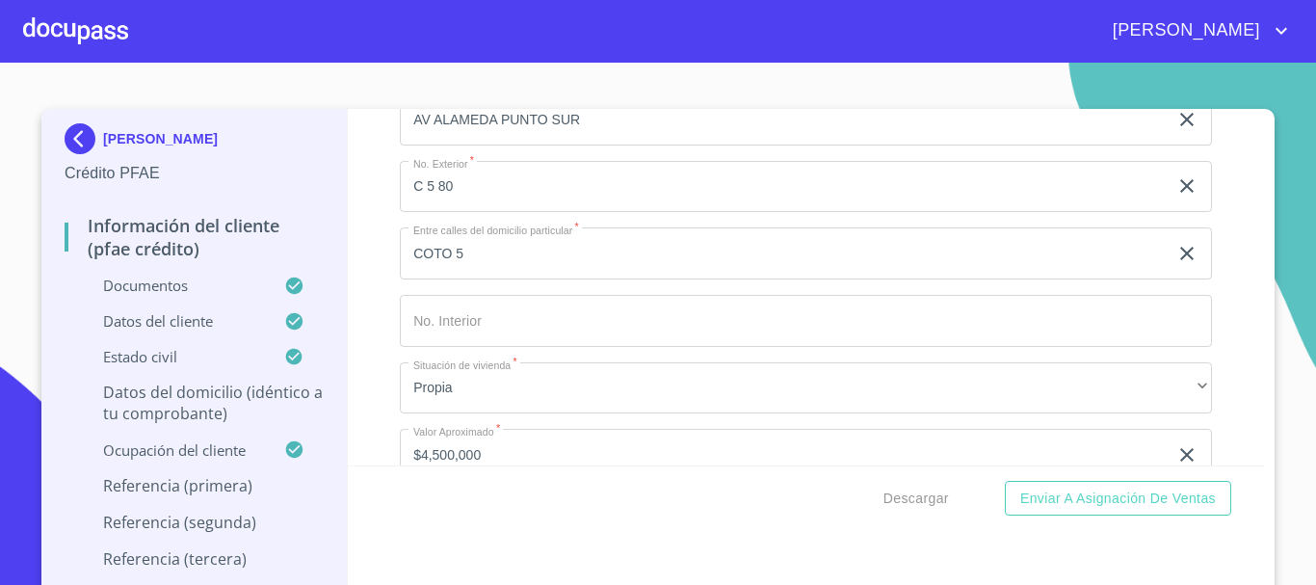
click at [486, 342] on input "Documento de identificación.   *" at bounding box center [806, 321] width 812 height 52
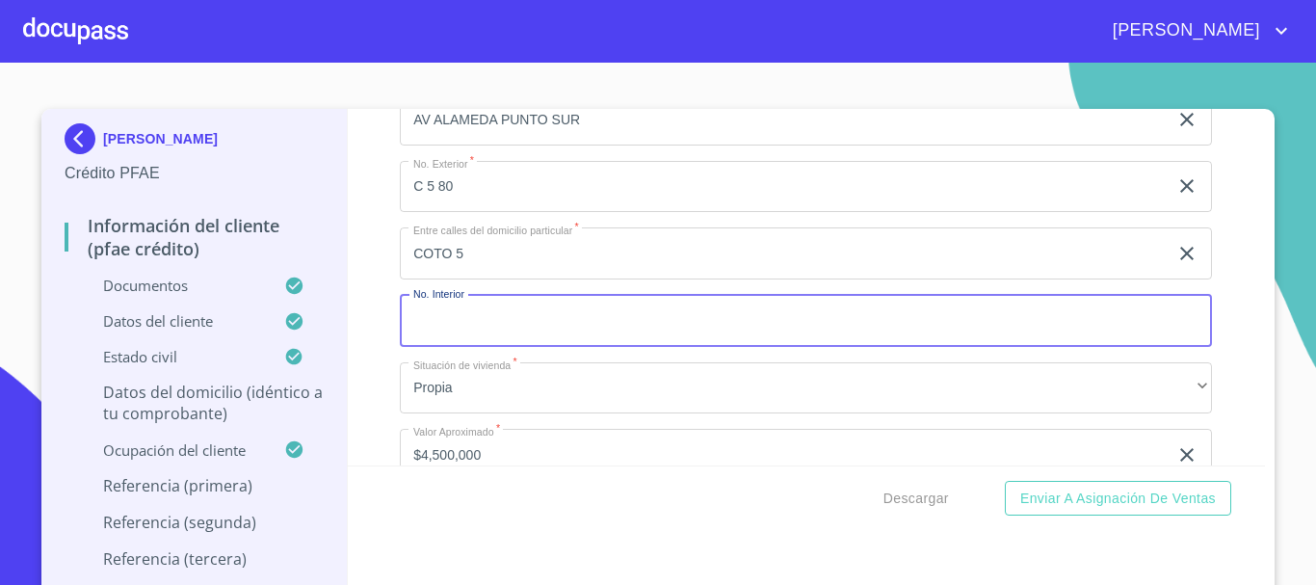
click at [477, 279] on input "COTO 5" at bounding box center [784, 253] width 768 height 52
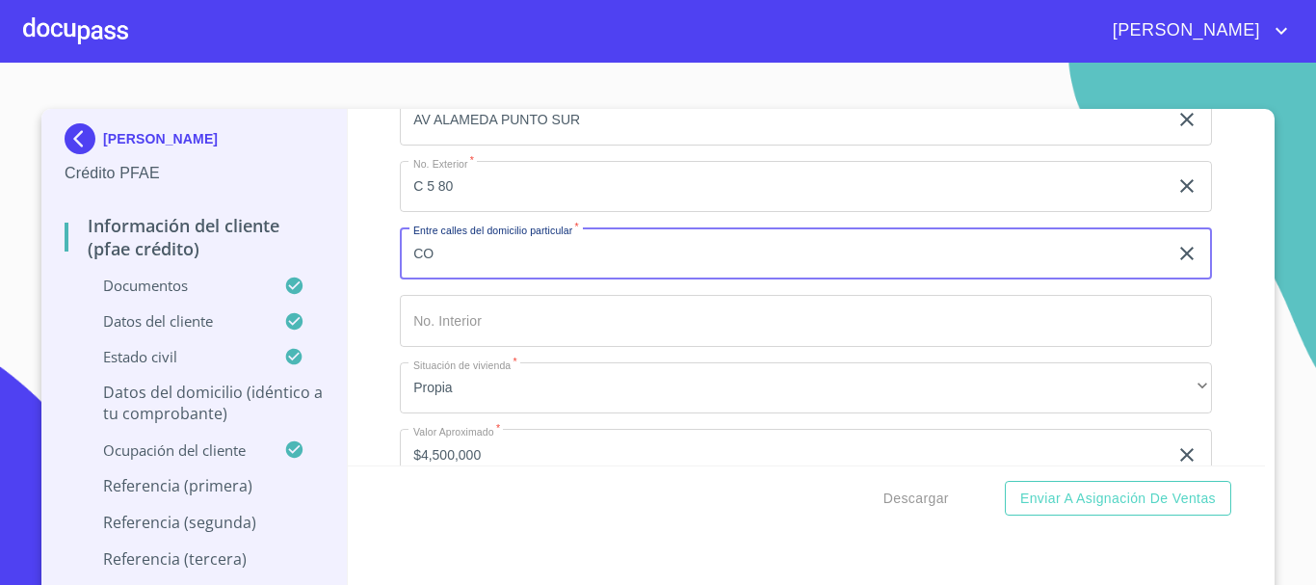
type input "C"
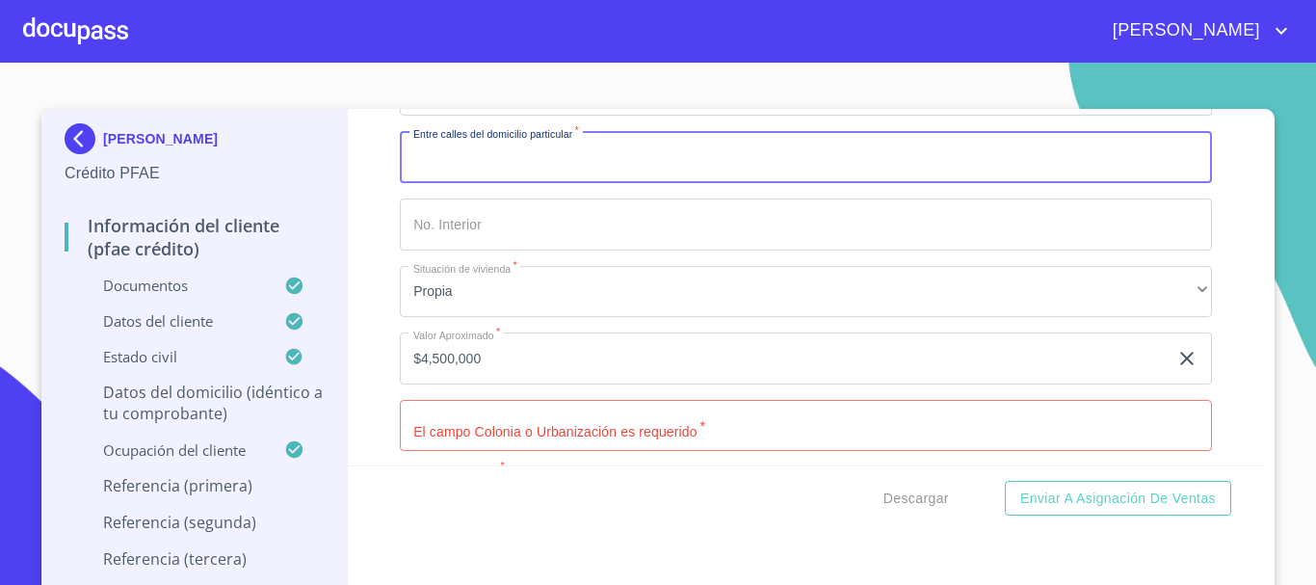
scroll to position [8310, 0]
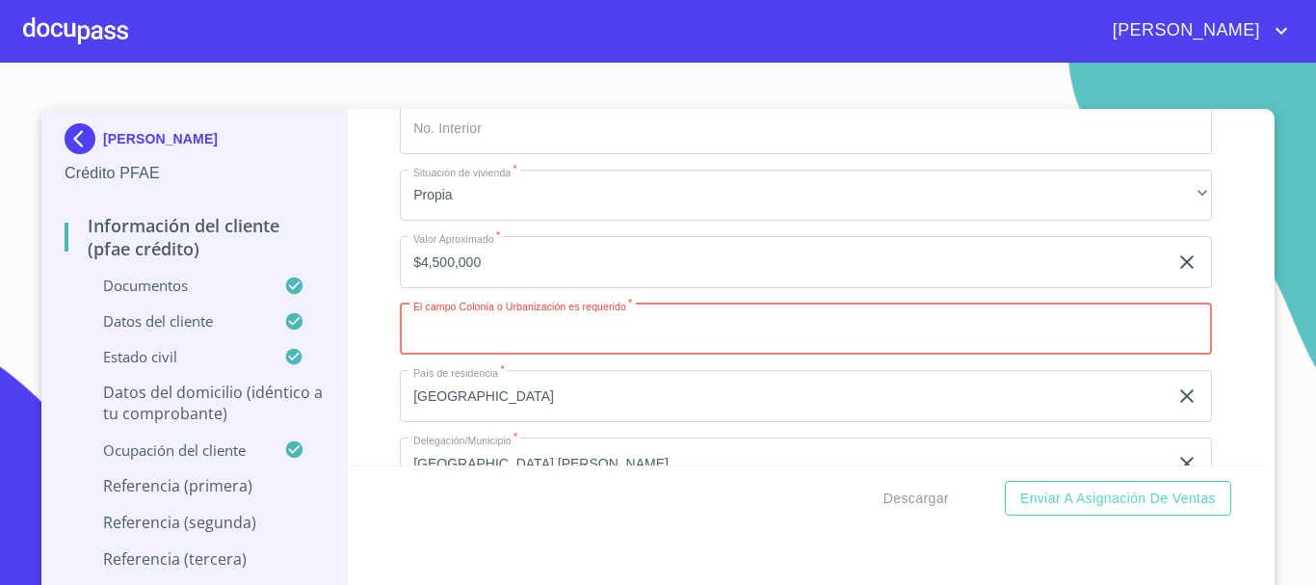
click at [516, 355] on input "Documento de identificación.   *" at bounding box center [806, 329] width 812 height 52
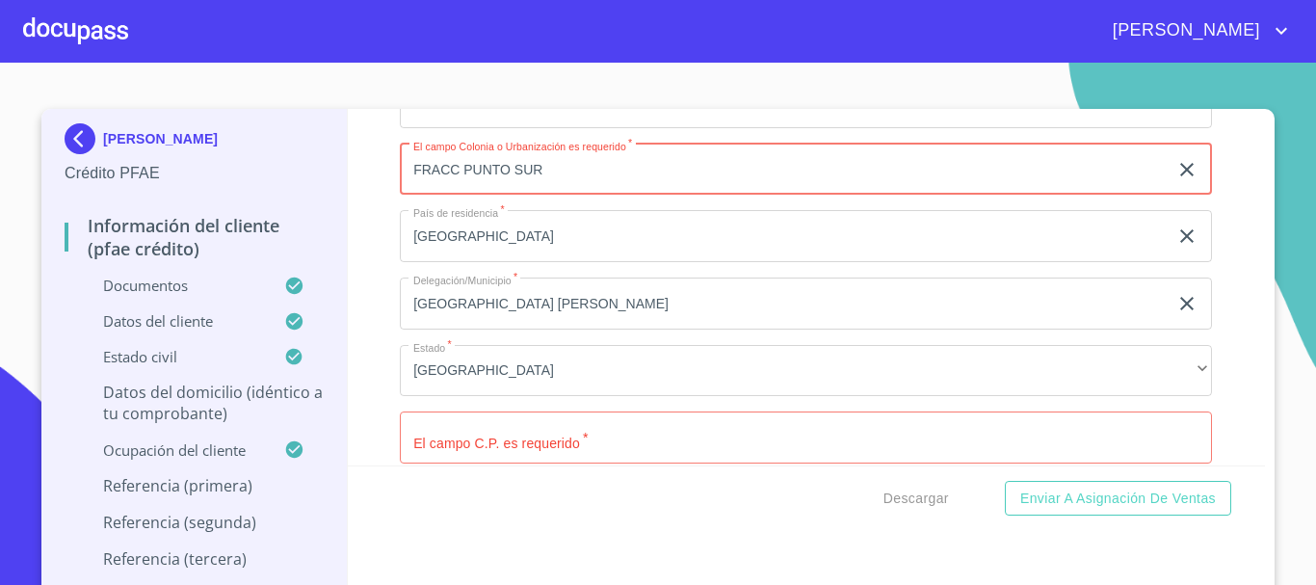
scroll to position [8503, 0]
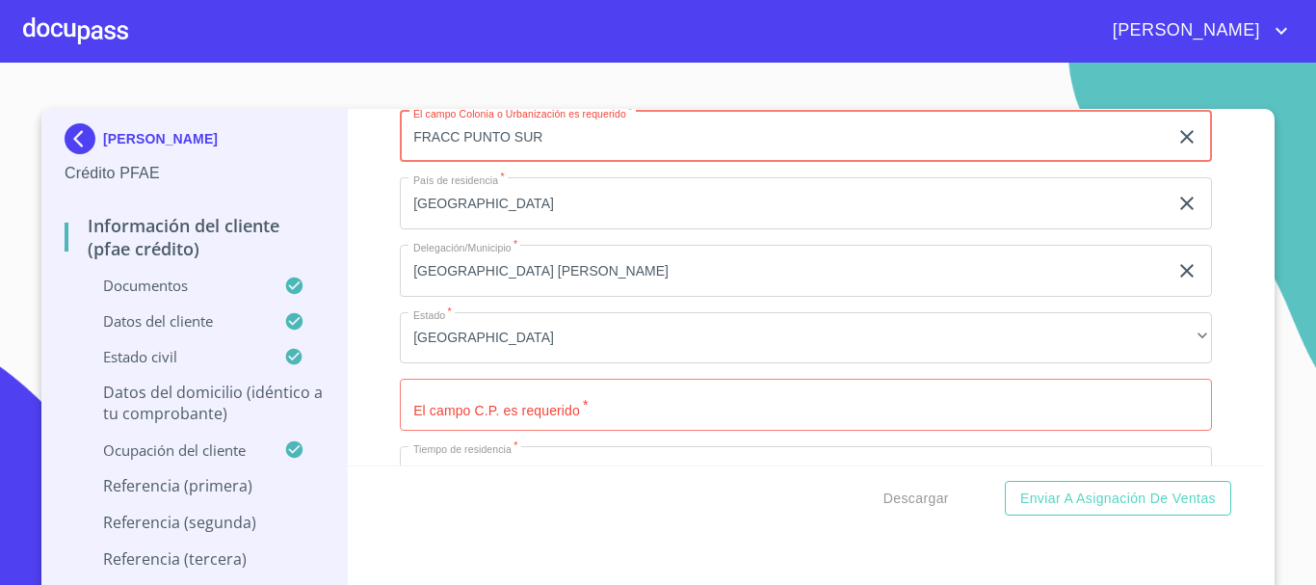
type input "FRACC PUNTO SUR"
click at [509, 426] on input "Documento de identificación.   *" at bounding box center [806, 405] width 812 height 52
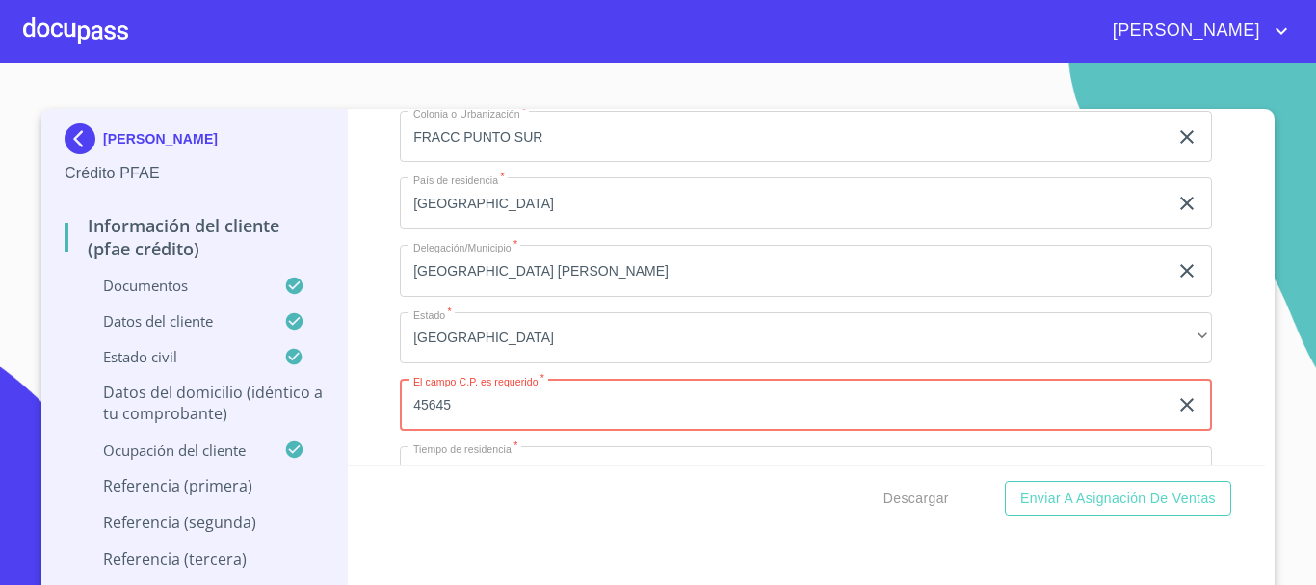
type input "45645"
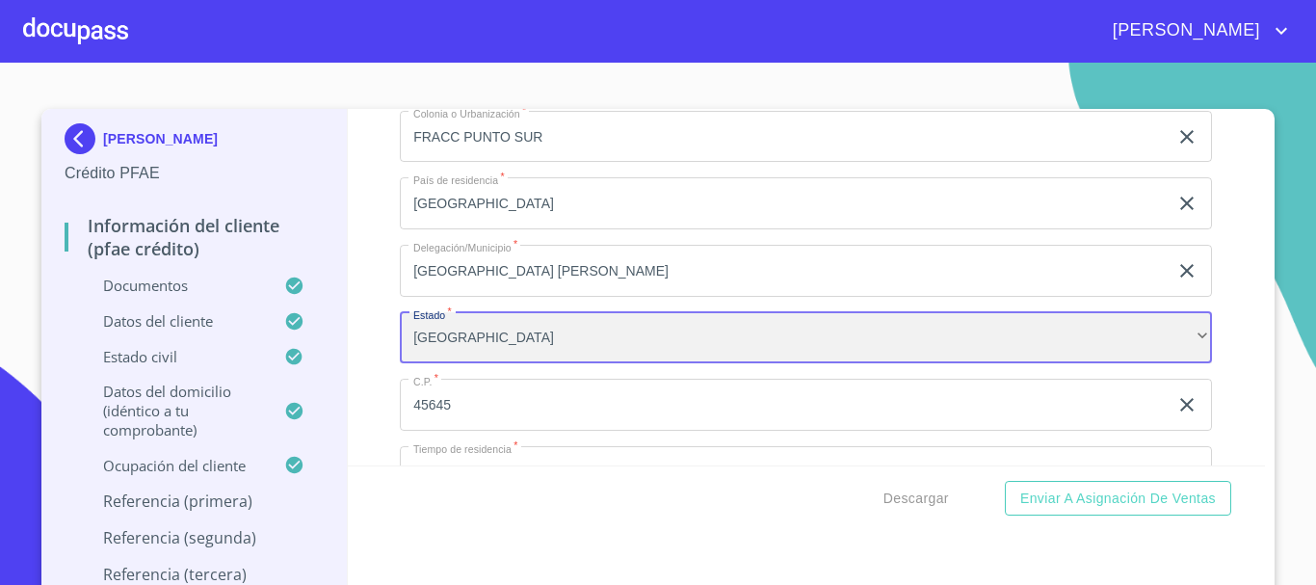
click at [599, 339] on div "[GEOGRAPHIC_DATA]" at bounding box center [806, 338] width 812 height 52
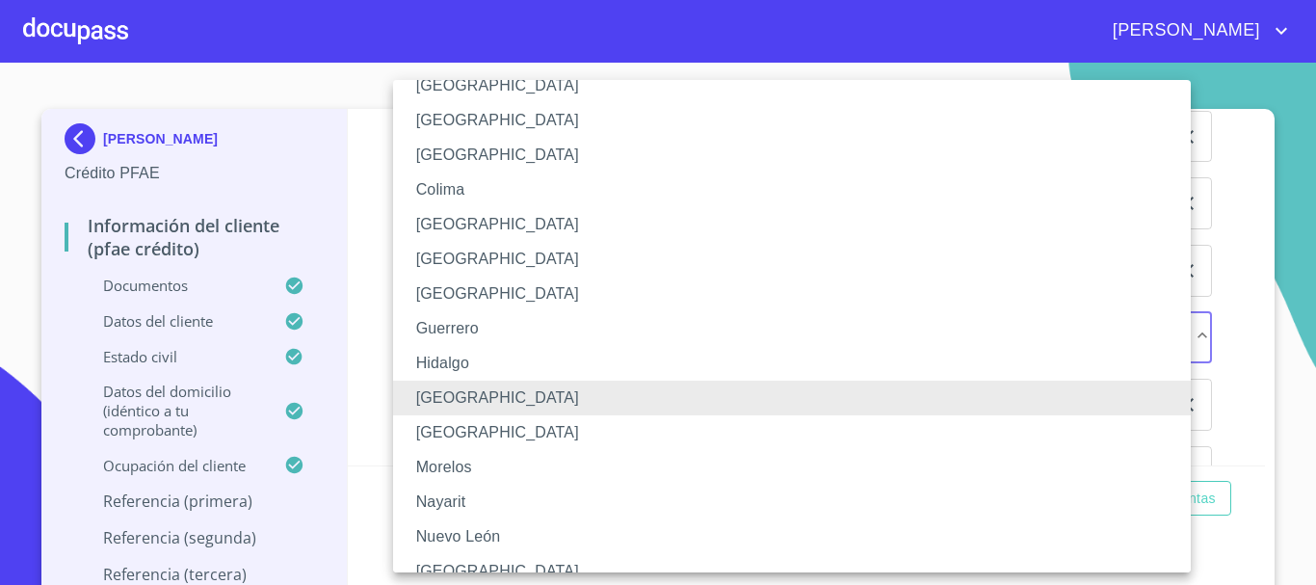
scroll to position [180, 0]
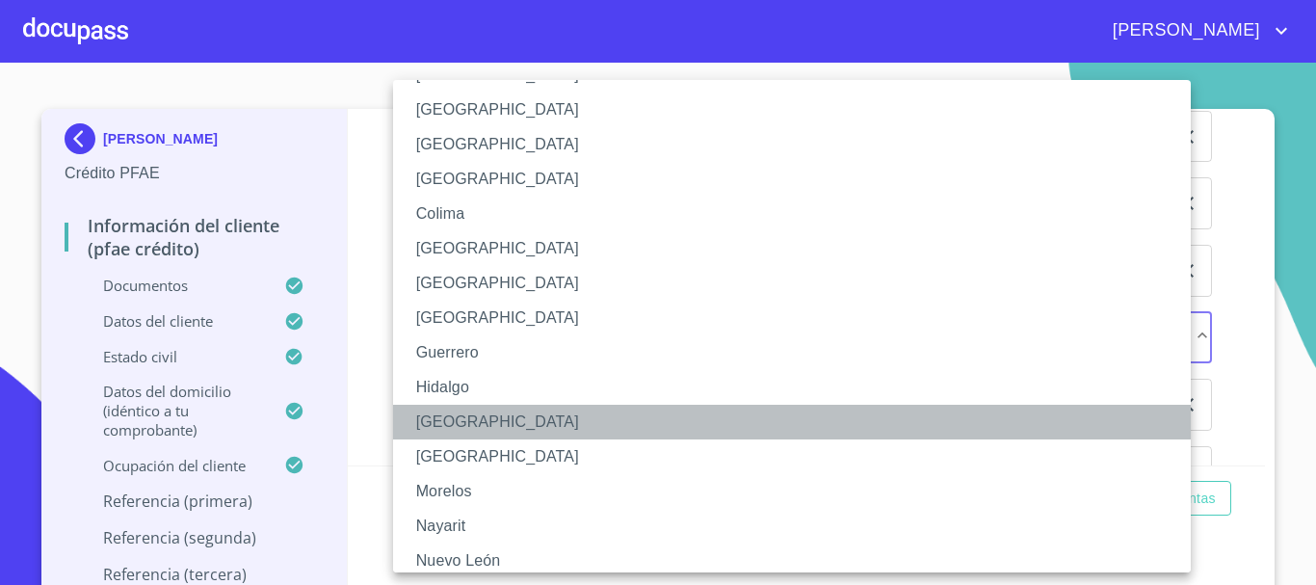
click at [539, 424] on li "[GEOGRAPHIC_DATA]" at bounding box center [799, 422] width 812 height 35
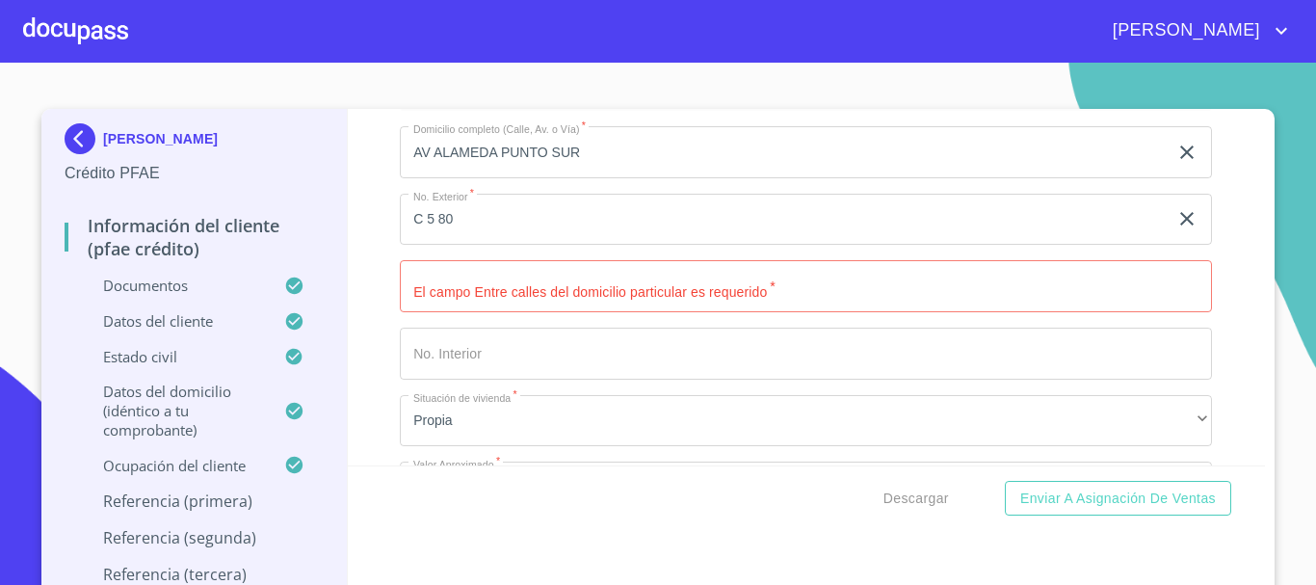
scroll to position [8117, 0]
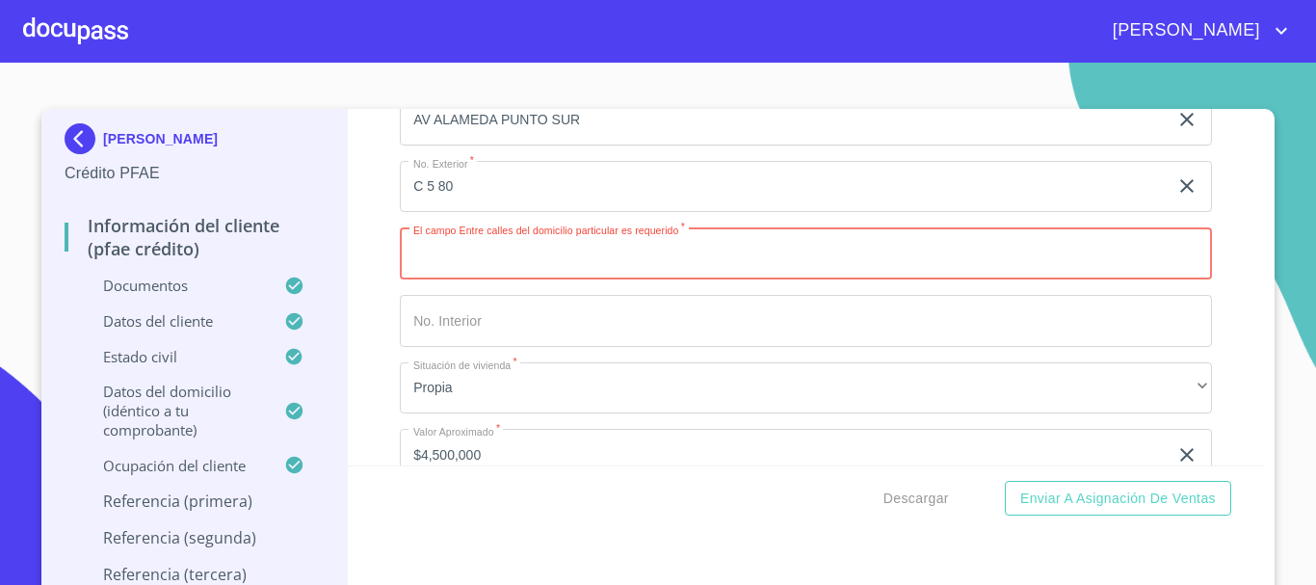
click at [557, 279] on input "Documento de identificación.   *" at bounding box center [806, 253] width 812 height 52
type input "COTO 5"
click at [517, 347] on input "Documento de identificación.   *" at bounding box center [806, 321] width 812 height 52
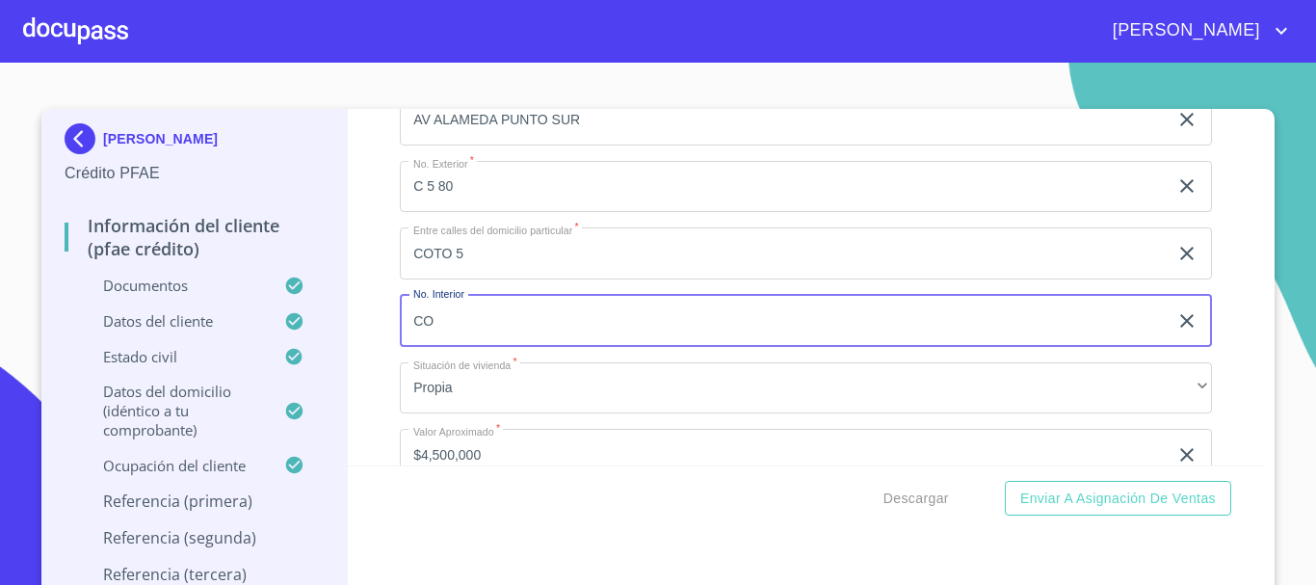
type input "C"
click at [365, 266] on div "Información del cliente (PFAE crédito) Documentos Documento de identificación. …" at bounding box center [807, 287] width 918 height 356
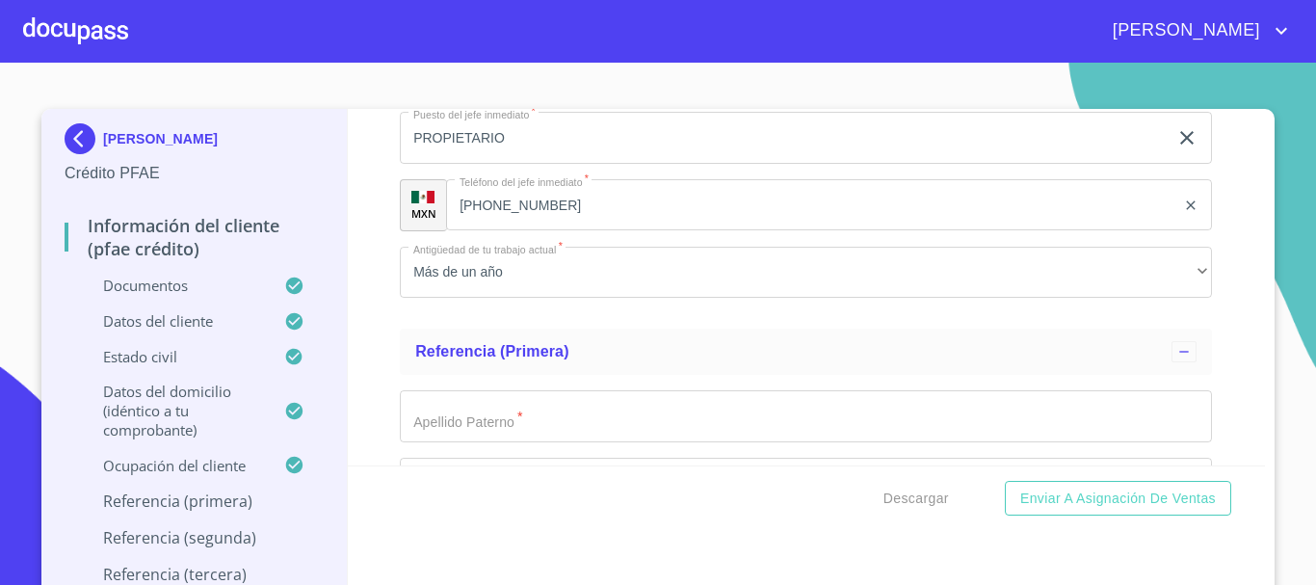
scroll to position [10189, 0]
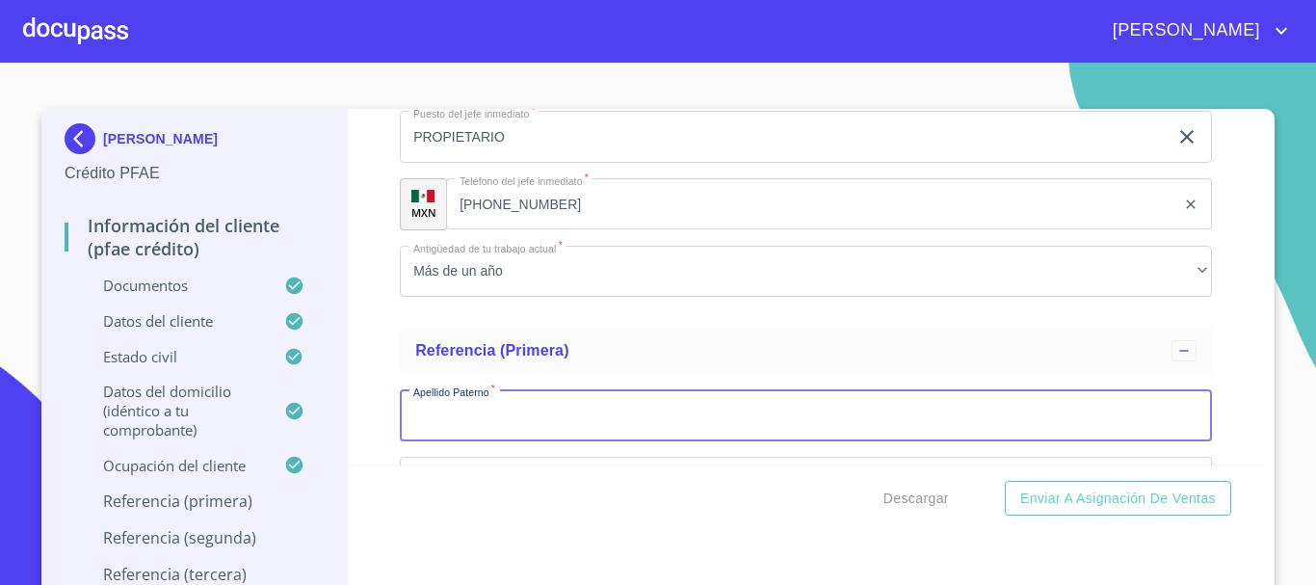
click at [733, 425] on input "Documento de identificación.   *" at bounding box center [806, 415] width 812 height 52
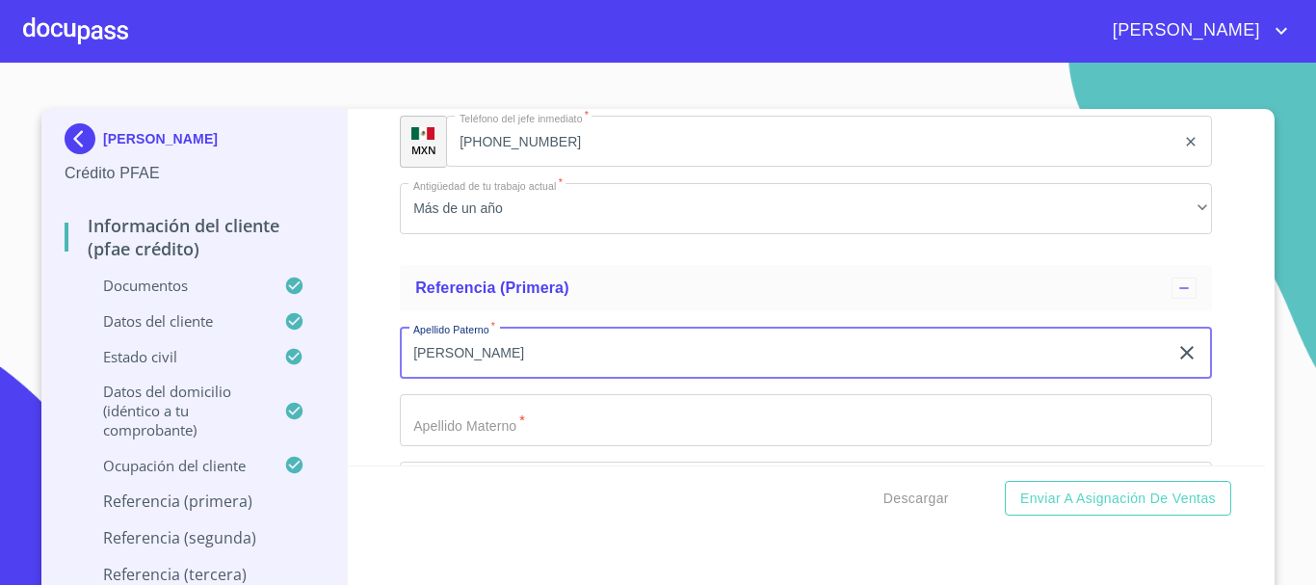
scroll to position [10286, 0]
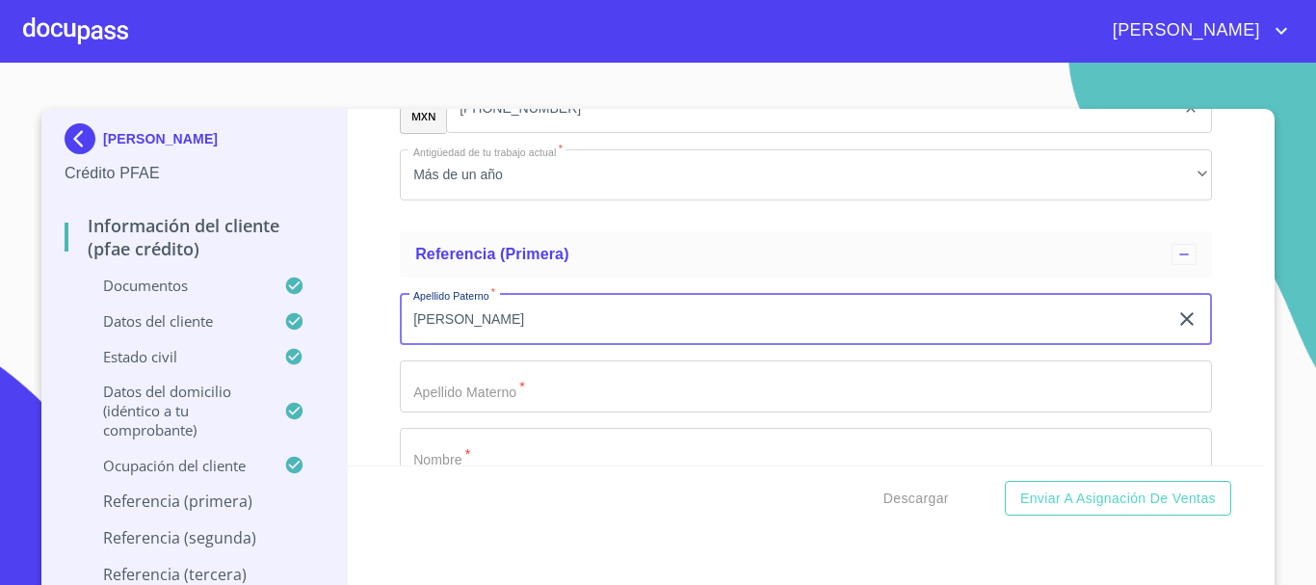
type input "[PERSON_NAME]"
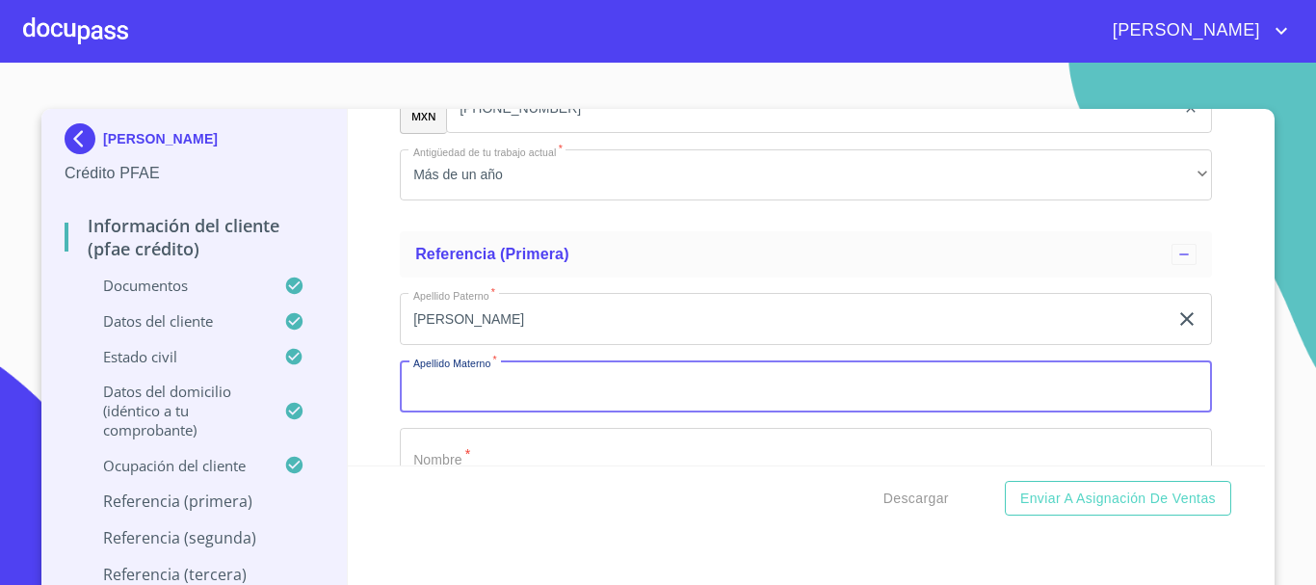
click at [640, 406] on input "Documento de identificación.   *" at bounding box center [806, 386] width 812 height 52
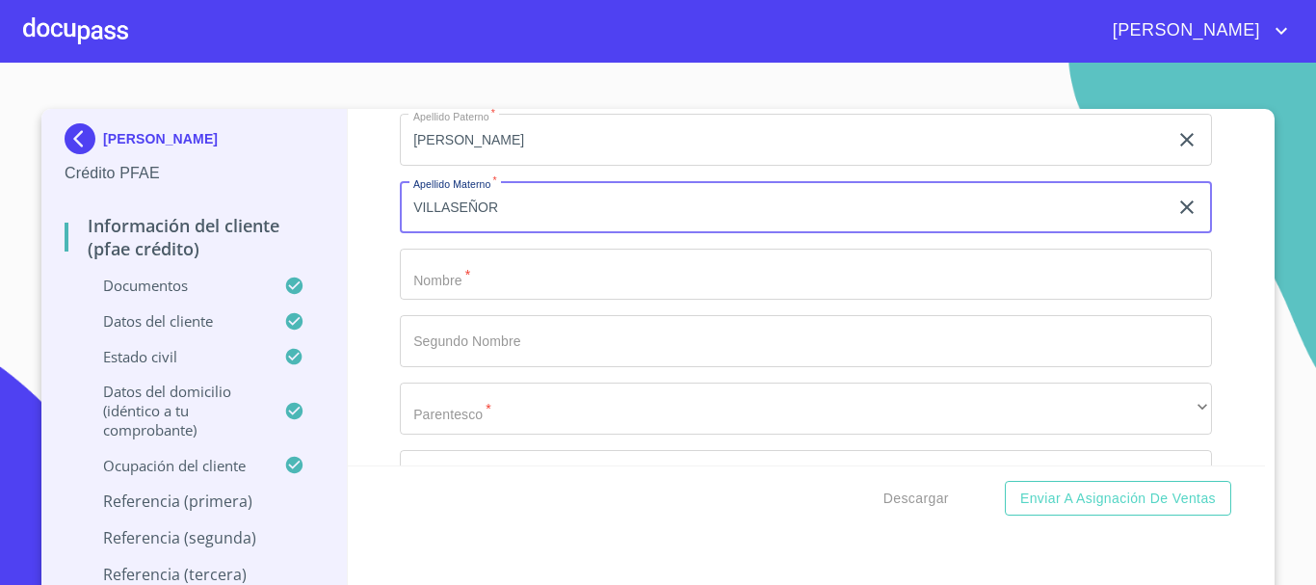
scroll to position [10478, 0]
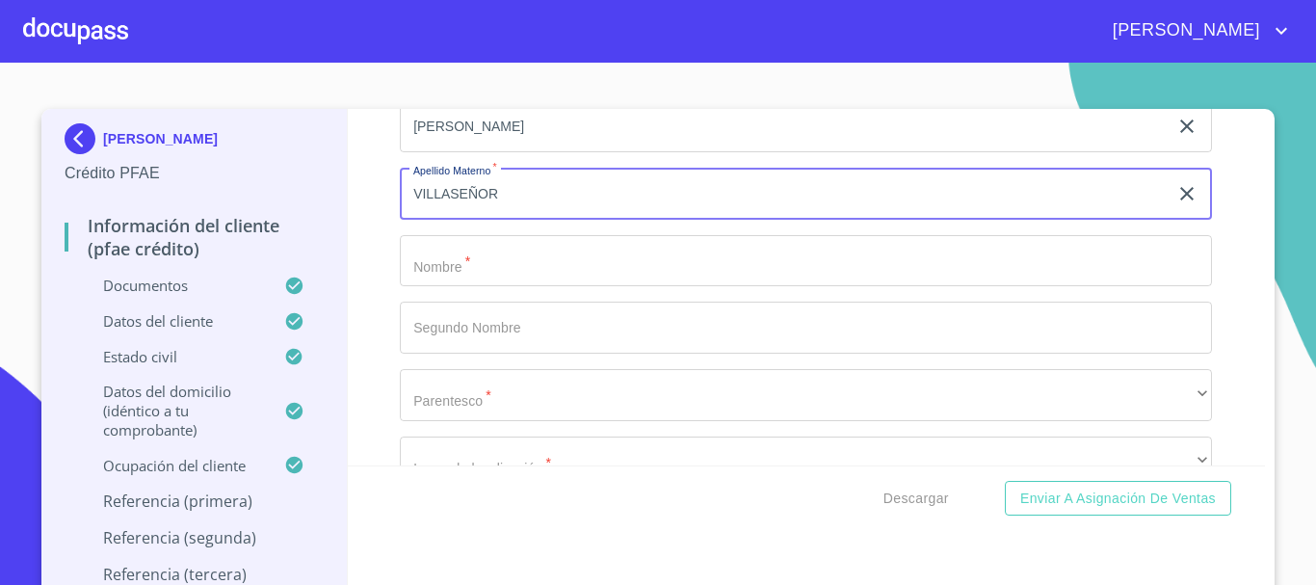
type input "VILLASEÑOR"
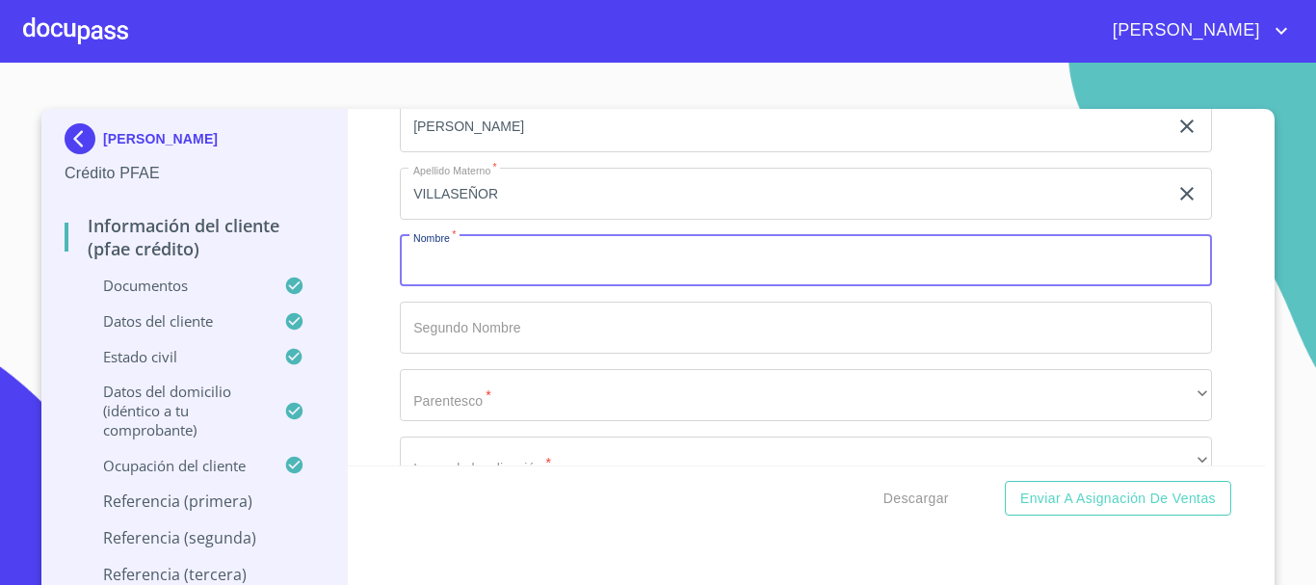
click at [583, 287] on input "Documento de identificación.   *" at bounding box center [806, 261] width 812 height 52
type input "[PERSON_NAME]"
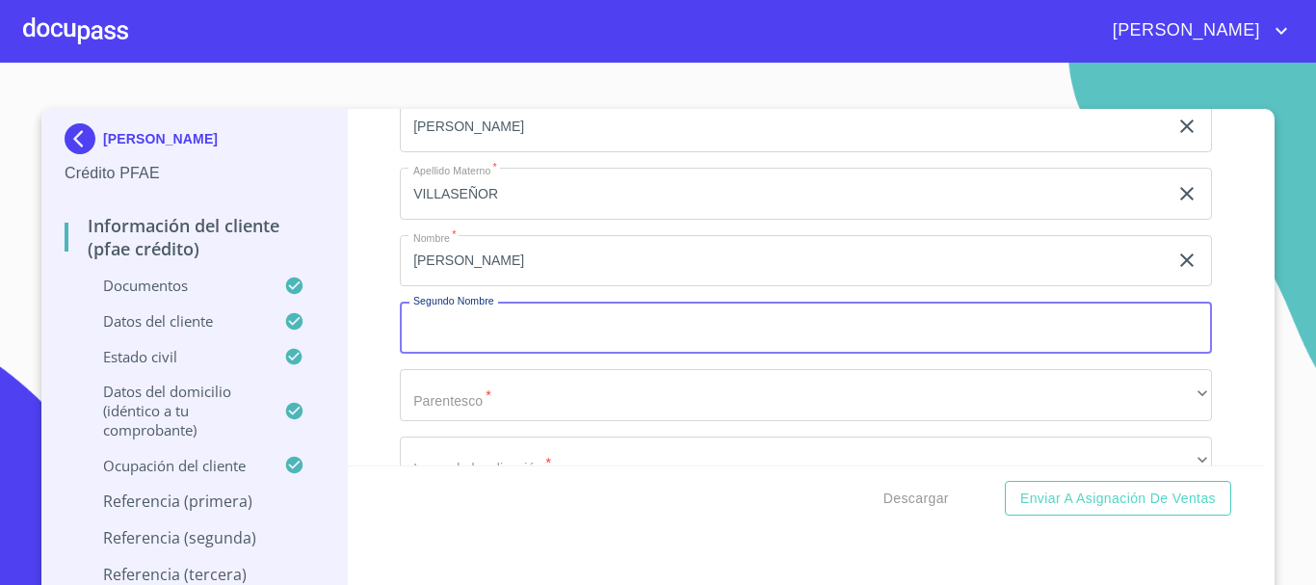
click at [557, 337] on input "Documento de identificación.   *" at bounding box center [806, 327] width 812 height 52
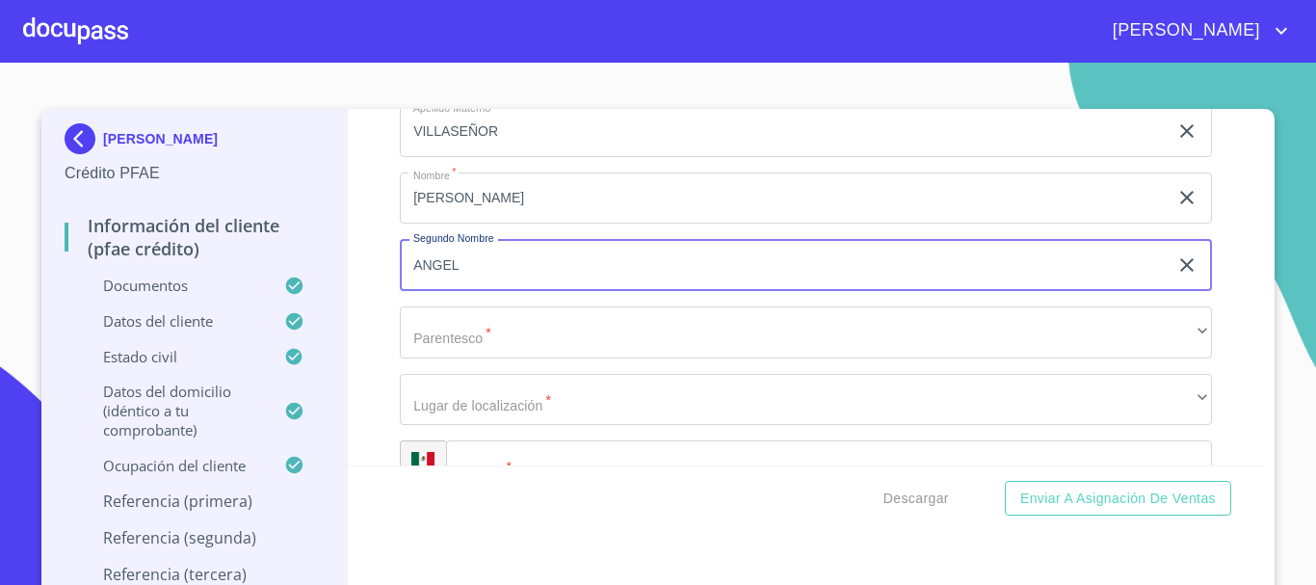
scroll to position [10574, 0]
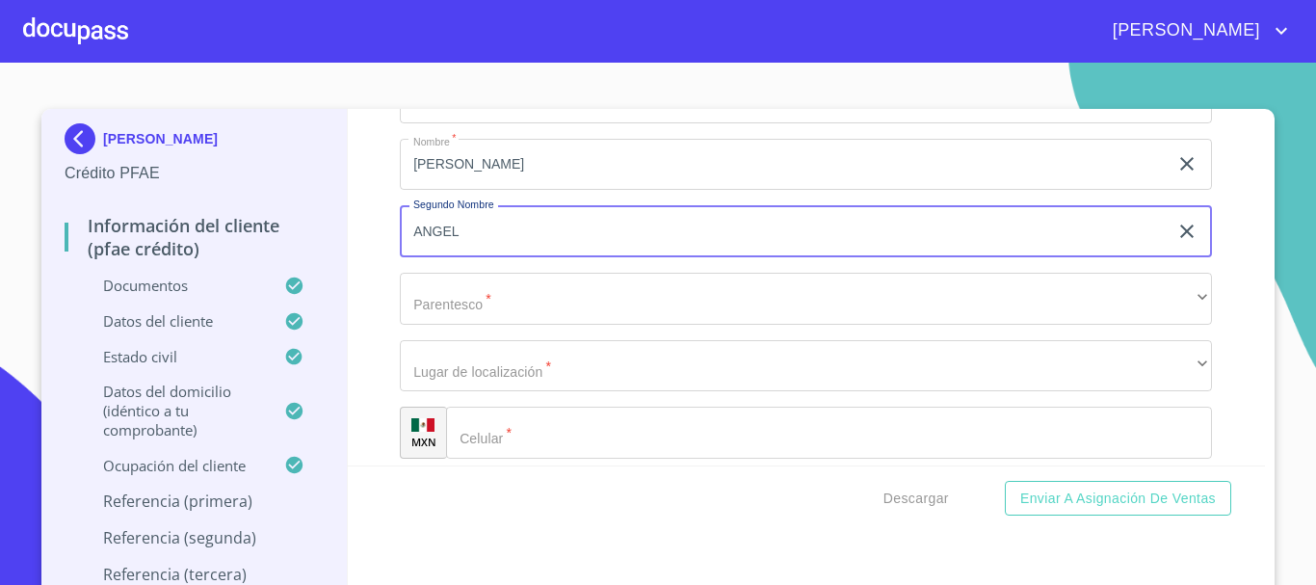
type input "ANGEL"
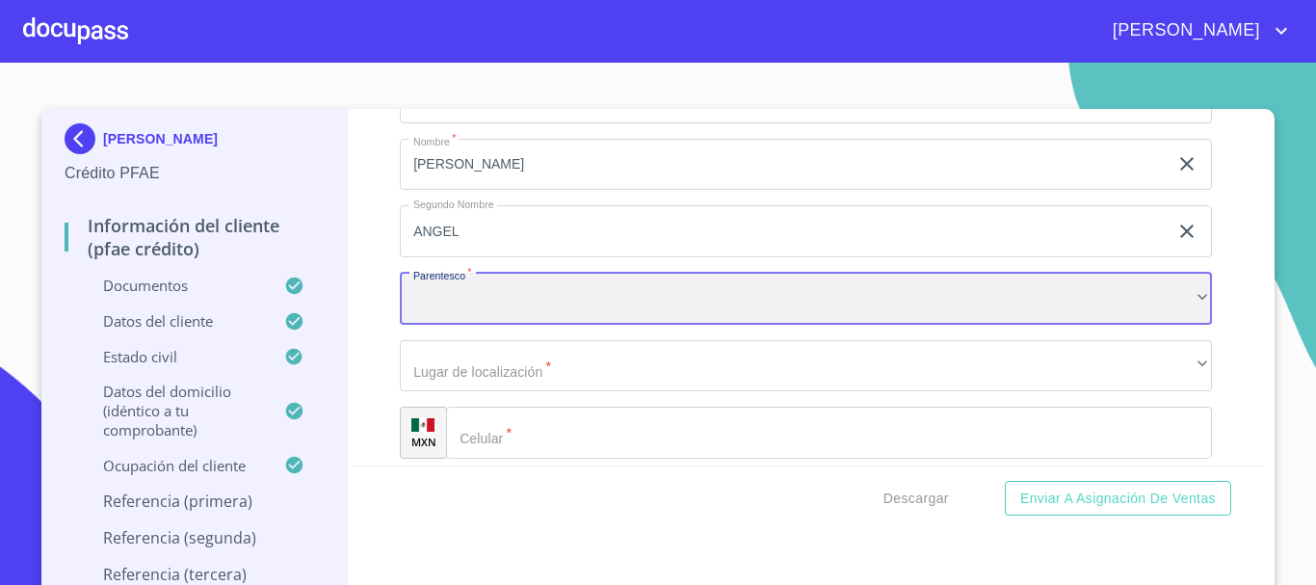
click at [557, 325] on div "​" at bounding box center [806, 299] width 812 height 52
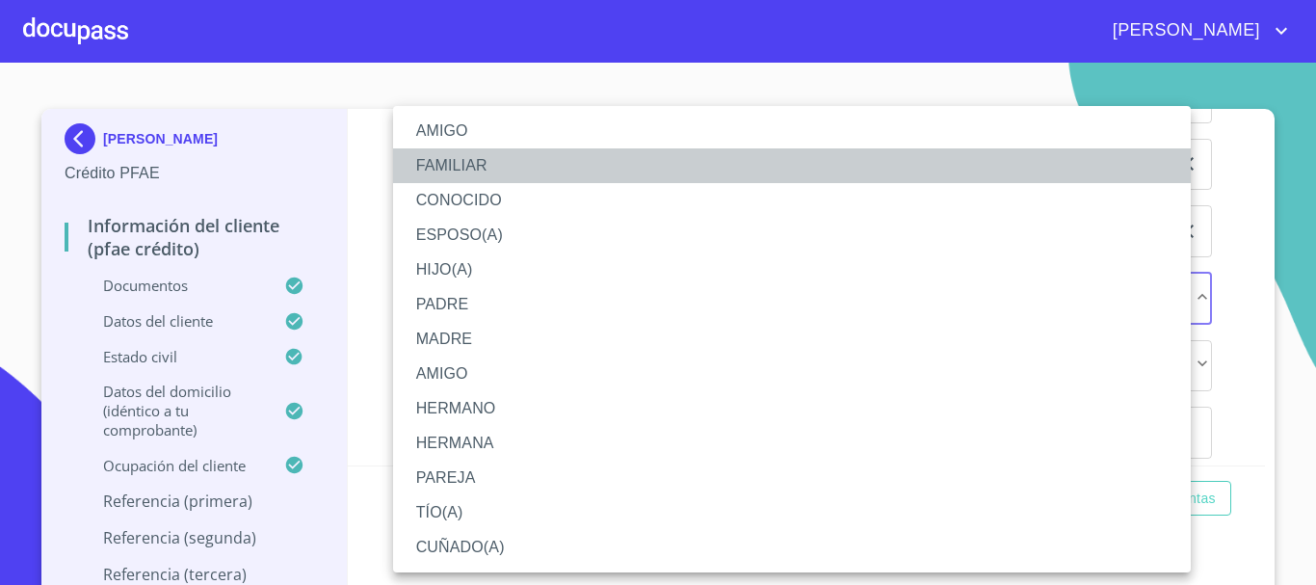
click at [474, 165] on li "FAMILIAR" at bounding box center [792, 165] width 798 height 35
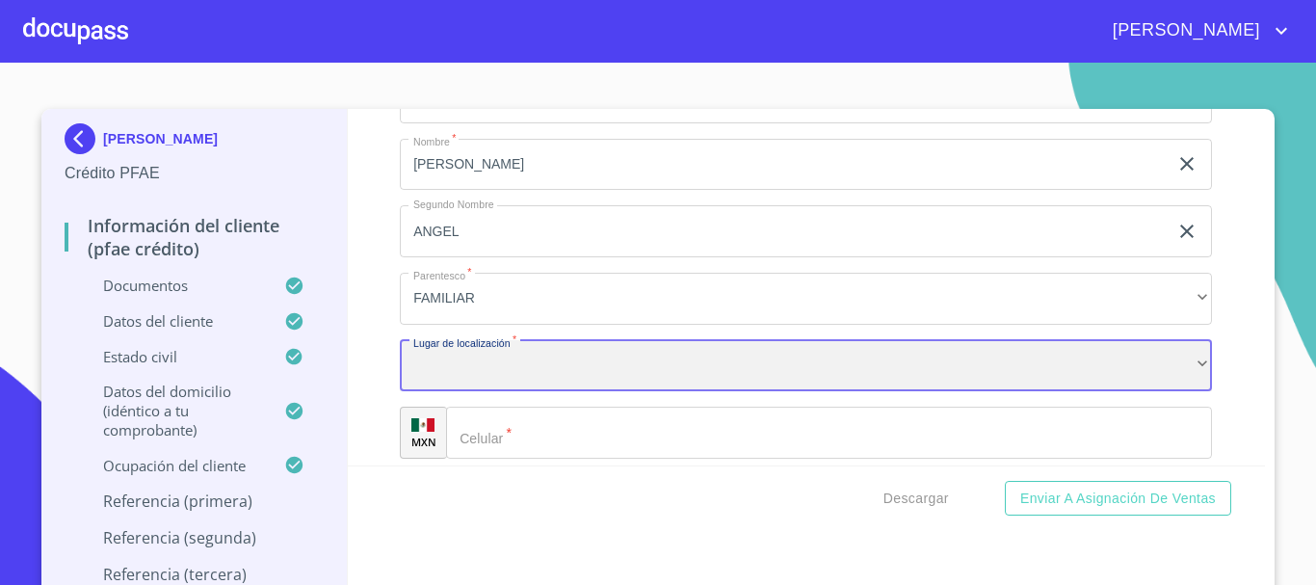
click at [519, 387] on div "​" at bounding box center [806, 366] width 812 height 52
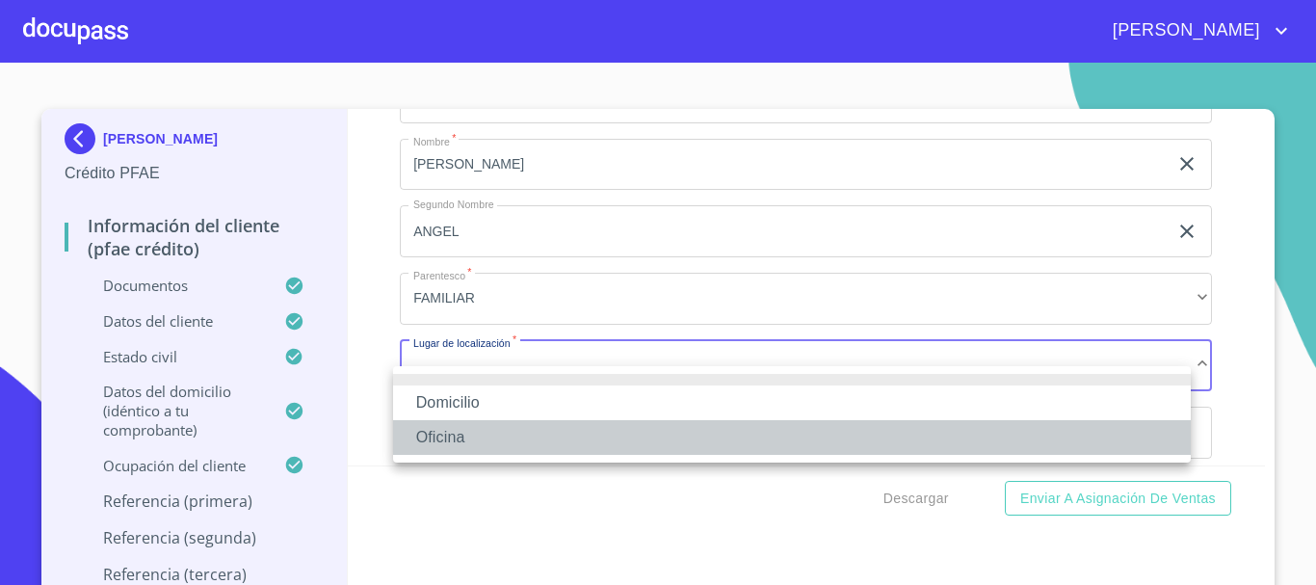
click at [505, 434] on li "Oficina" at bounding box center [792, 437] width 798 height 35
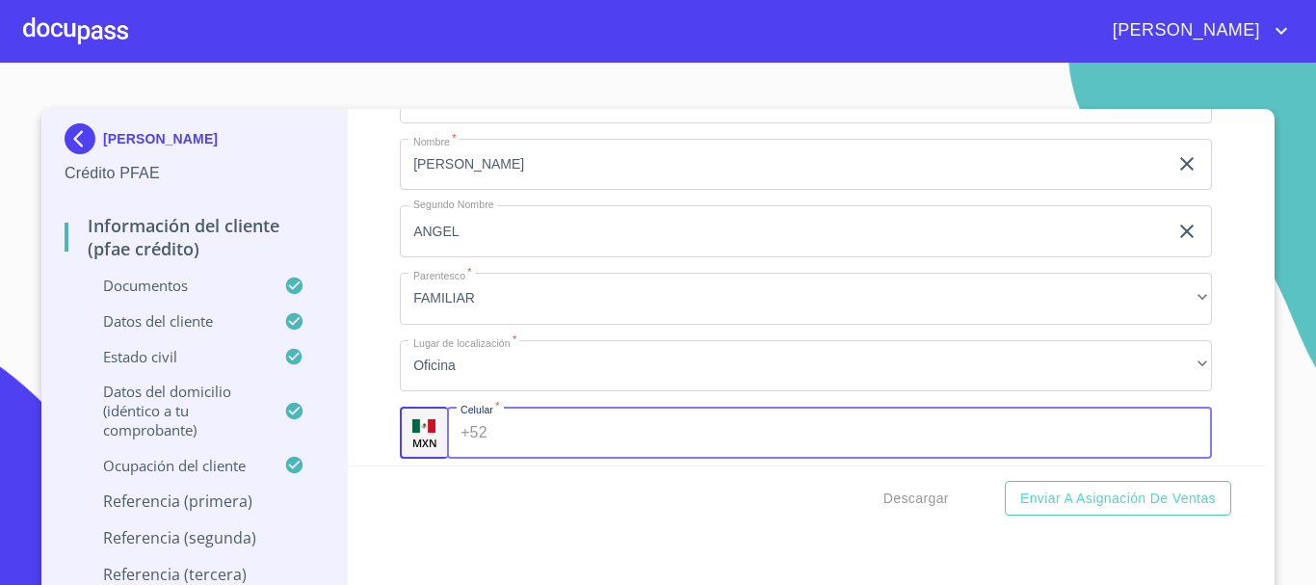
click at [515, 447] on input "Documento de identificación.   *" at bounding box center [854, 432] width 718 height 52
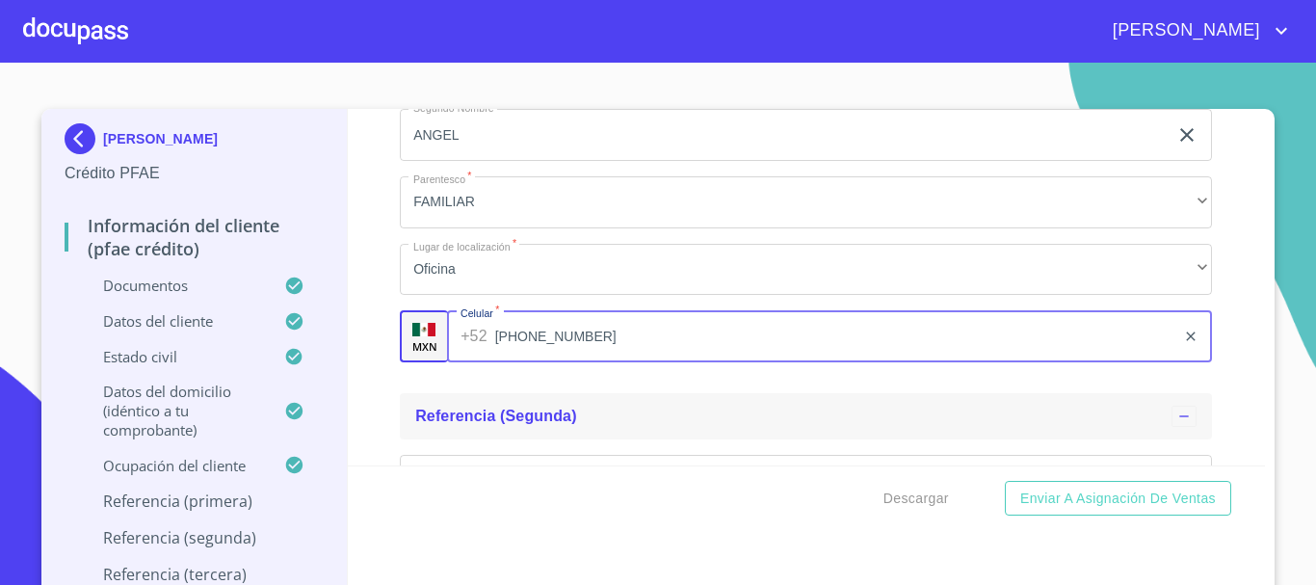
scroll to position [10767, 0]
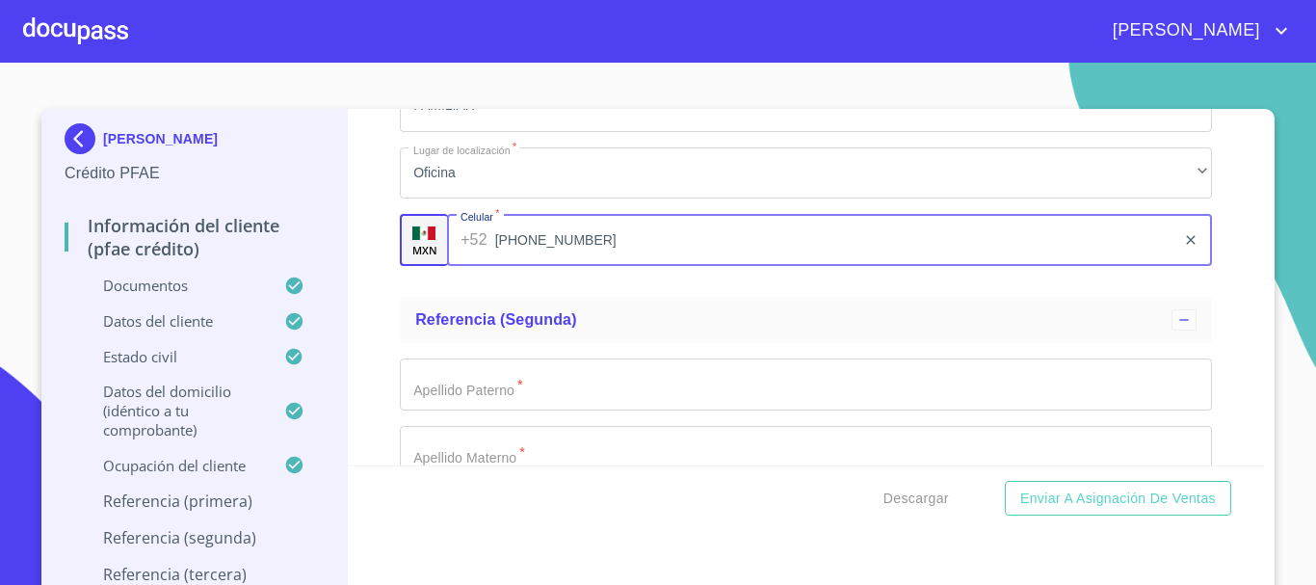
type input "[PHONE_NUMBER]"
click at [546, 394] on input "Documento de identificación.   *" at bounding box center [806, 384] width 812 height 52
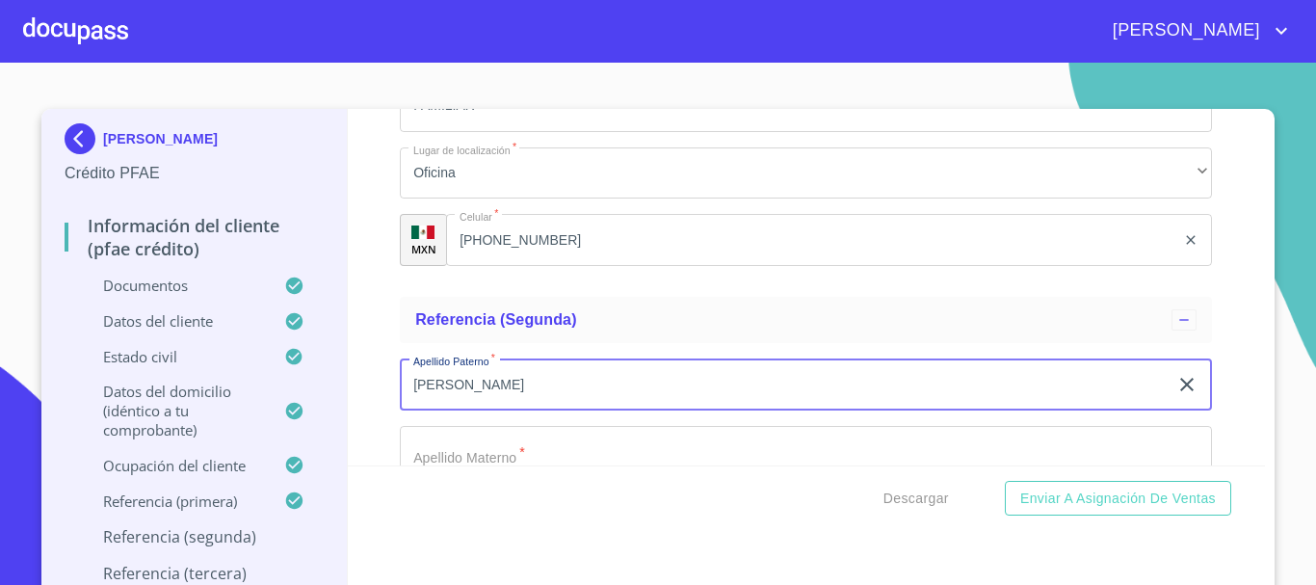
scroll to position [10863, 0]
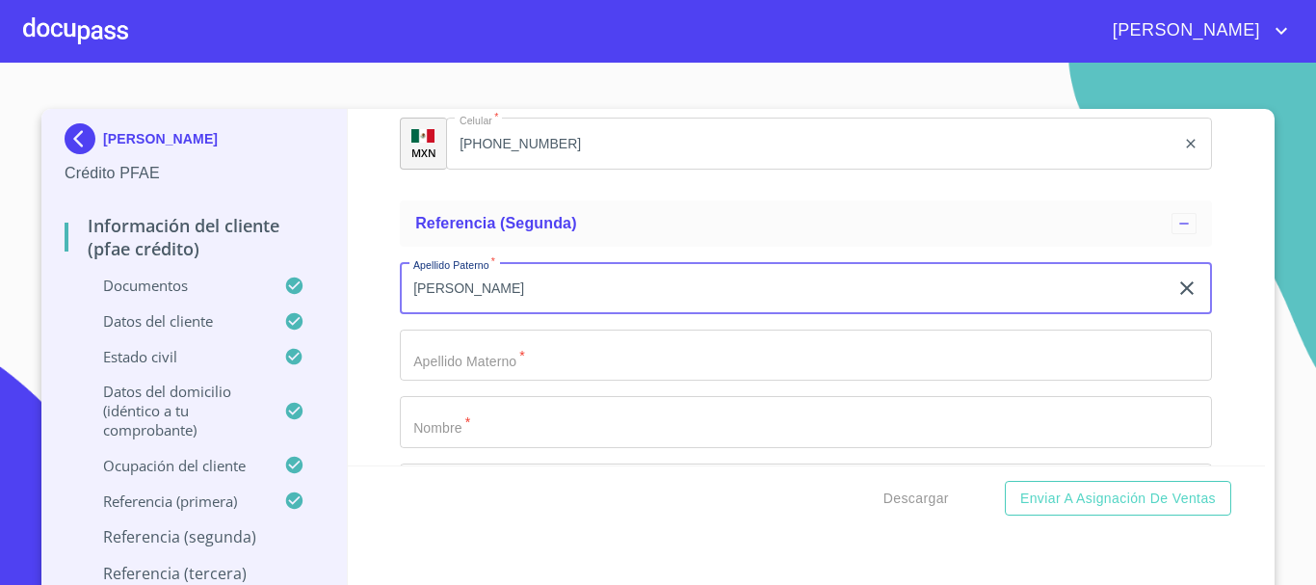
type input "[PERSON_NAME]"
click at [542, 381] on input "Documento de identificación.   *" at bounding box center [806, 355] width 812 height 52
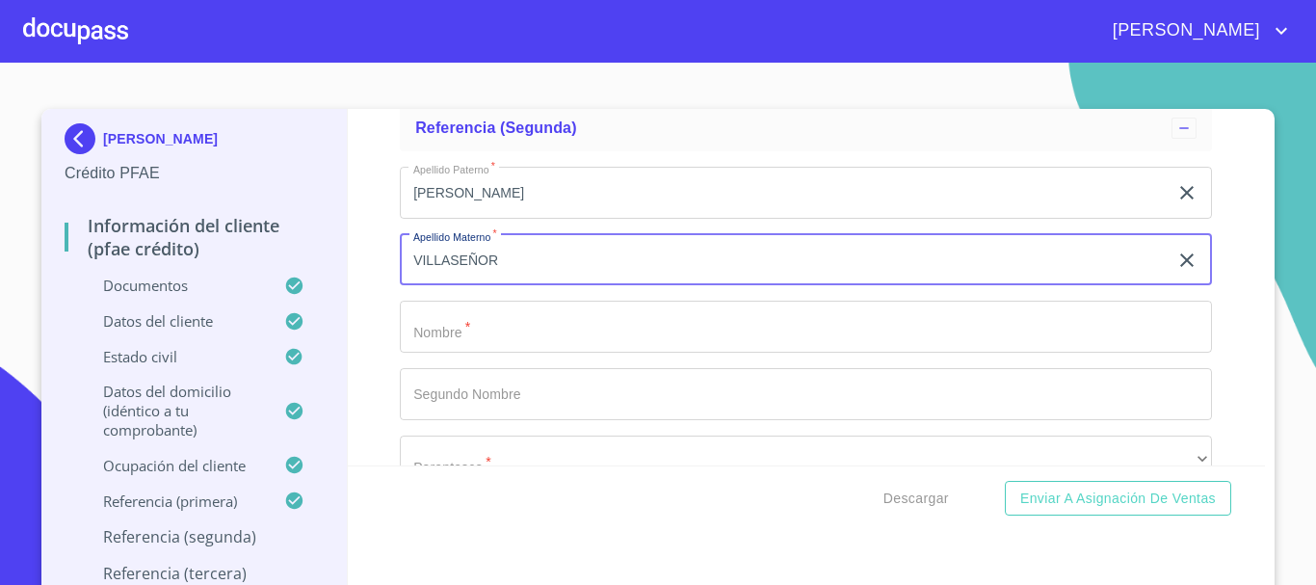
scroll to position [10960, 0]
type input "VILLASEÑOR"
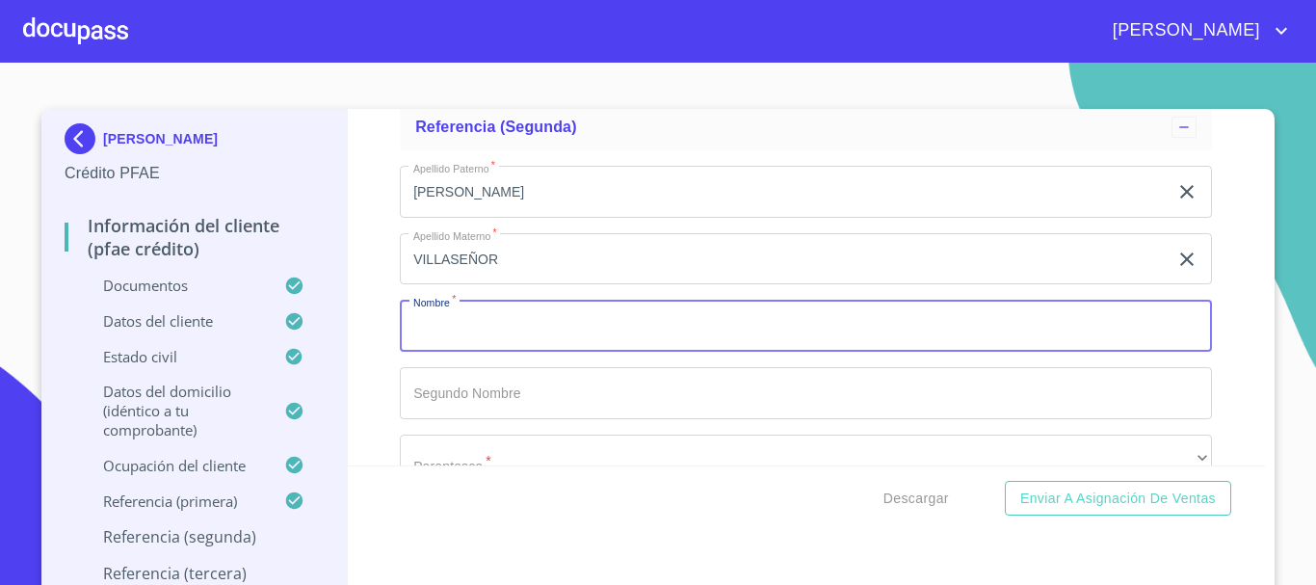
click at [546, 352] on input "Documento de identificación.   *" at bounding box center [806, 326] width 812 height 52
type input "MA"
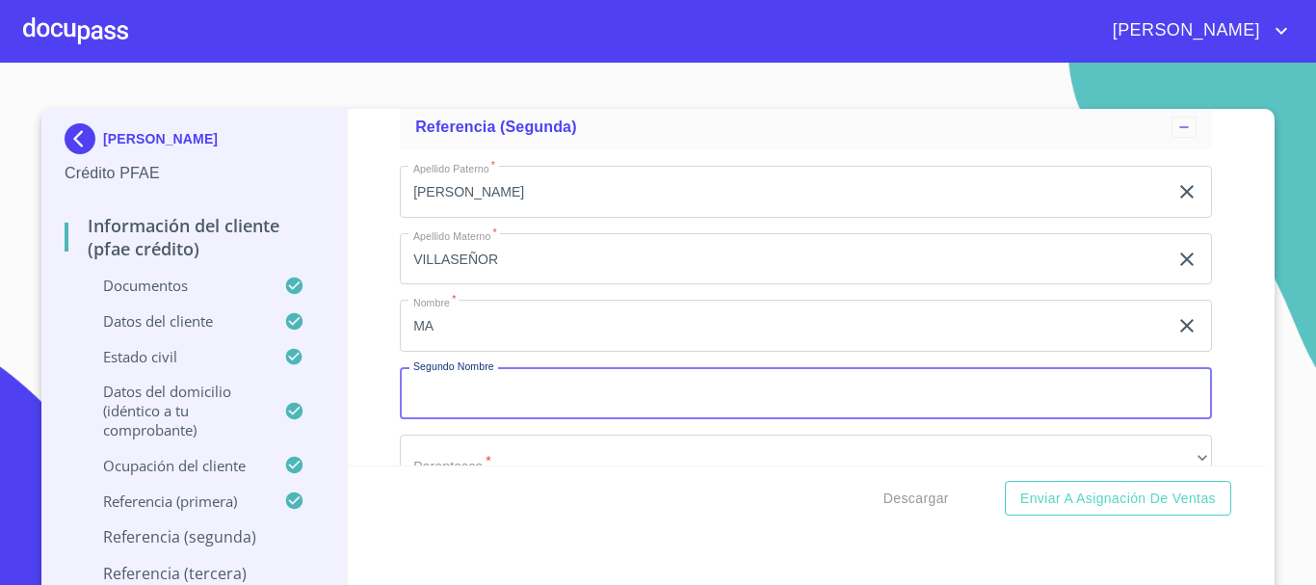
click at [545, 419] on input "Documento de identificación.   *" at bounding box center [806, 393] width 812 height 52
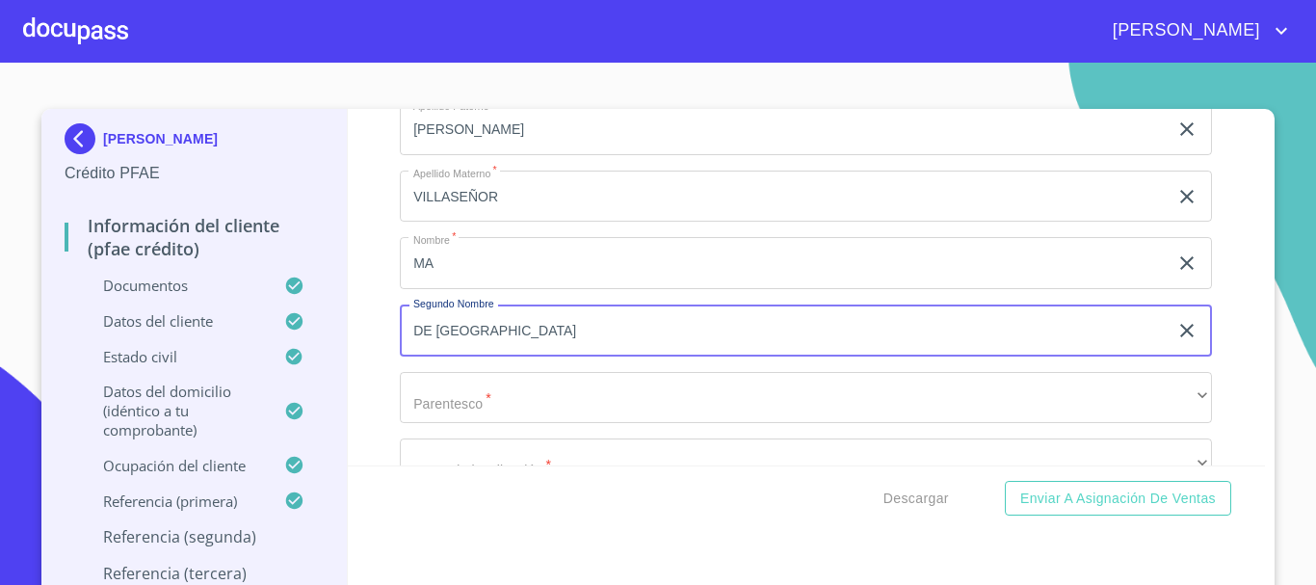
scroll to position [11056, 0]
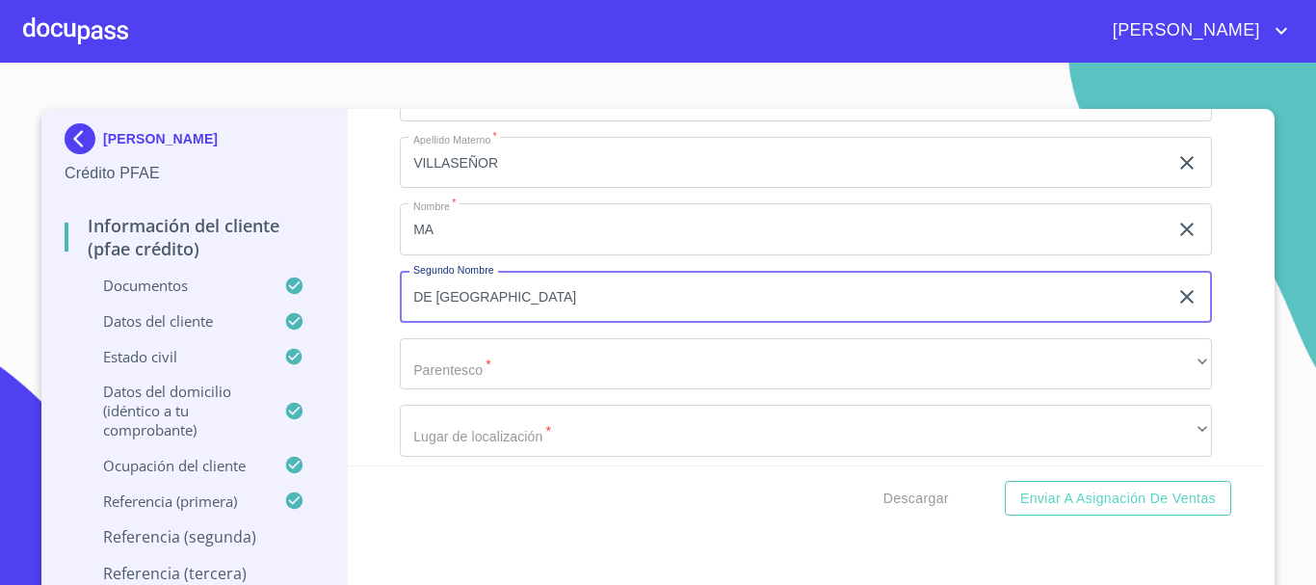
type input "DE [GEOGRAPHIC_DATA]"
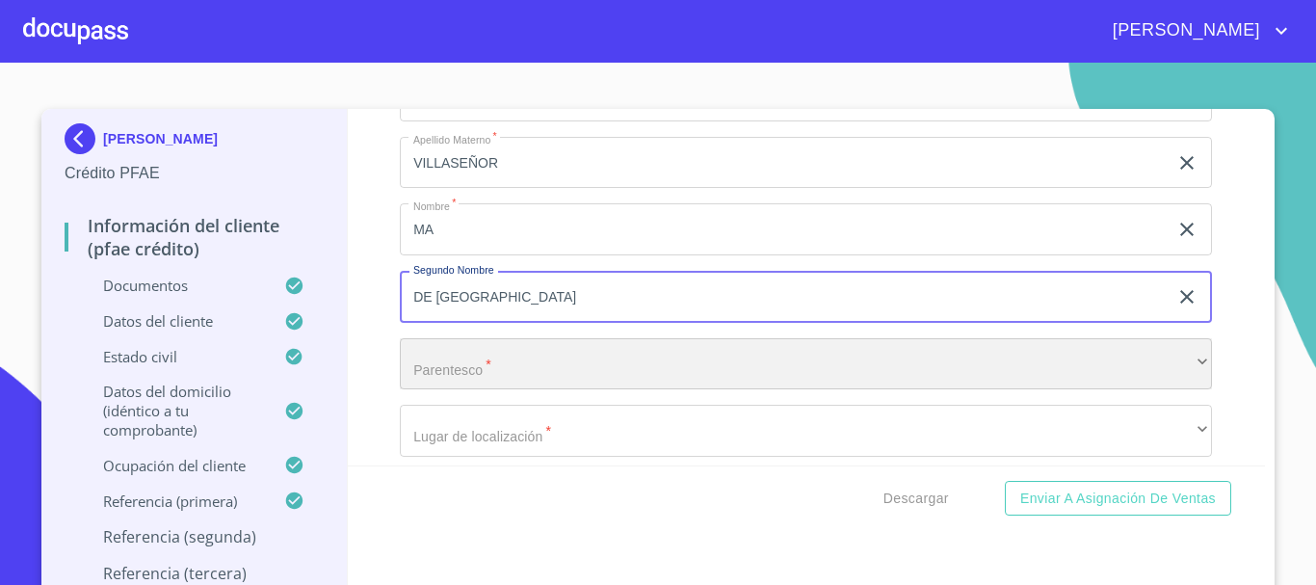
click at [544, 384] on div "​" at bounding box center [806, 364] width 812 height 52
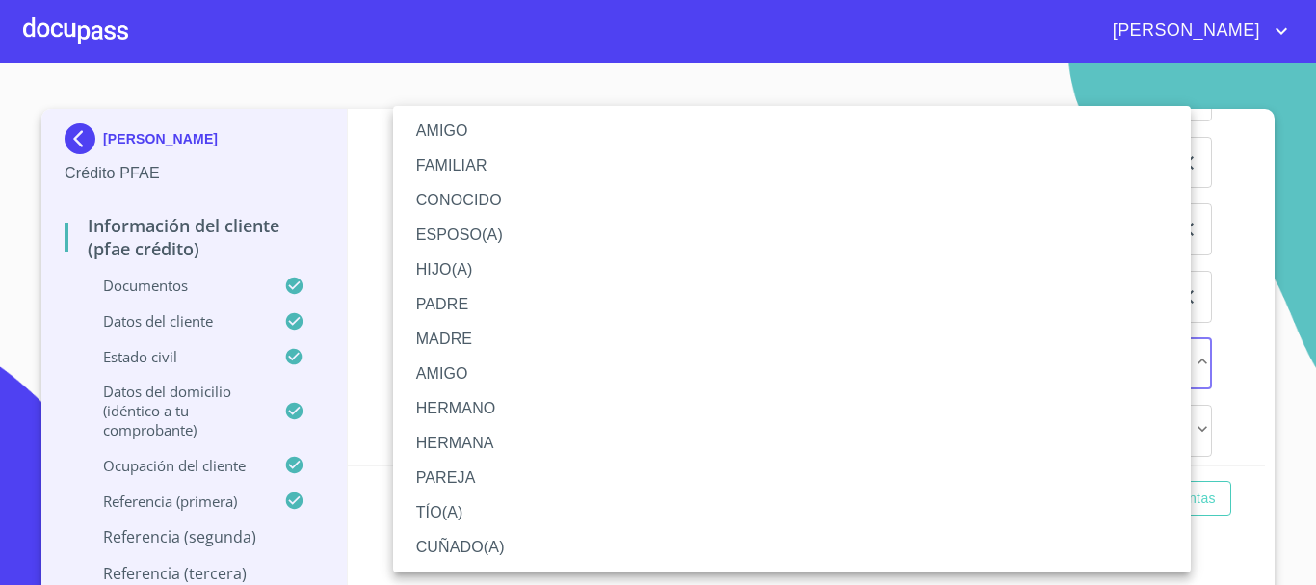
click at [496, 171] on li "FAMILIAR" at bounding box center [792, 165] width 798 height 35
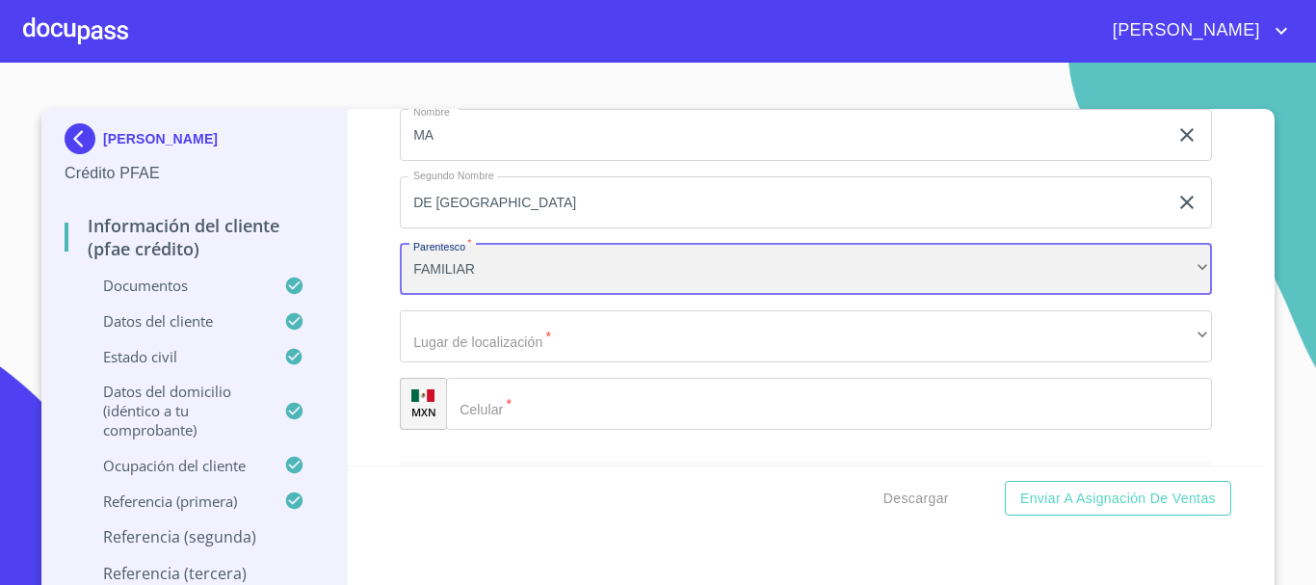
scroll to position [11152, 0]
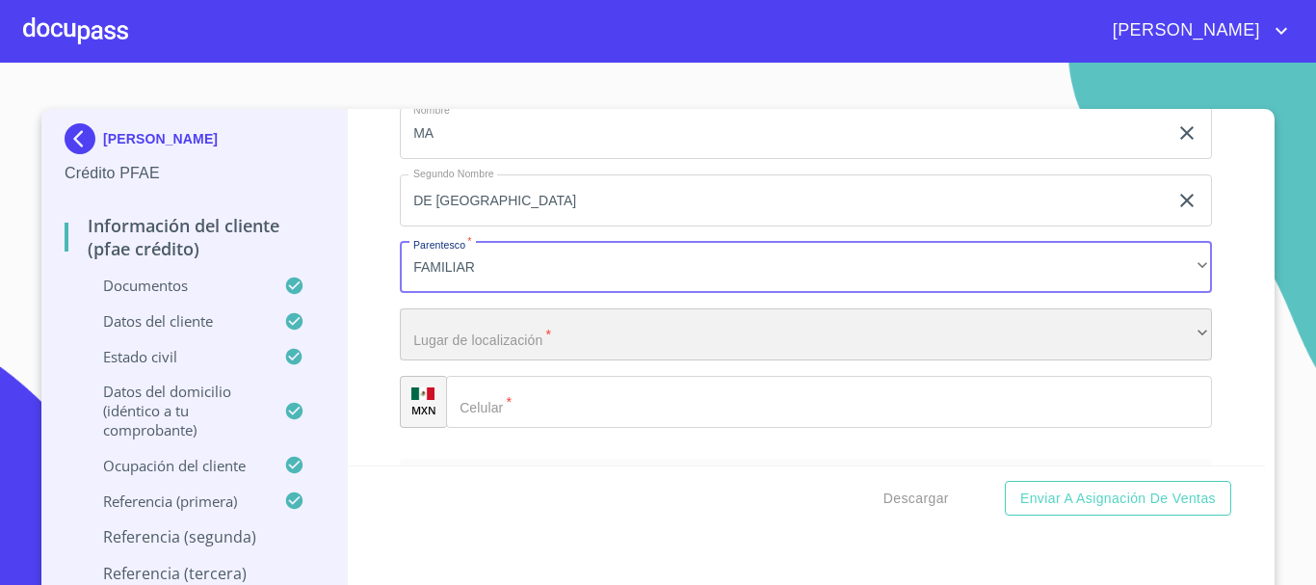
click at [529, 357] on div "​" at bounding box center [806, 334] width 812 height 52
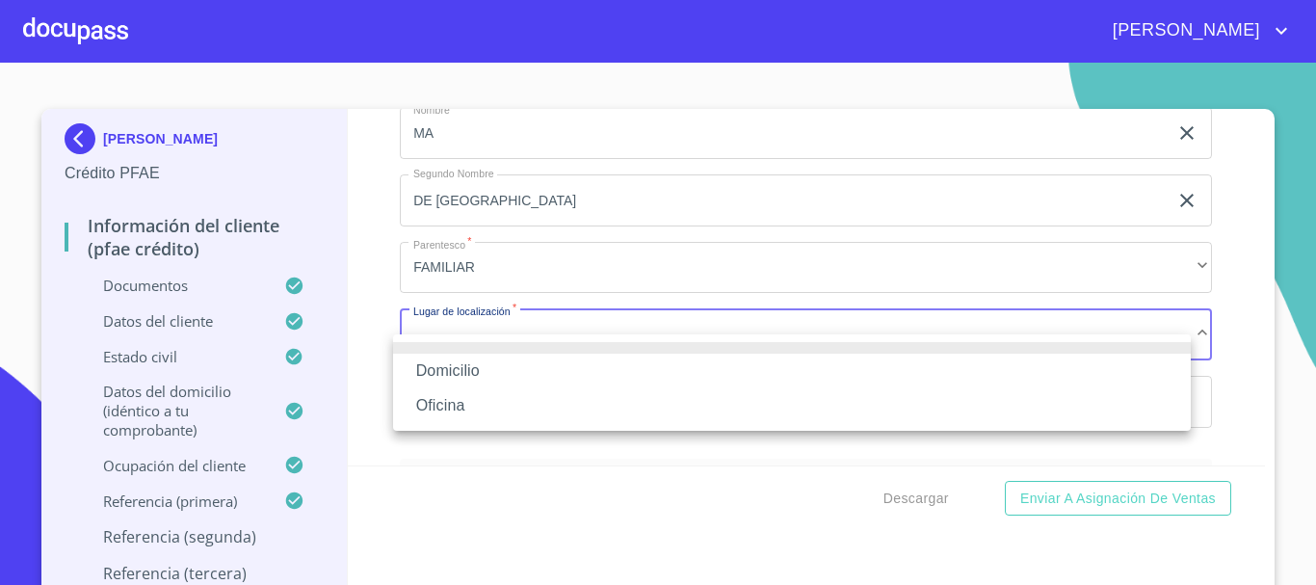
click at [518, 404] on li "Oficina" at bounding box center [792, 405] width 798 height 35
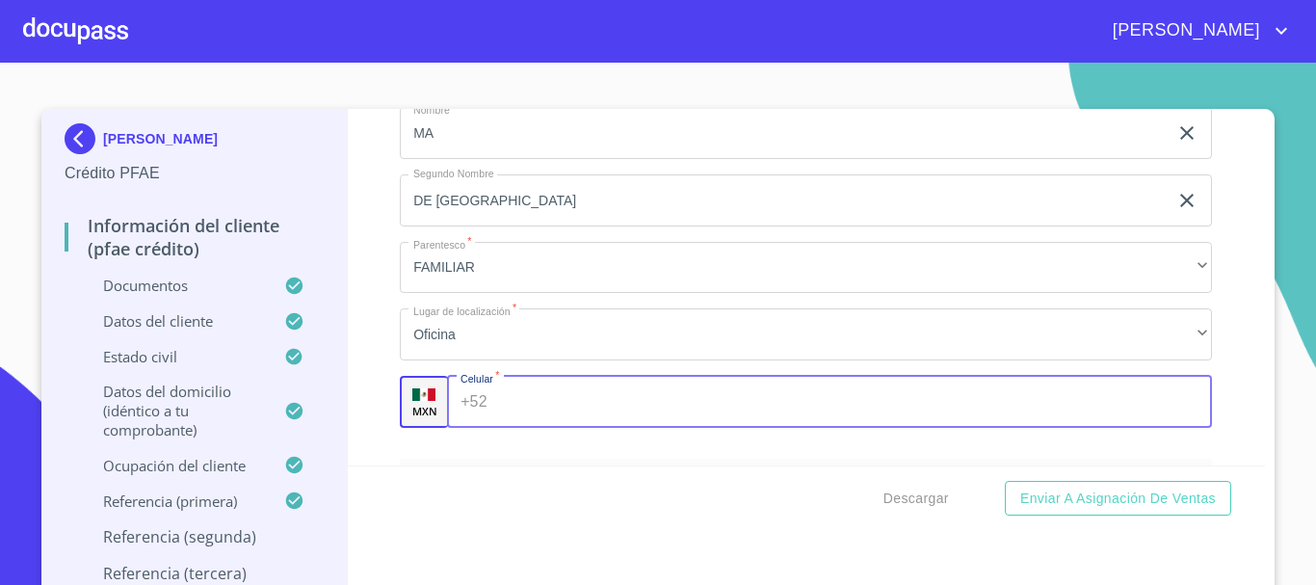
click at [527, 428] on input "Documento de identificación.   *" at bounding box center [854, 402] width 718 height 52
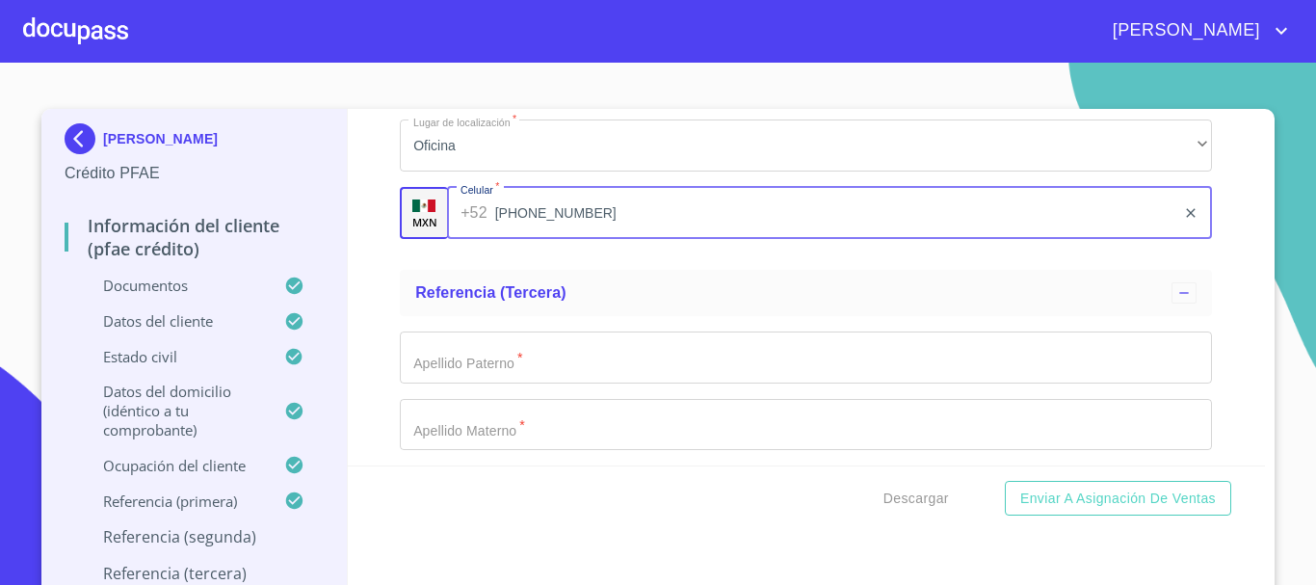
scroll to position [11345, 0]
type input "[PHONE_NUMBER]"
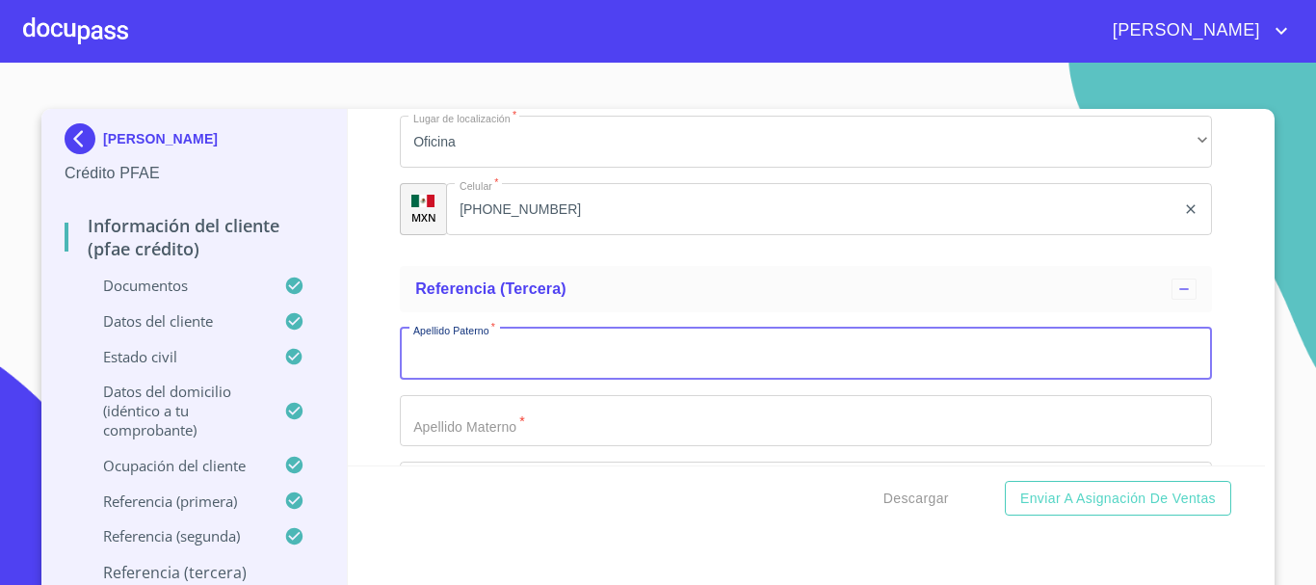
click at [551, 380] on input "Documento de identificación.   *" at bounding box center [806, 354] width 812 height 52
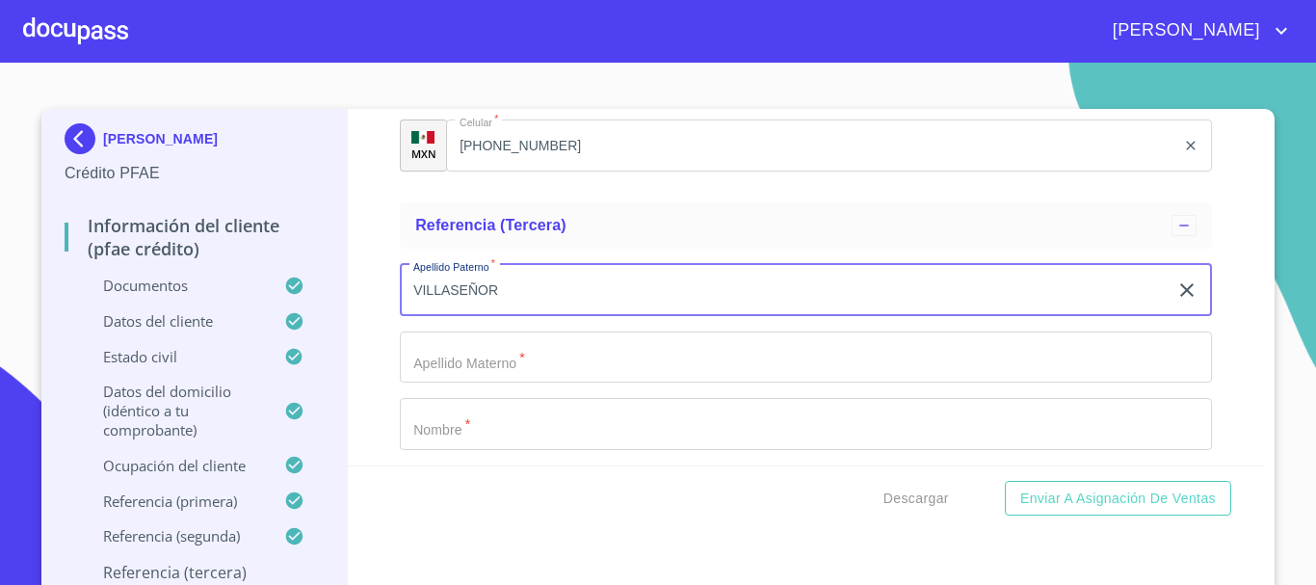
scroll to position [11441, 0]
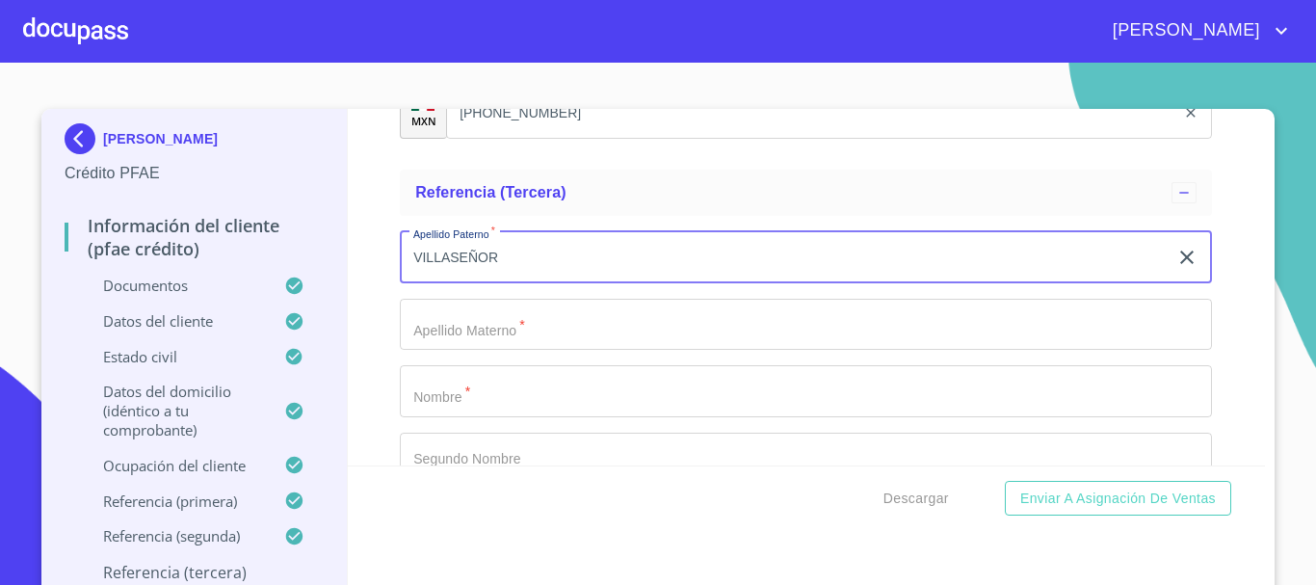
type input "VILLASEÑOR"
click at [540, 351] on input "Documento de identificación.   *" at bounding box center [806, 325] width 812 height 52
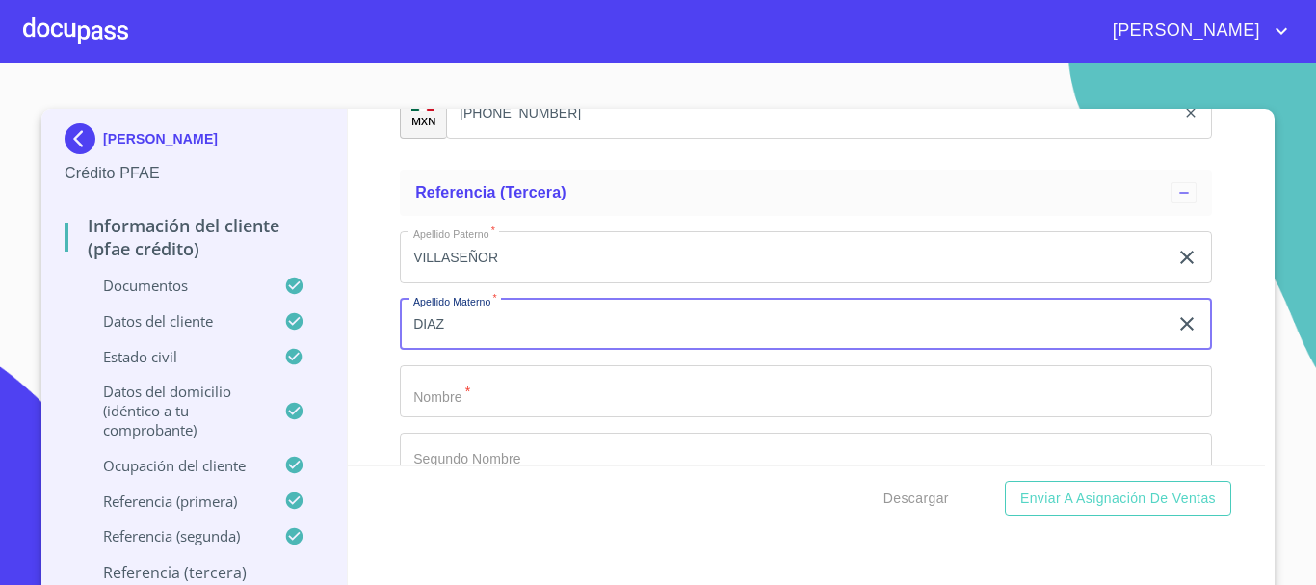
type input "DIAZ"
click at [520, 414] on input "Documento de identificación.   *" at bounding box center [806, 391] width 812 height 52
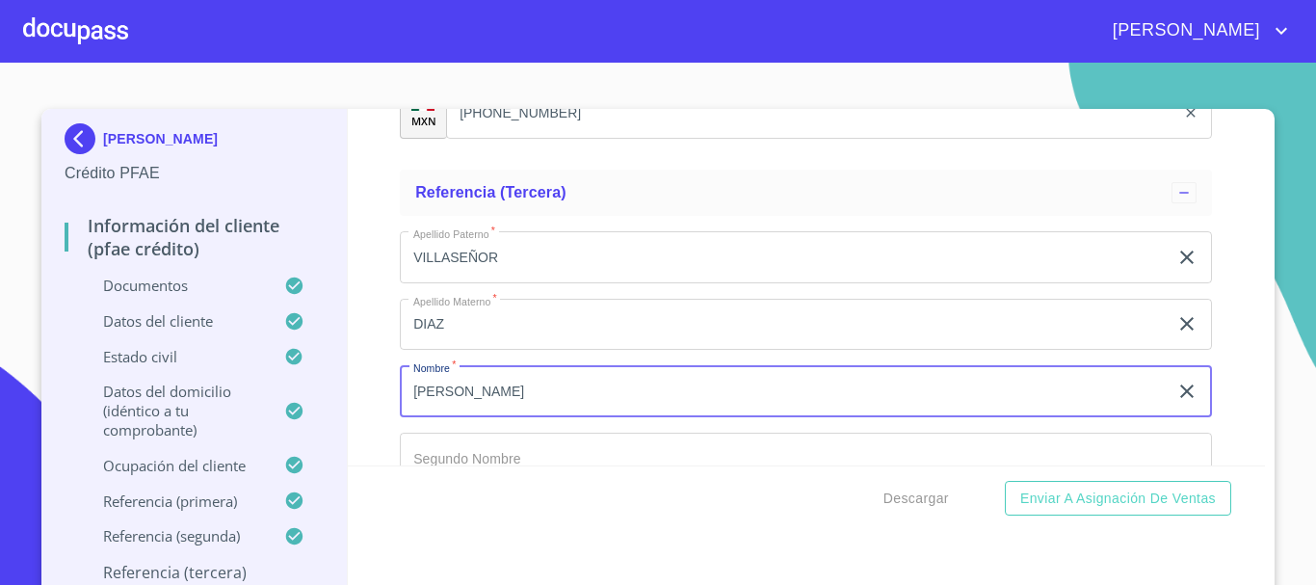
scroll to position [11538, 0]
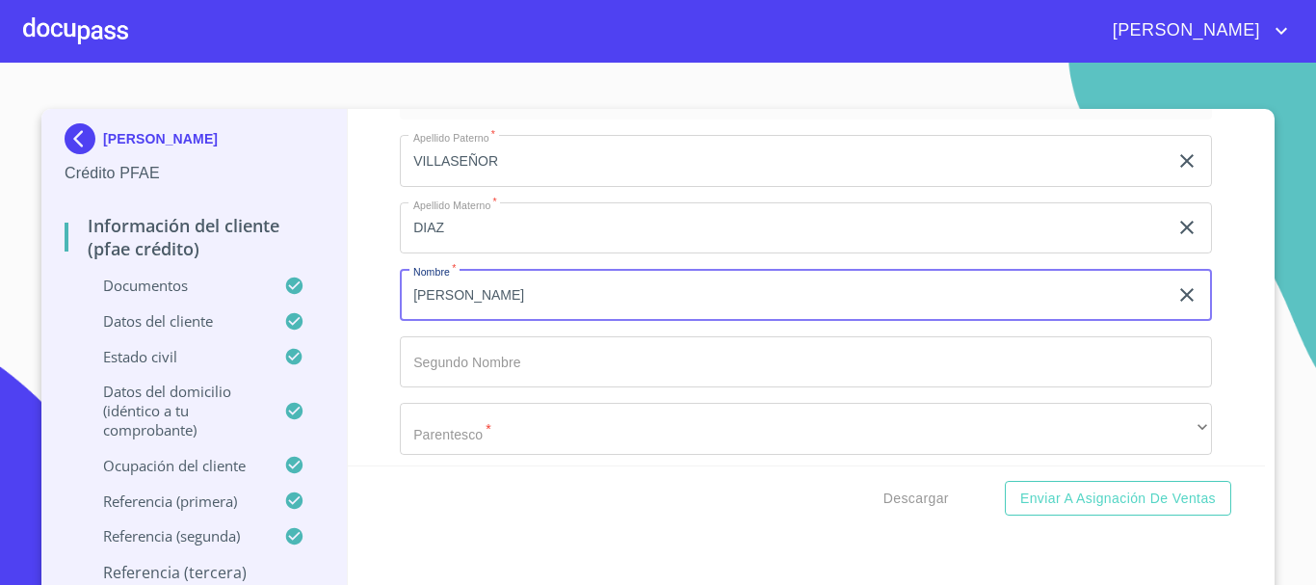
type input "[PERSON_NAME]"
click at [508, 388] on input "Documento de identificación.   *" at bounding box center [806, 362] width 812 height 52
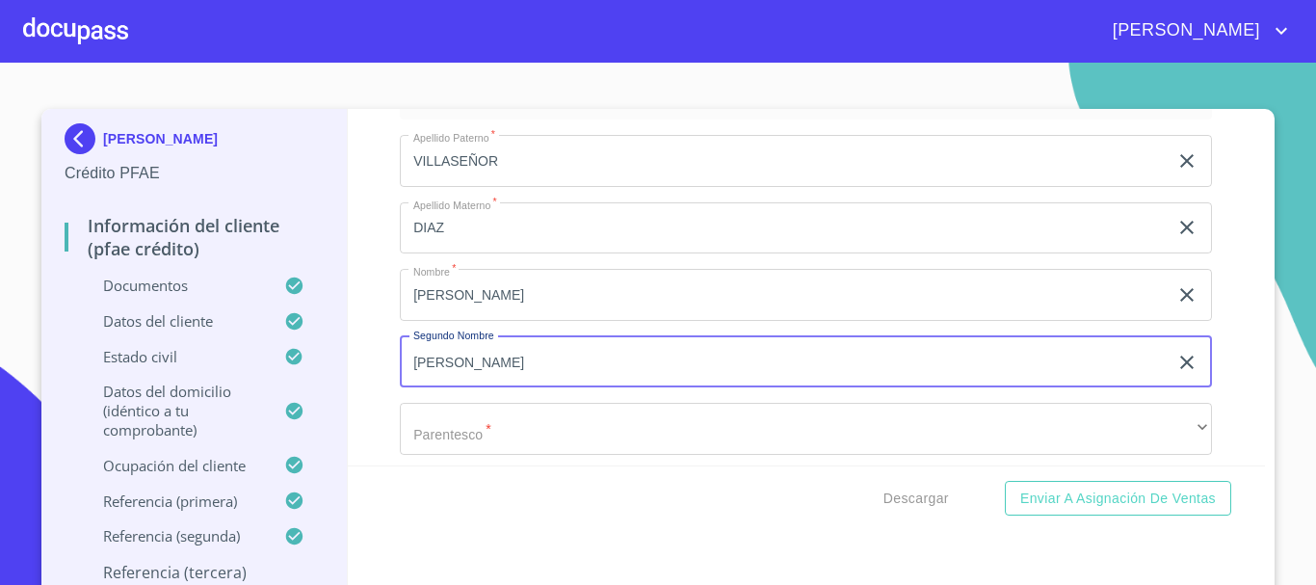
scroll to position [11634, 0]
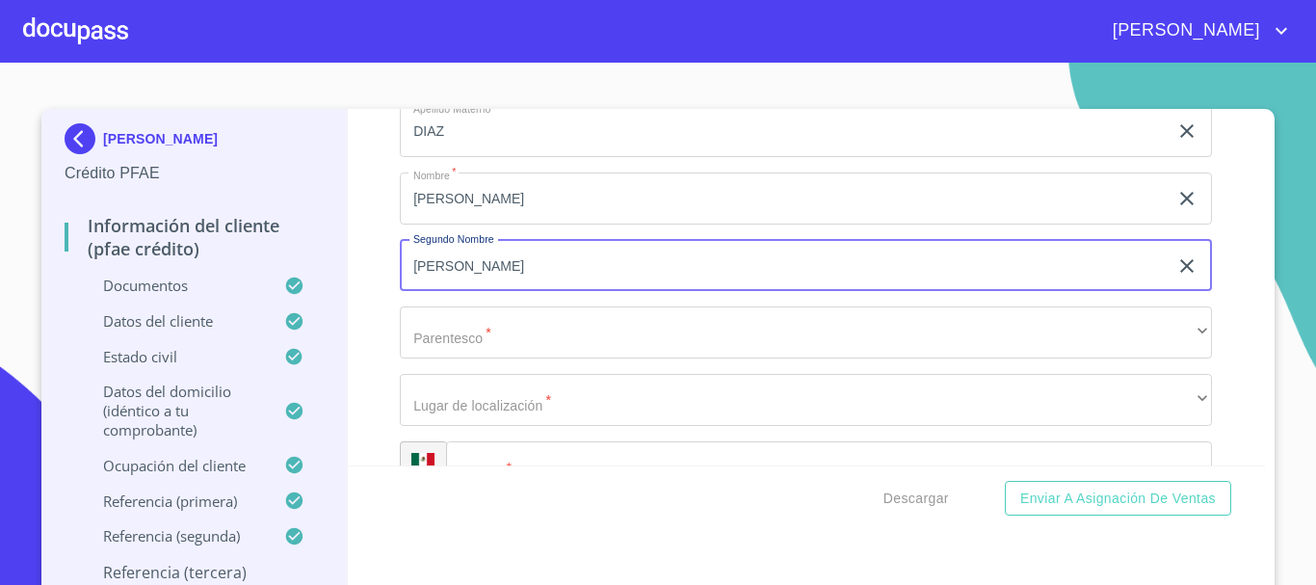
type input "[PERSON_NAME]"
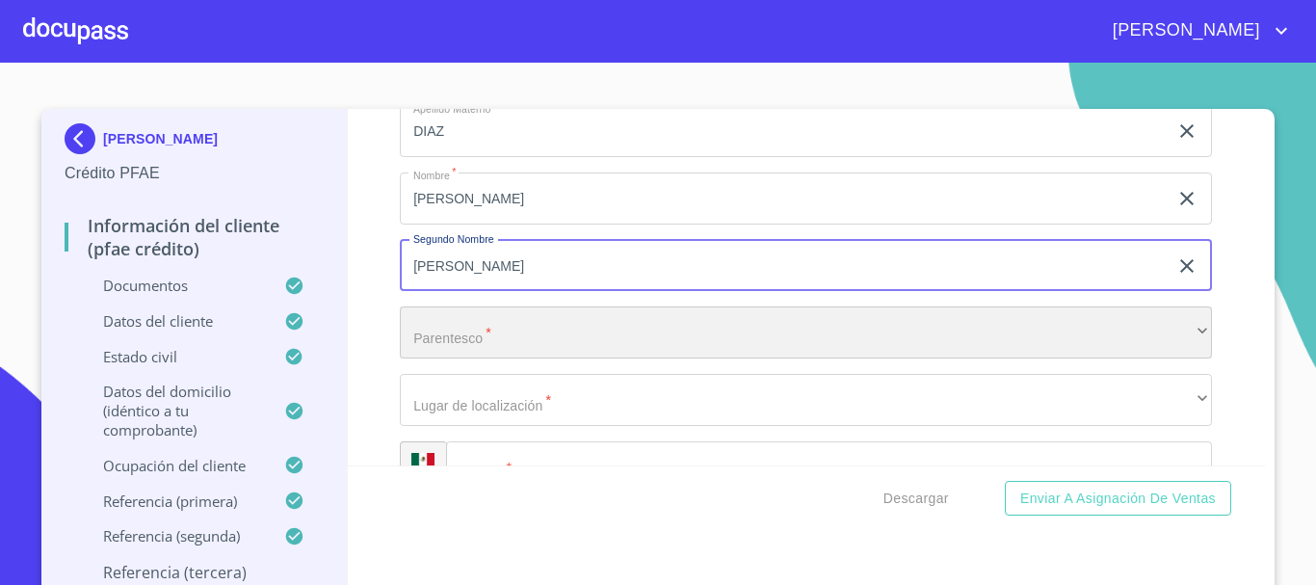
click at [533, 354] on div "​" at bounding box center [806, 332] width 812 height 52
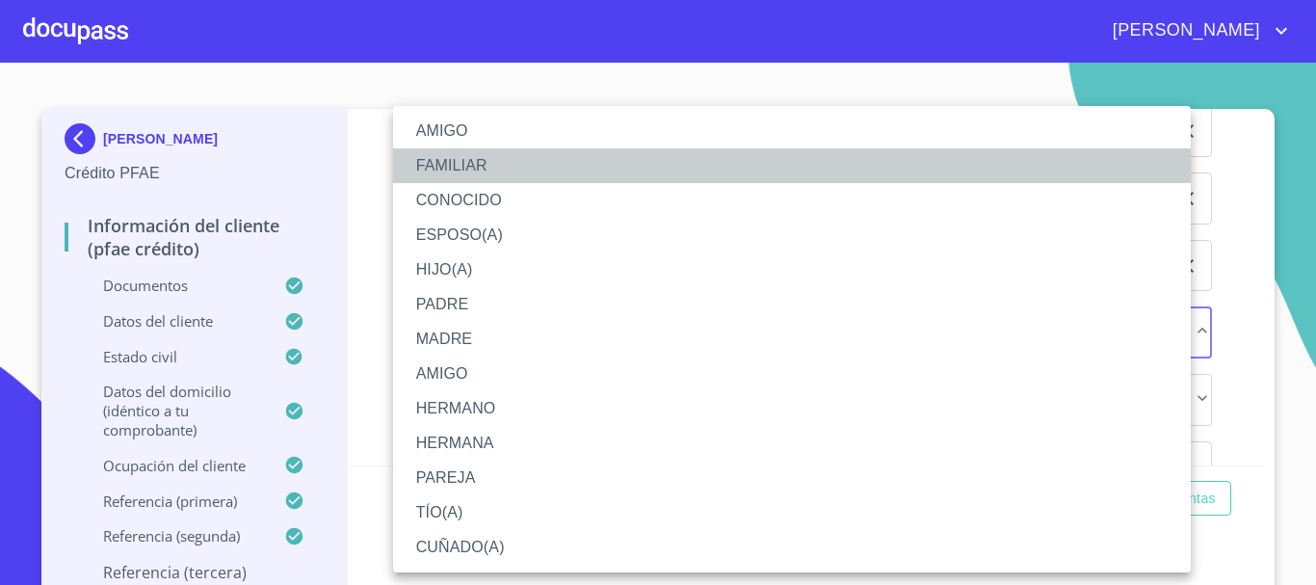
click at [490, 170] on li "FAMILIAR" at bounding box center [792, 165] width 798 height 35
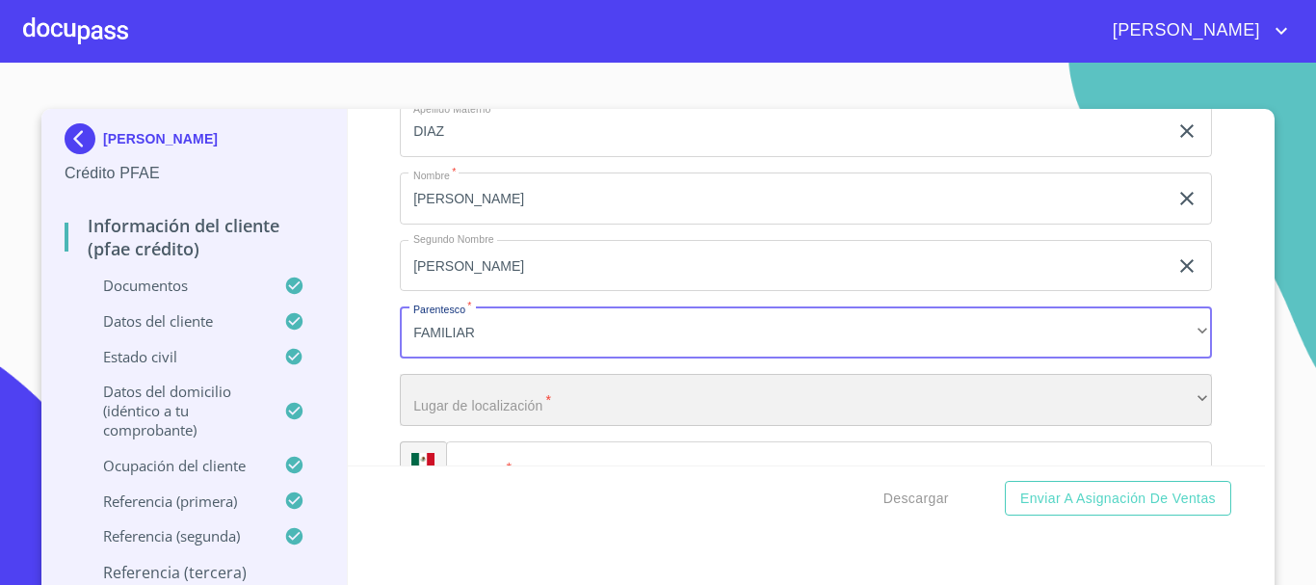
click at [503, 426] on div "​" at bounding box center [806, 400] width 812 height 52
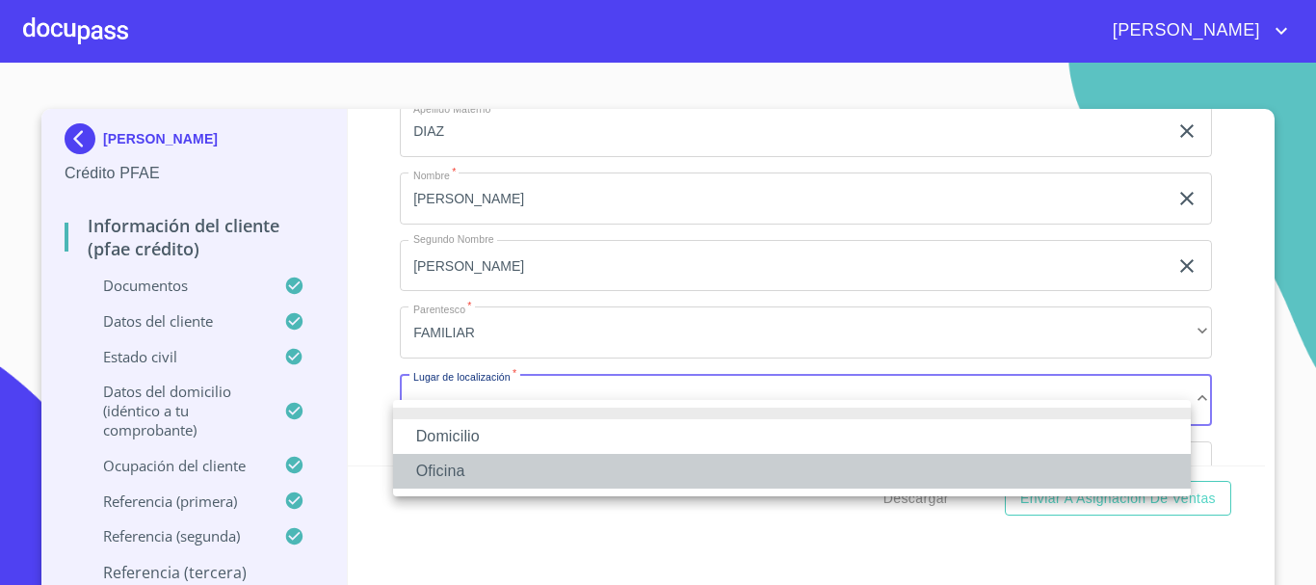
click at [490, 477] on li "Oficina" at bounding box center [792, 471] width 798 height 35
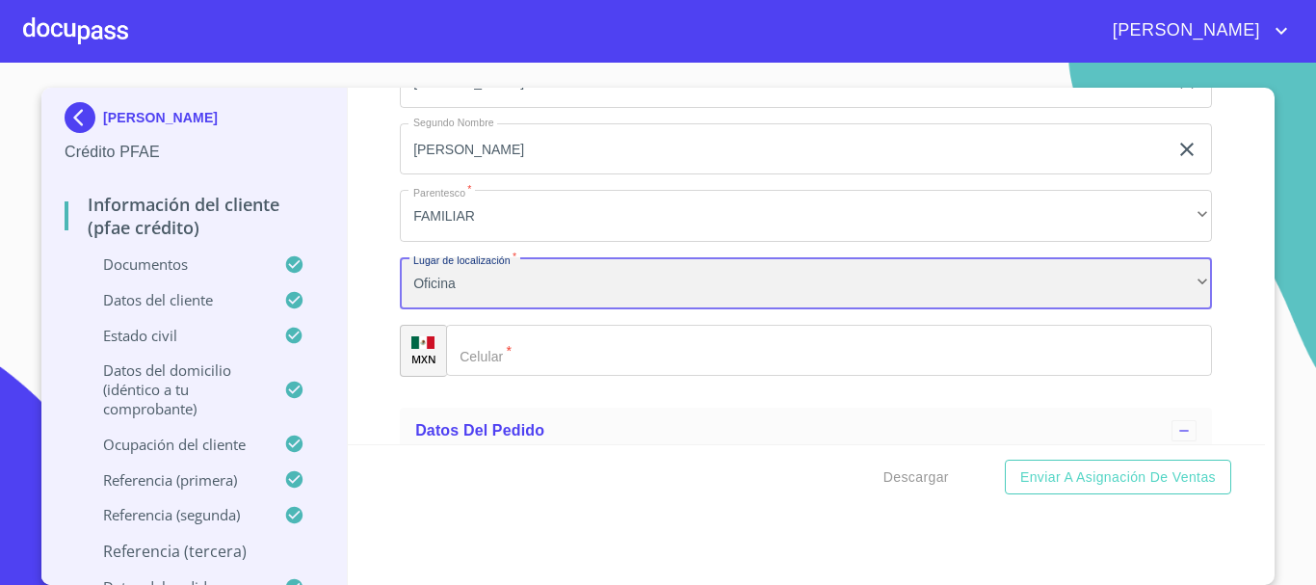
scroll to position [11730, 0]
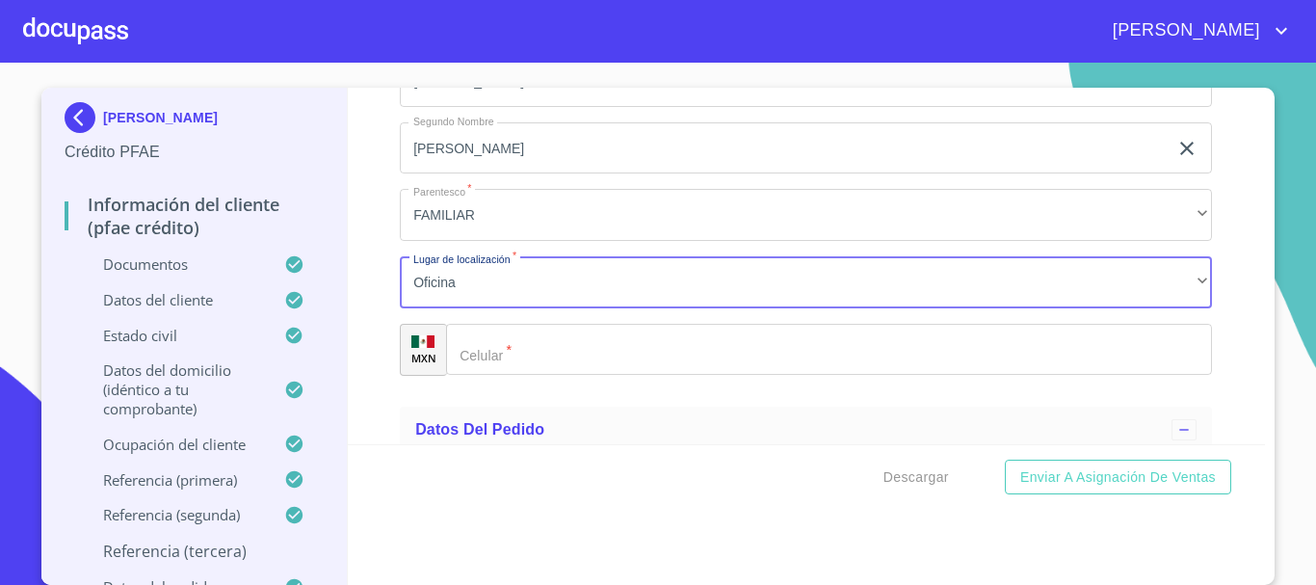
click at [524, 357] on input "Documento de identificación.   *" at bounding box center [829, 350] width 766 height 52
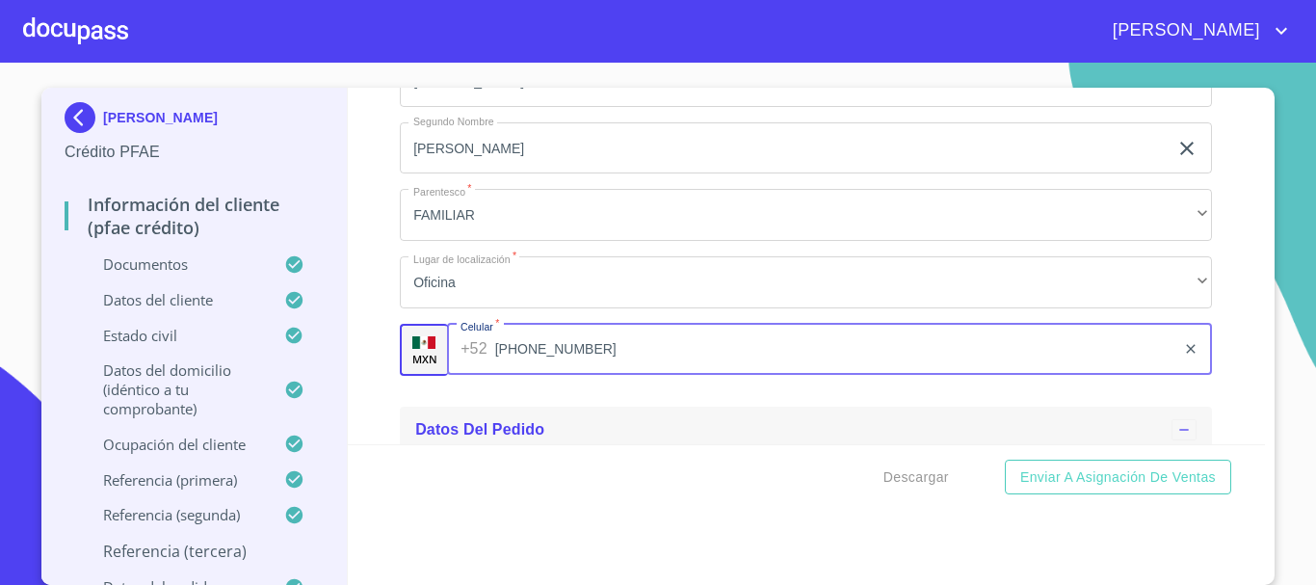
type input "[PHONE_NUMBER]"
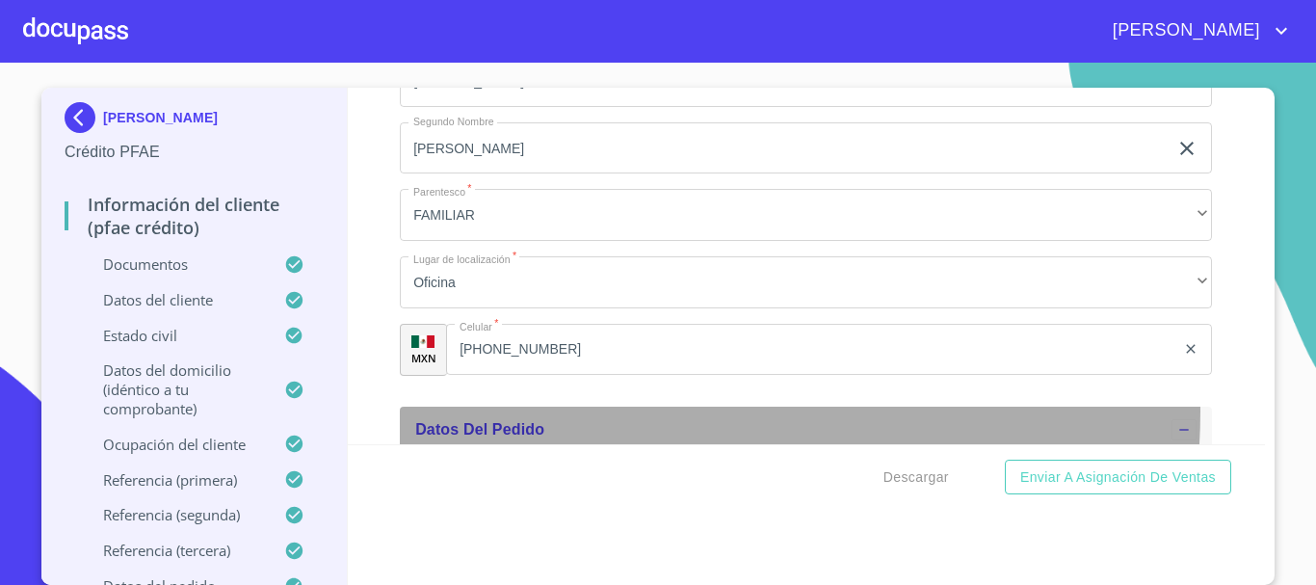
click at [617, 434] on div "Datos del pedido" at bounding box center [806, 429] width 812 height 46
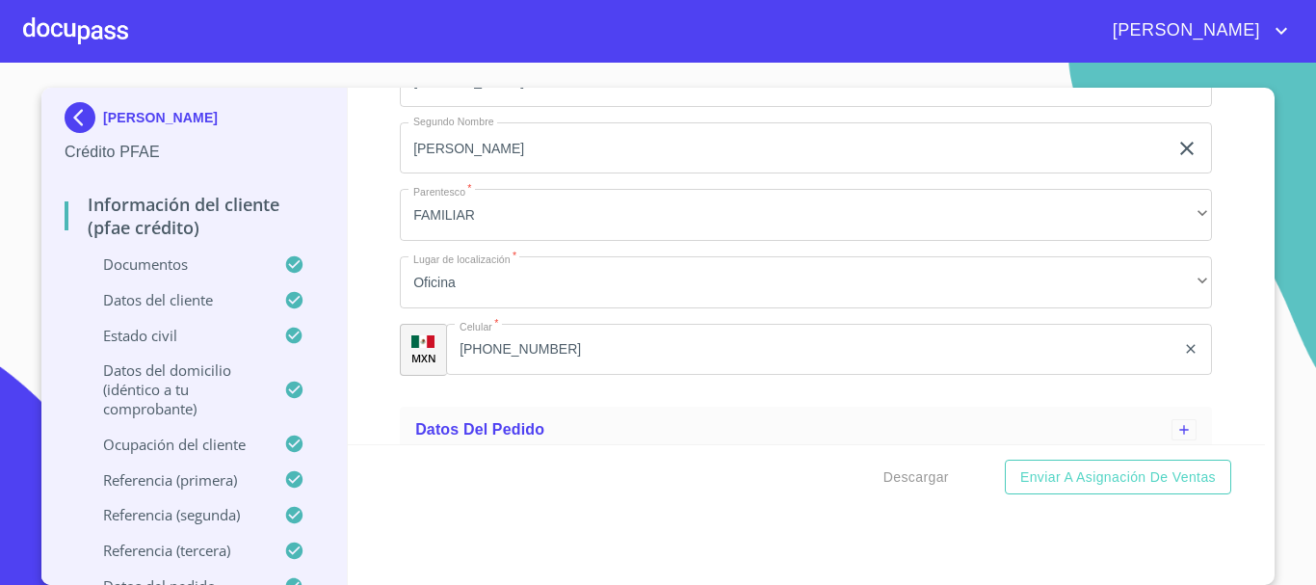
scroll to position [11770, 0]
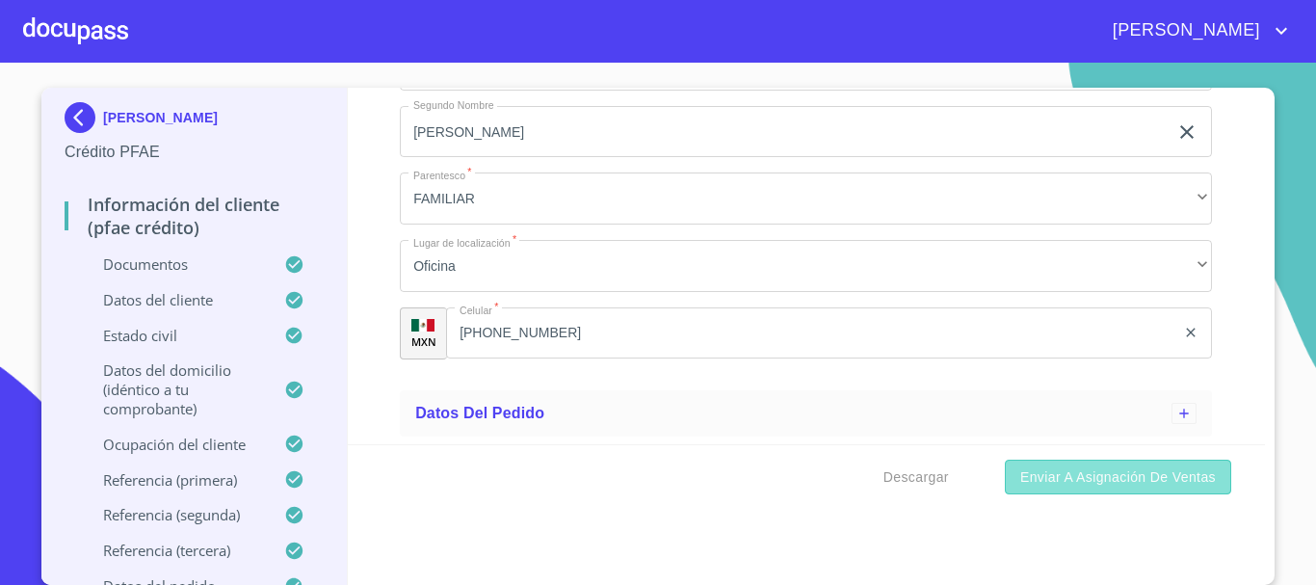
click at [1111, 477] on span "Enviar a Asignación de Ventas" at bounding box center [1118, 477] width 196 height 24
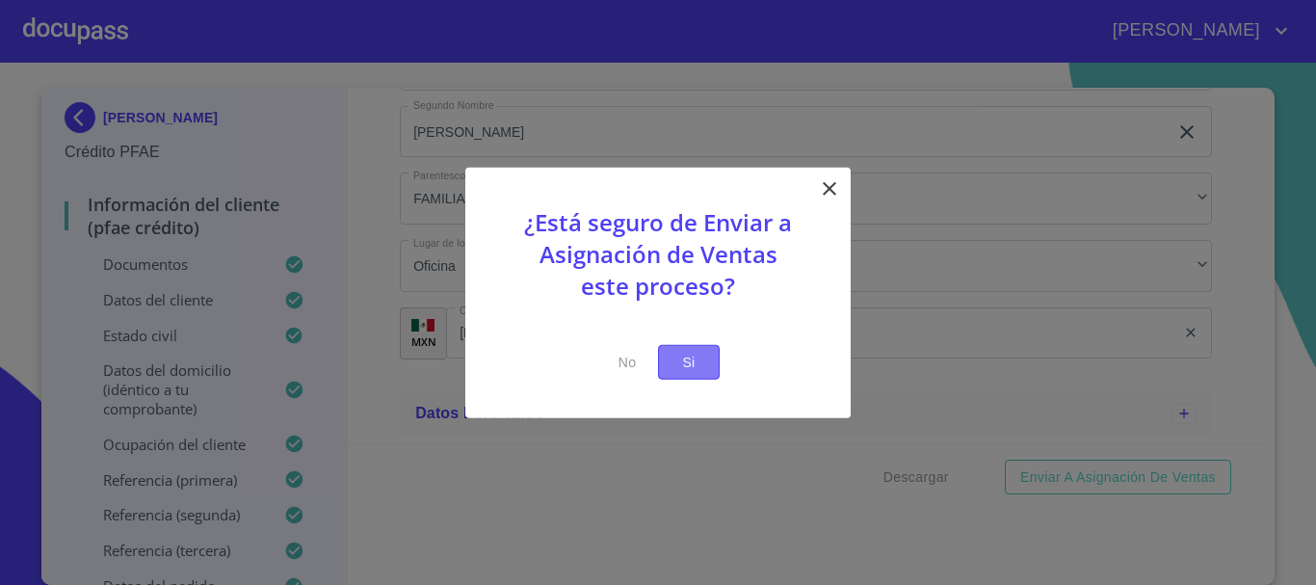
click at [692, 358] on span "Si" at bounding box center [688, 362] width 31 height 24
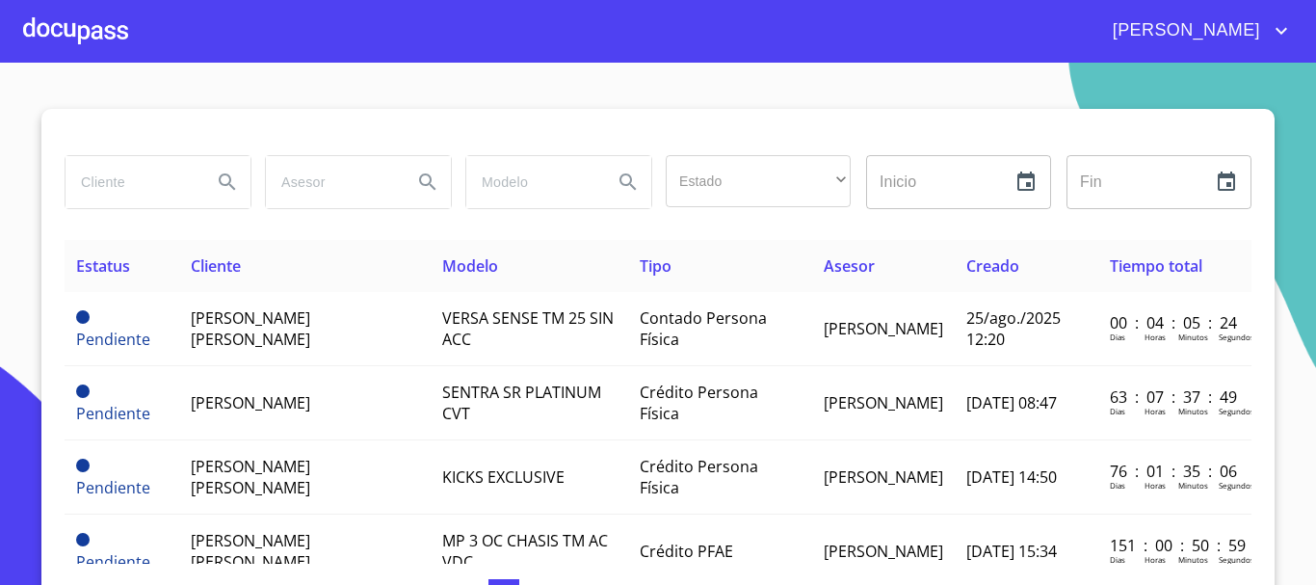
click at [111, 30] on div at bounding box center [75, 31] width 105 height 62
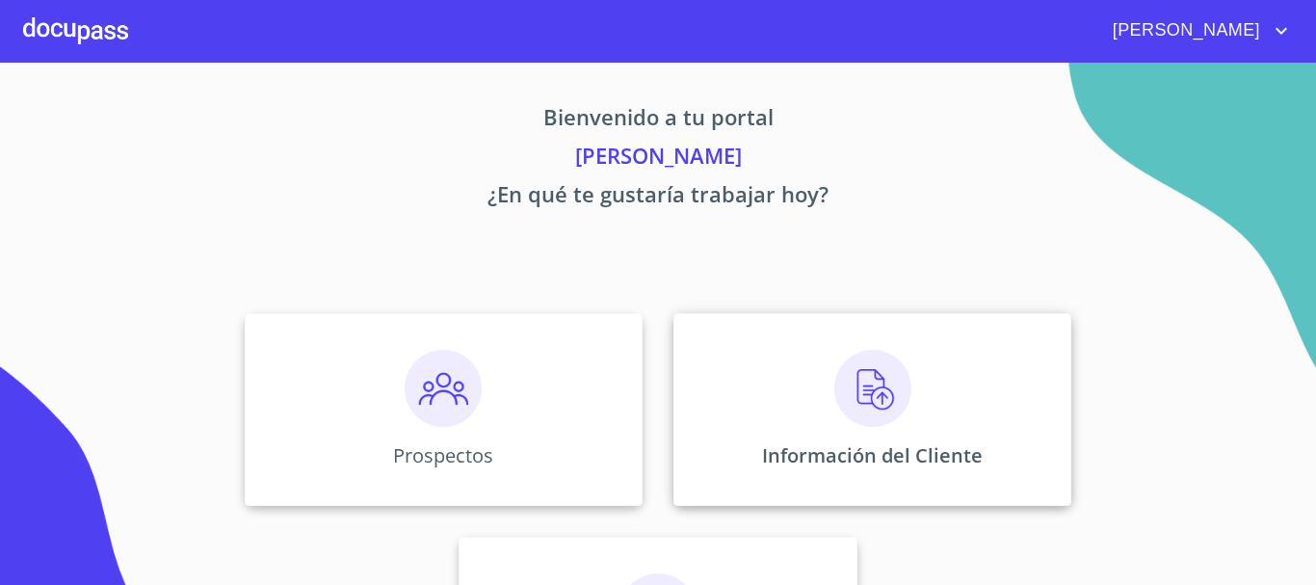
click at [857, 387] on img at bounding box center [872, 388] width 77 height 77
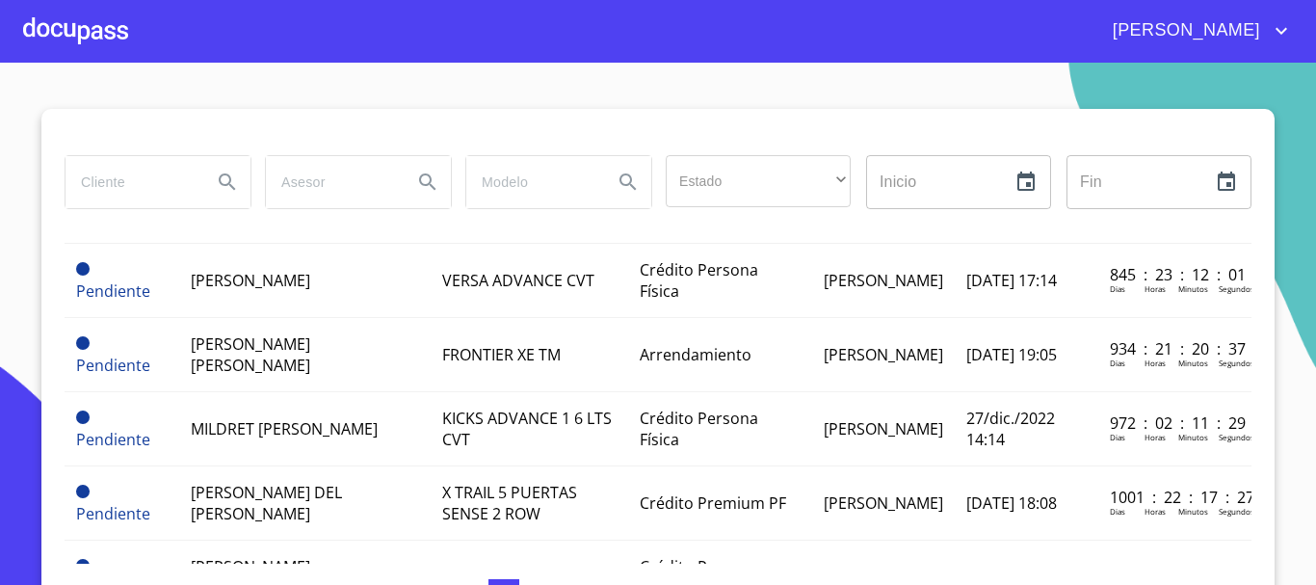
scroll to position [1628, 0]
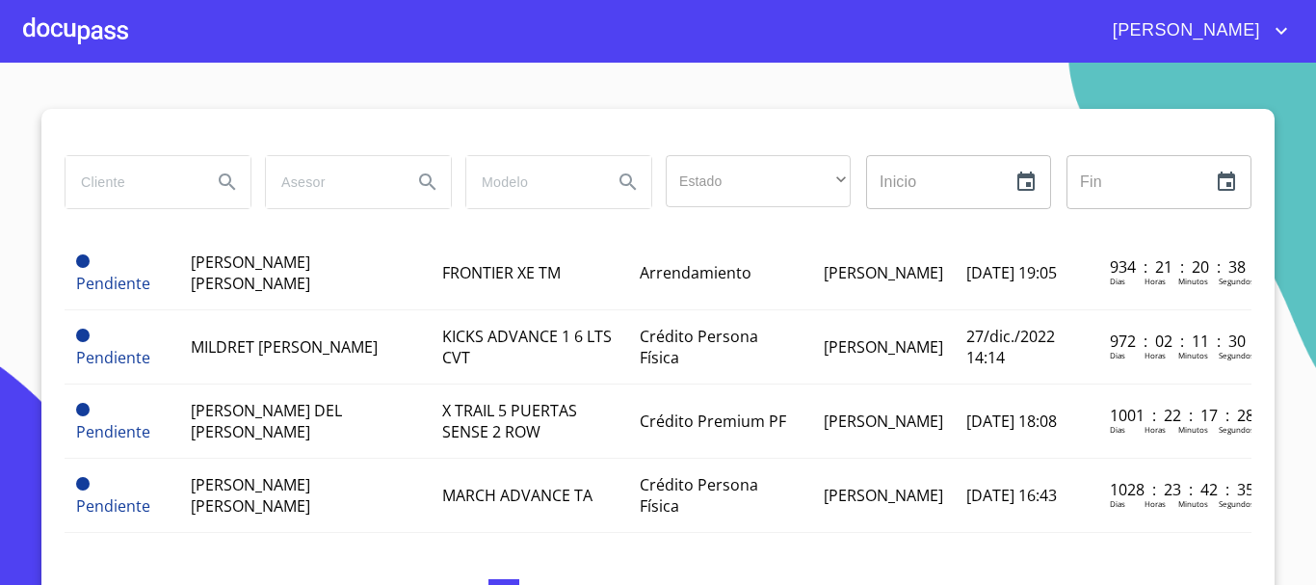
click at [128, 177] on input "search" at bounding box center [131, 182] width 131 height 52
type input "[PERSON_NAME]"
click at [219, 175] on icon "Search" at bounding box center [227, 181] width 16 height 16
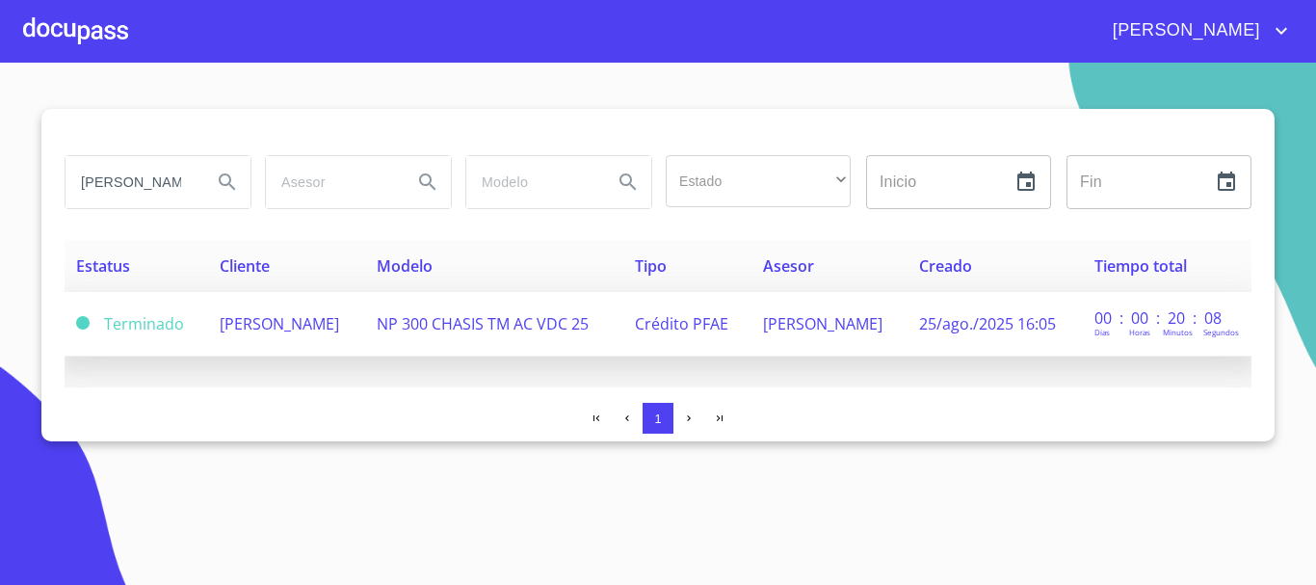
click at [543, 319] on span "NP 300 CHASIS TM AC VDC 25" at bounding box center [483, 323] width 212 height 21
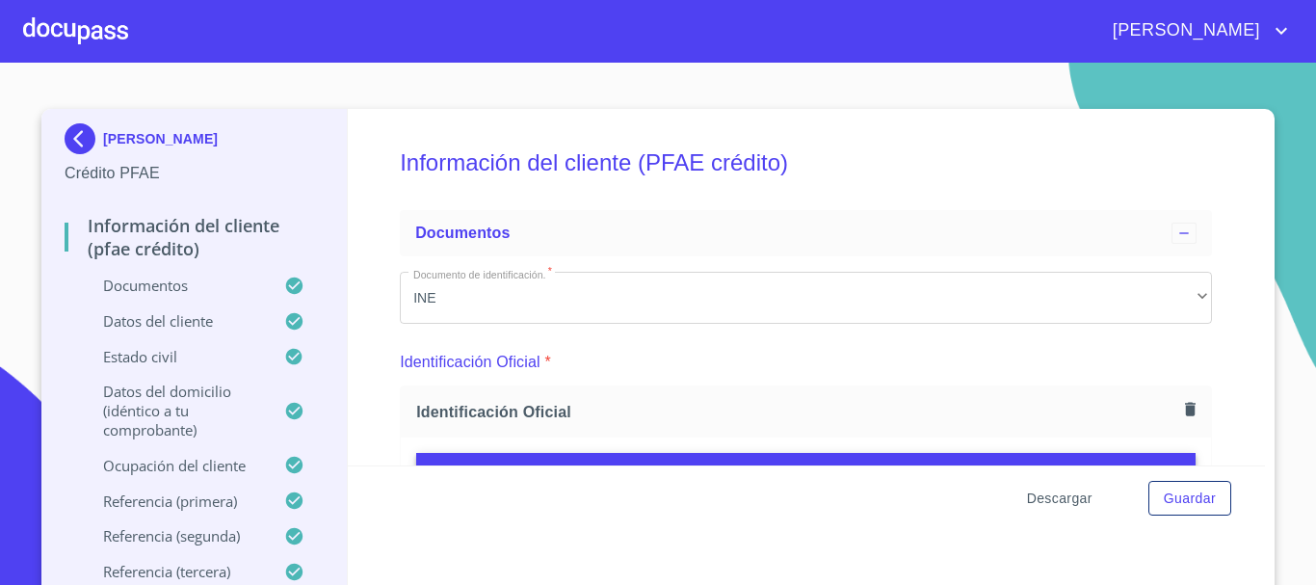
click at [1059, 493] on span "Descargar" at bounding box center [1060, 498] width 66 height 24
click at [1175, 498] on span "Guardar" at bounding box center [1190, 498] width 52 height 24
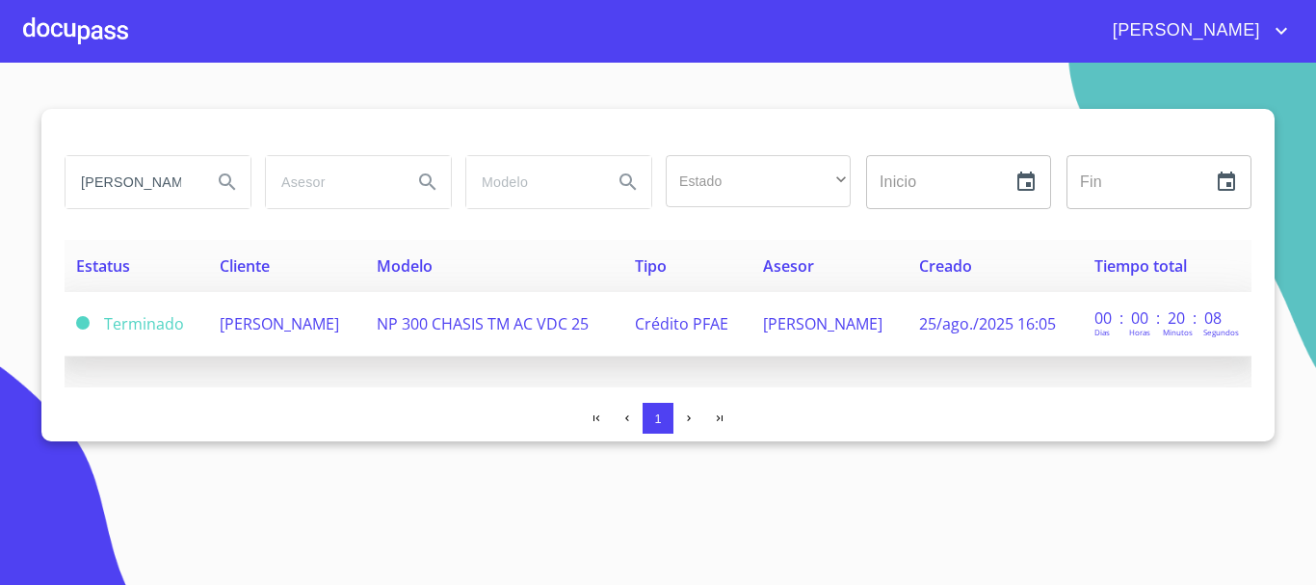
click at [540, 316] on span "NP 300 CHASIS TM AC VDC 25" at bounding box center [483, 323] width 212 height 21
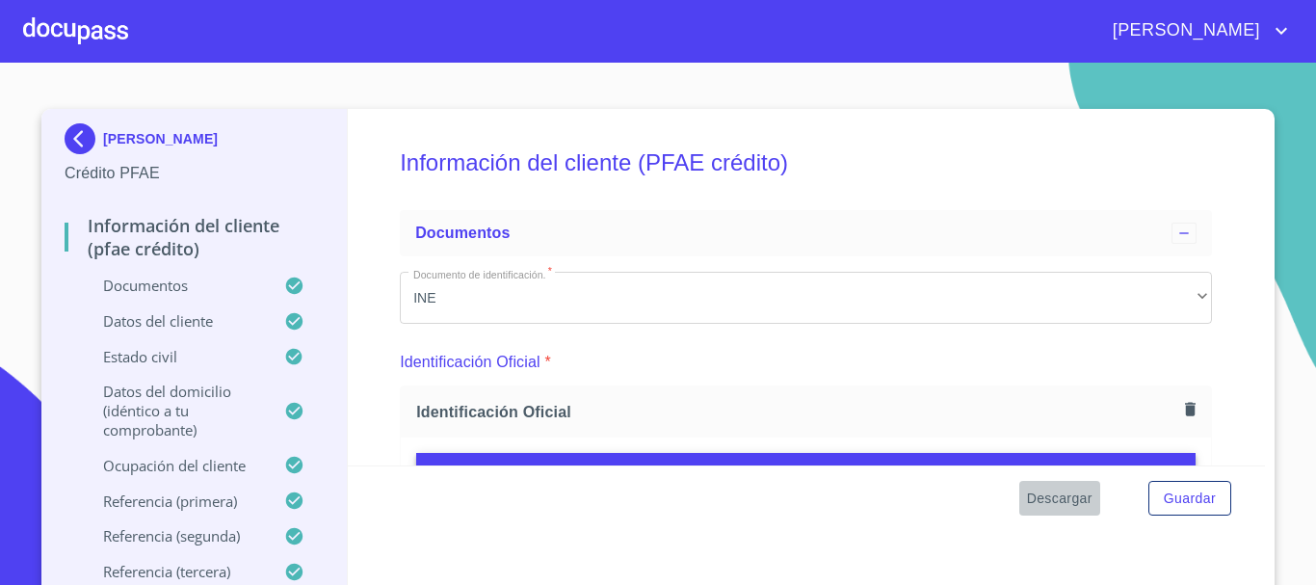
click at [1058, 499] on span "Descargar" at bounding box center [1060, 498] width 66 height 24
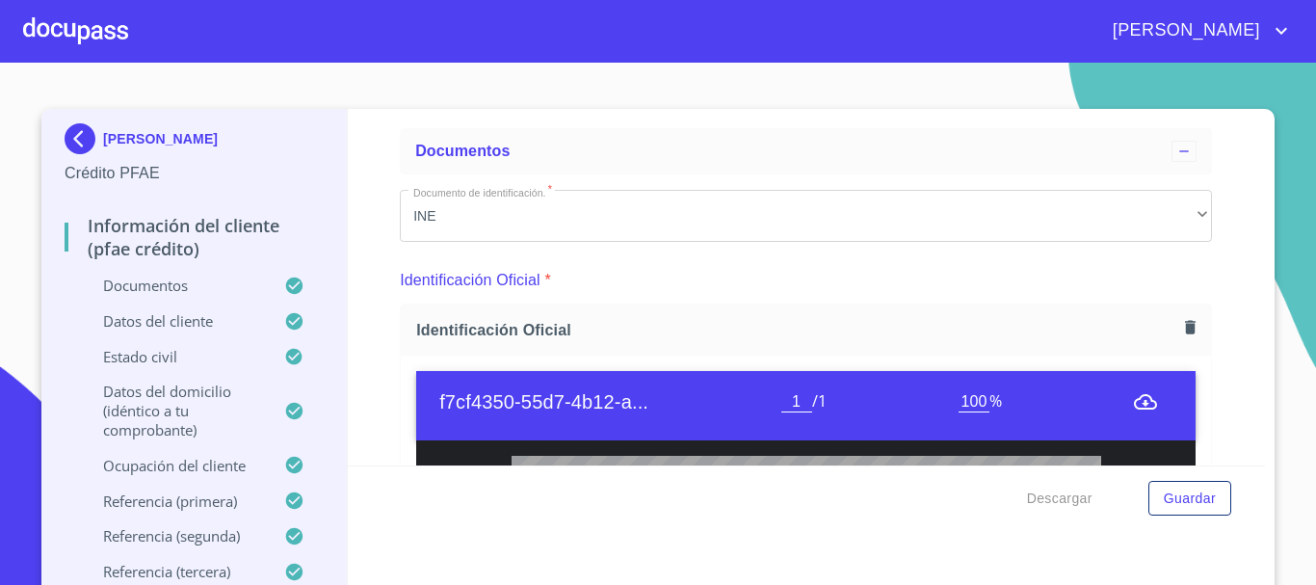
scroll to position [193, 0]
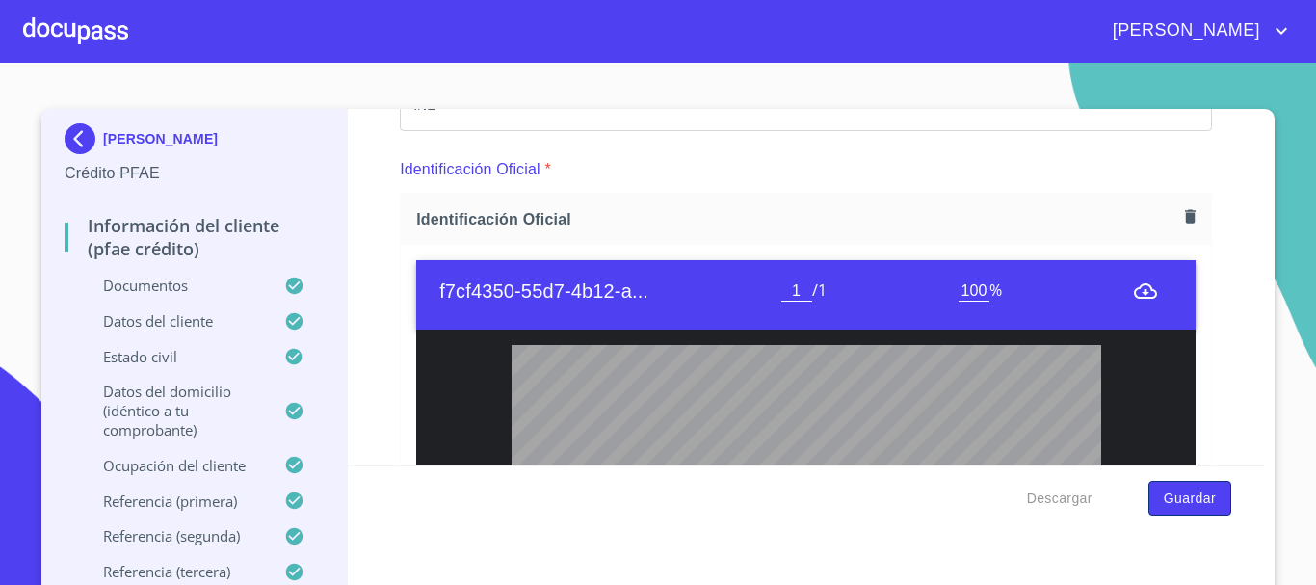
click at [1177, 499] on span "Guardar" at bounding box center [1190, 498] width 52 height 24
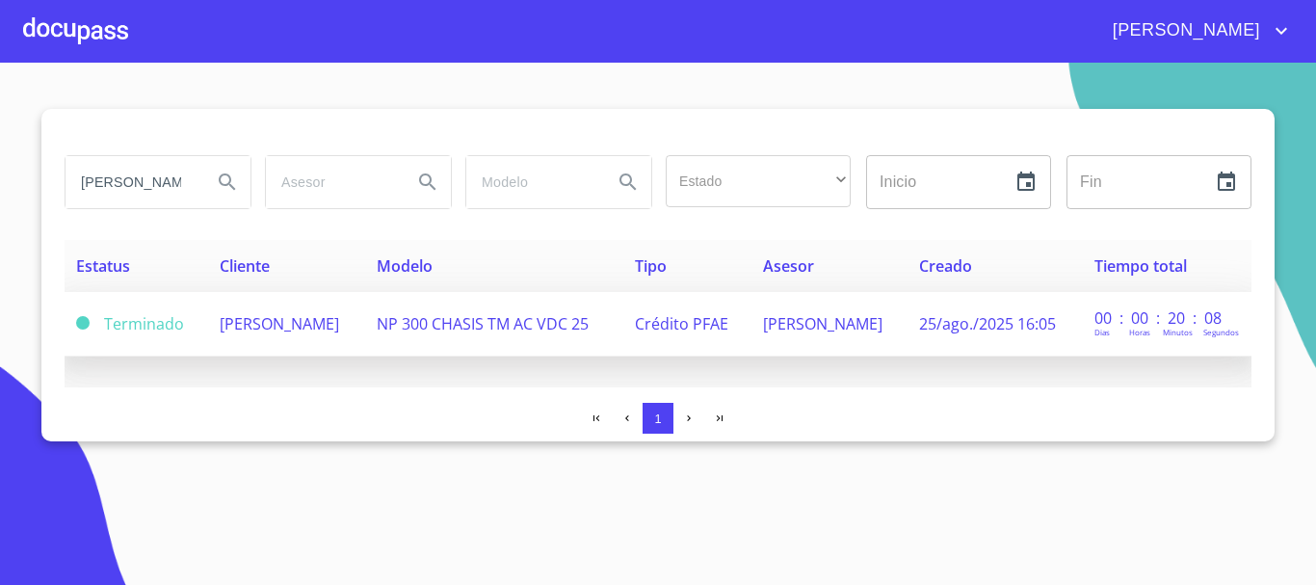
click at [571, 301] on td "NP 300 CHASIS TM AC VDC 25" at bounding box center [494, 324] width 258 height 65
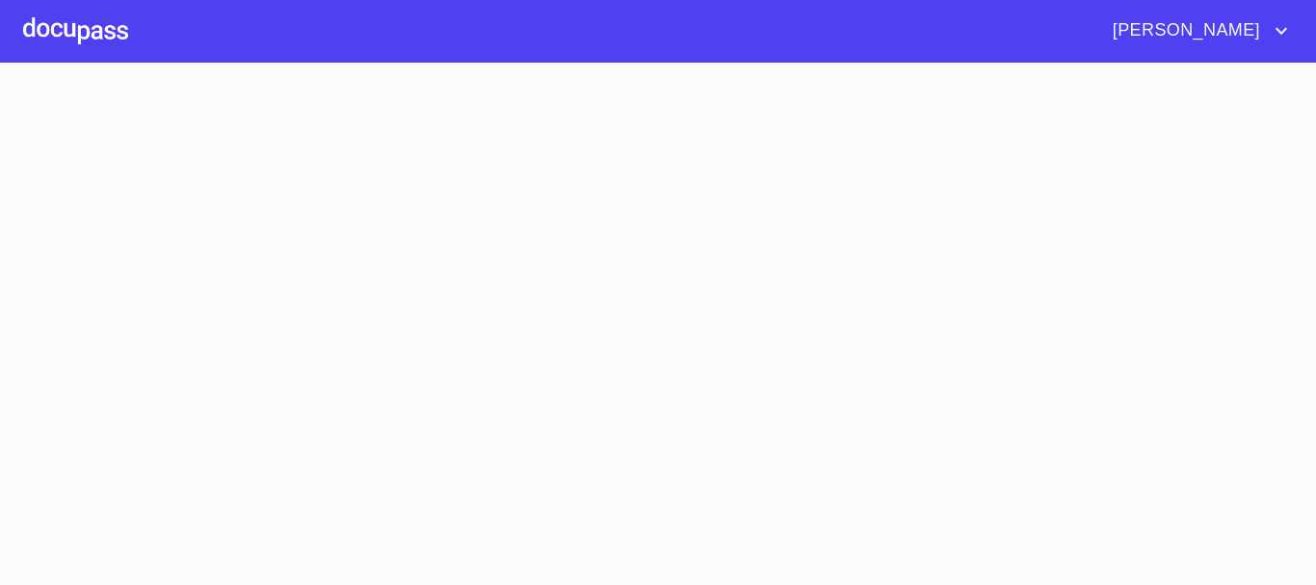
click at [571, 301] on section at bounding box center [658, 324] width 1316 height 522
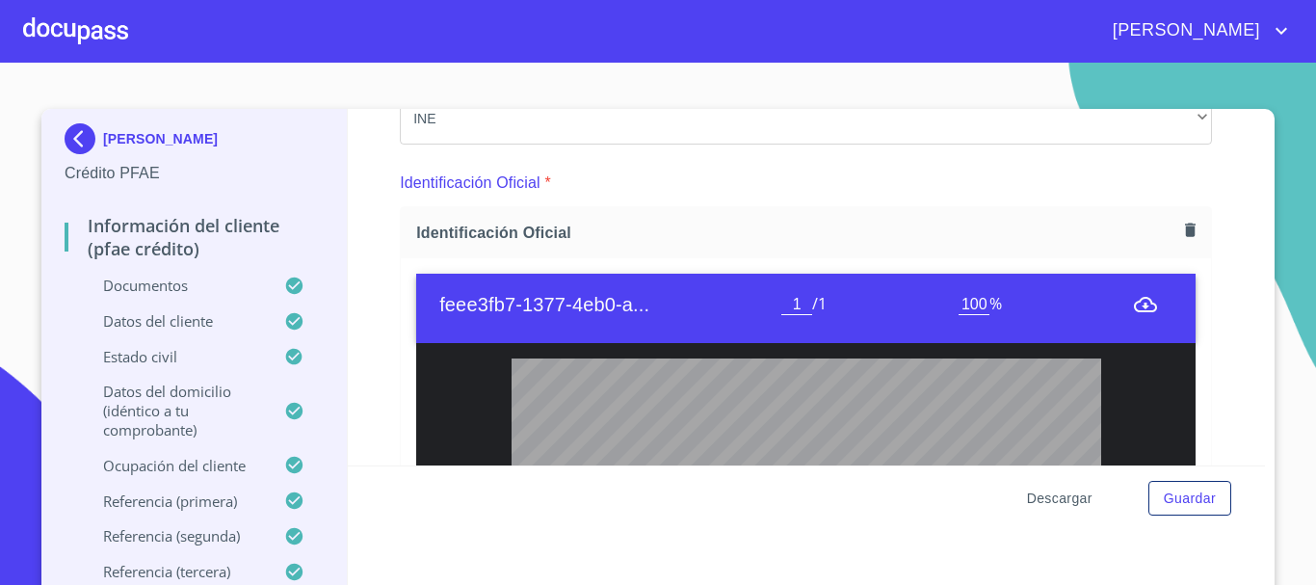
scroll to position [193, 0]
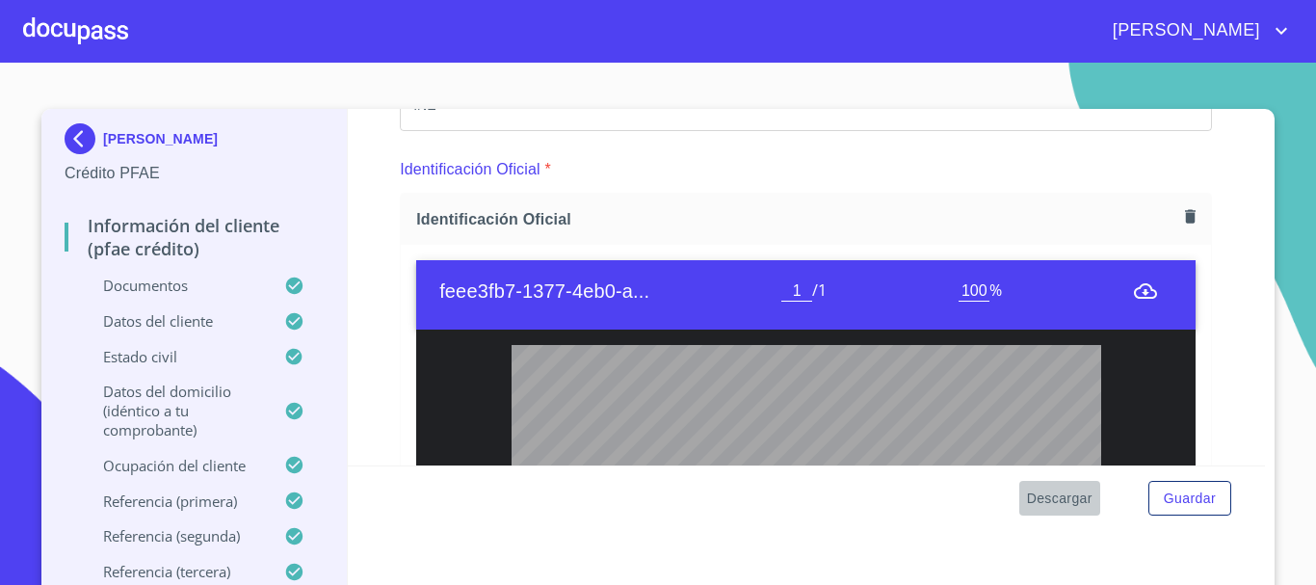
click at [1051, 495] on span "Descargar" at bounding box center [1060, 498] width 66 height 24
